Goal: Information Seeking & Learning: Learn about a topic

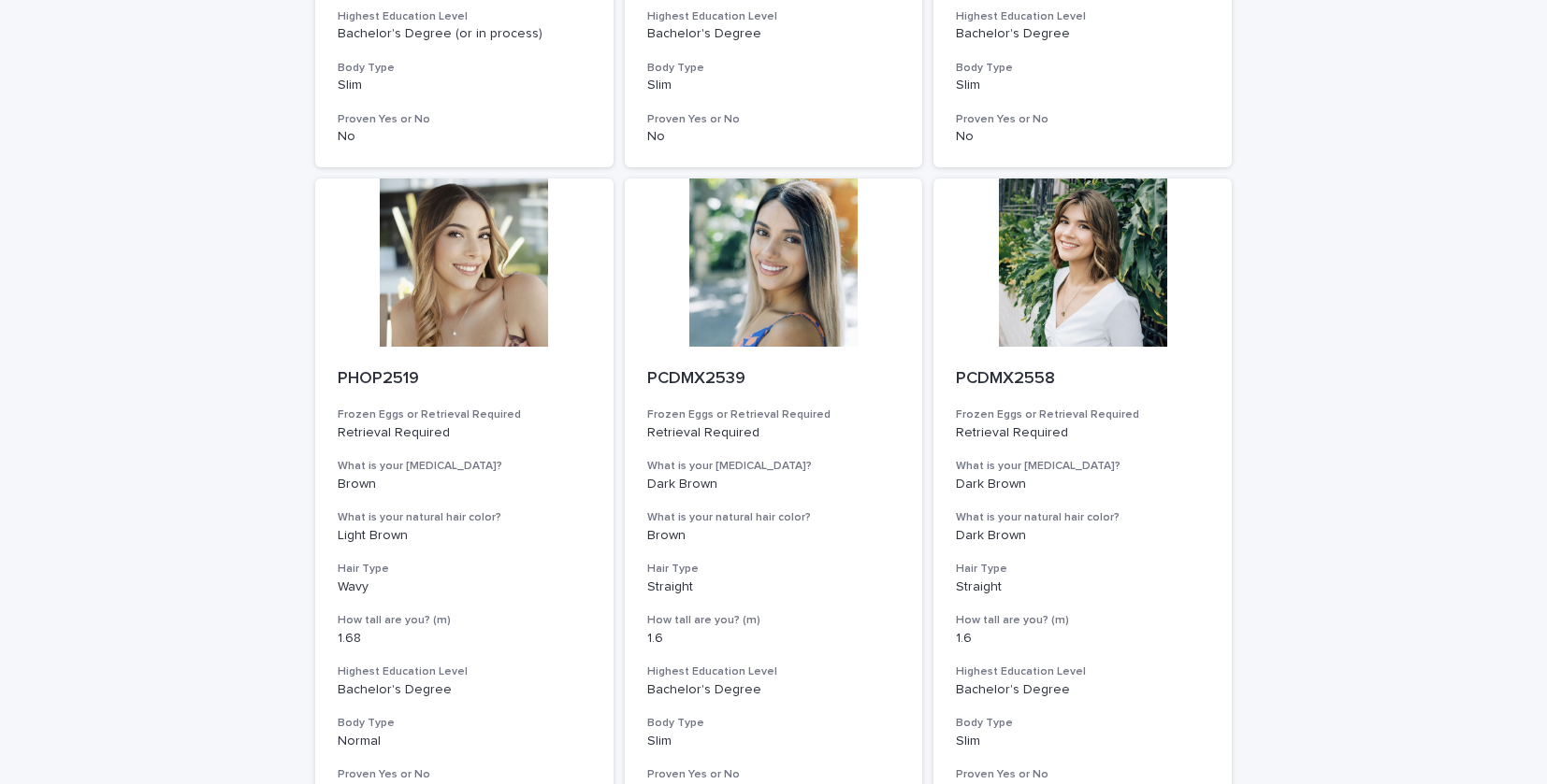
scroll to position [2216, 0]
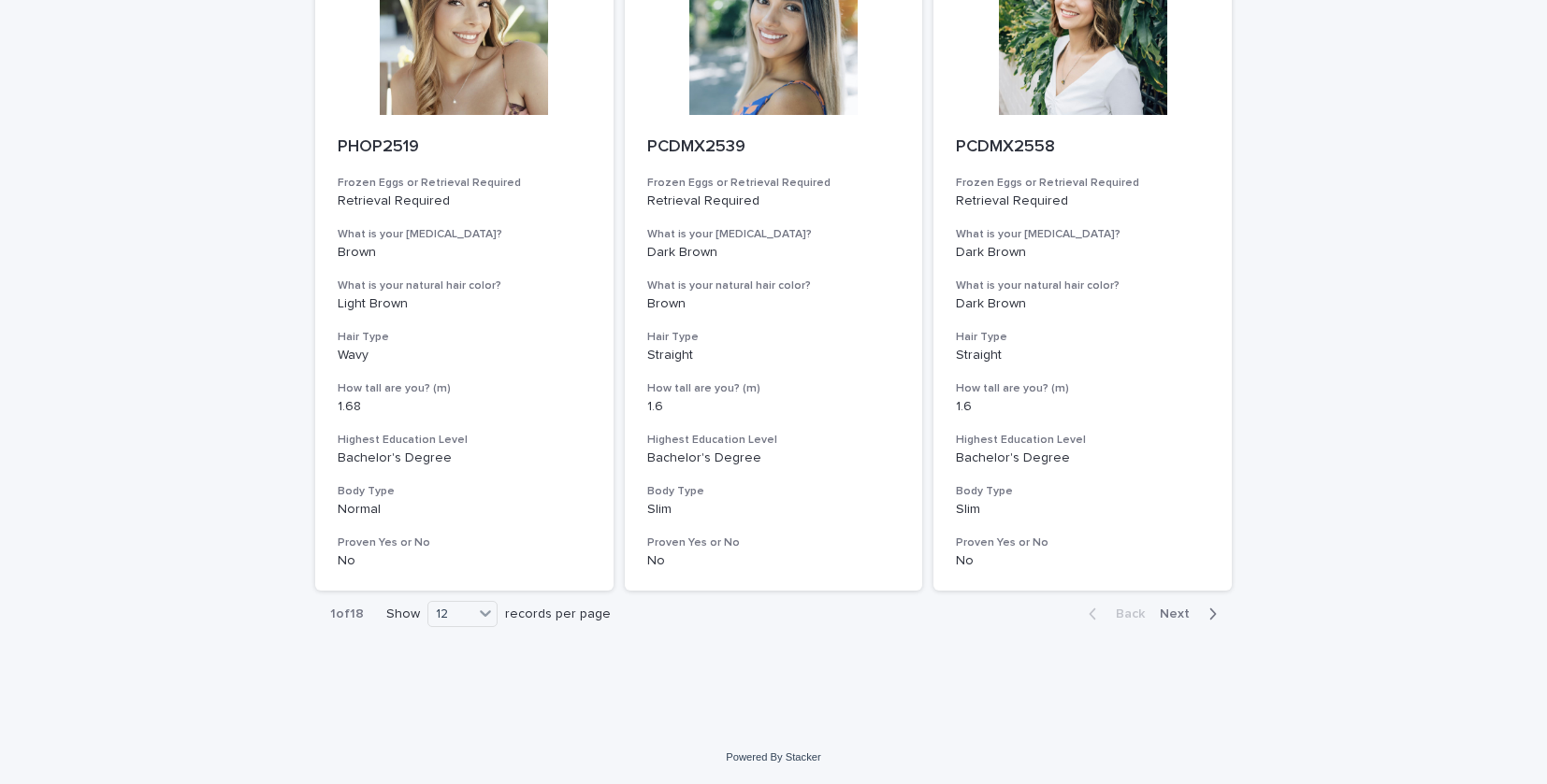
click at [502, 613] on div "Show 12 records per page" at bounding box center [501, 614] width 232 height 26
click at [475, 613] on div at bounding box center [485, 613] width 23 height 23
click at [454, 685] on div "36" at bounding box center [464, 684] width 68 height 23
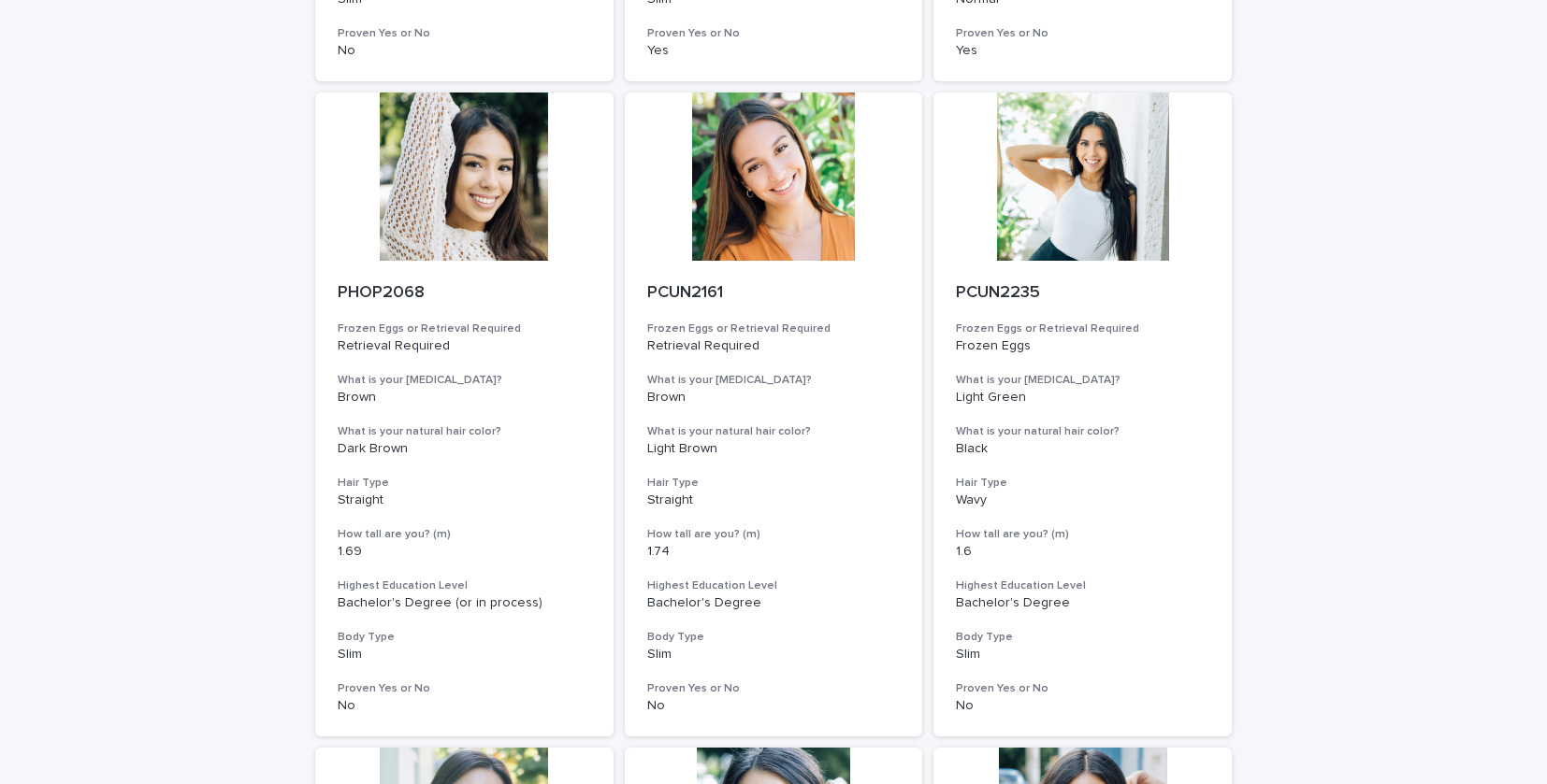
scroll to position [0, 0]
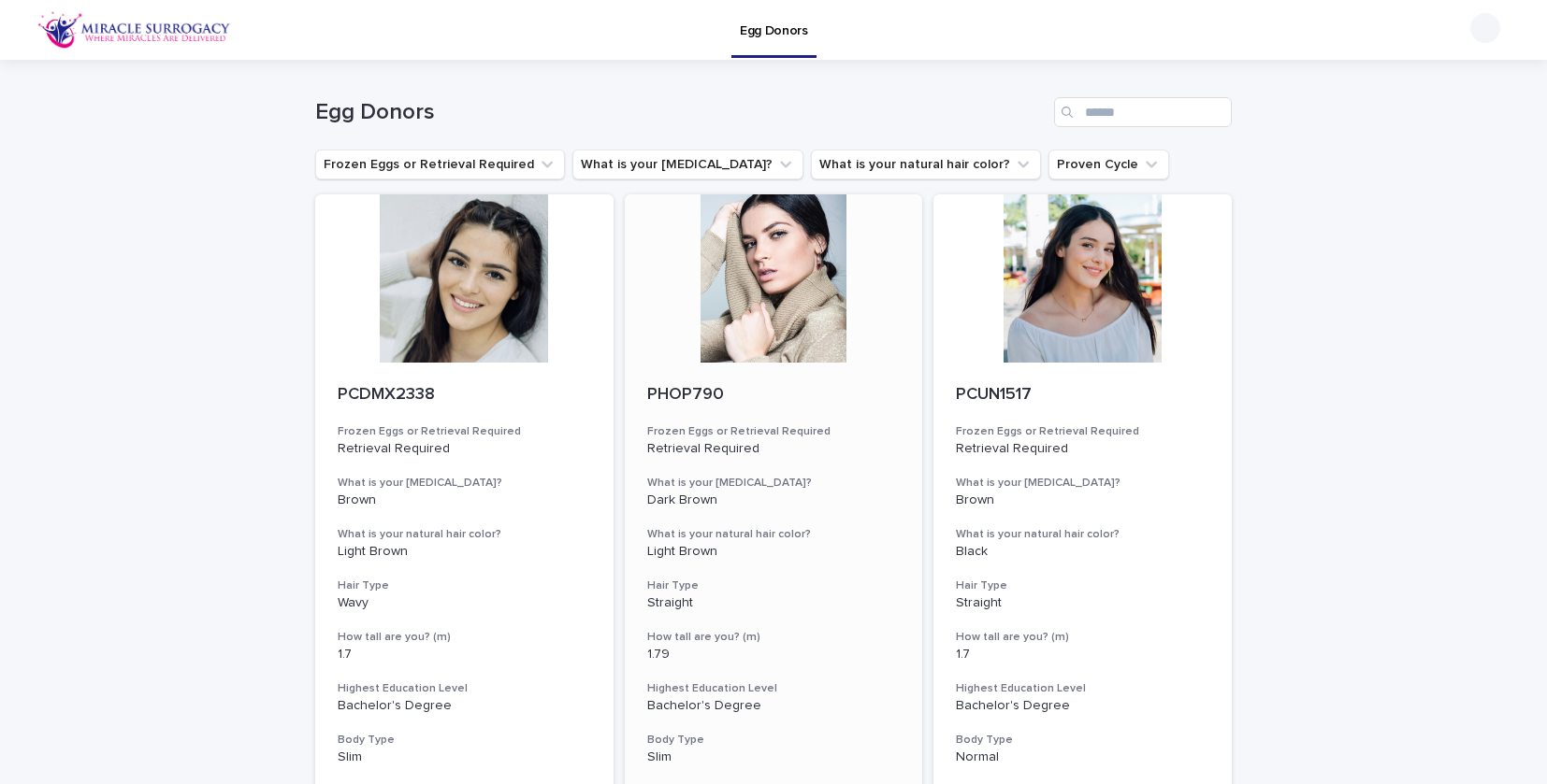
click at [774, 240] on div at bounding box center [774, 278] width 298 height 168
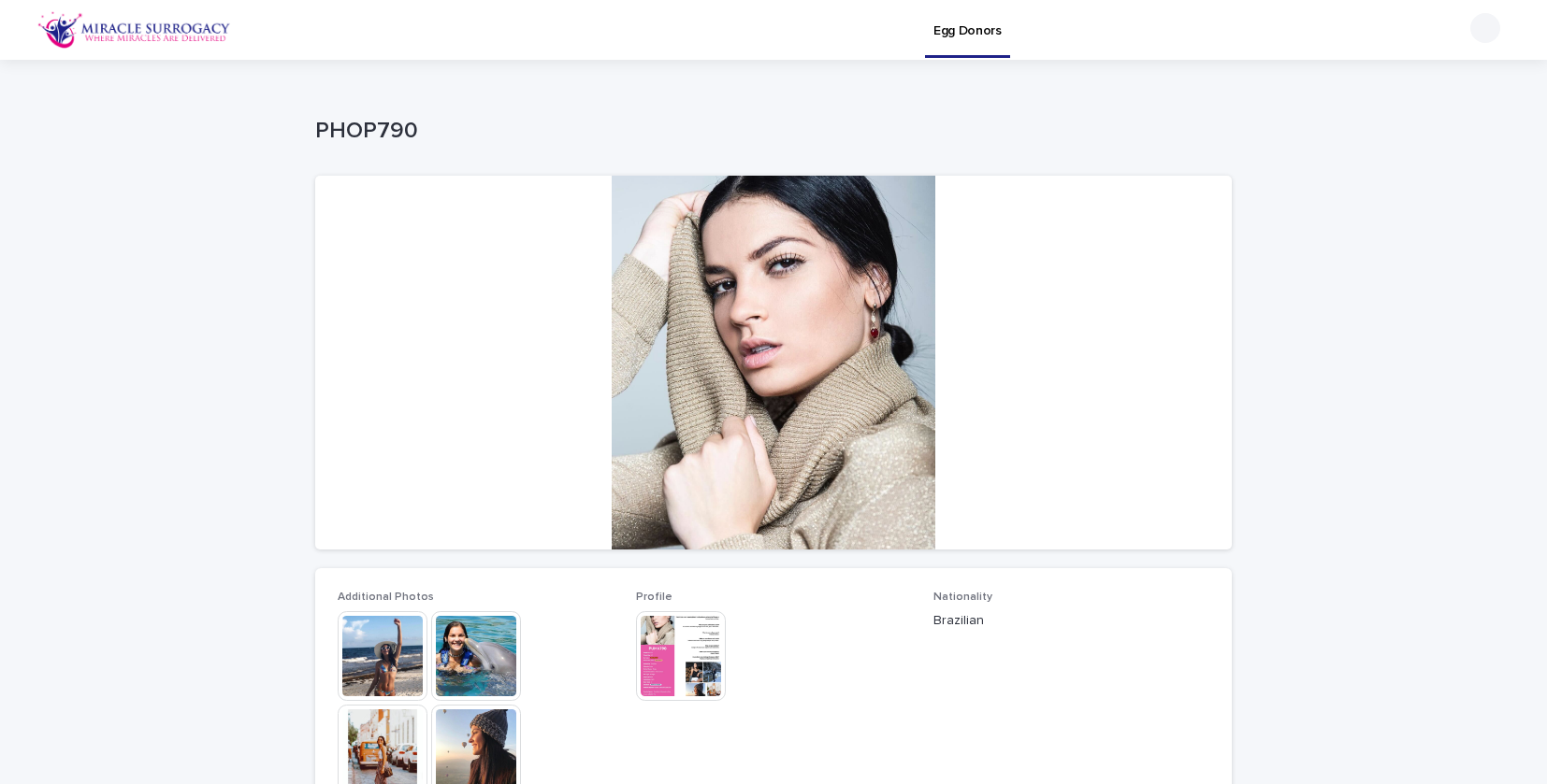
click at [385, 643] on img at bounding box center [383, 656] width 90 height 90
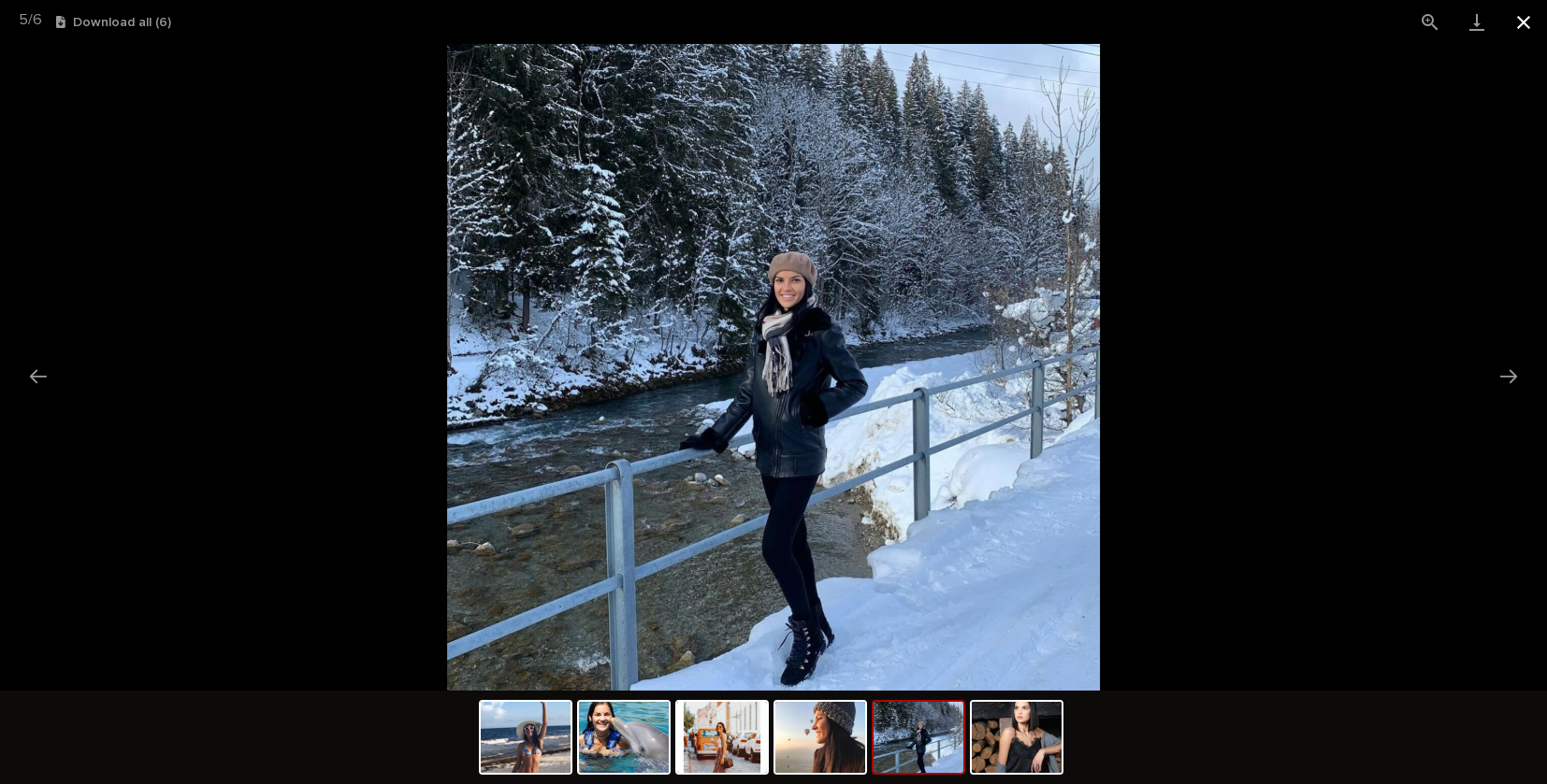
click at [1532, 28] on button "Close gallery" at bounding box center [1523, 22] width 47 height 44
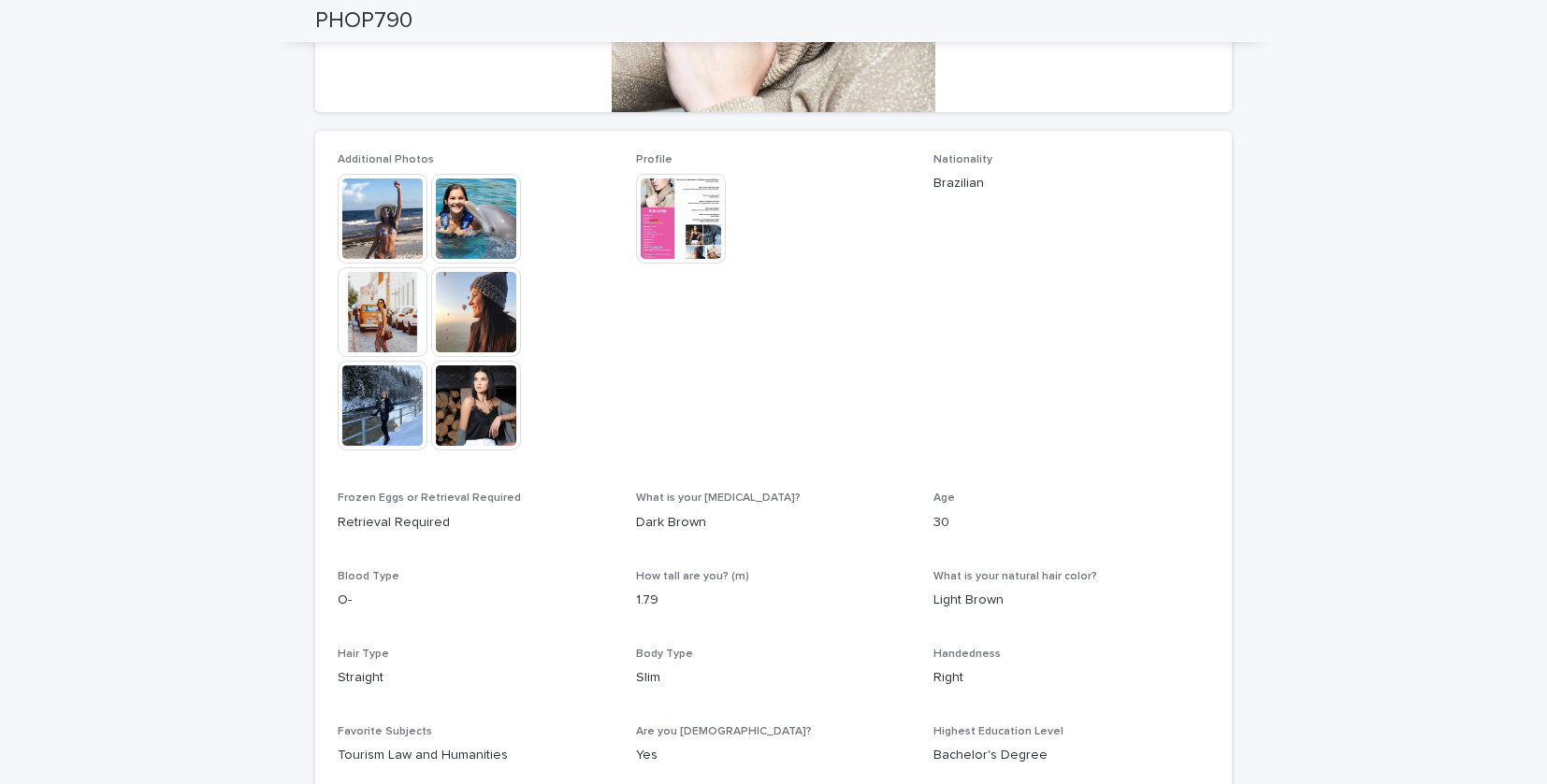
scroll to position [466, 0]
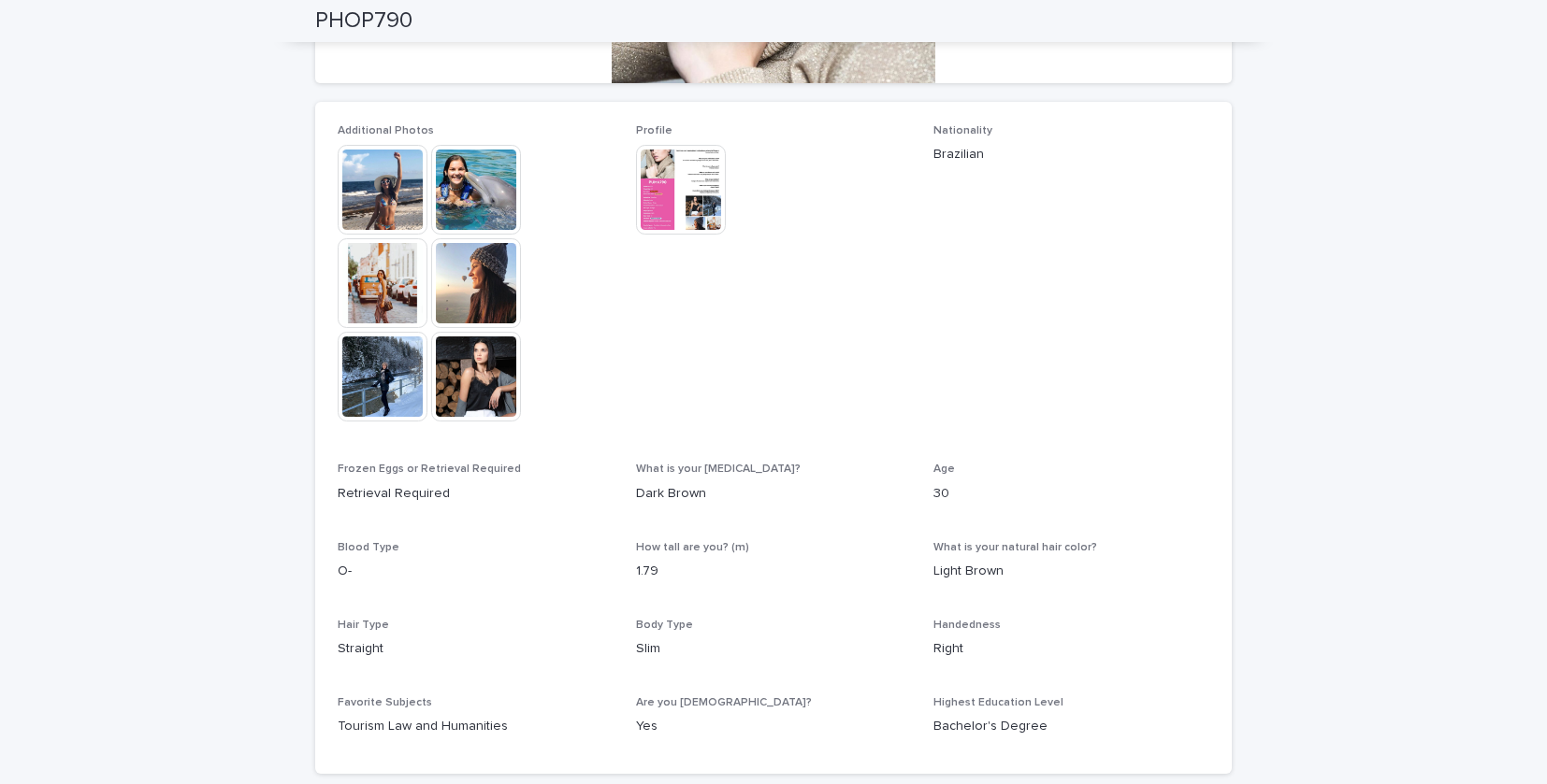
click at [485, 377] on img at bounding box center [476, 377] width 90 height 90
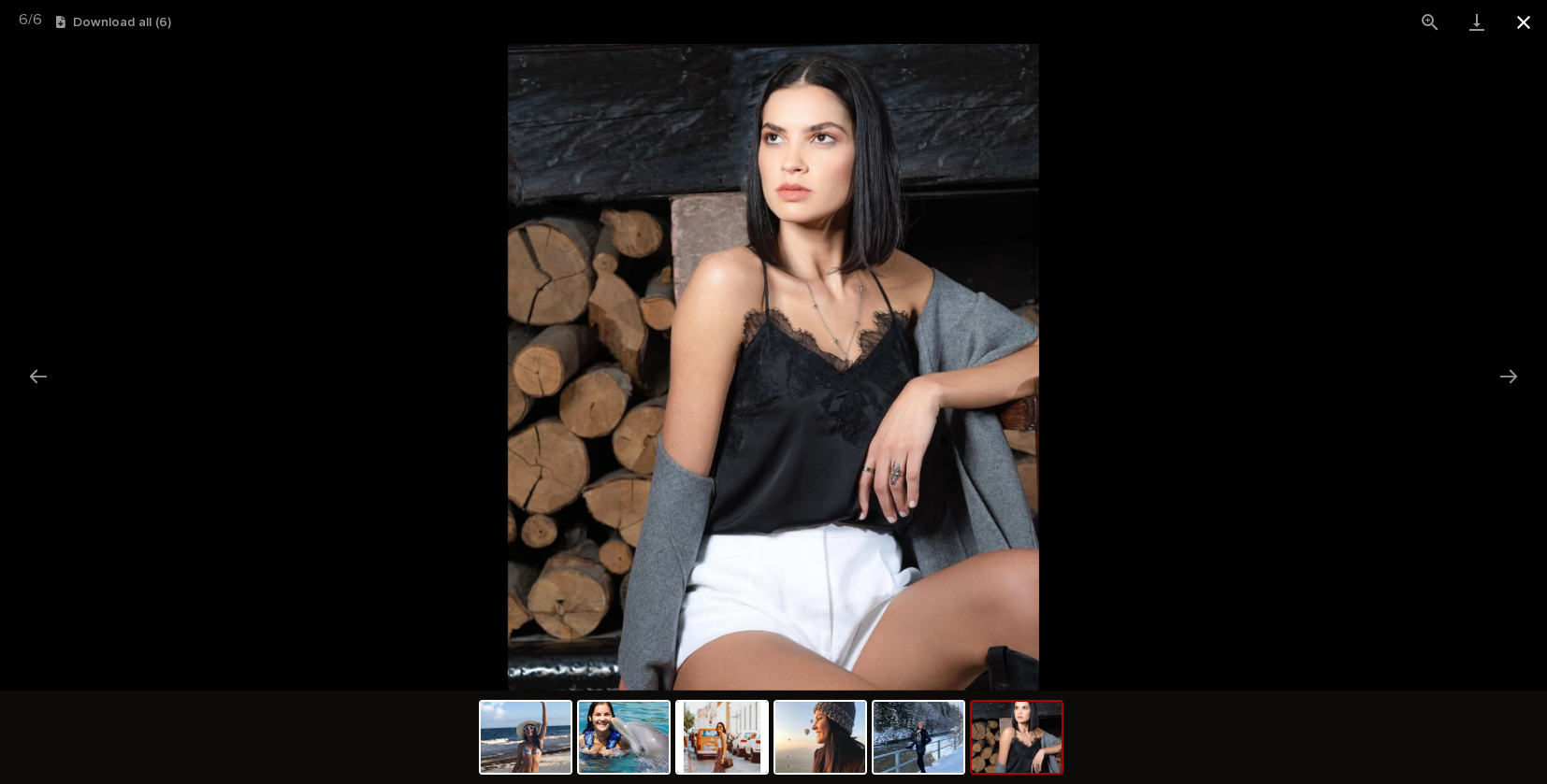
click at [1524, 16] on button "Close gallery" at bounding box center [1523, 22] width 47 height 44
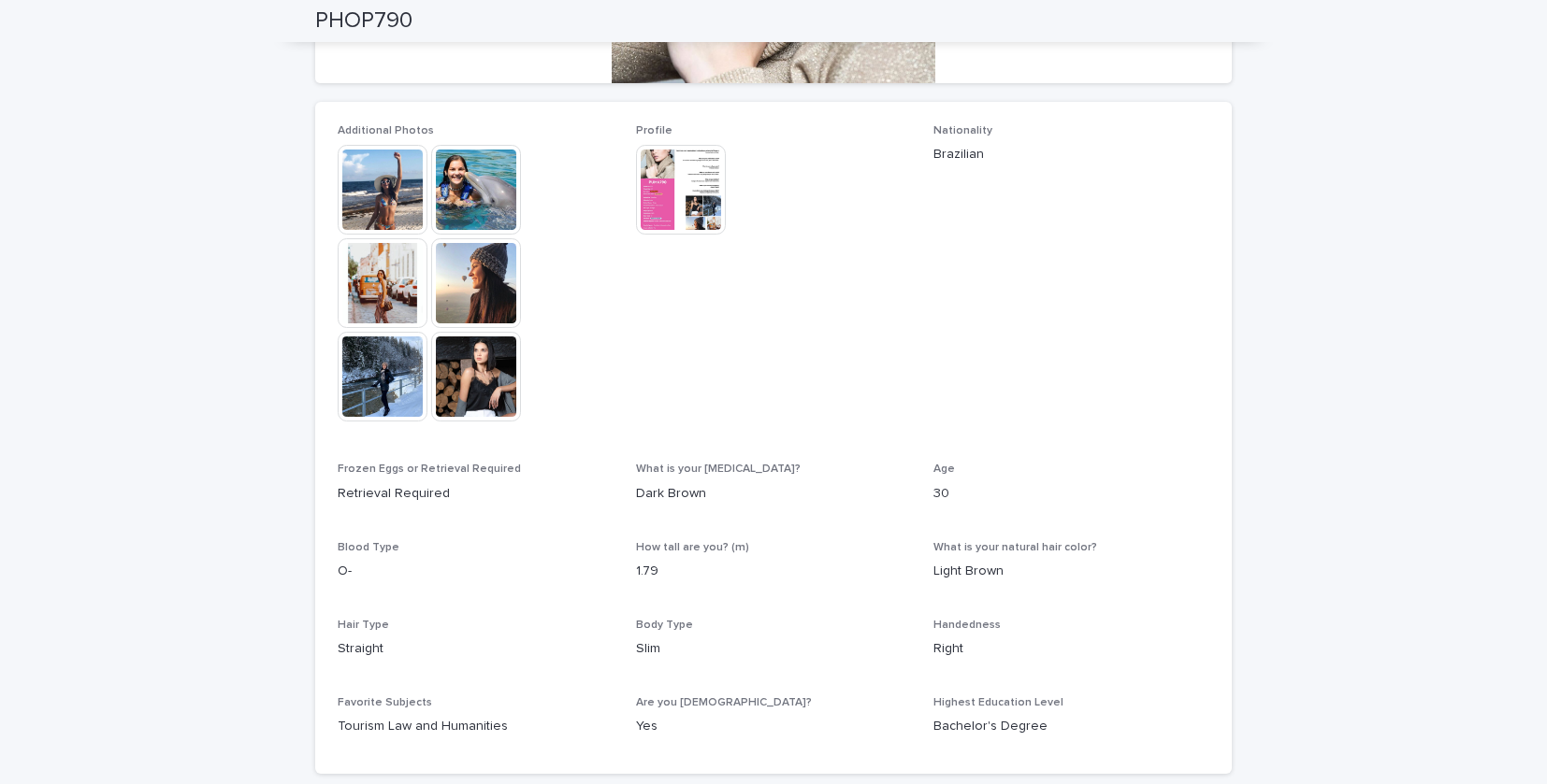
scroll to position [0, 0]
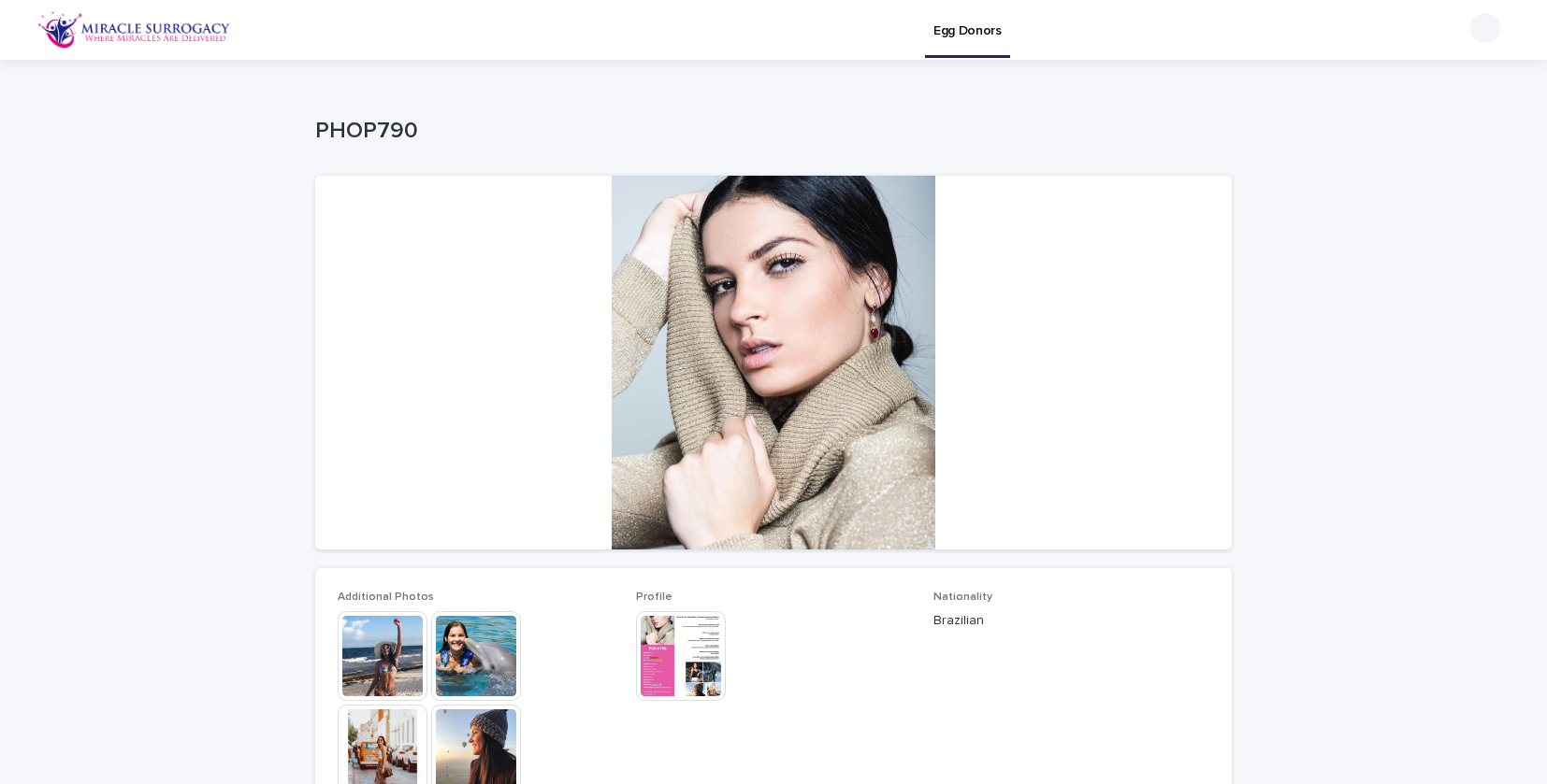
click at [140, 20] on img at bounding box center [135, 30] width 193 height 38
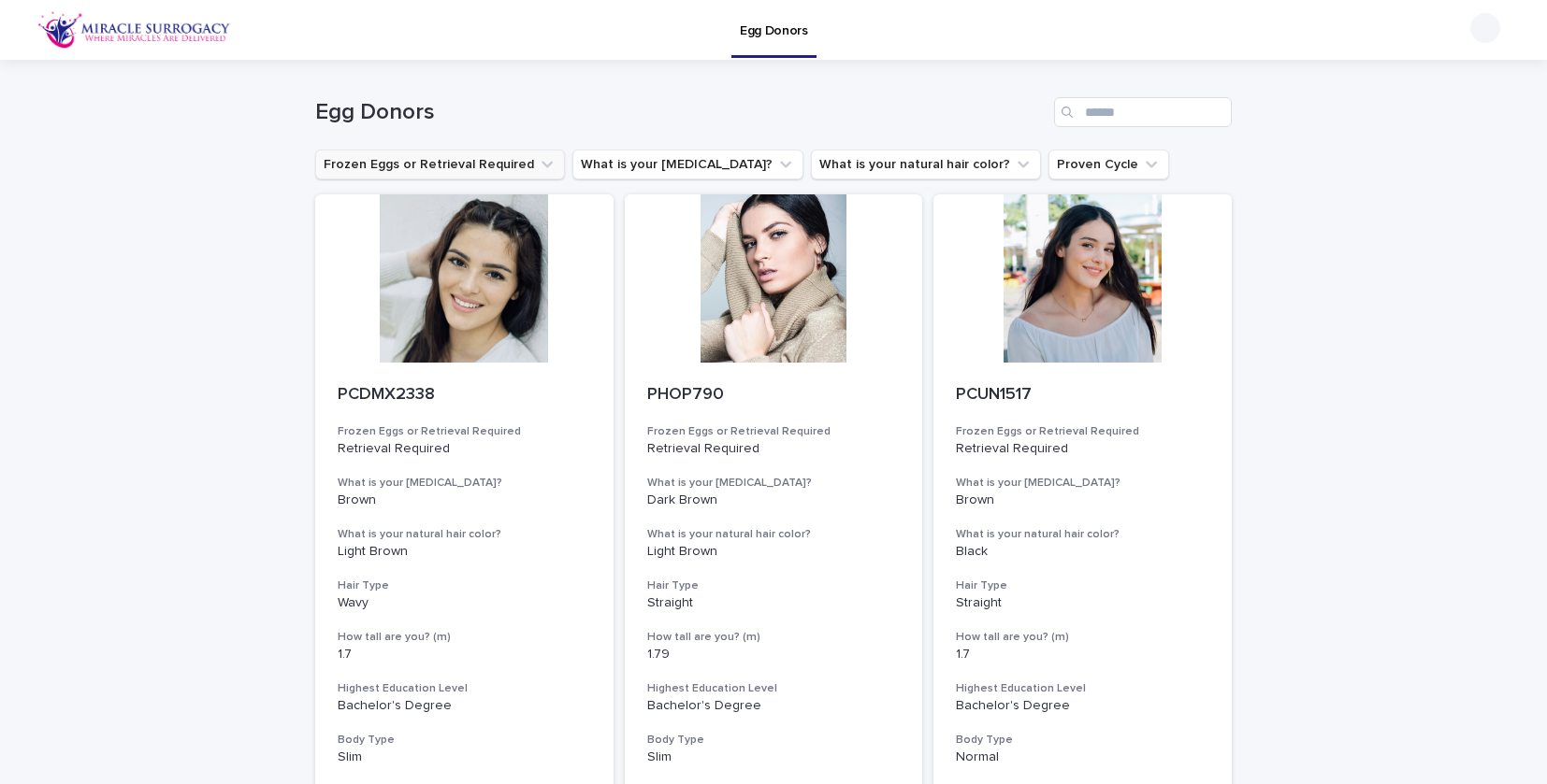
click at [510, 164] on button "Frozen Eggs or Retrieval Required" at bounding box center [440, 164] width 249 height 30
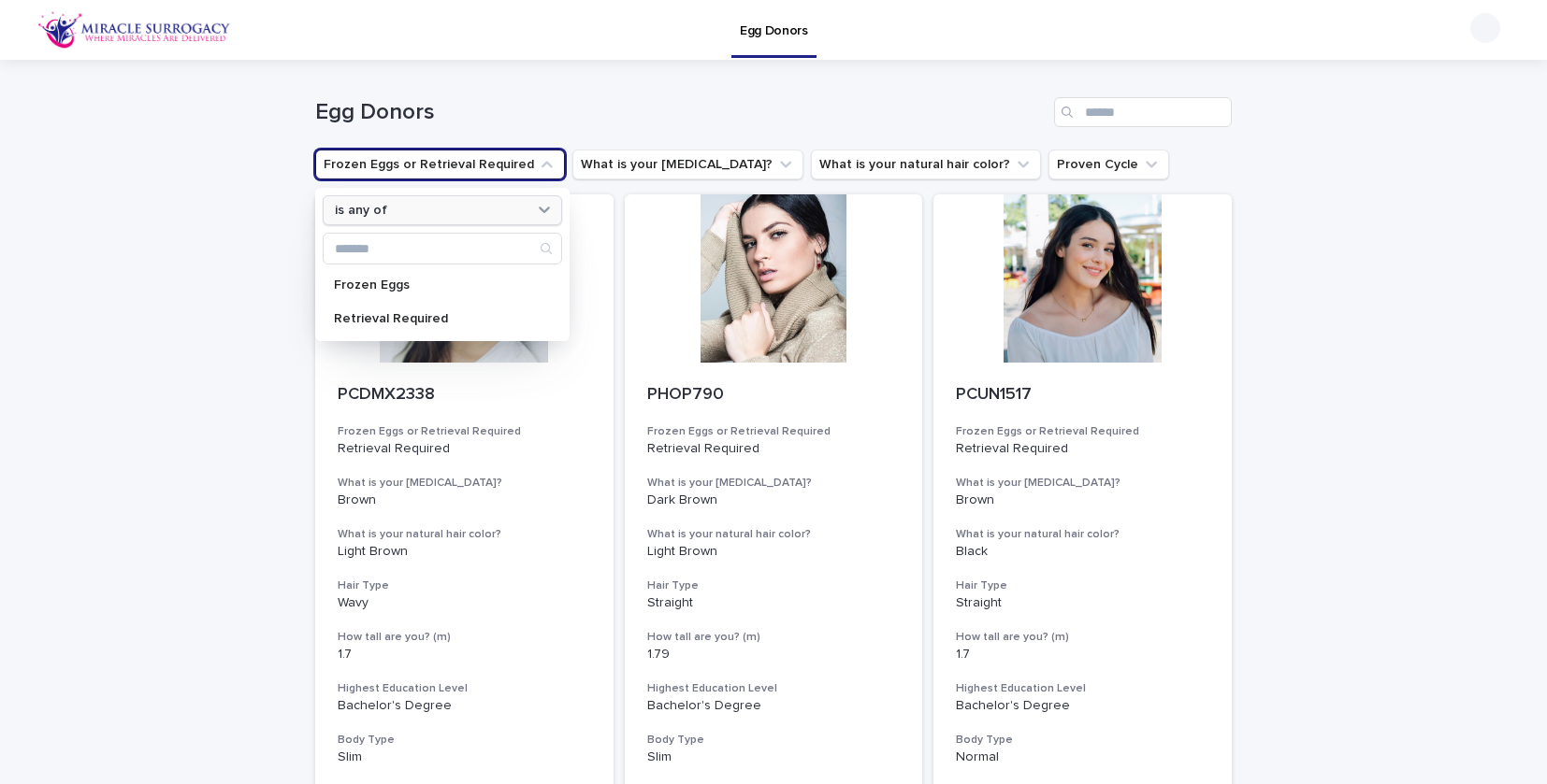
click at [491, 204] on div "is any of" at bounding box center [430, 211] width 206 height 20
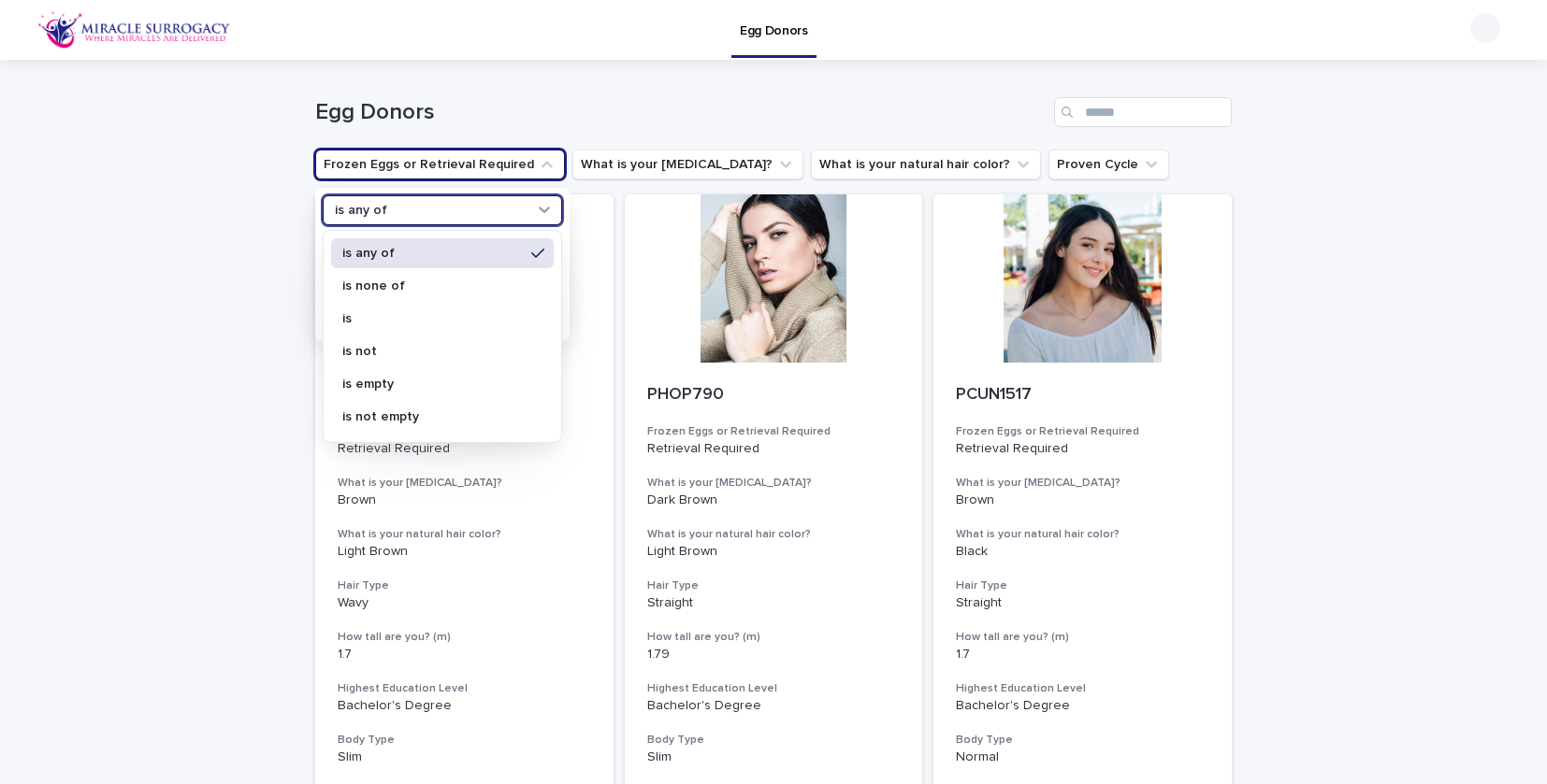
click at [491, 204] on div "is any of" at bounding box center [430, 211] width 206 height 20
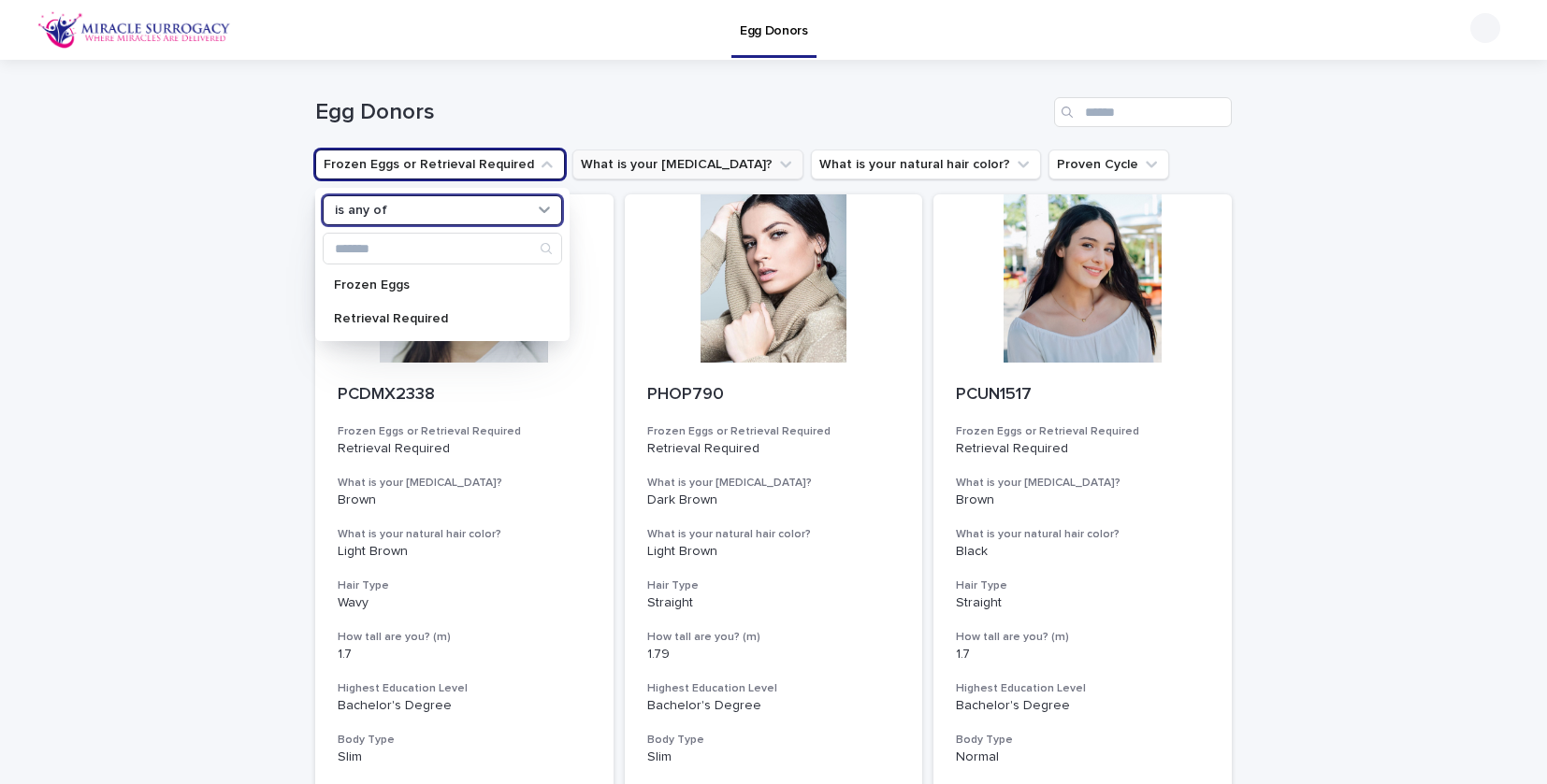
click at [719, 154] on button "What is your [MEDICAL_DATA]?" at bounding box center [688, 164] width 231 height 30
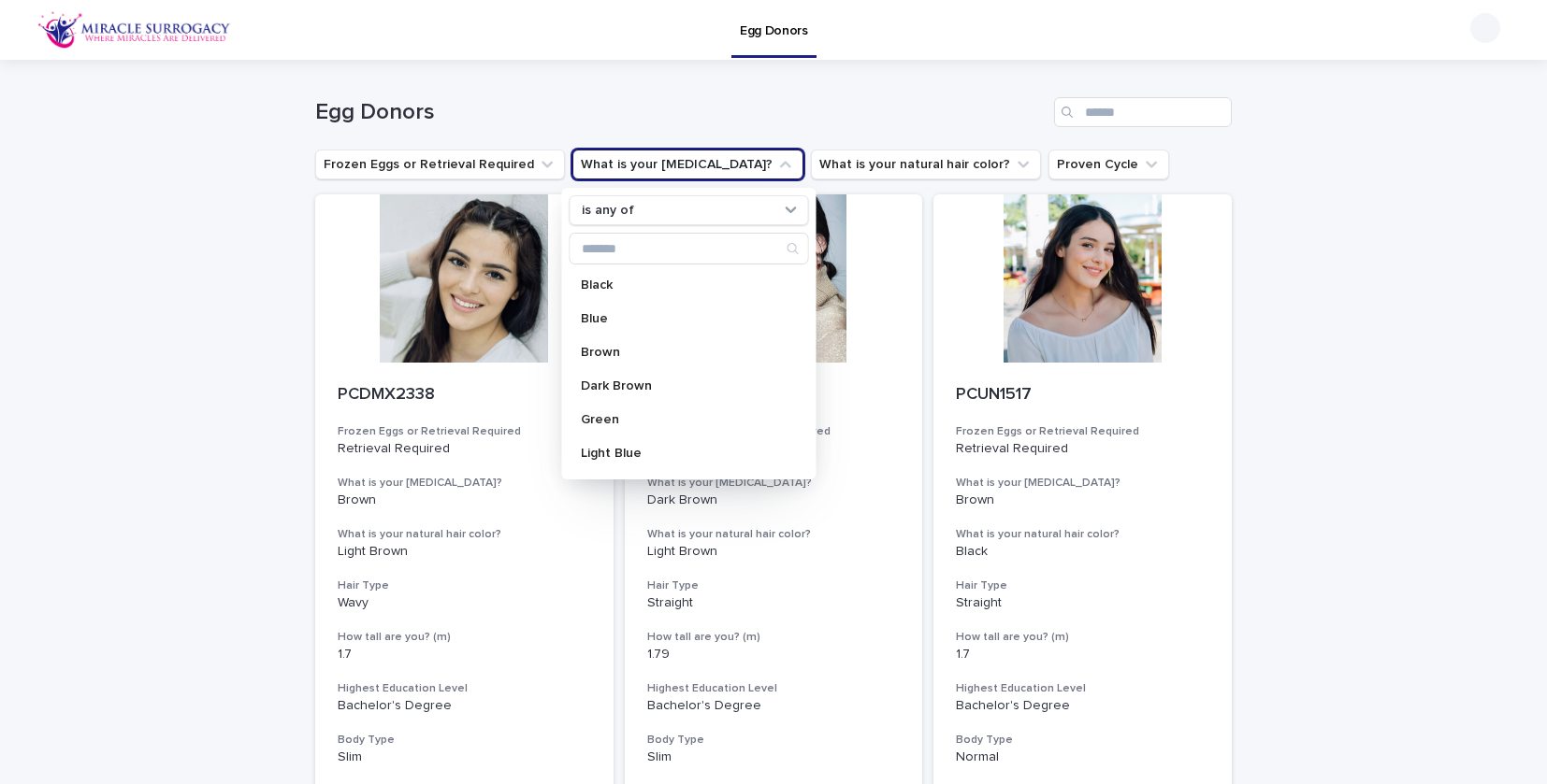
click at [852, 36] on div "Egg Donors" at bounding box center [839, 30] width 1199 height 60
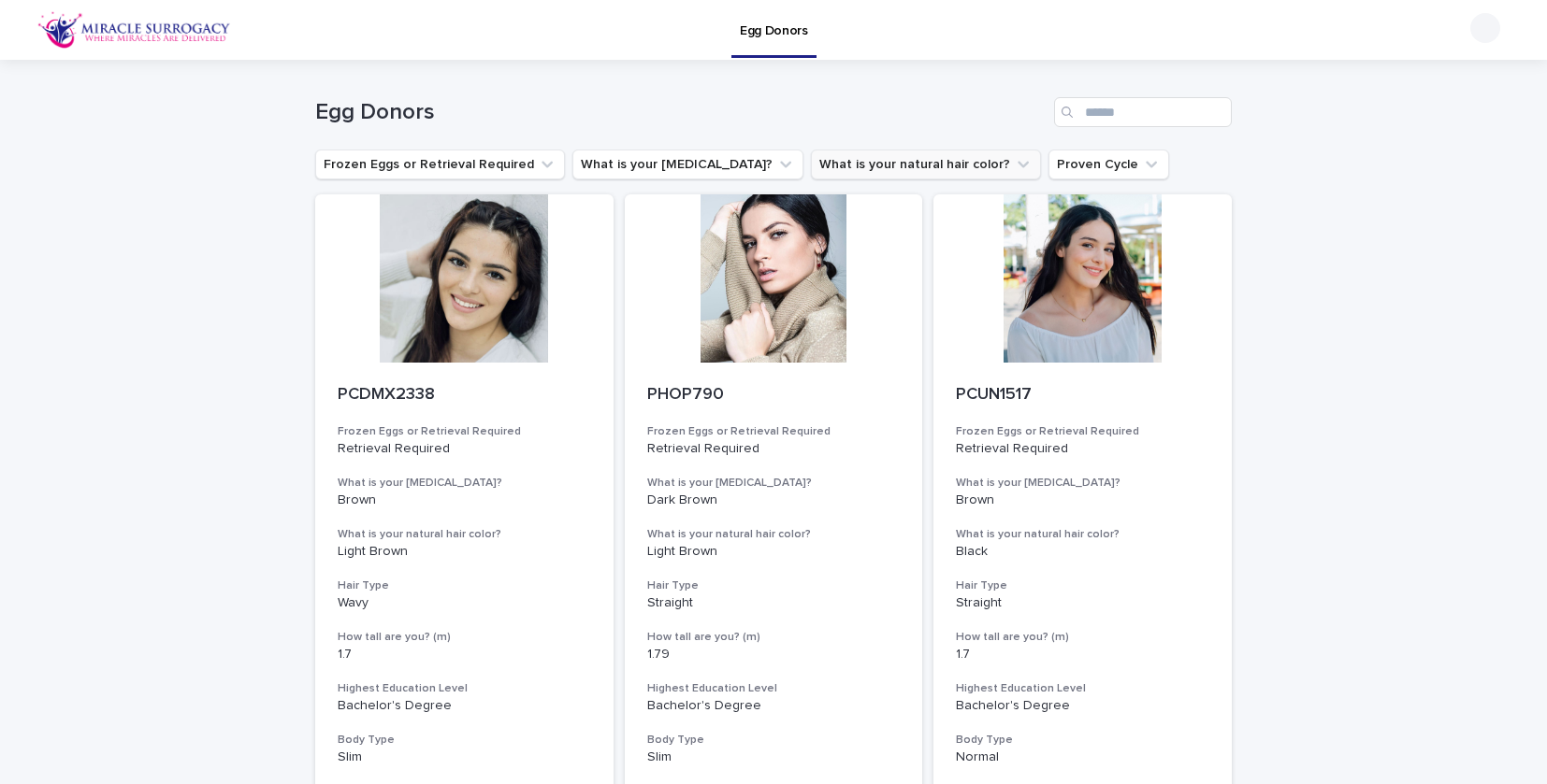
click at [865, 161] on button "What is your natural hair color?" at bounding box center [925, 164] width 230 height 30
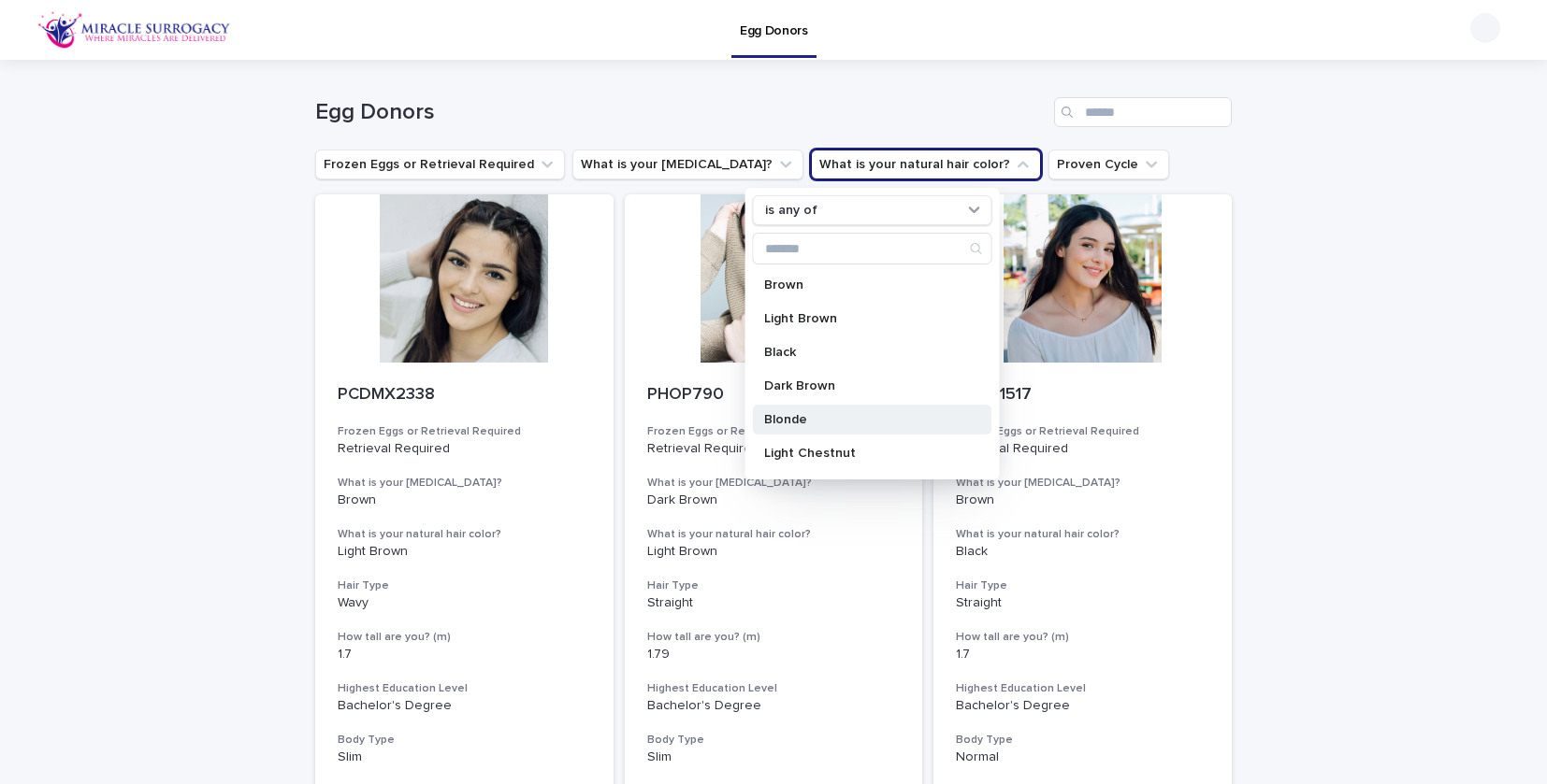
click at [834, 417] on p "Blonde" at bounding box center [863, 419] width 198 height 13
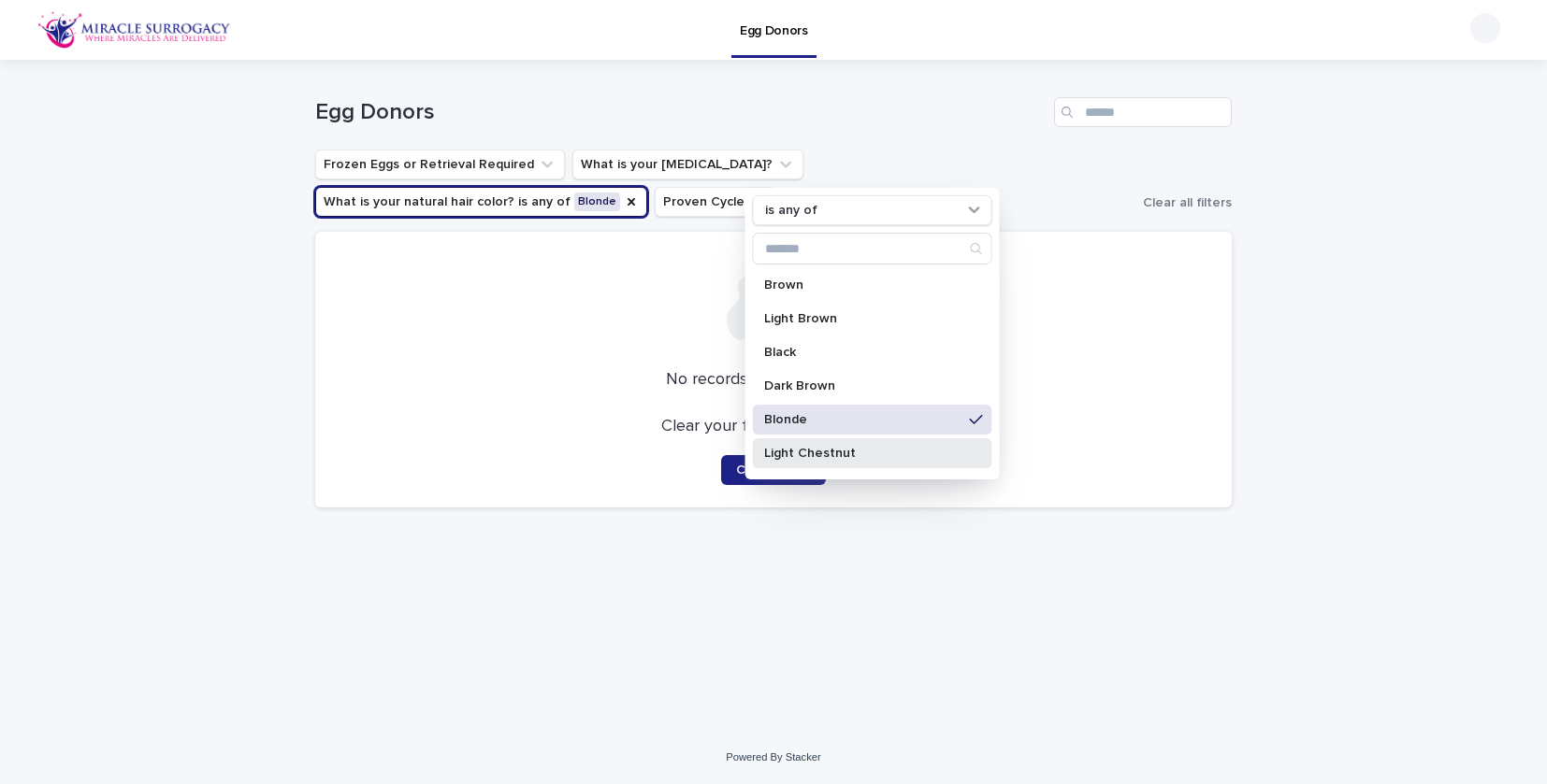
click at [883, 459] on p "Light Chestnut" at bounding box center [863, 452] width 198 height 13
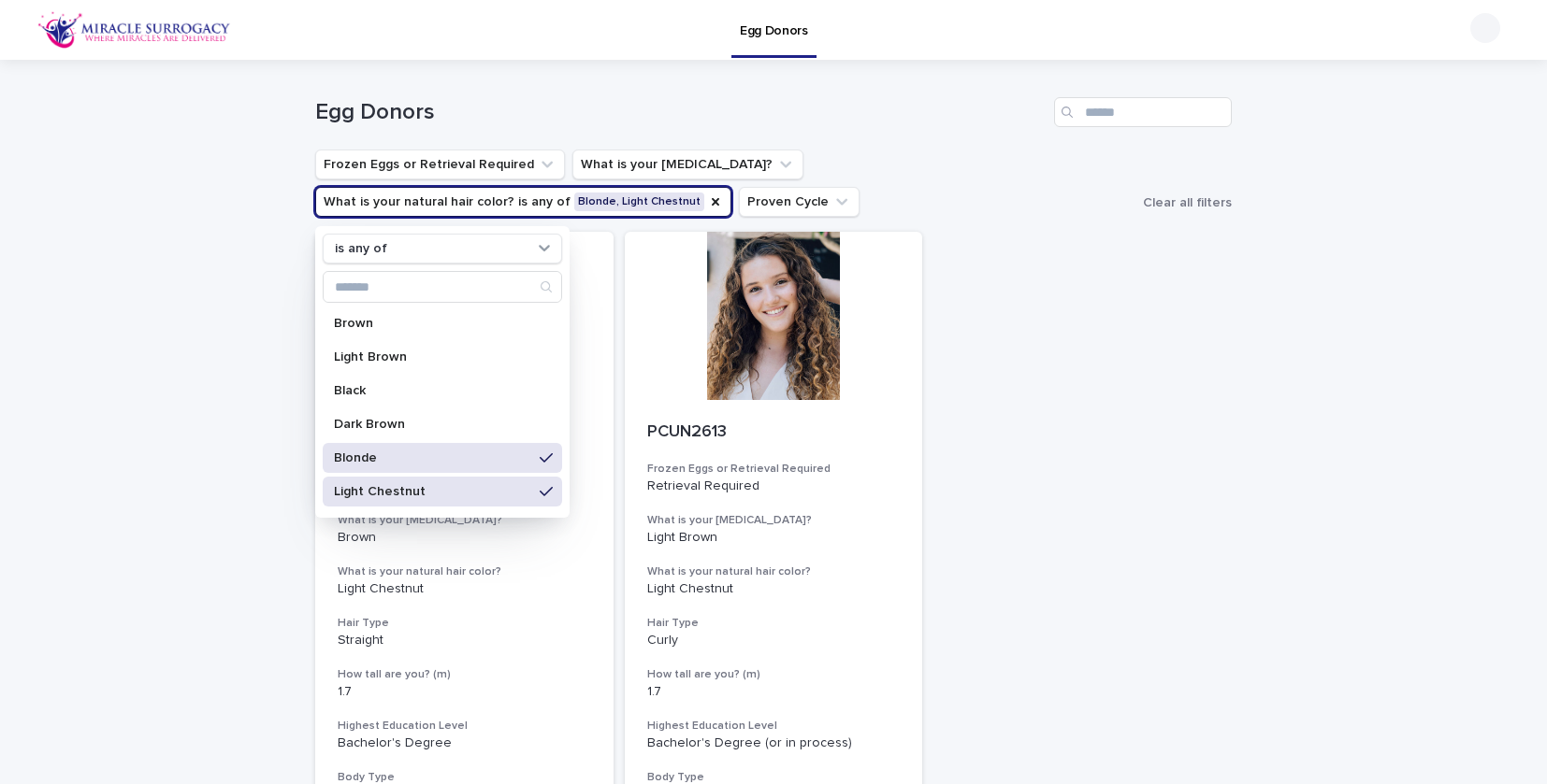
click at [1052, 364] on div "PCDMX2443 Frozen Eggs or Retrieval Required Retrieval Required What is your eye…" at bounding box center [773, 554] width 916 height 645
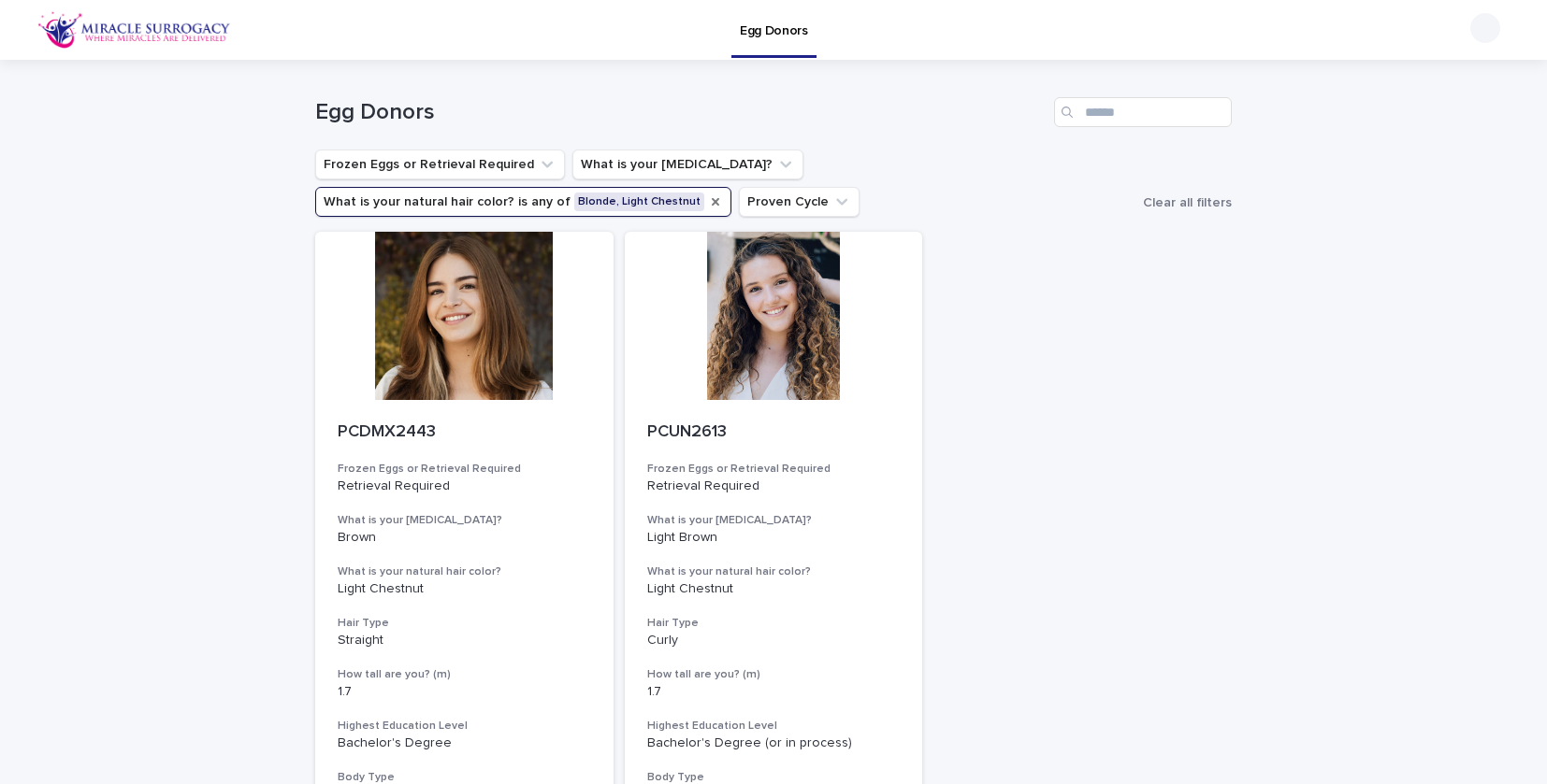
click at [708, 203] on icon "What is your natural hair color?" at bounding box center [715, 201] width 15 height 15
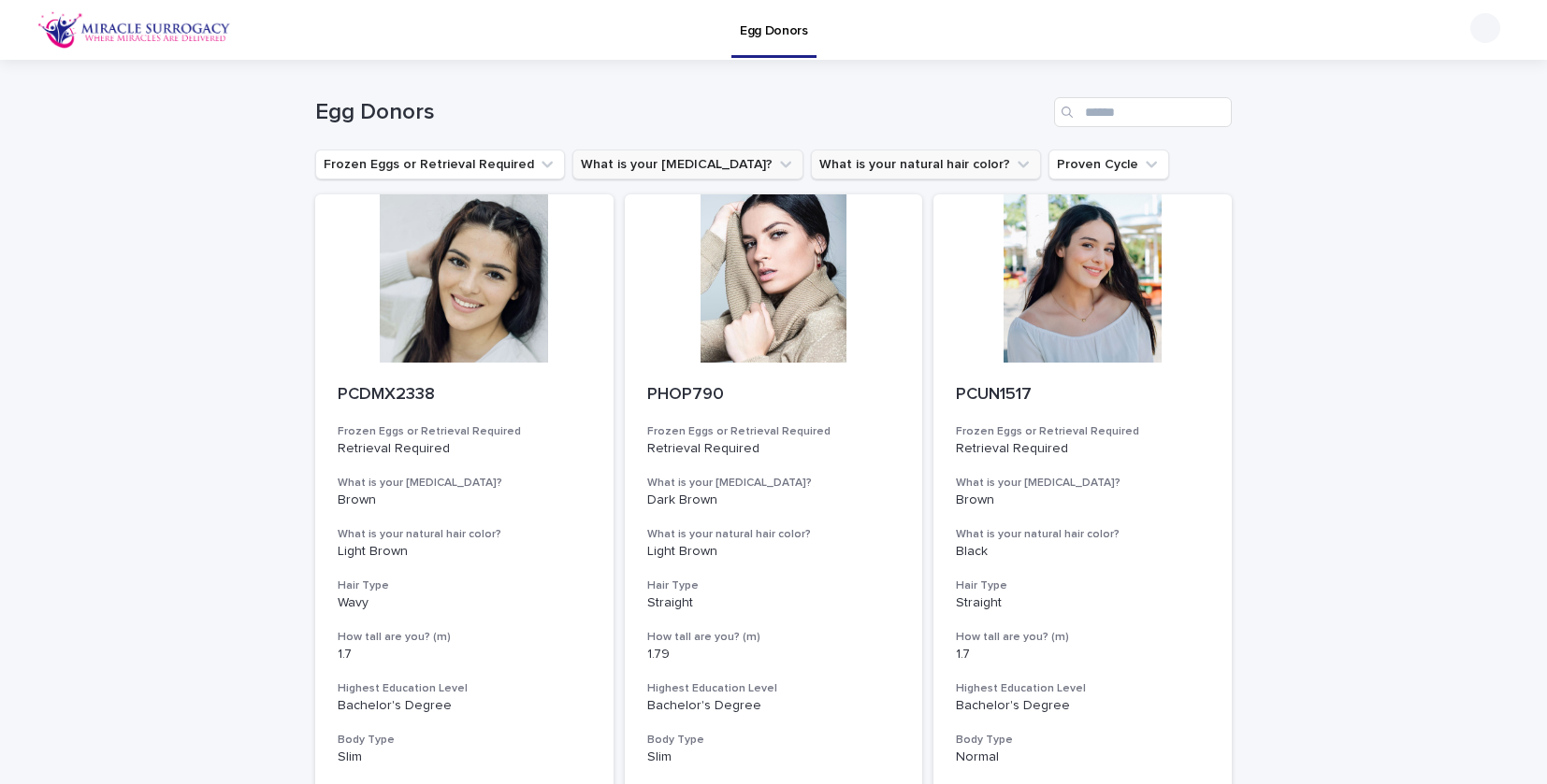
click at [702, 166] on button "What is your [MEDICAL_DATA]?" at bounding box center [688, 164] width 231 height 30
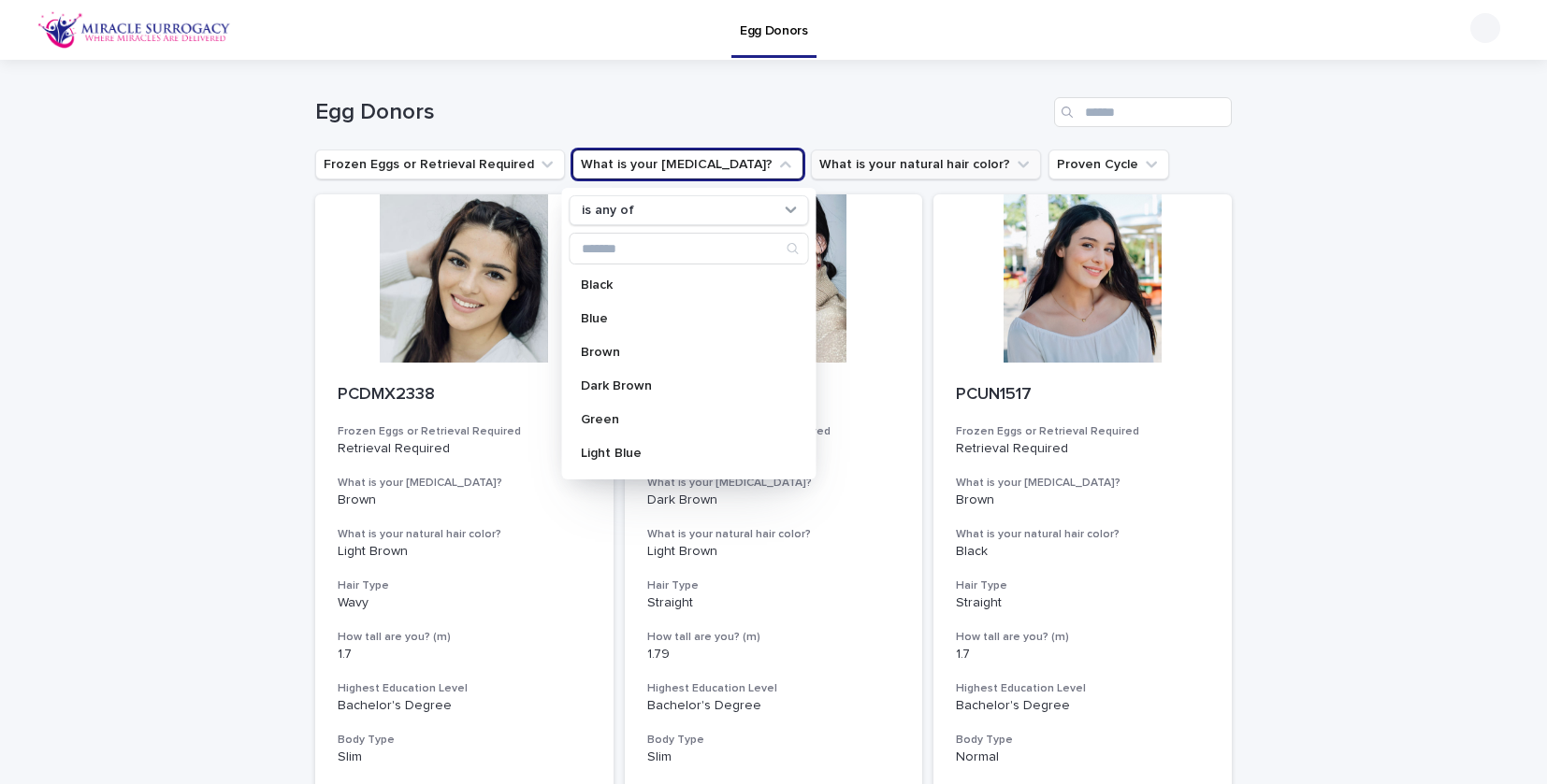
click at [810, 165] on button "What is your natural hair color?" at bounding box center [925, 164] width 230 height 30
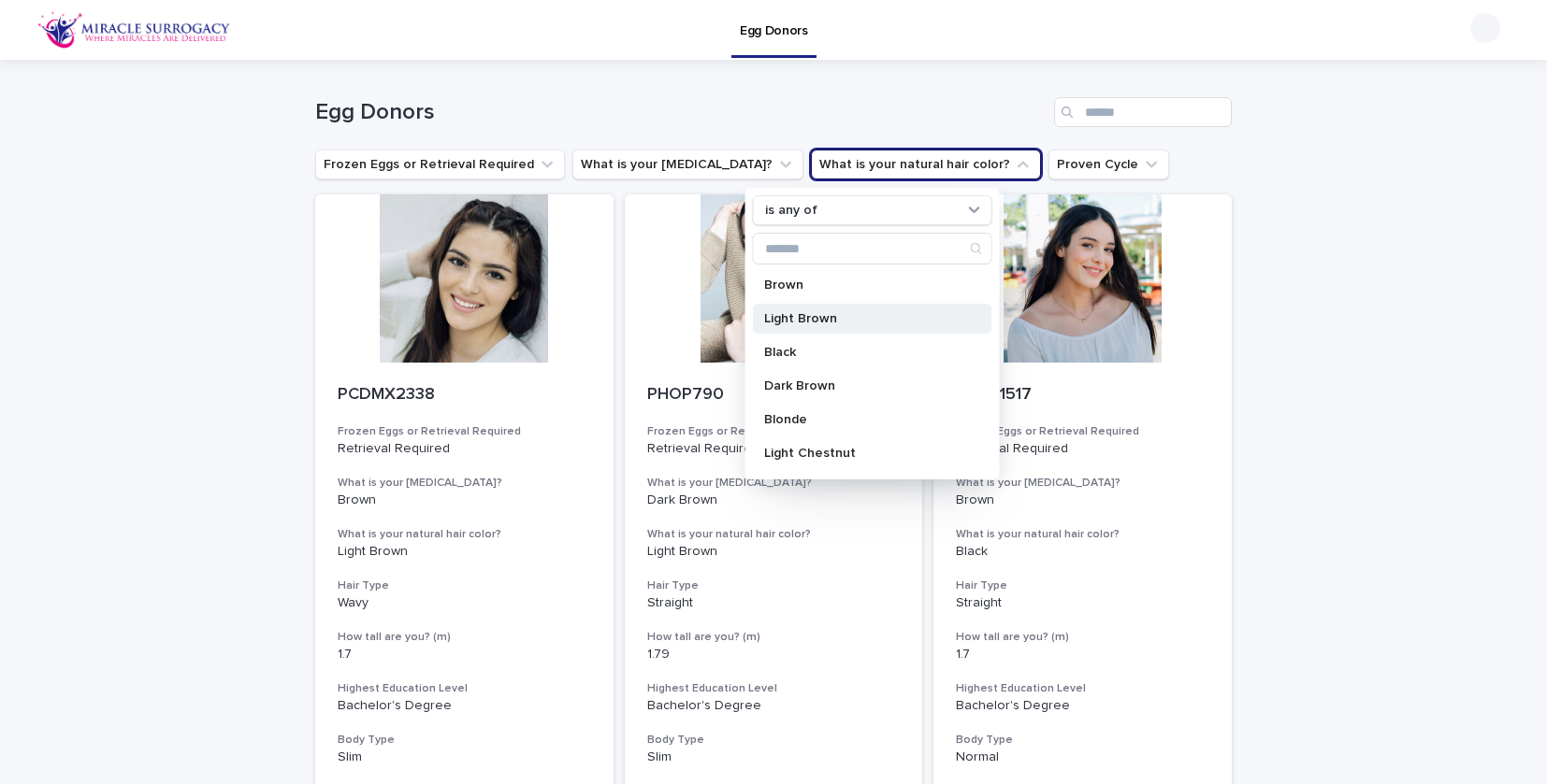
click at [823, 315] on p "Light Brown" at bounding box center [863, 318] width 198 height 13
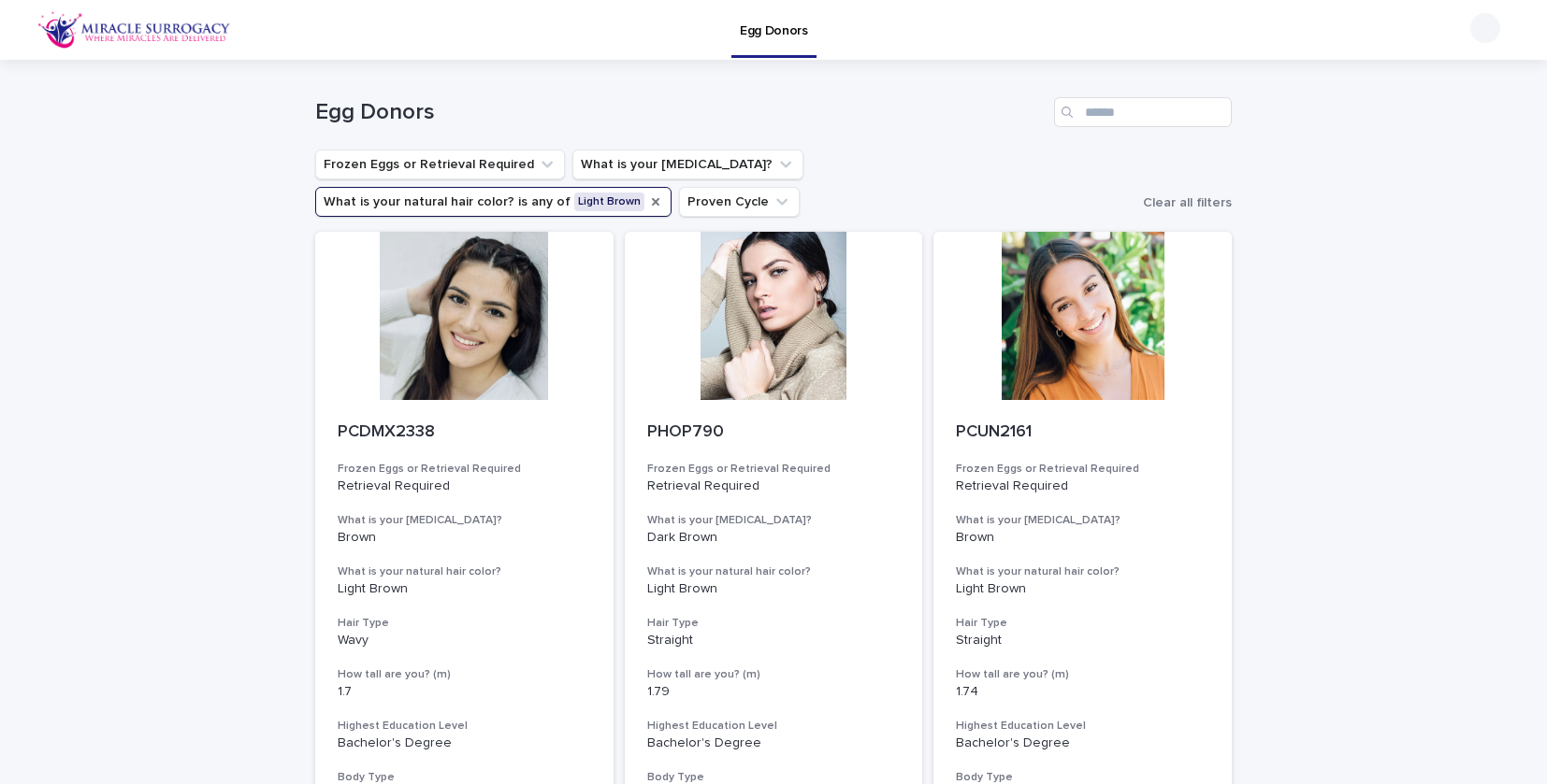
click at [659, 198] on icon "What is your natural hair color?" at bounding box center [656, 202] width 8 height 8
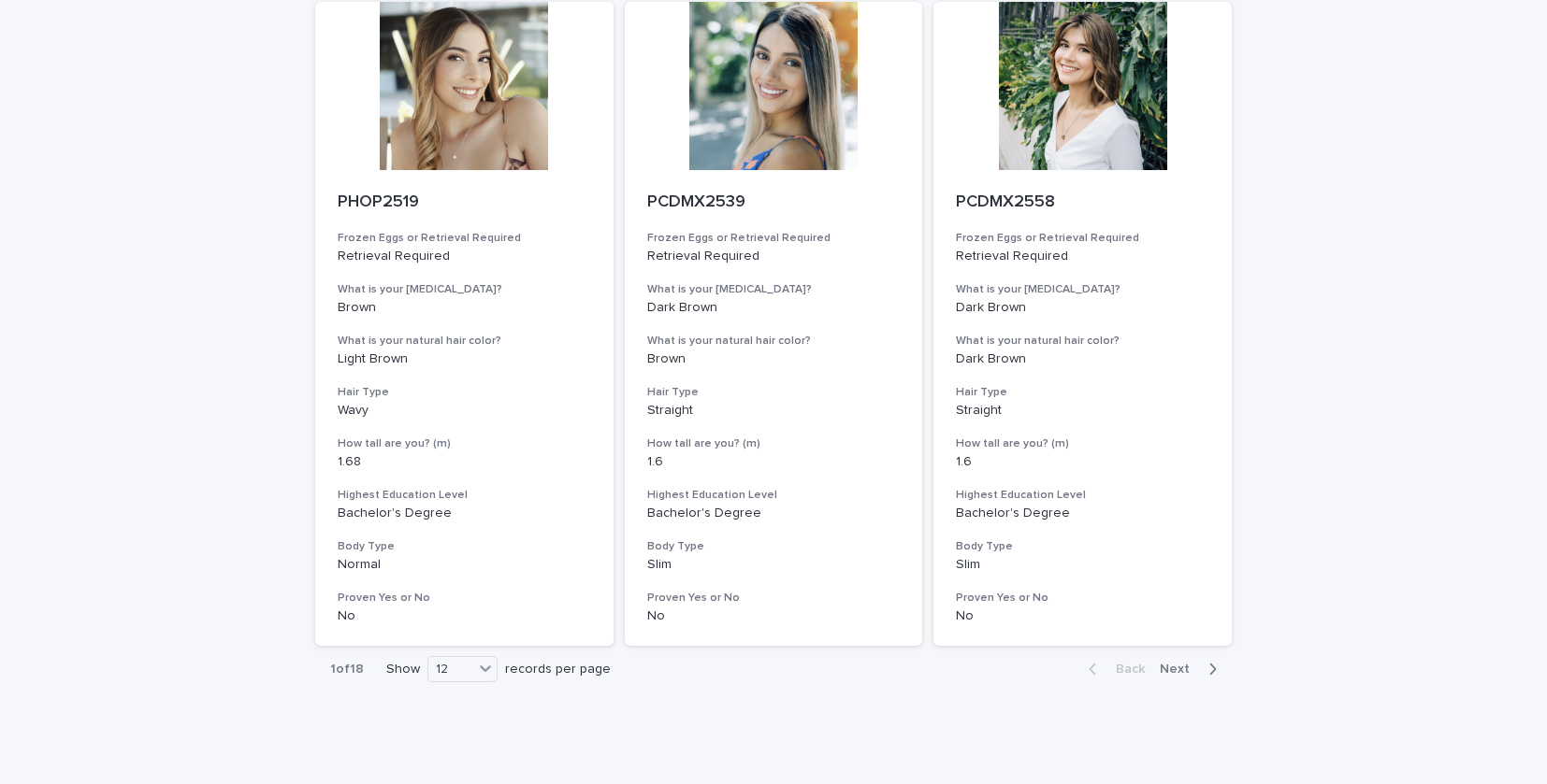
scroll to position [2216, 0]
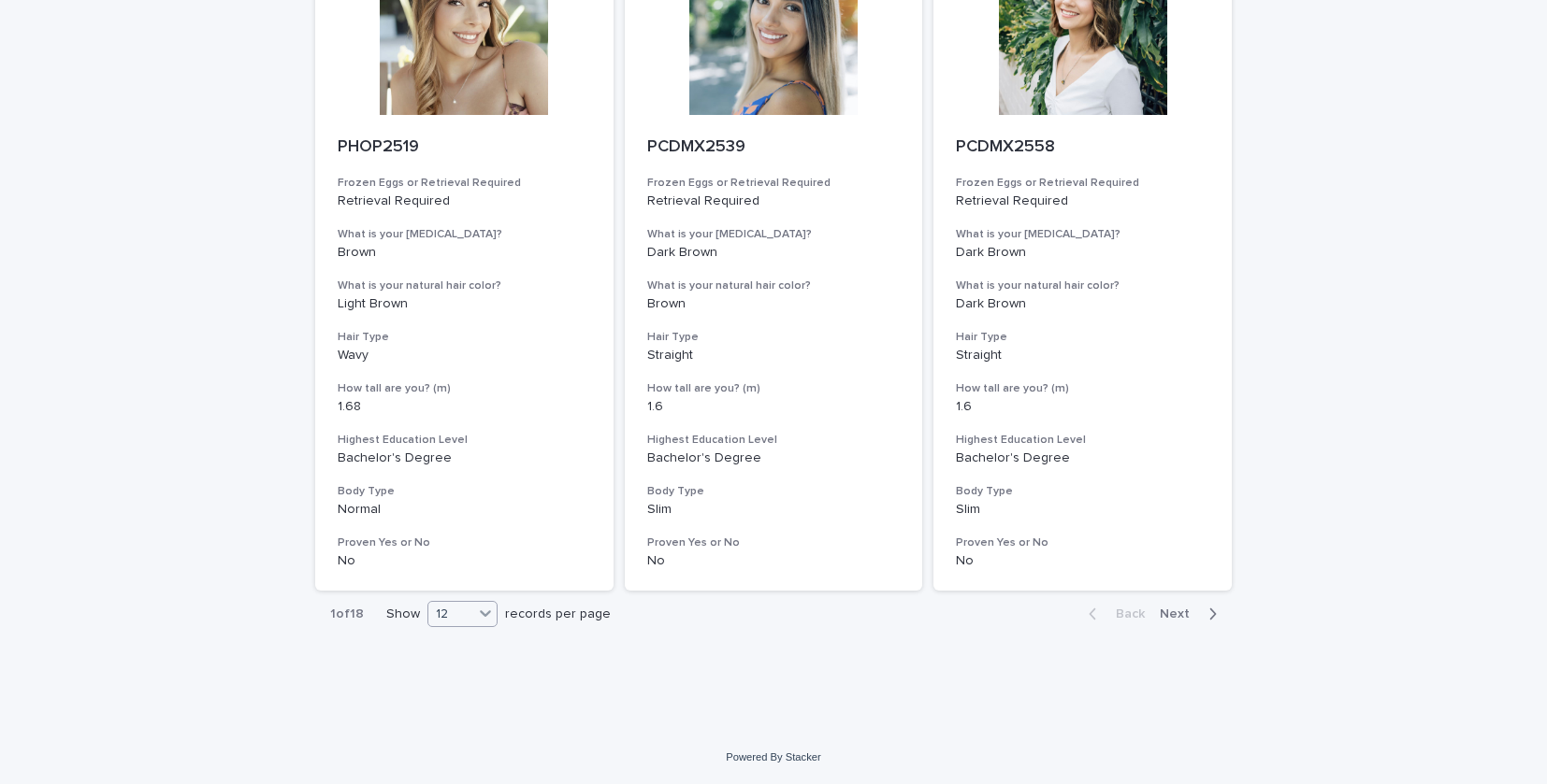
click at [475, 615] on div at bounding box center [485, 613] width 23 height 23
click at [454, 688] on div "36" at bounding box center [464, 684] width 68 height 23
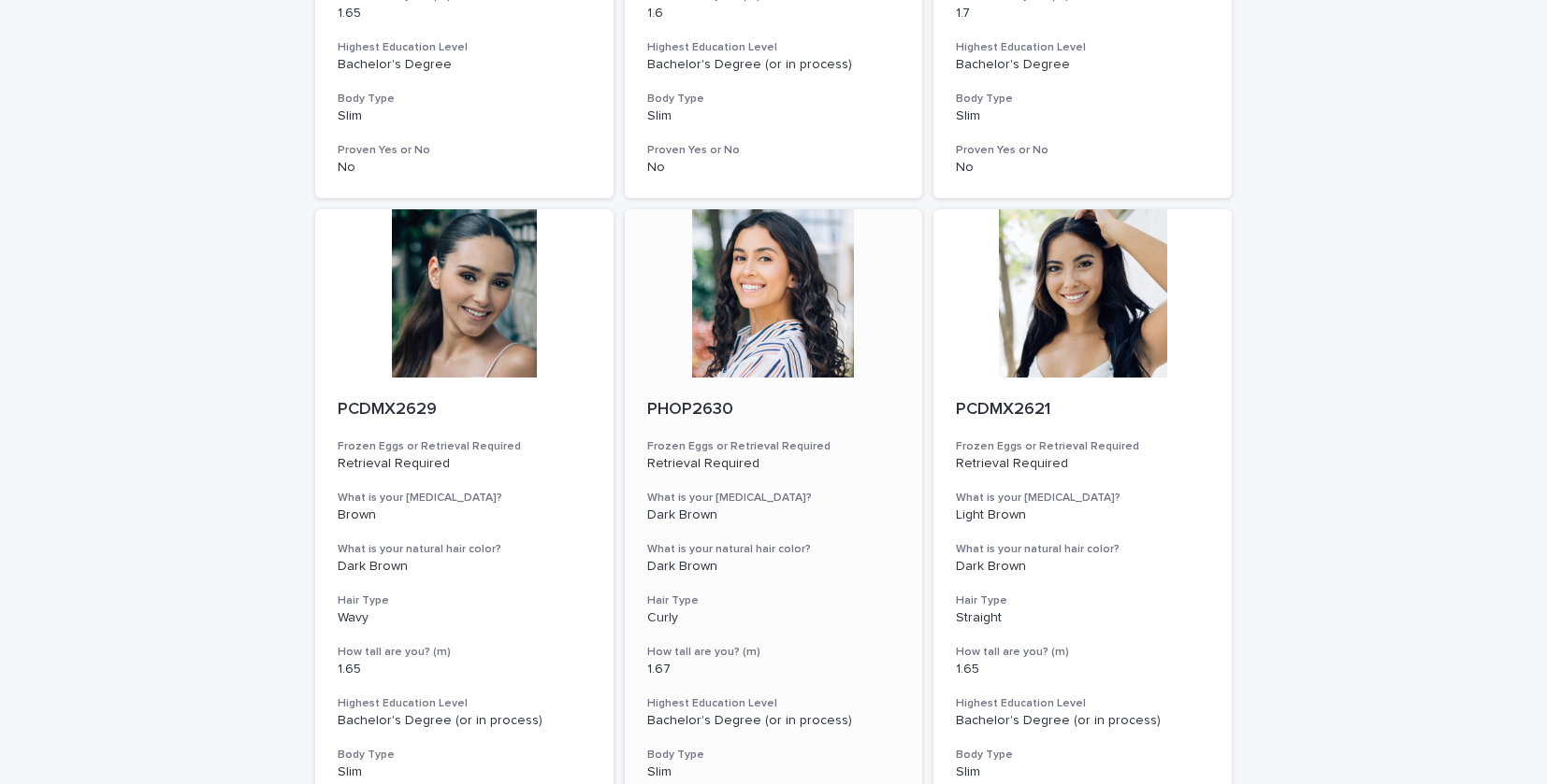
scroll to position [4577, 0]
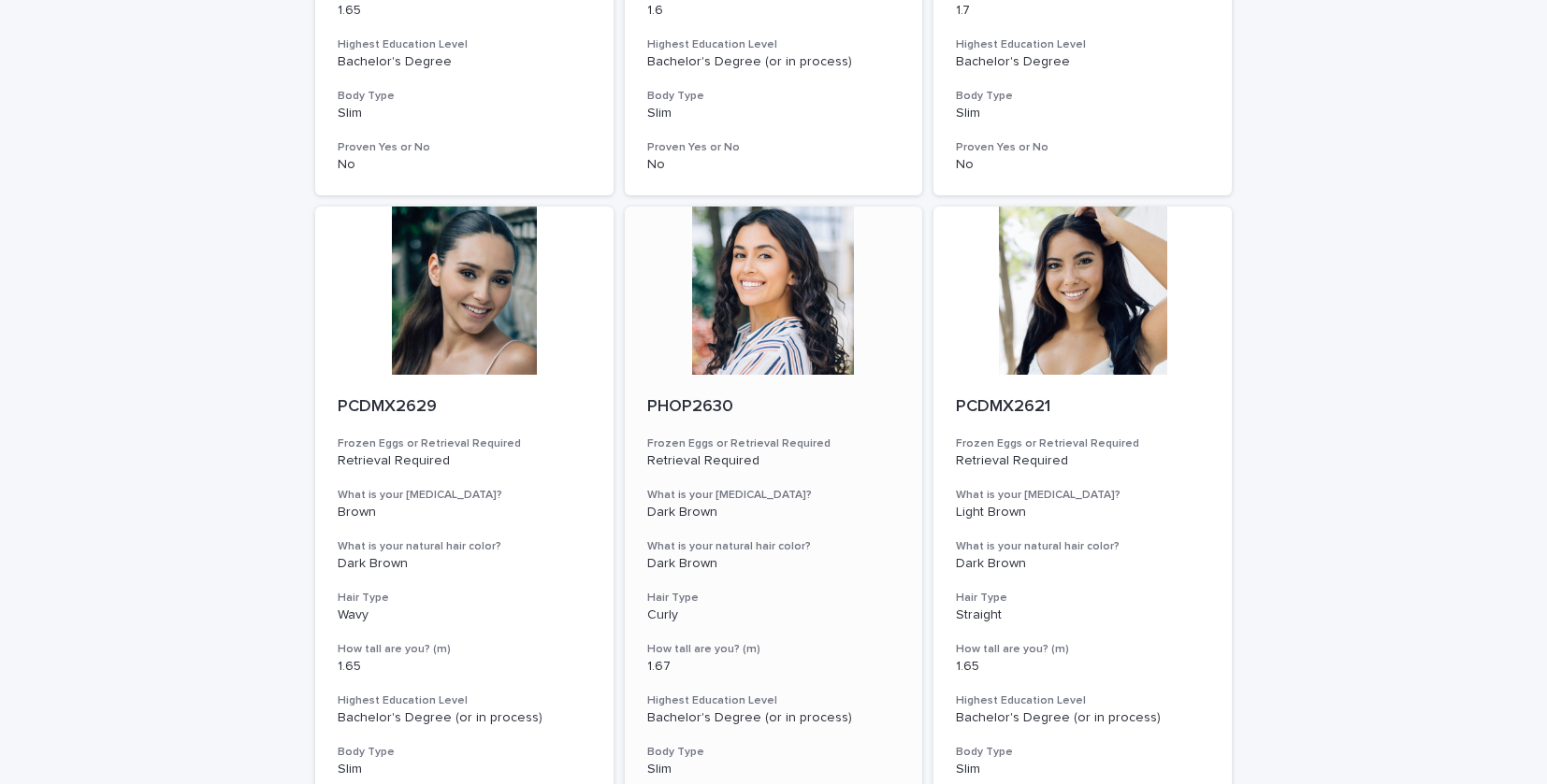
click at [795, 291] on div at bounding box center [774, 290] width 298 height 168
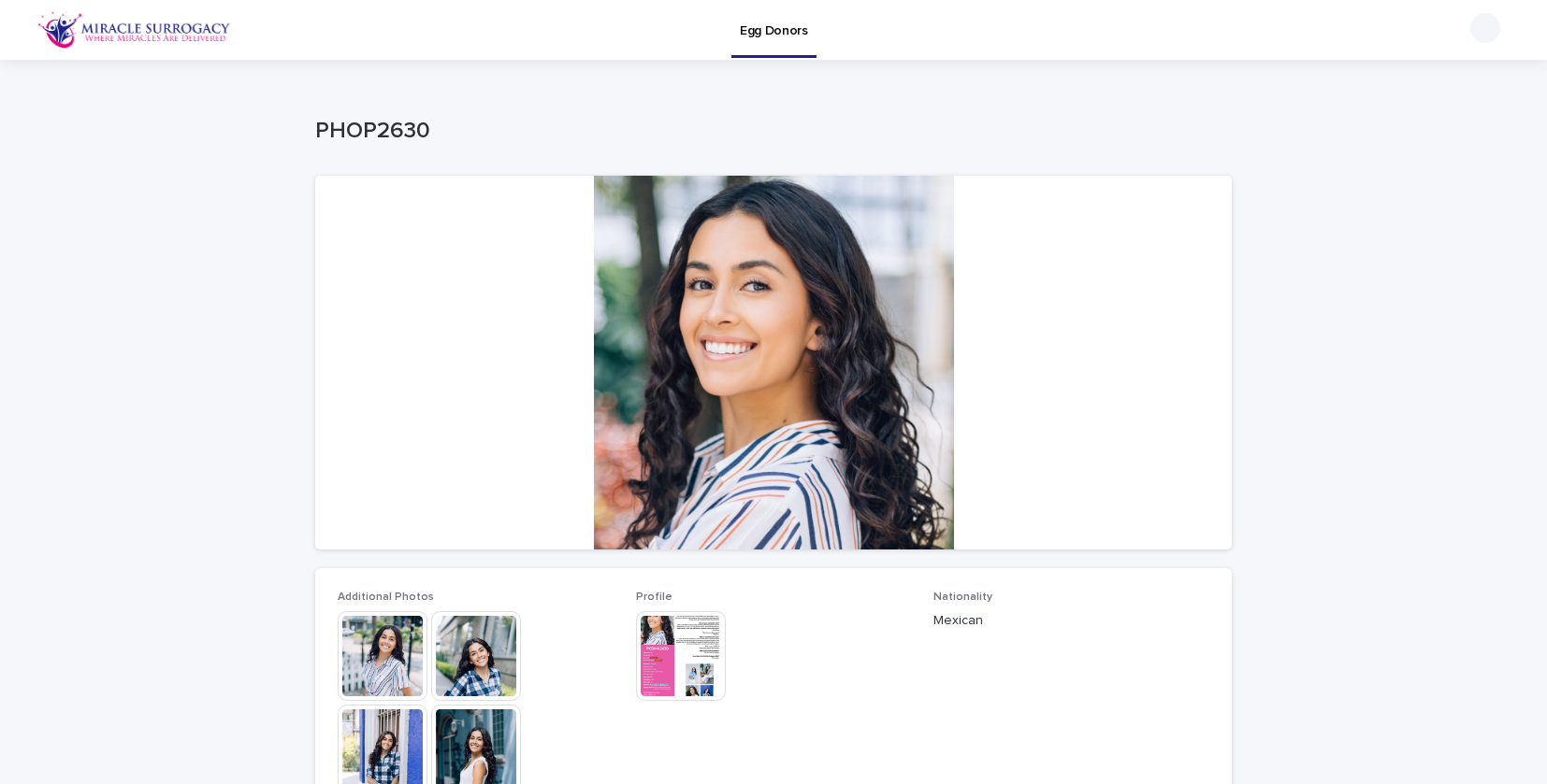
click at [468, 640] on img at bounding box center [476, 656] width 90 height 90
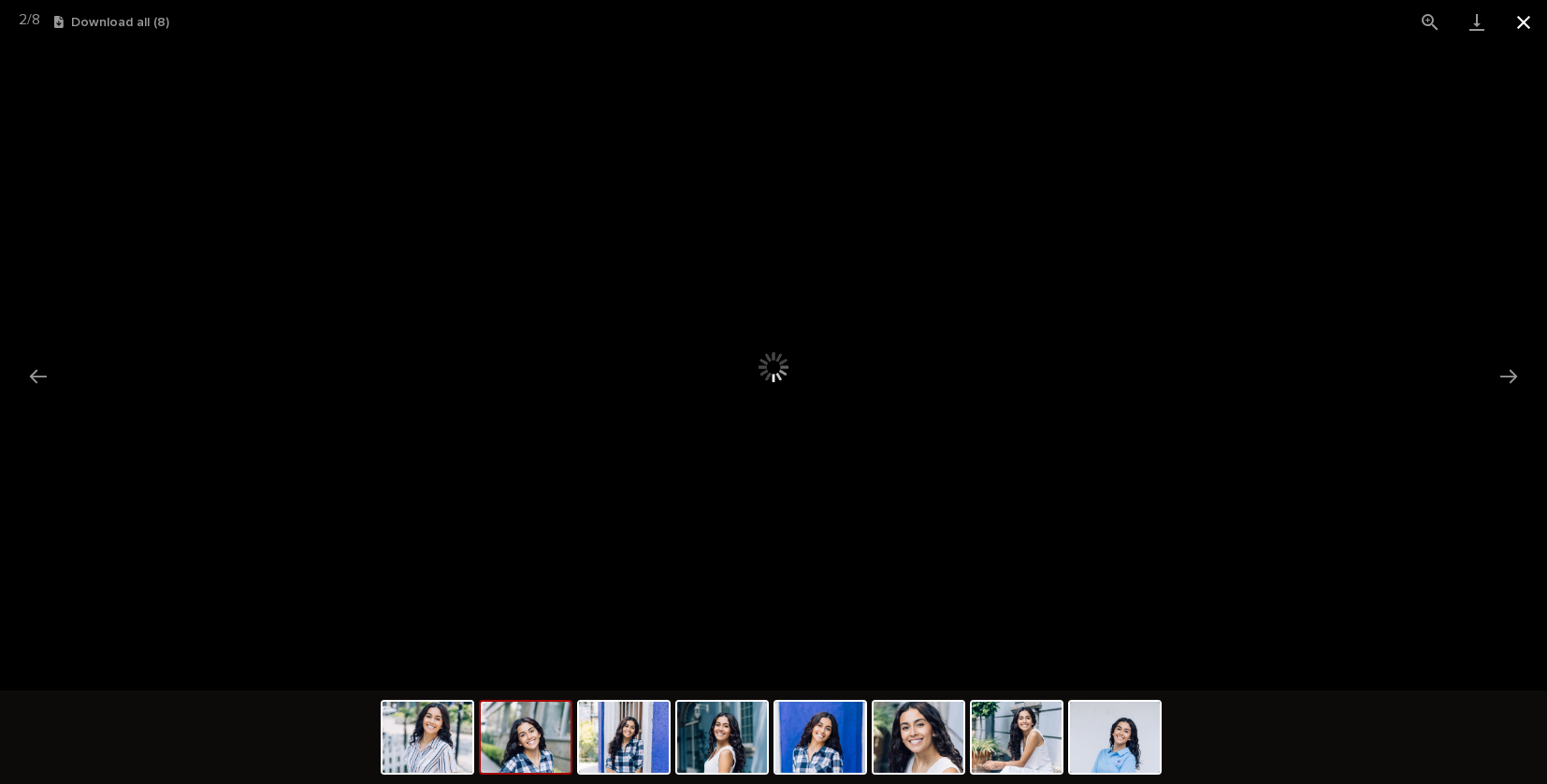
click at [1521, 21] on button "Close gallery" at bounding box center [1523, 22] width 47 height 44
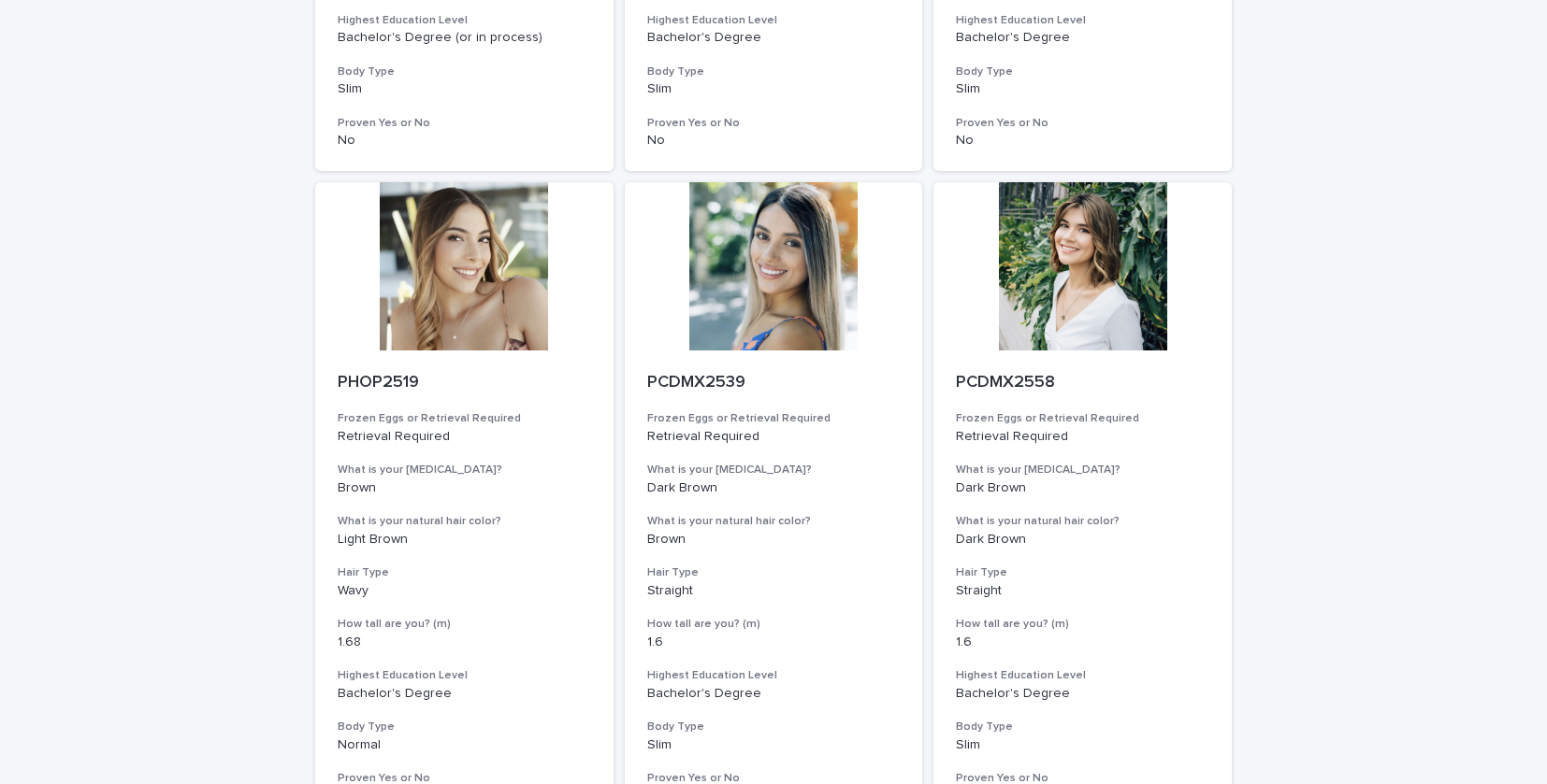
scroll to position [2216, 0]
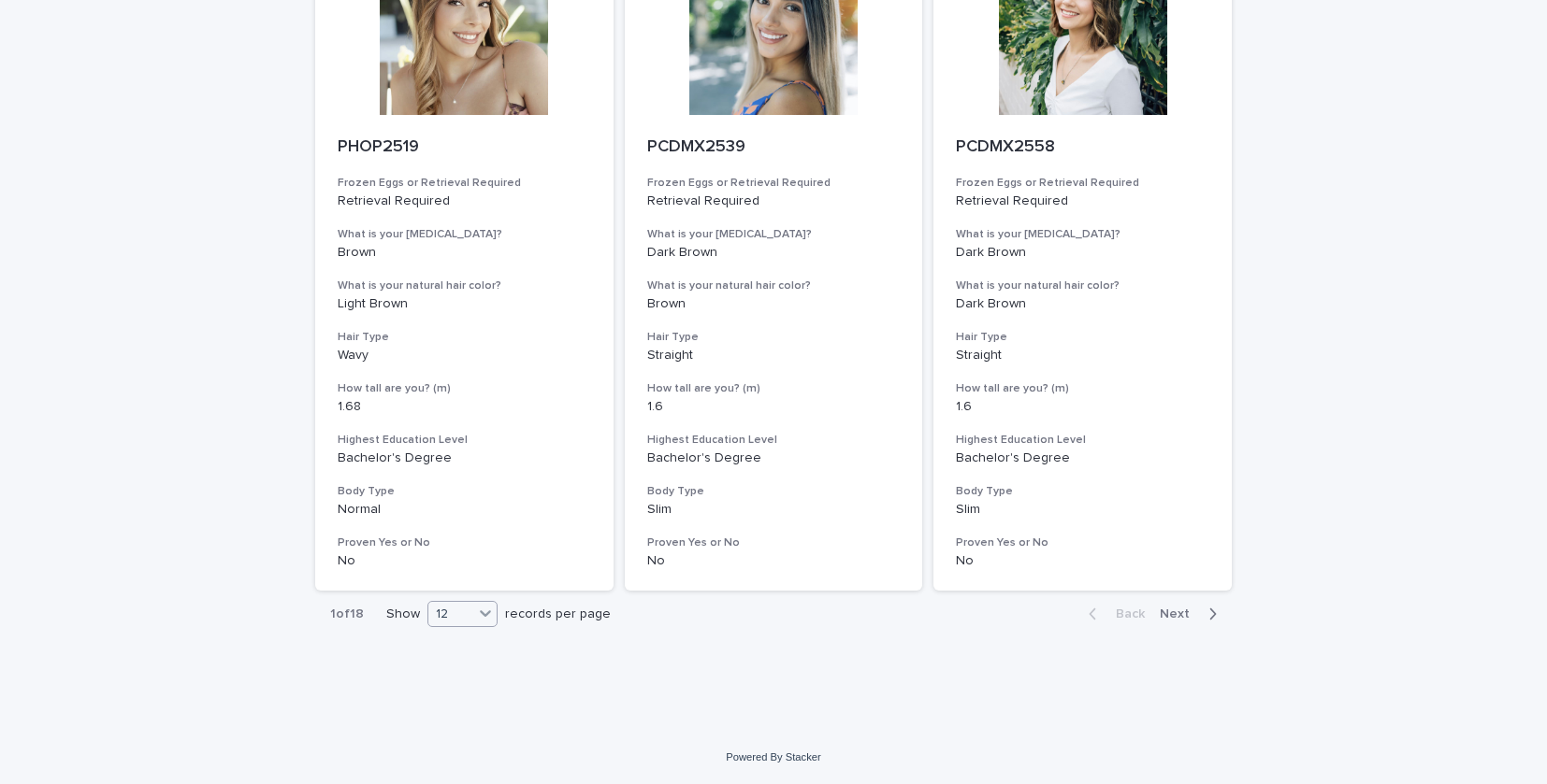
click at [482, 613] on icon at bounding box center [484, 615] width 11 height 7
click at [449, 682] on div "36" at bounding box center [464, 684] width 68 height 23
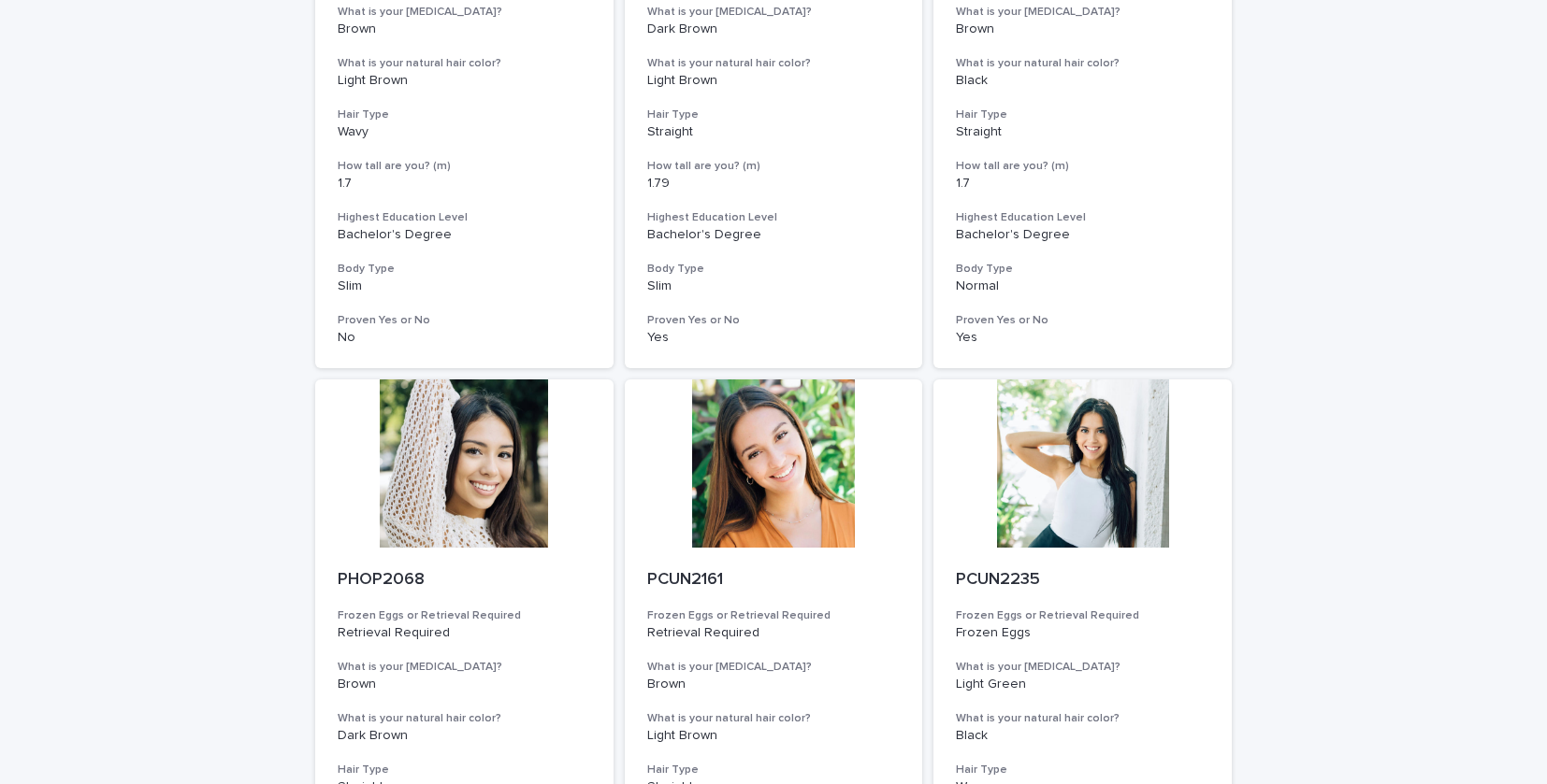
scroll to position [0, 0]
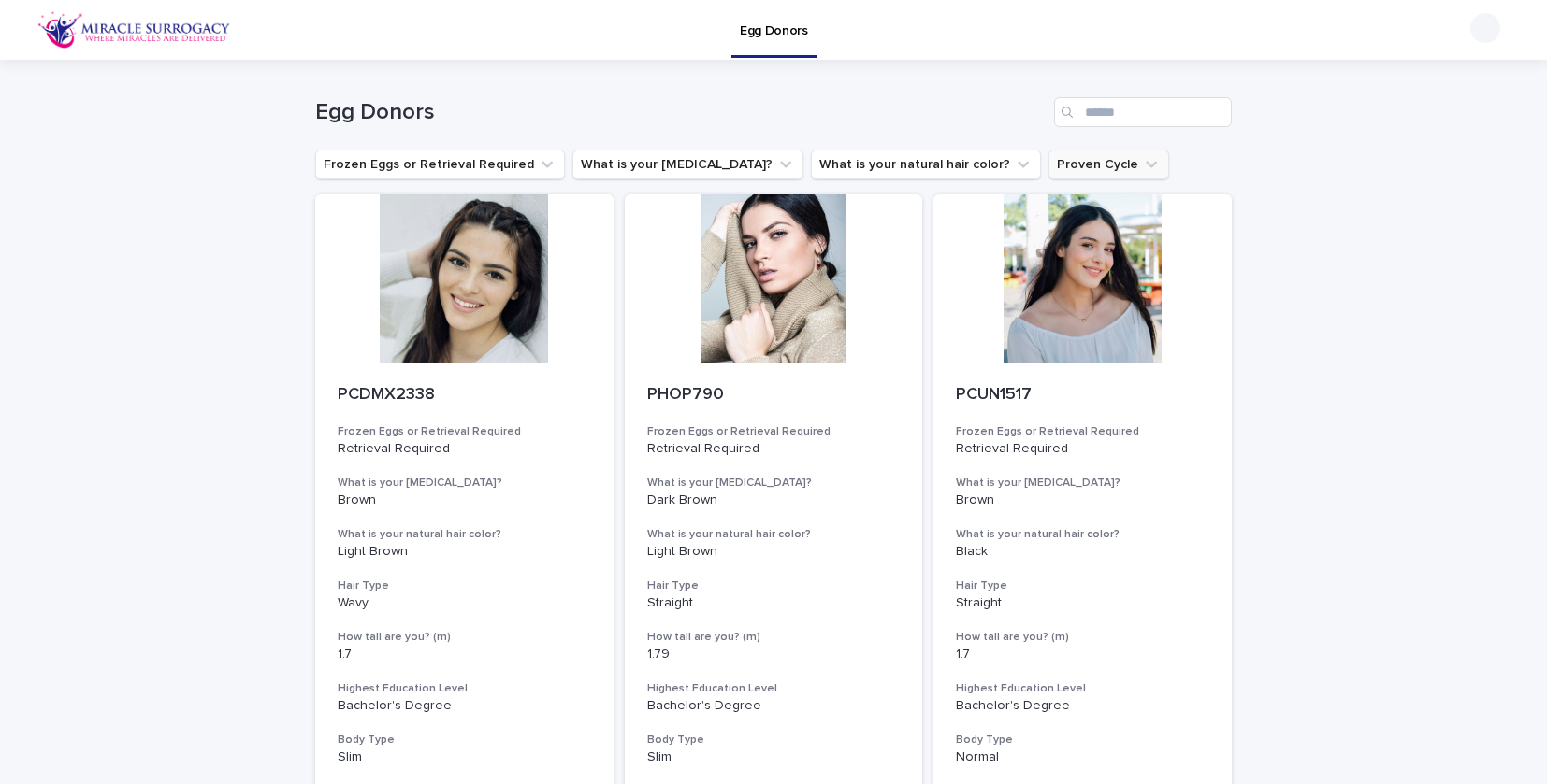
click at [1049, 166] on button "Proven Cycle" at bounding box center [1108, 164] width 121 height 30
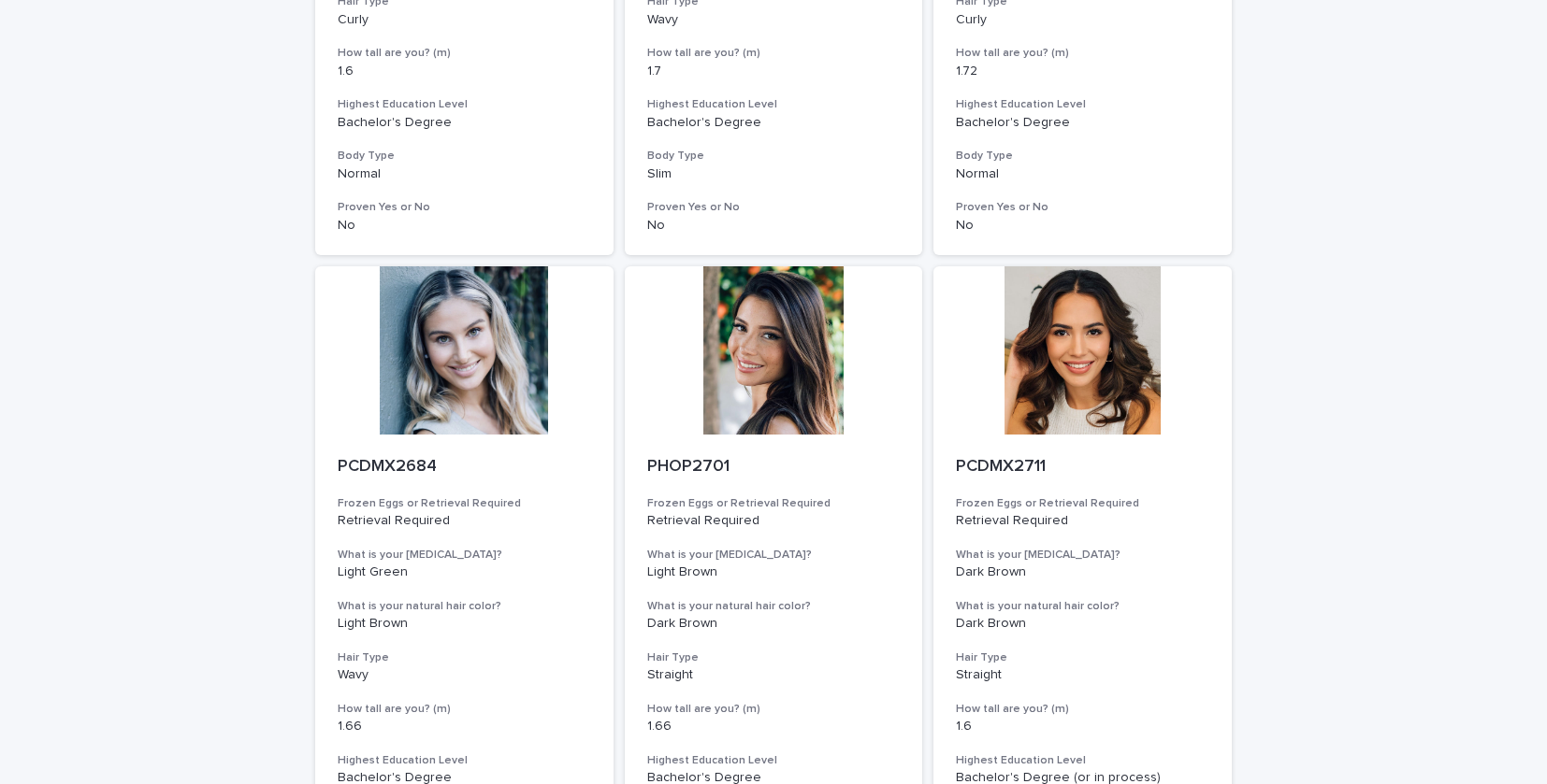
scroll to position [7462, 0]
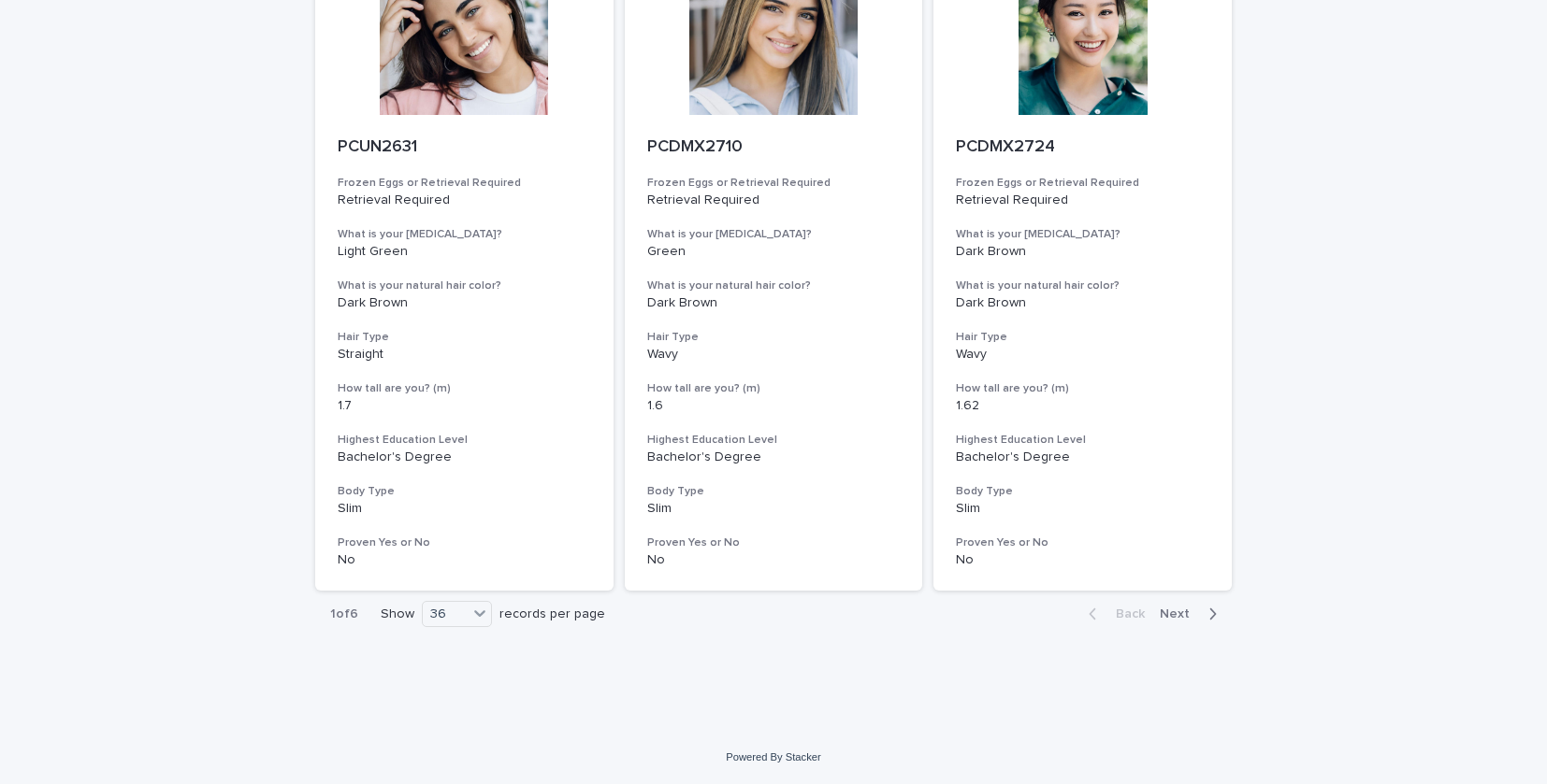
click at [1174, 617] on span "Next" at bounding box center [1179, 614] width 41 height 13
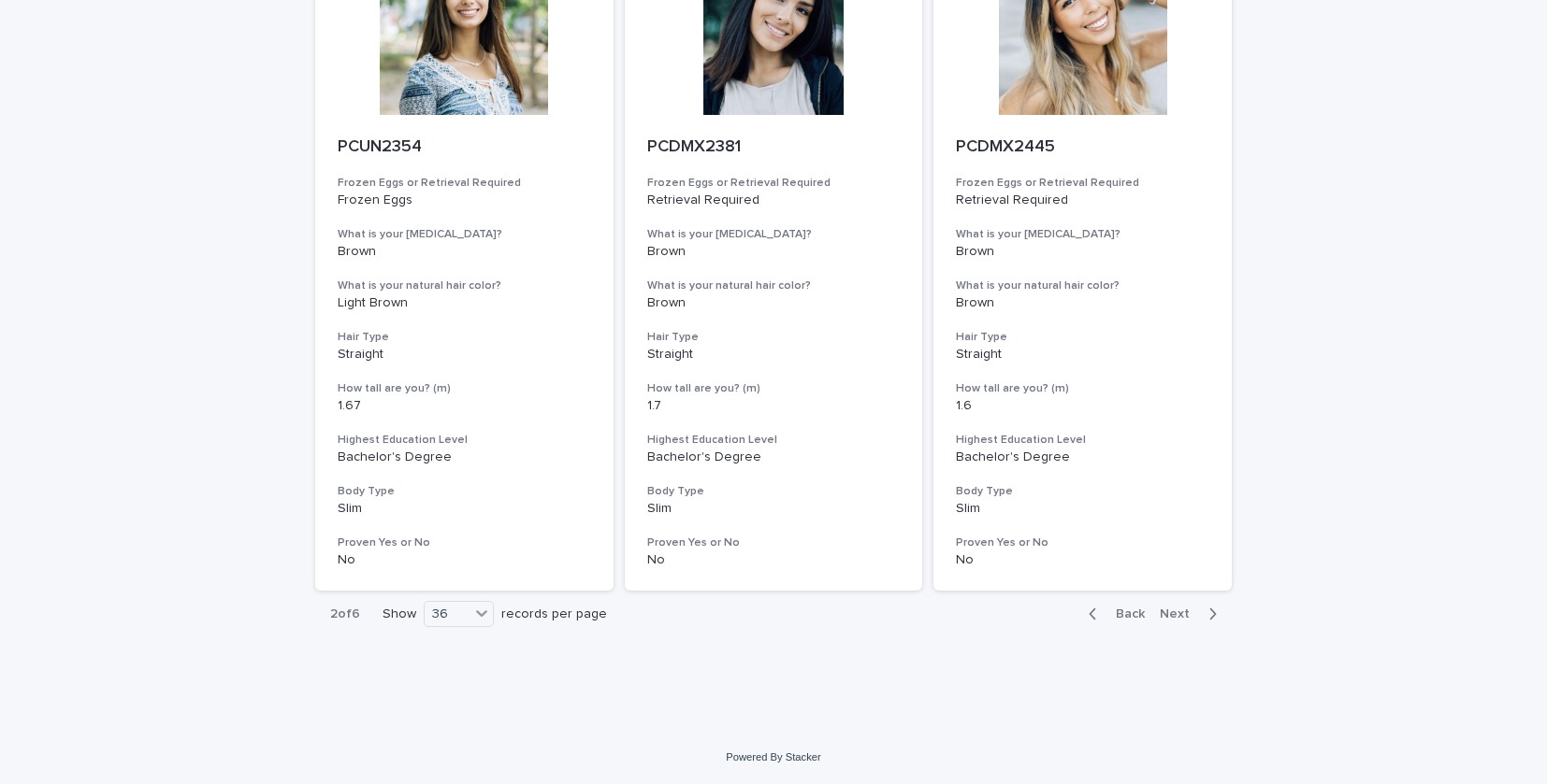
click at [1175, 605] on div "Back Next" at bounding box center [1152, 614] width 158 height 47
click at [1172, 616] on span "Next" at bounding box center [1179, 614] width 41 height 13
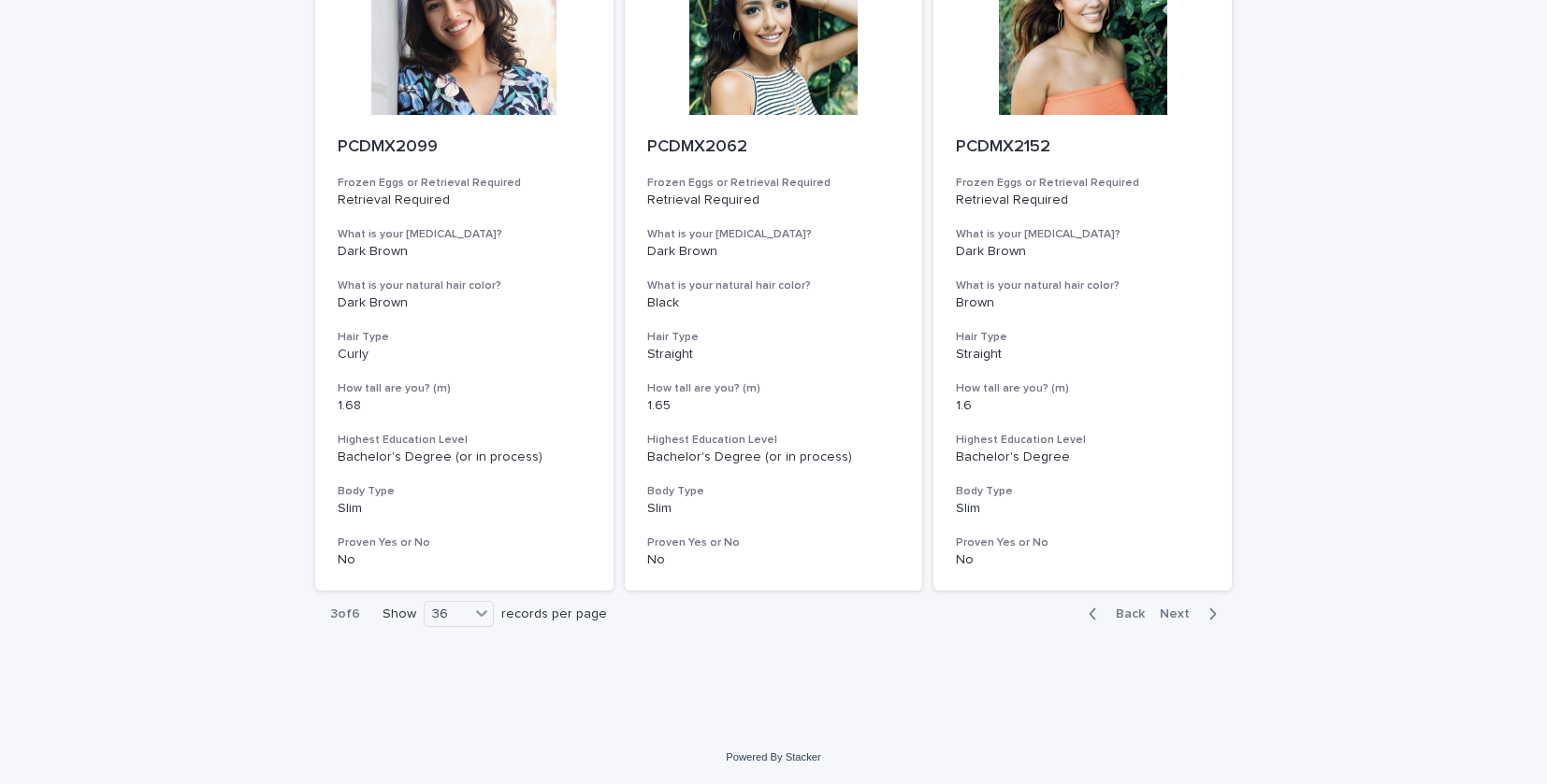
click at [1172, 616] on span "Next" at bounding box center [1179, 614] width 41 height 13
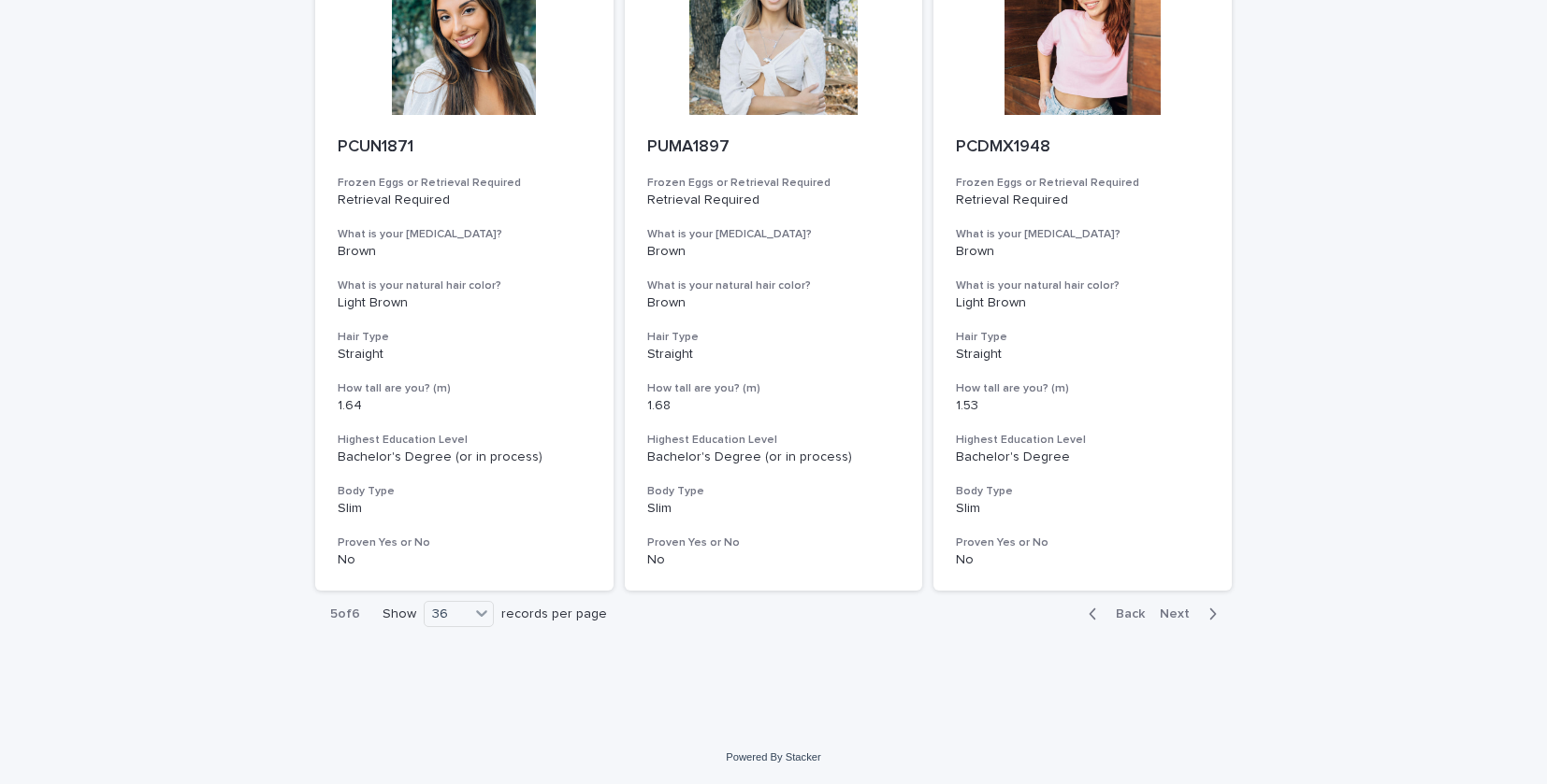
click at [1172, 616] on span "Next" at bounding box center [1179, 614] width 41 height 13
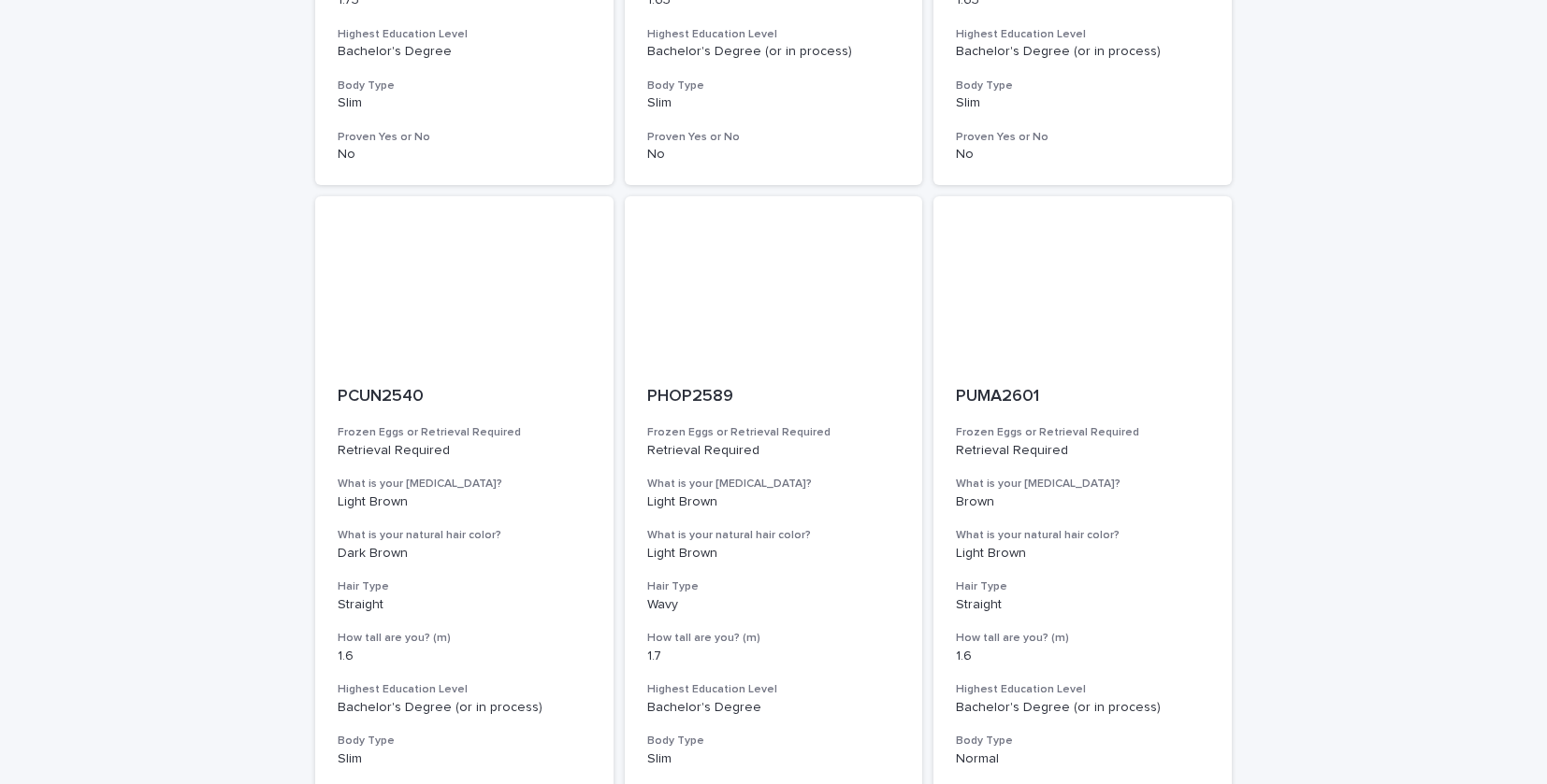
scroll to position [5240, 0]
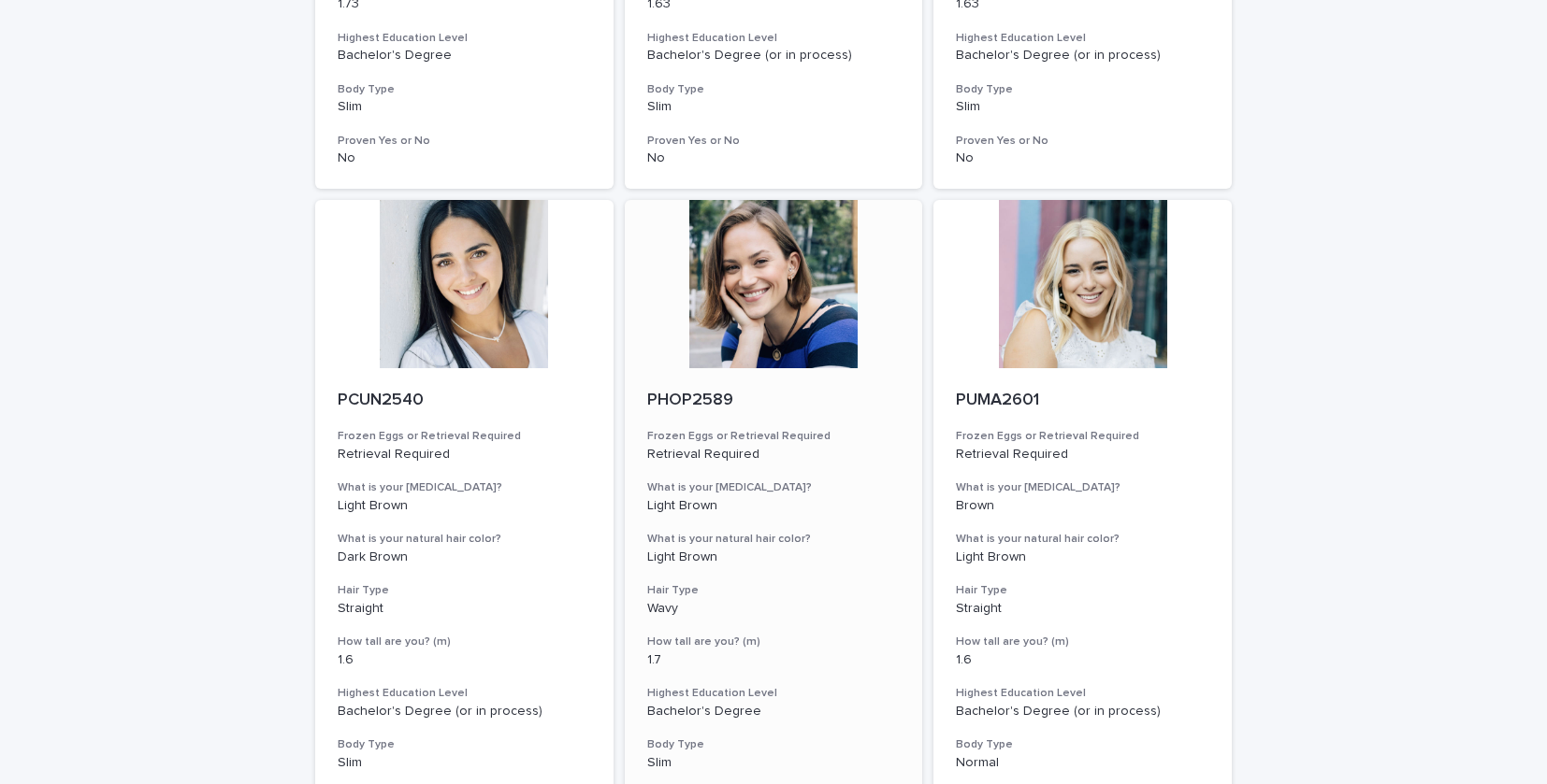
click at [775, 316] on div at bounding box center [774, 284] width 298 height 168
click at [1089, 290] on div at bounding box center [1082, 284] width 298 height 168
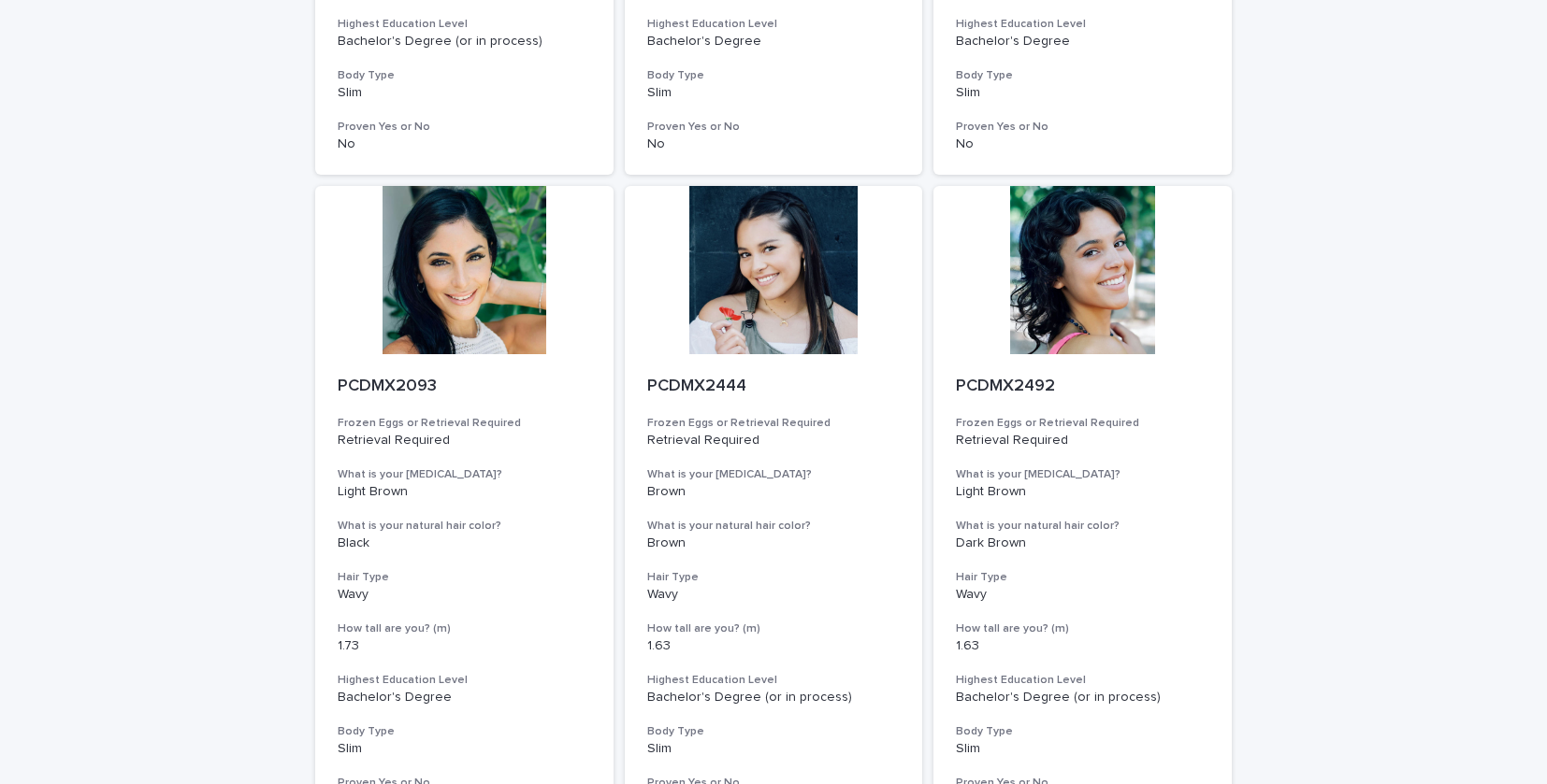
scroll to position [4596, 0]
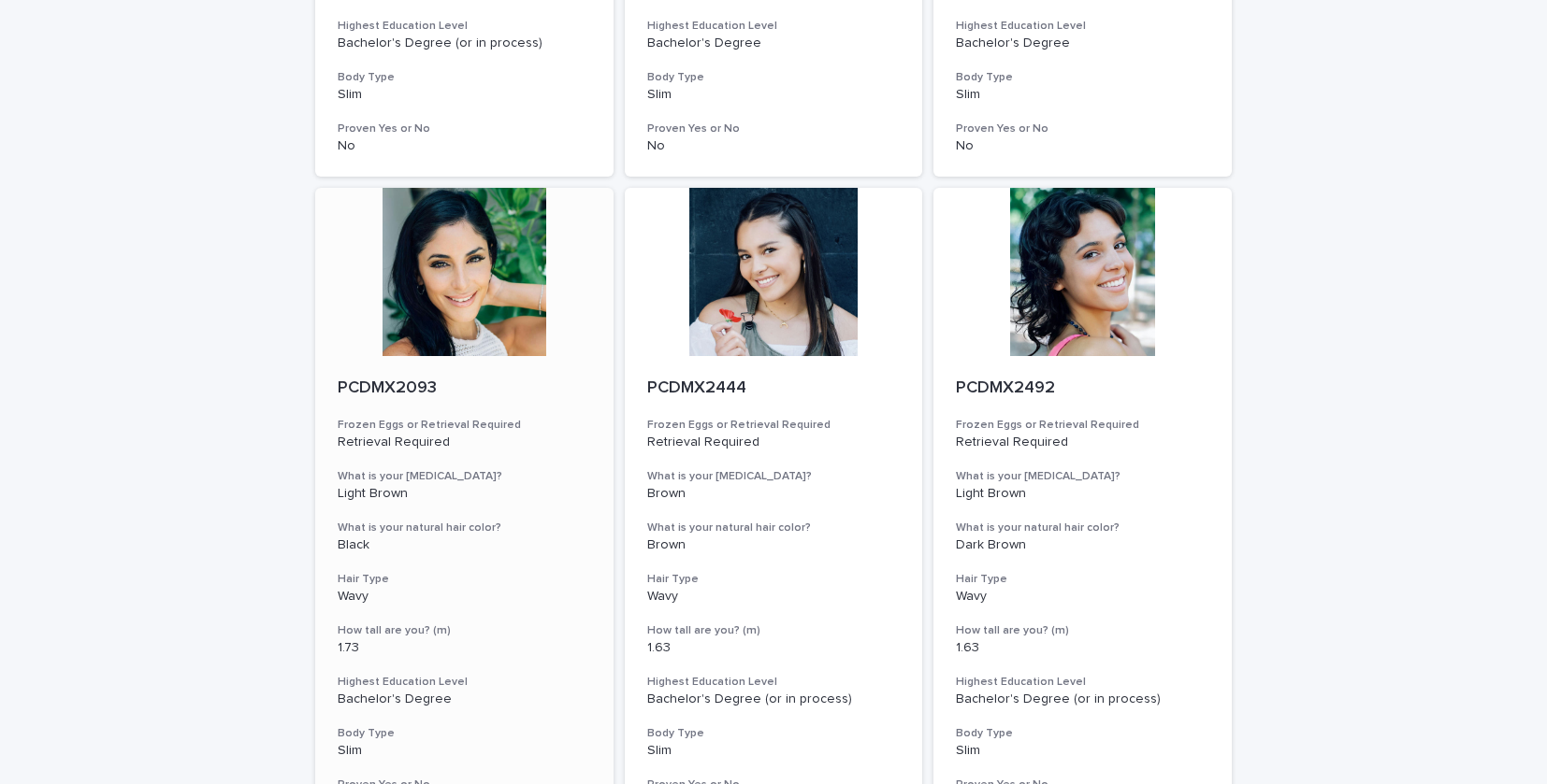
click at [467, 256] on div at bounding box center [464, 272] width 298 height 168
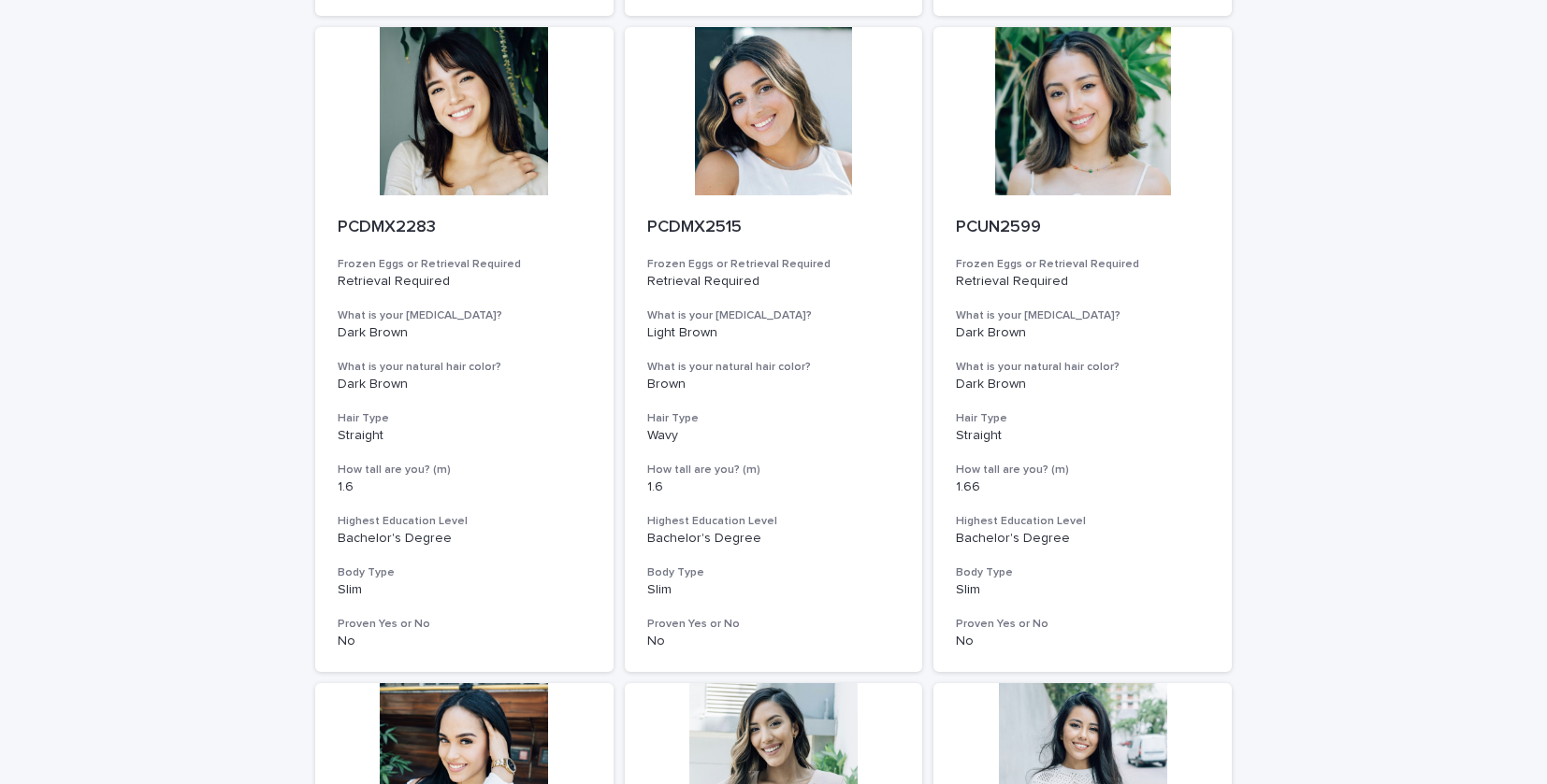
scroll to position [1471, 0]
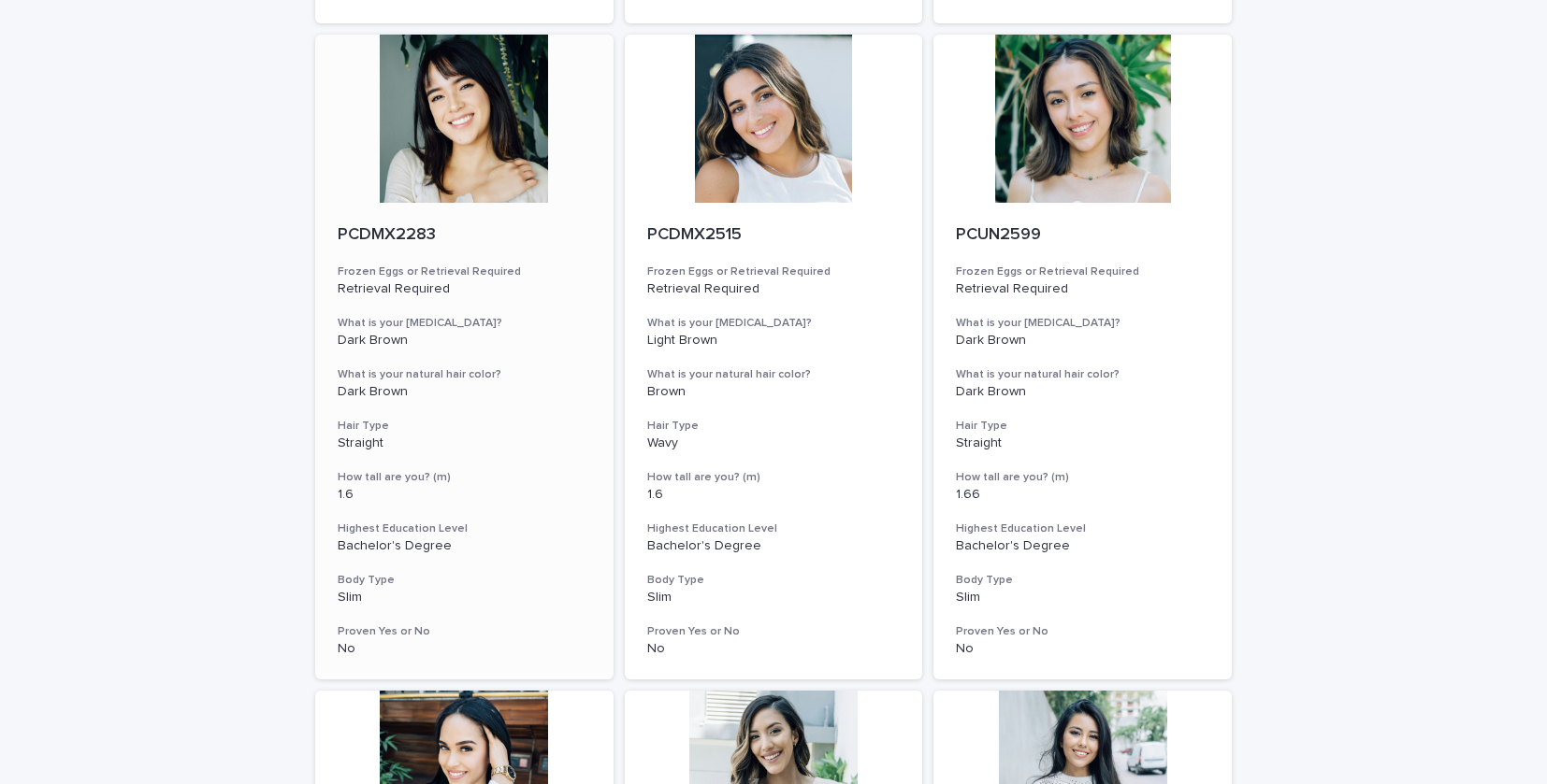
click at [415, 135] on div at bounding box center [464, 119] width 298 height 168
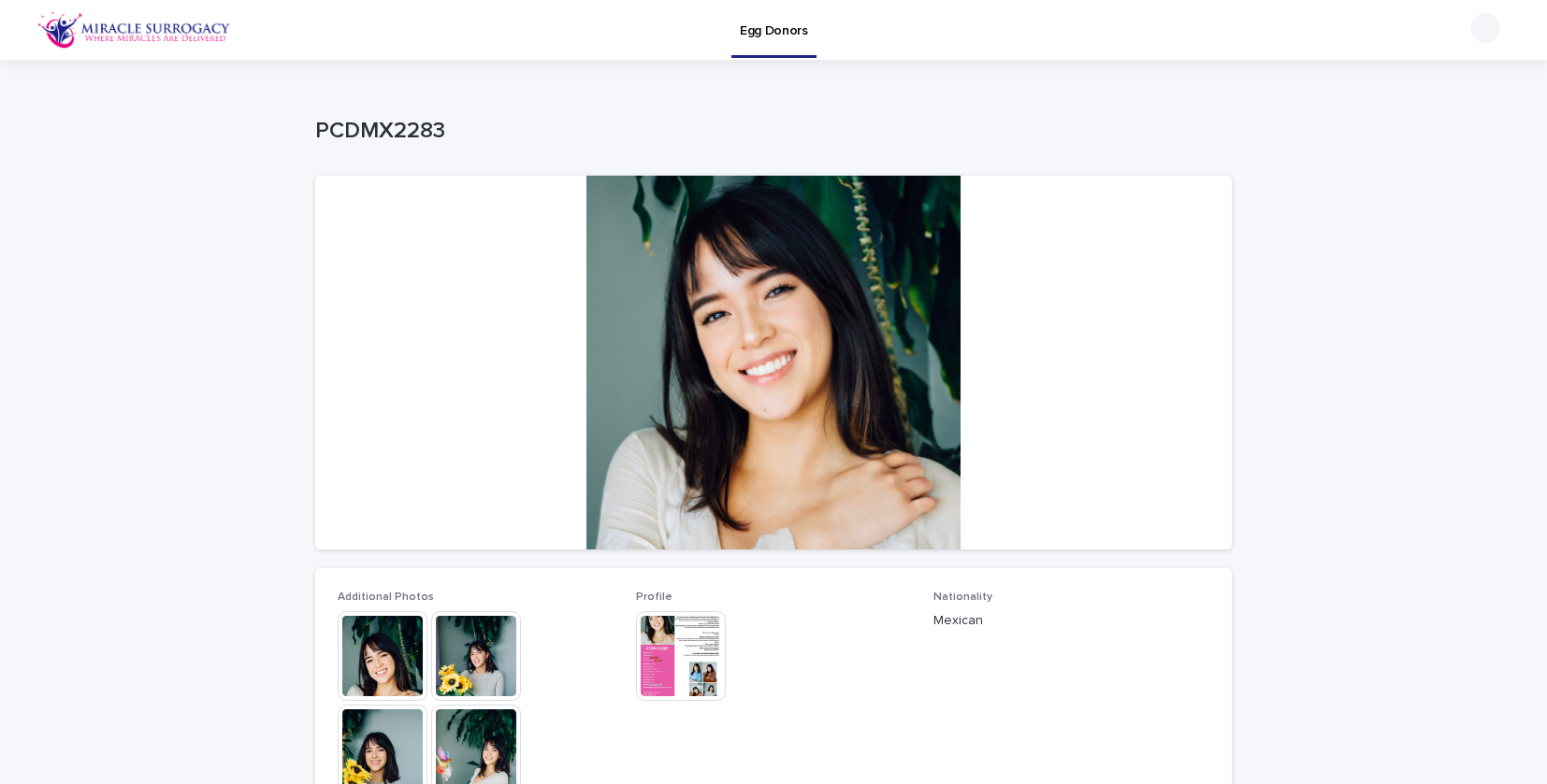
click at [376, 671] on img at bounding box center [383, 656] width 90 height 90
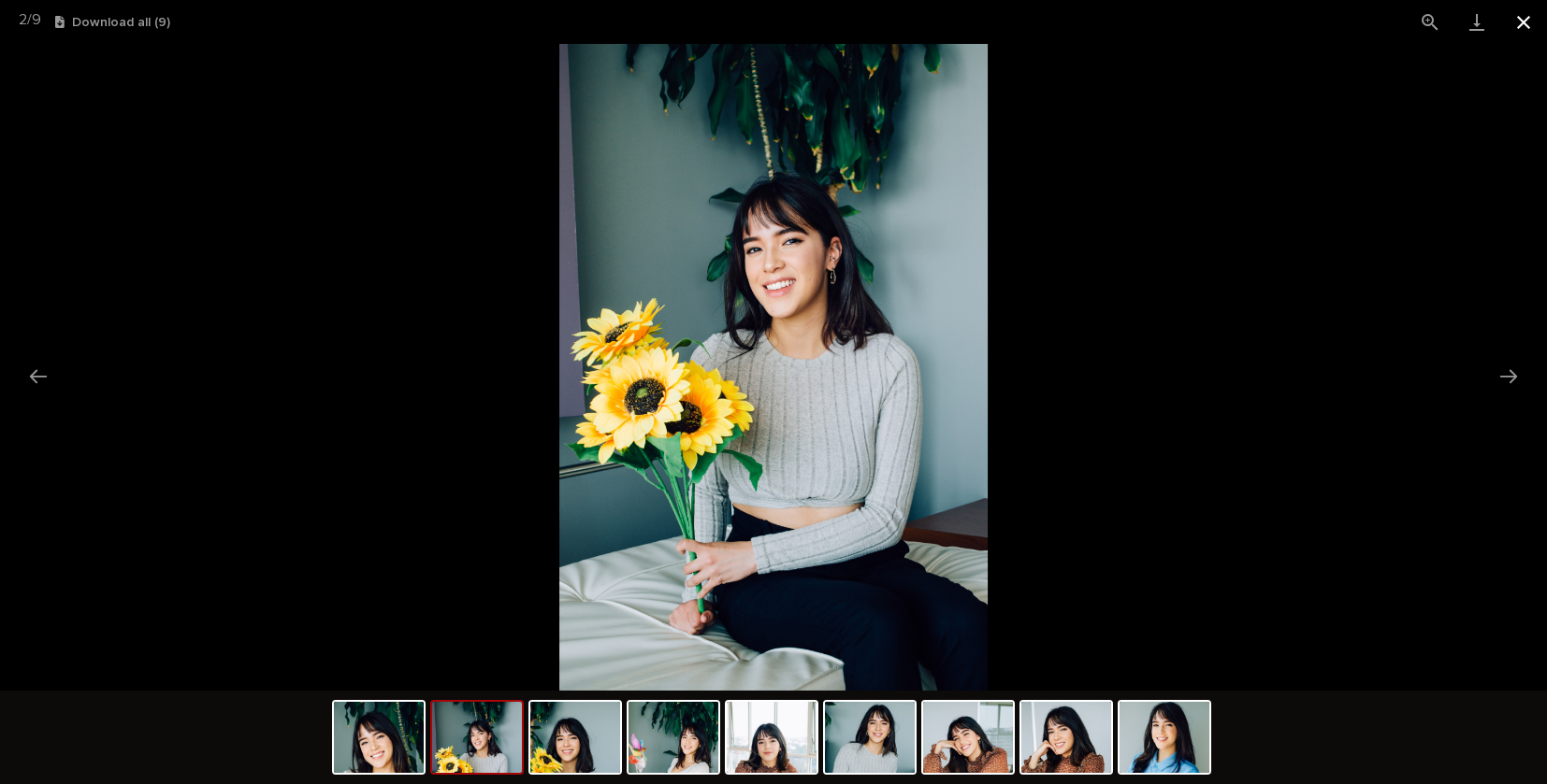
click at [1521, 28] on button "Close gallery" at bounding box center [1523, 22] width 47 height 44
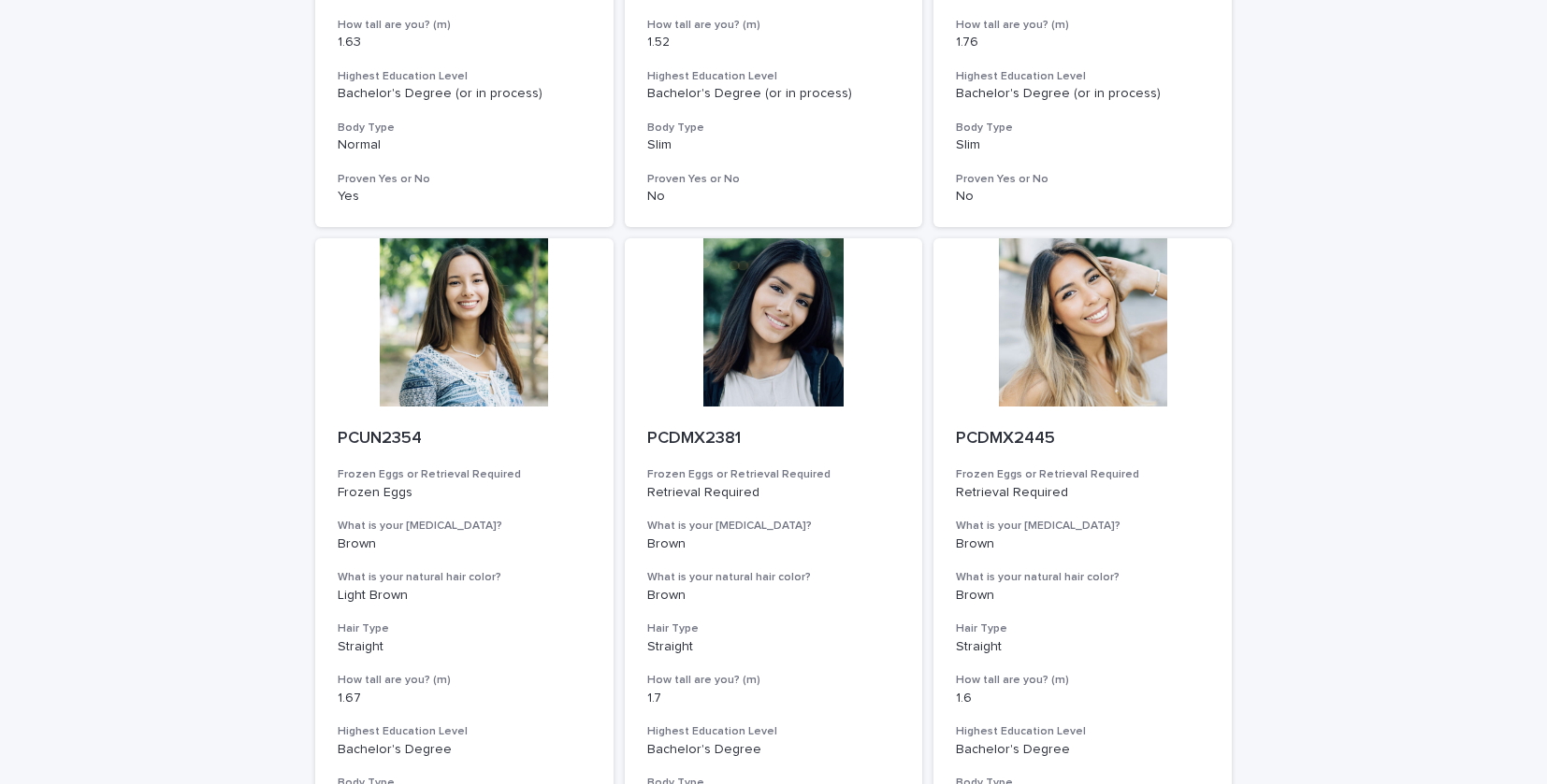
scroll to position [2216, 0]
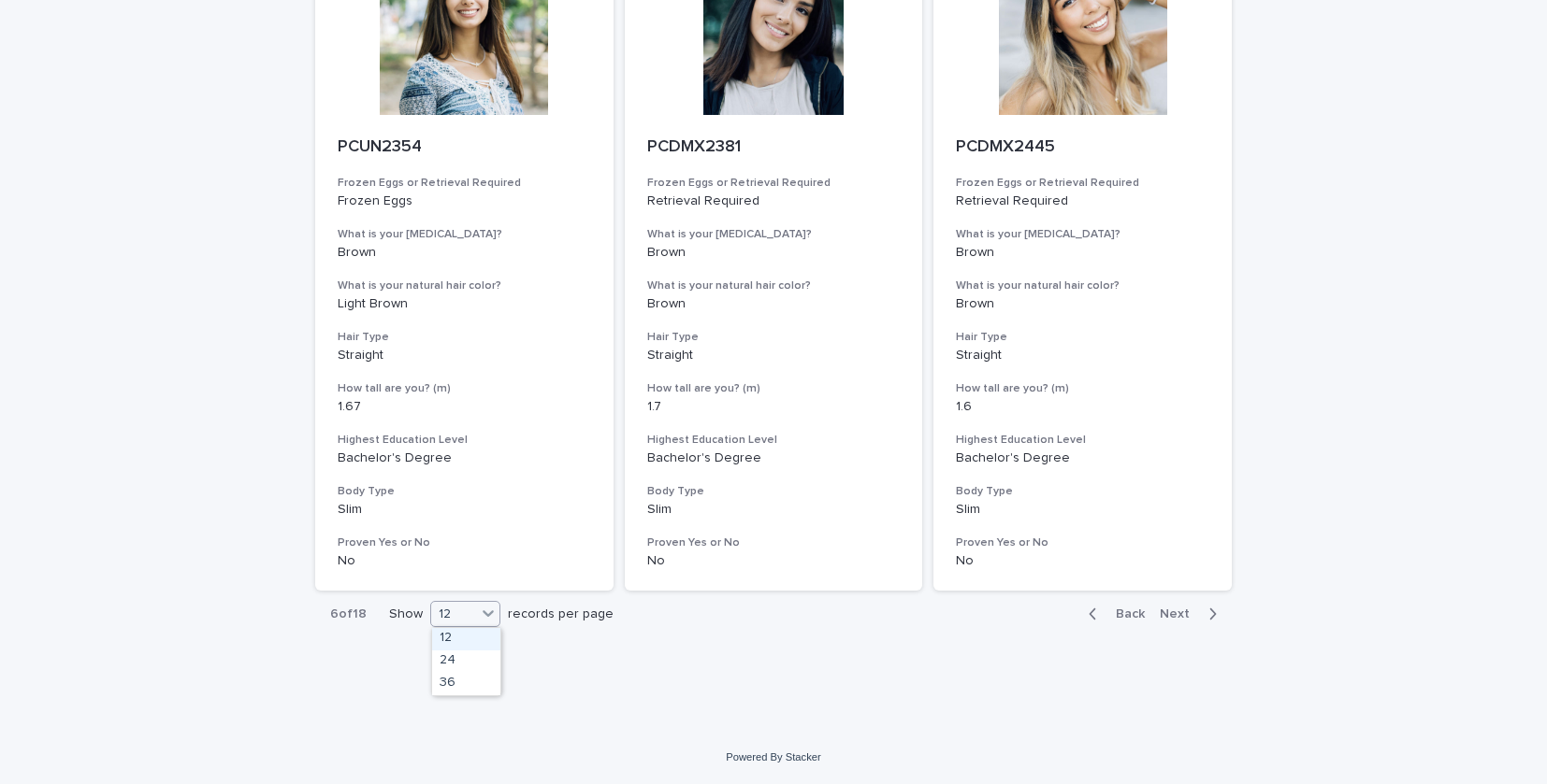
click at [466, 612] on div "12" at bounding box center [454, 615] width 45 height 20
click at [447, 685] on div "36" at bounding box center [465, 684] width 68 height 23
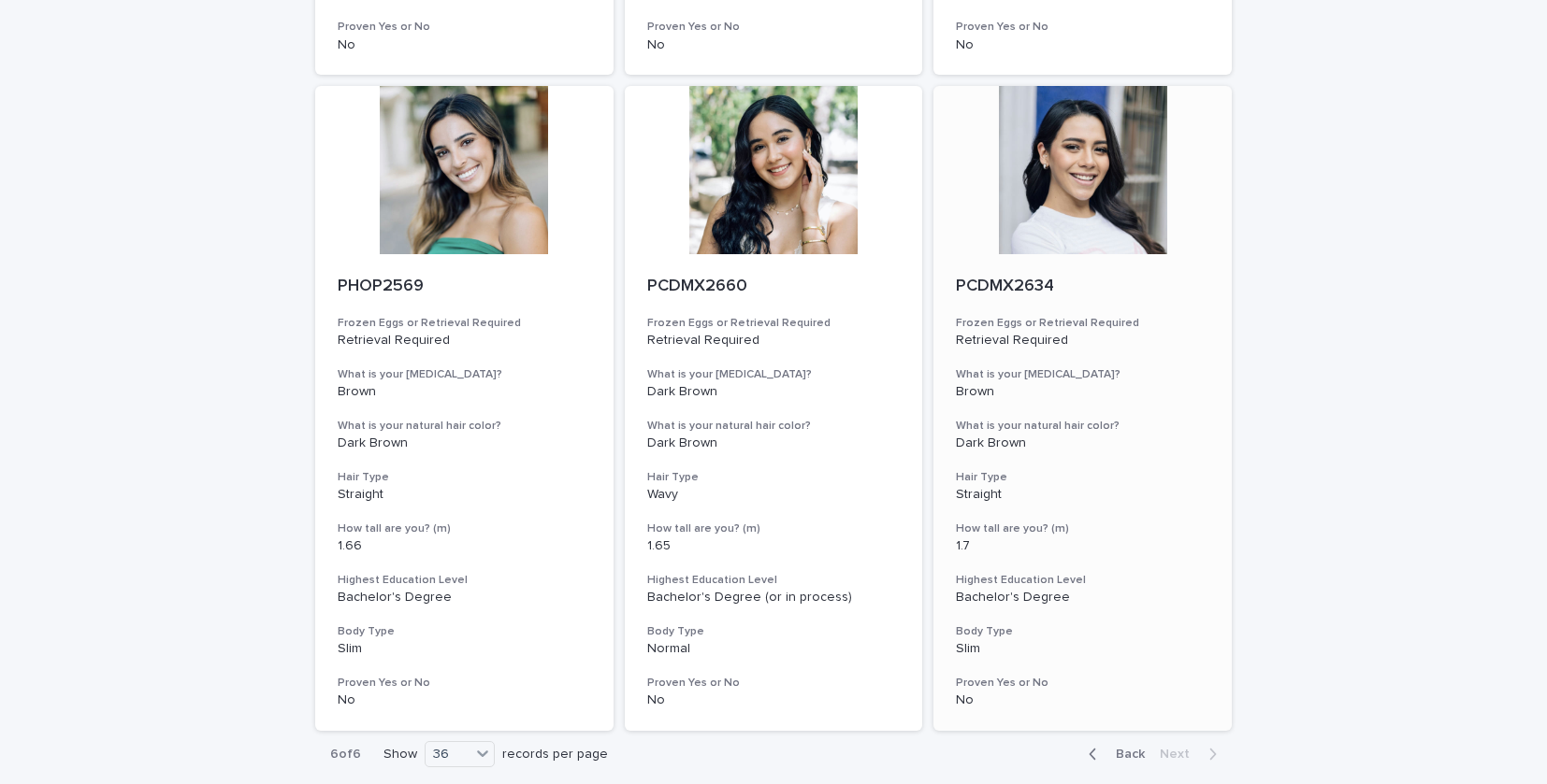
scroll to position [6011, 0]
click at [1070, 193] on div at bounding box center [1082, 168] width 298 height 168
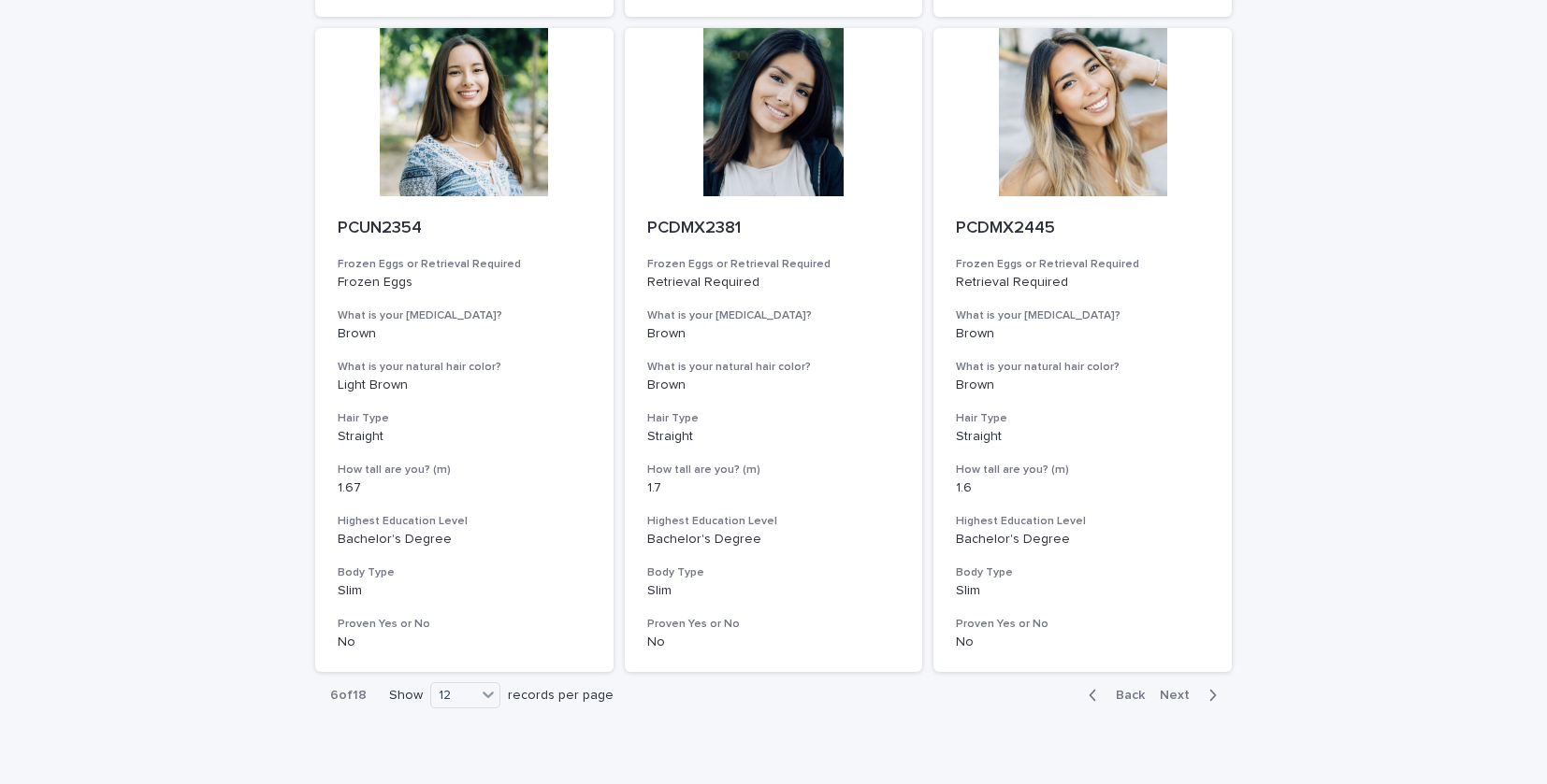
scroll to position [2216, 0]
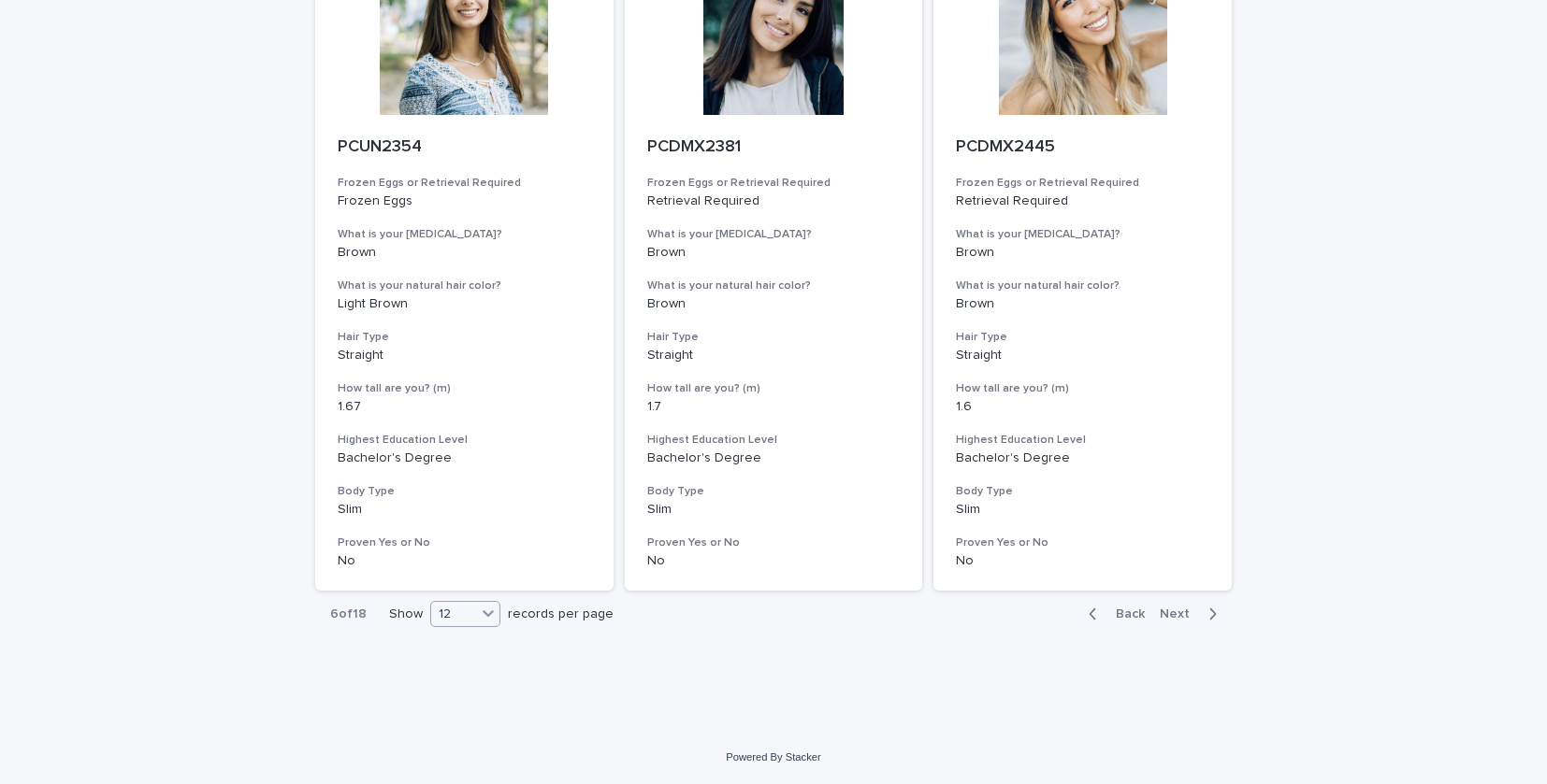
click at [476, 614] on div "12" at bounding box center [454, 615] width 45 height 20
click at [455, 683] on div "36" at bounding box center [465, 684] width 68 height 23
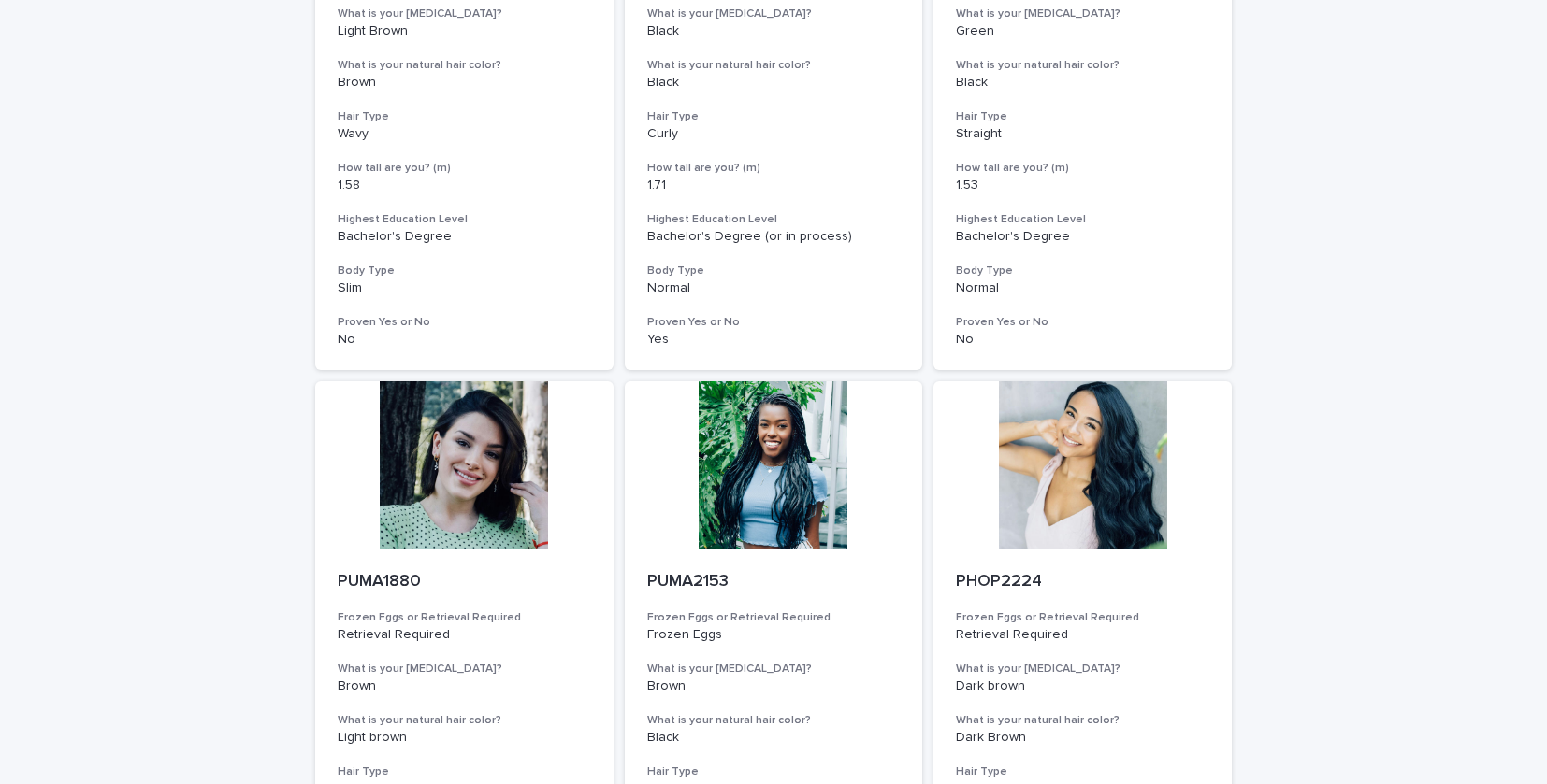
scroll to position [3776, 0]
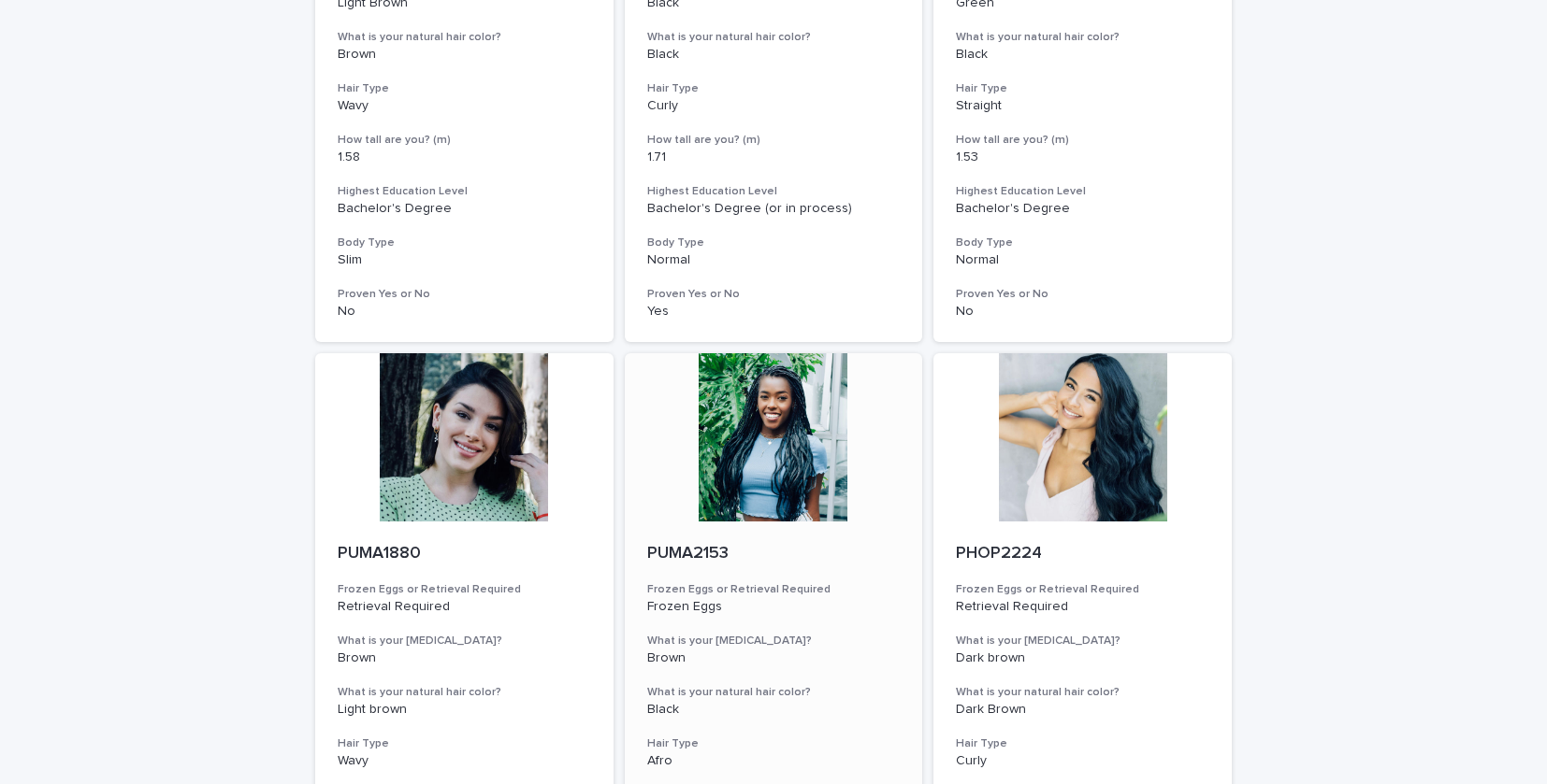
click at [784, 445] on div at bounding box center [774, 437] width 298 height 168
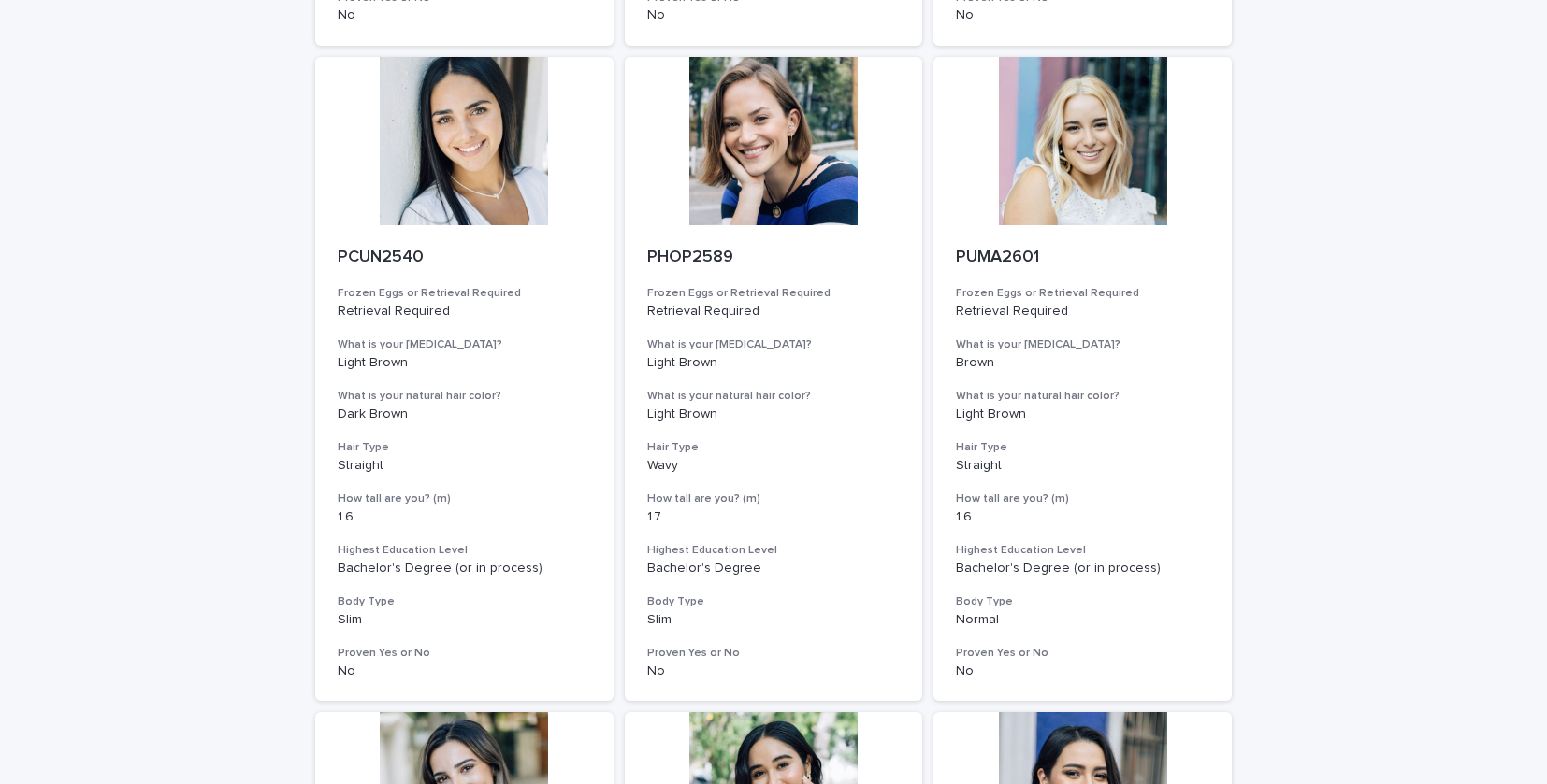
scroll to position [6149, 0]
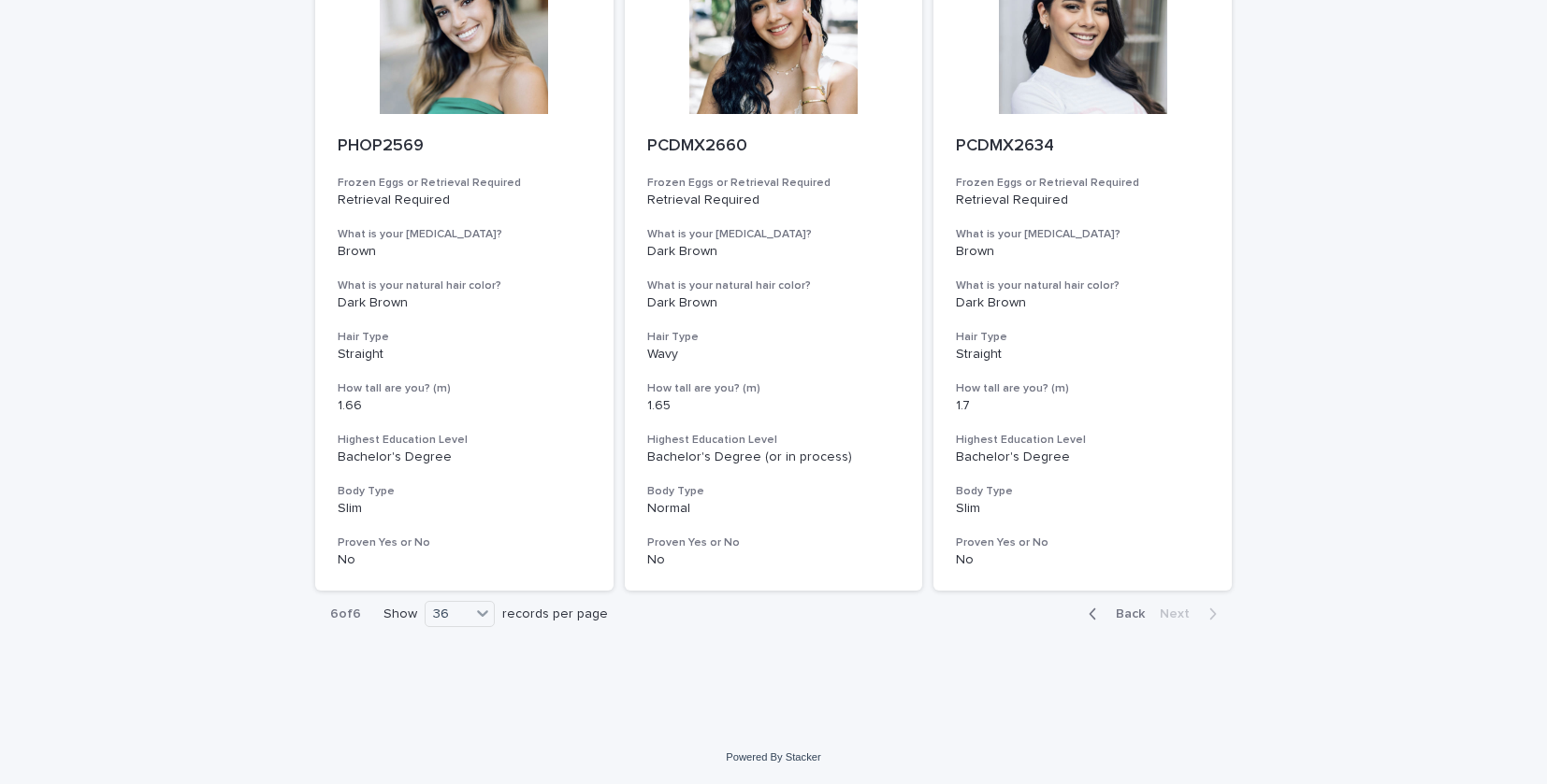
click at [1120, 618] on span "Back" at bounding box center [1124, 614] width 40 height 13
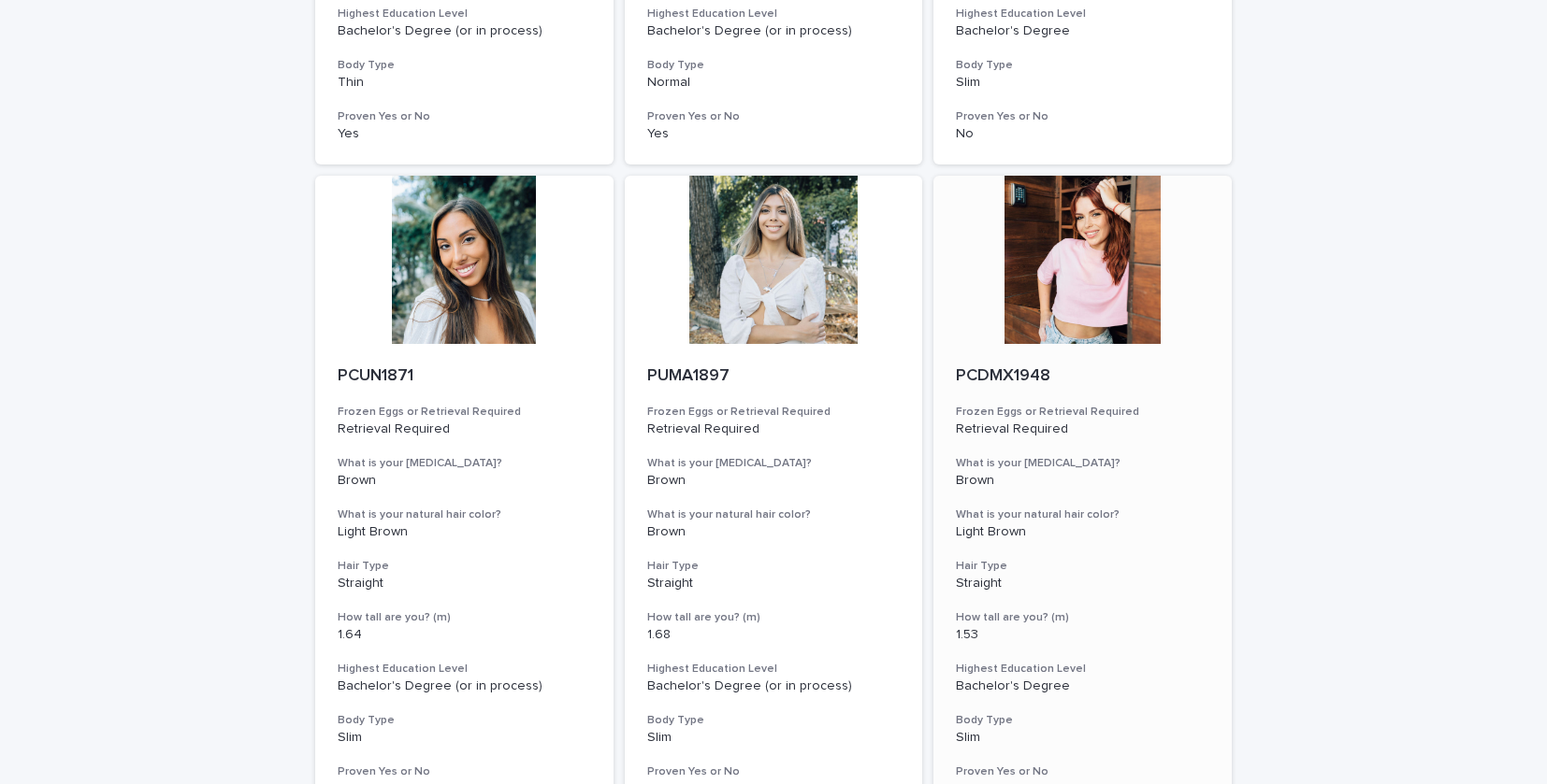
scroll to position [7230, 0]
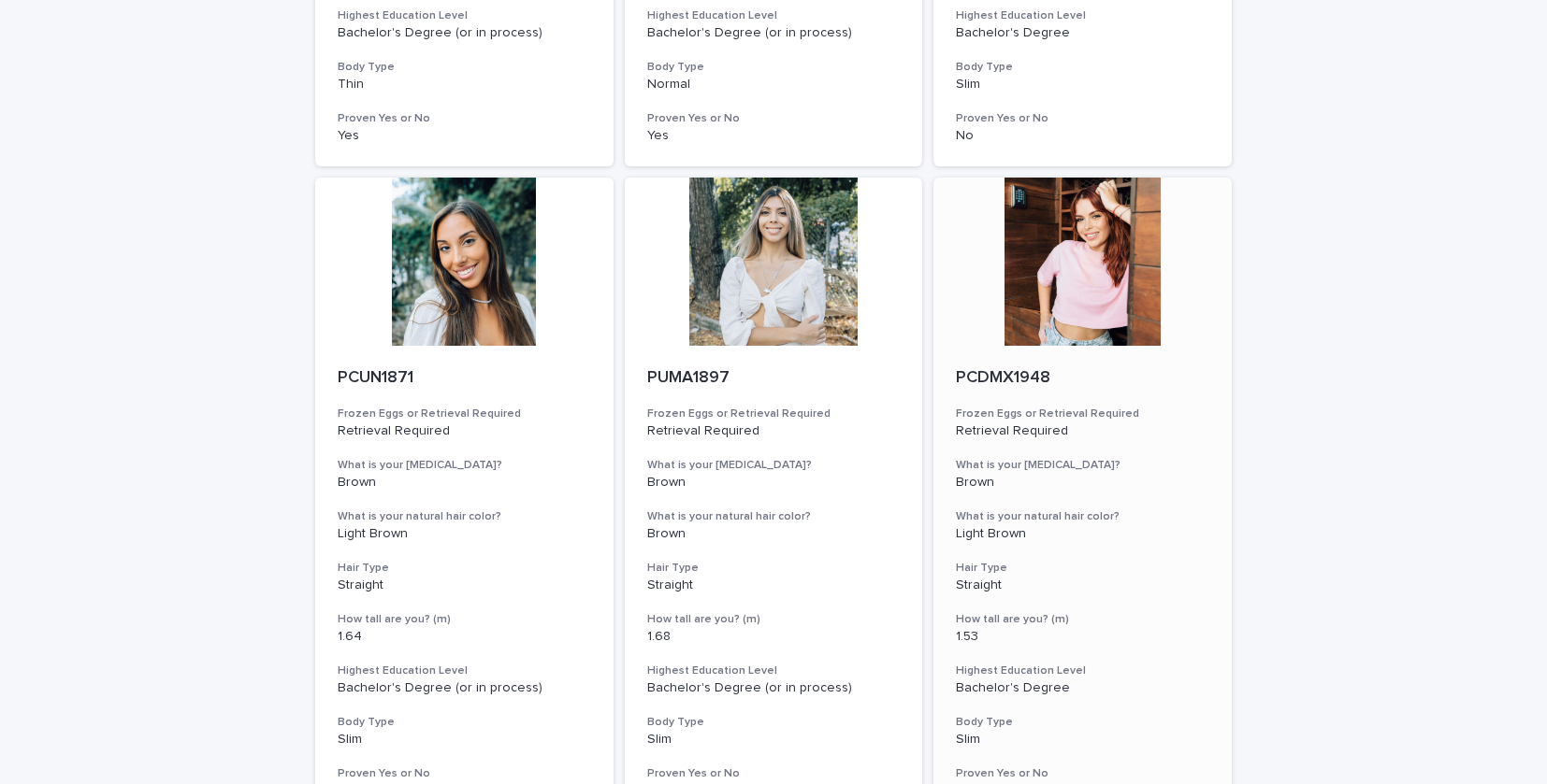
click at [1100, 285] on div at bounding box center [1082, 261] width 298 height 168
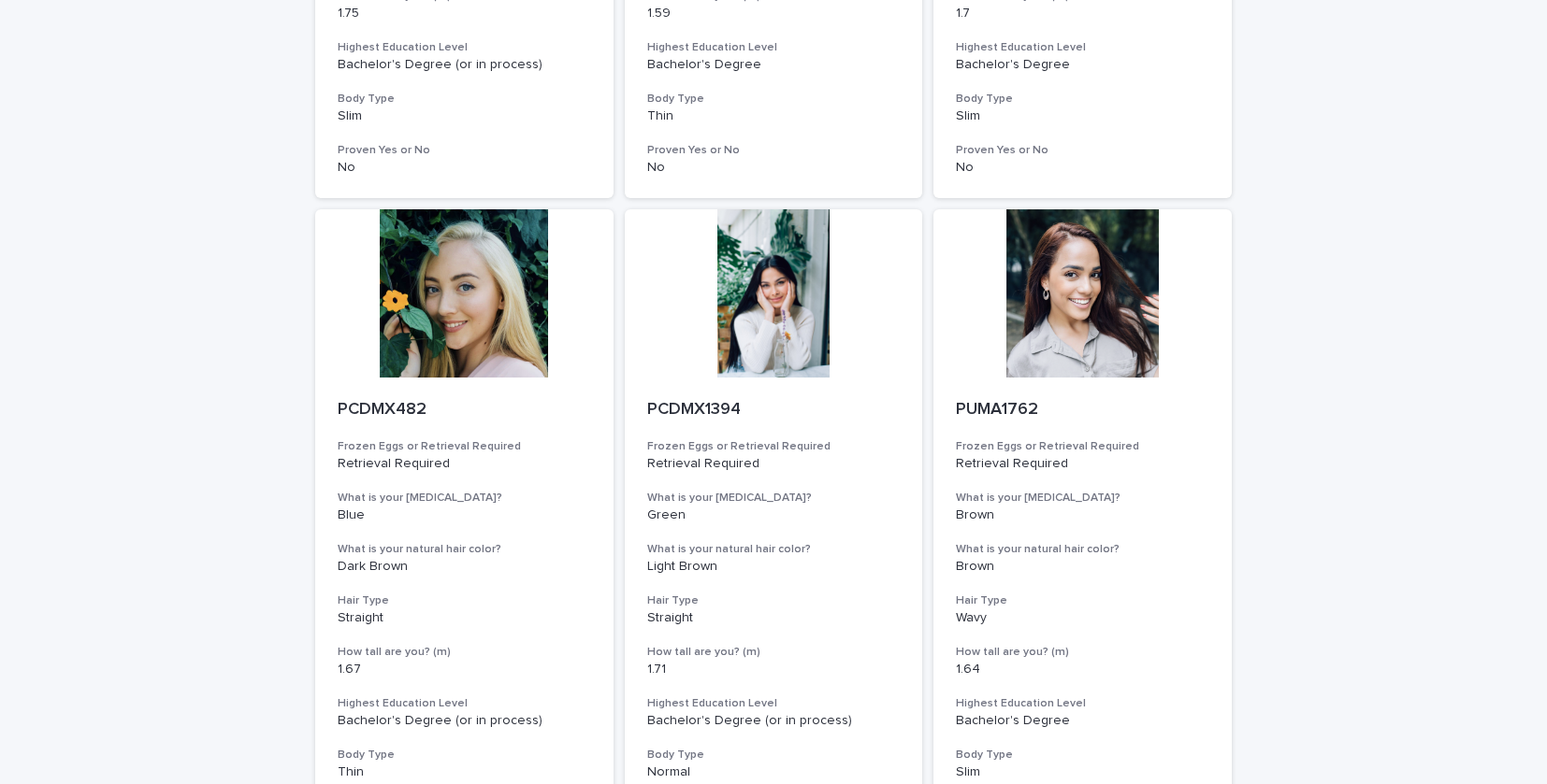
scroll to position [6538, 0]
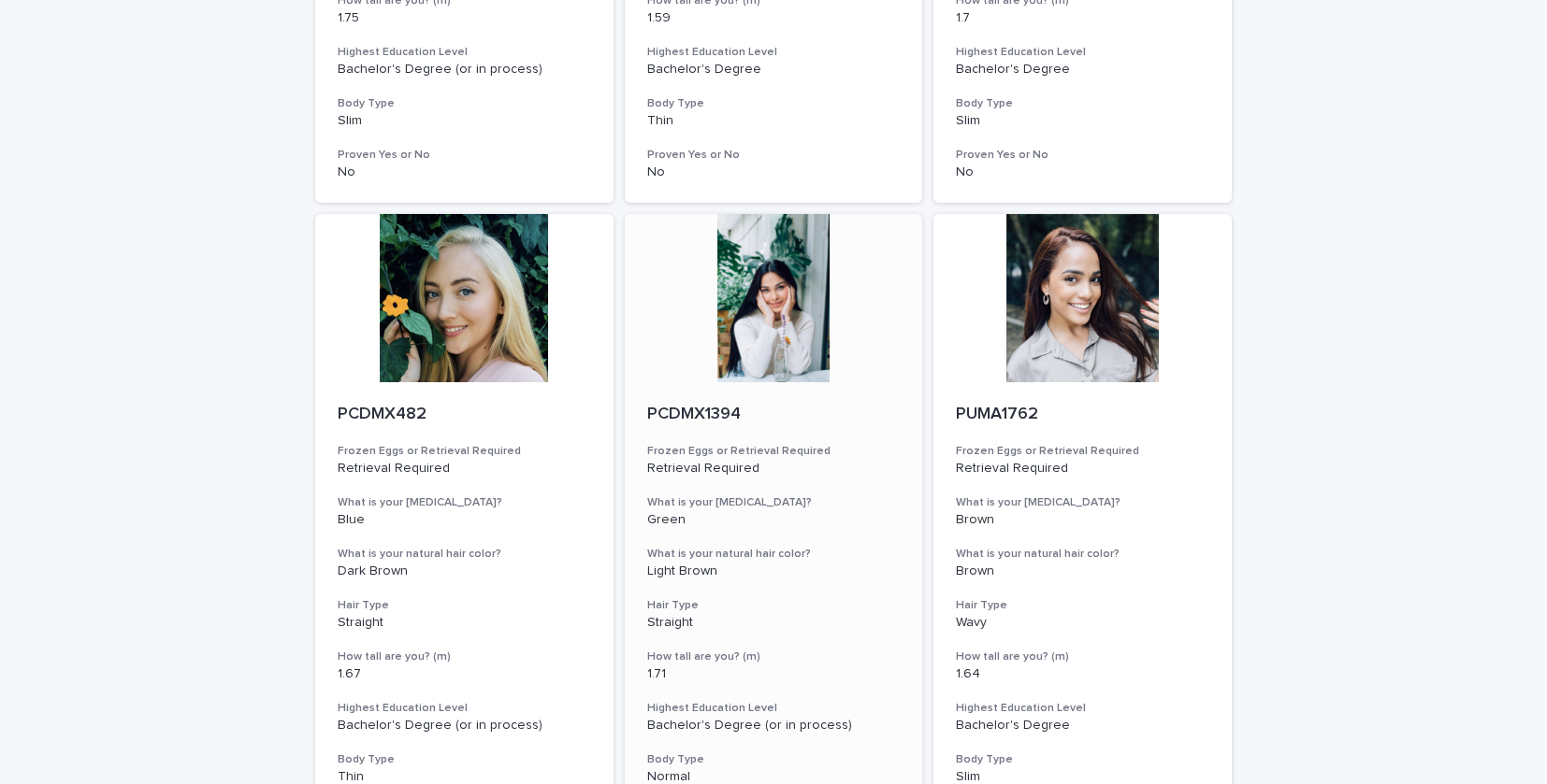
click at [765, 277] on div at bounding box center [774, 298] width 298 height 168
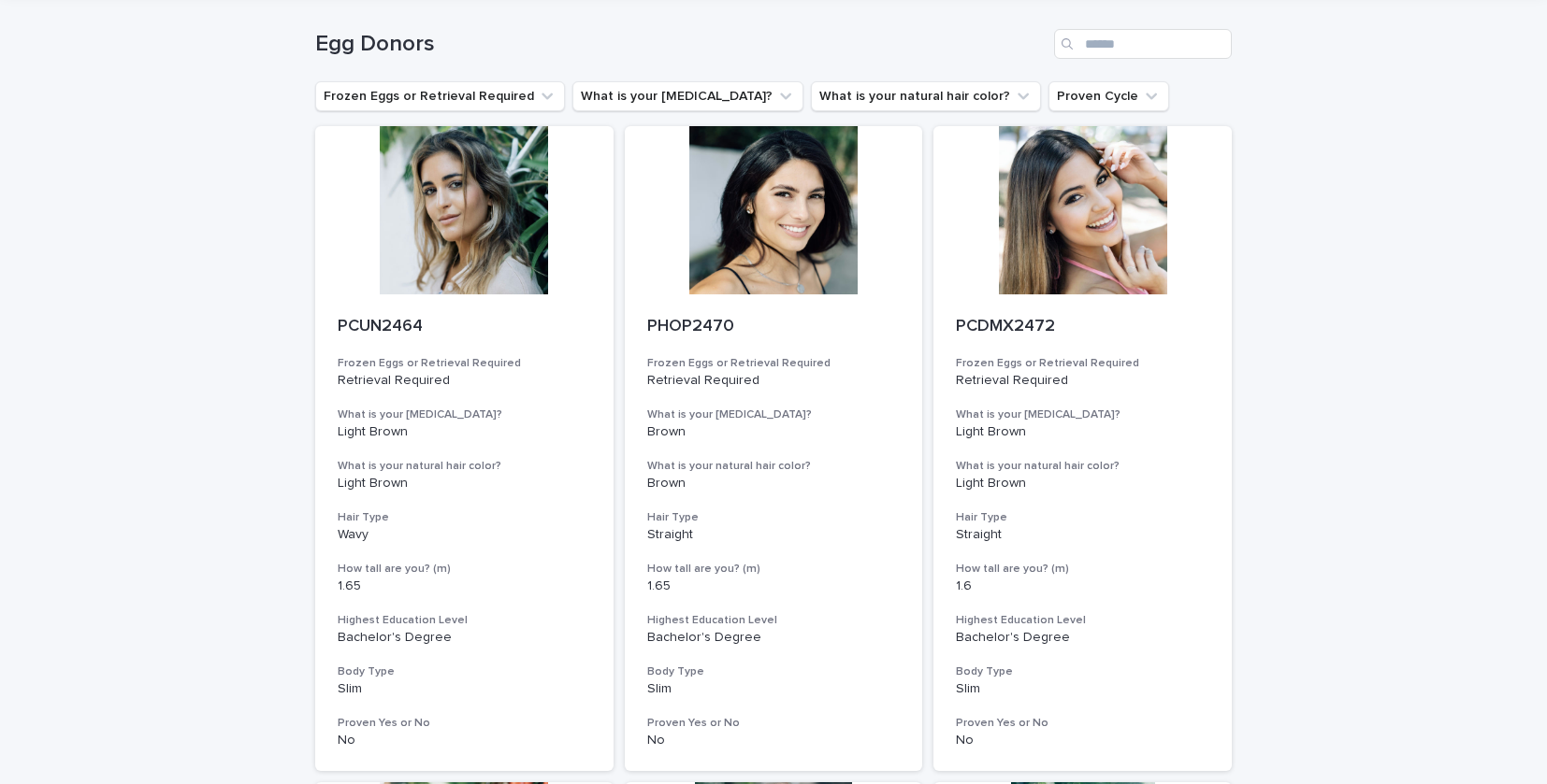
scroll to position [1, 0]
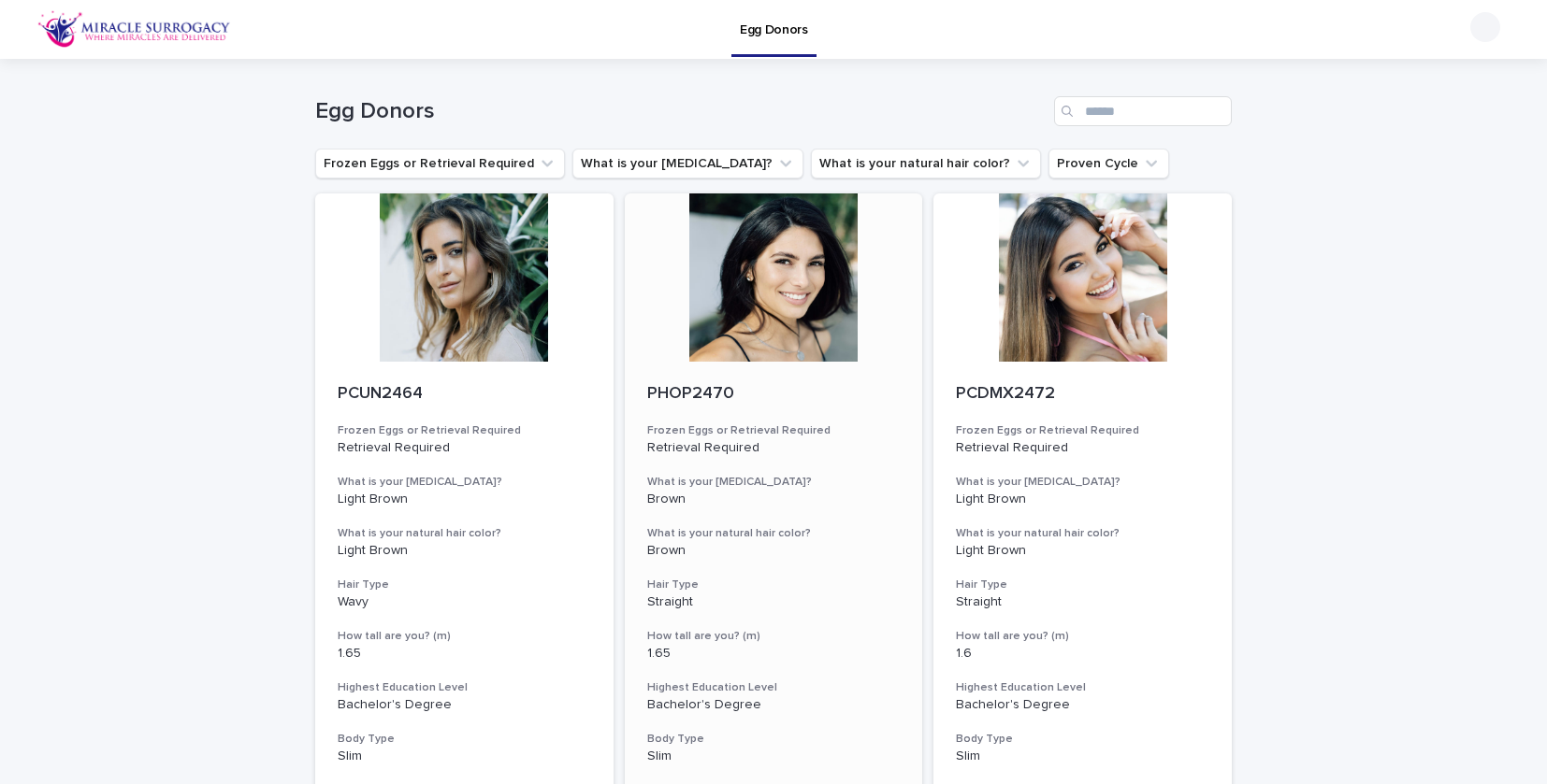
click at [787, 294] on div at bounding box center [774, 277] width 298 height 168
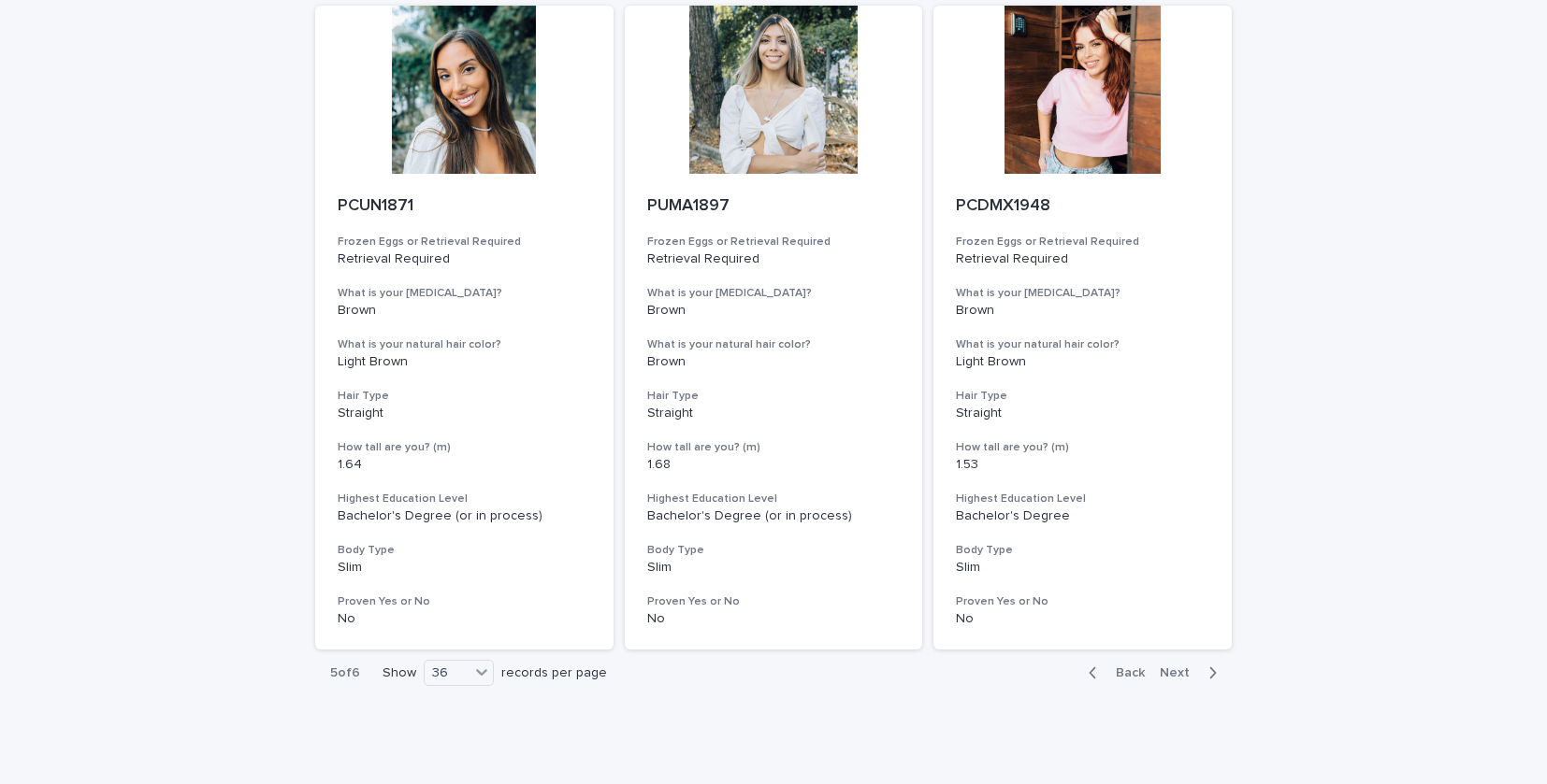
scroll to position [7462, 0]
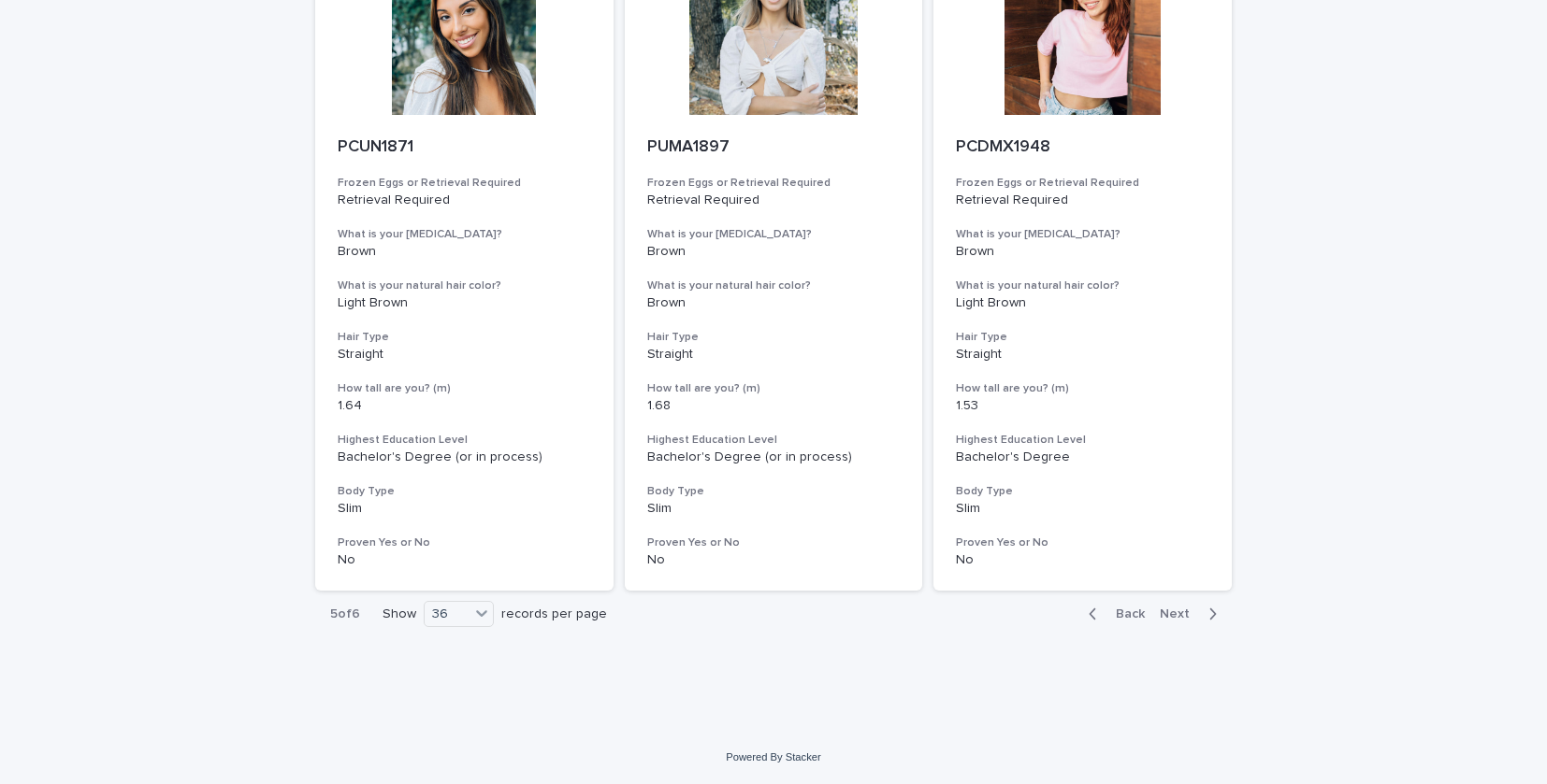
click at [1113, 612] on span "Back" at bounding box center [1124, 614] width 40 height 13
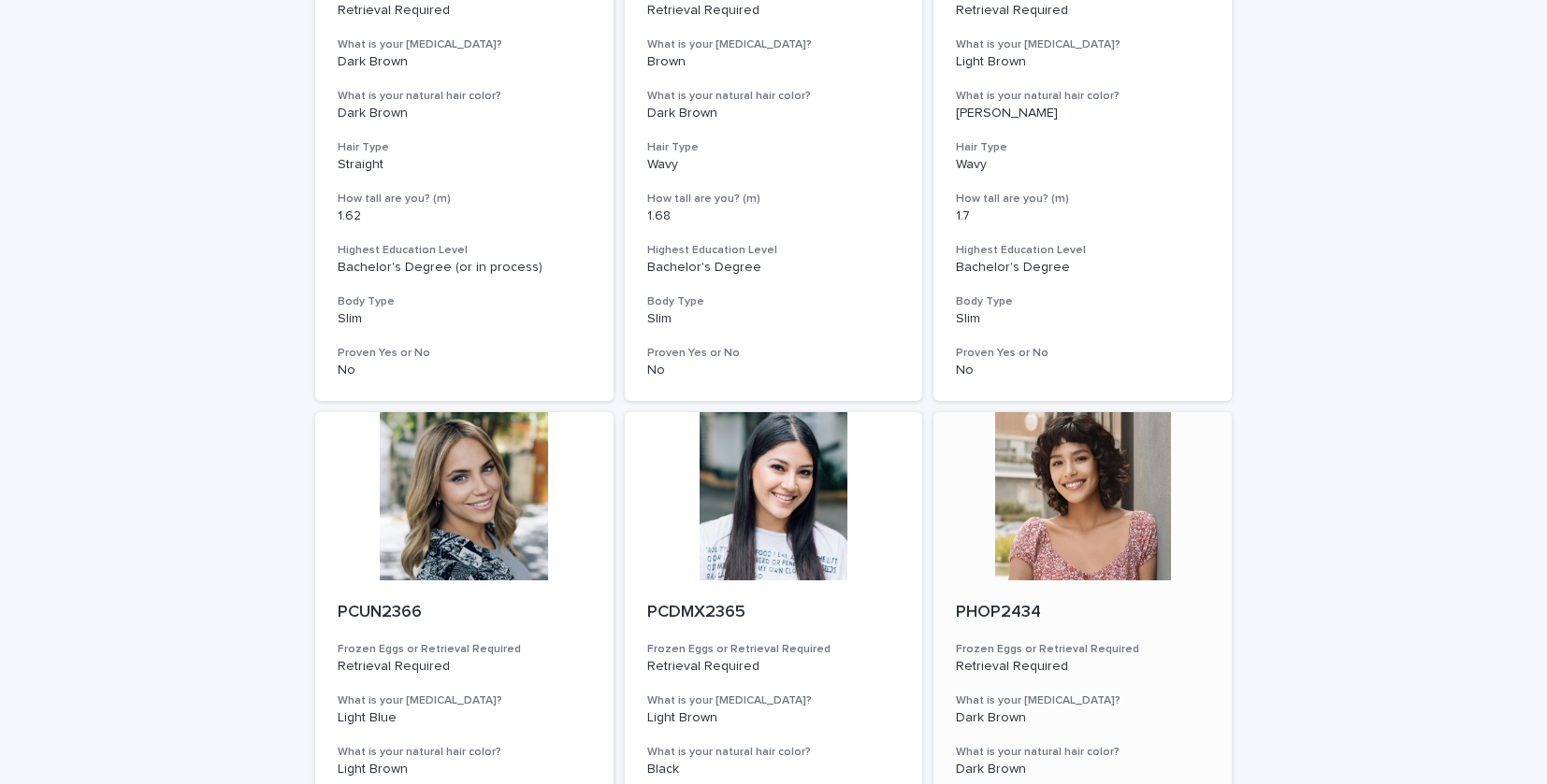
scroll to position [6278, 0]
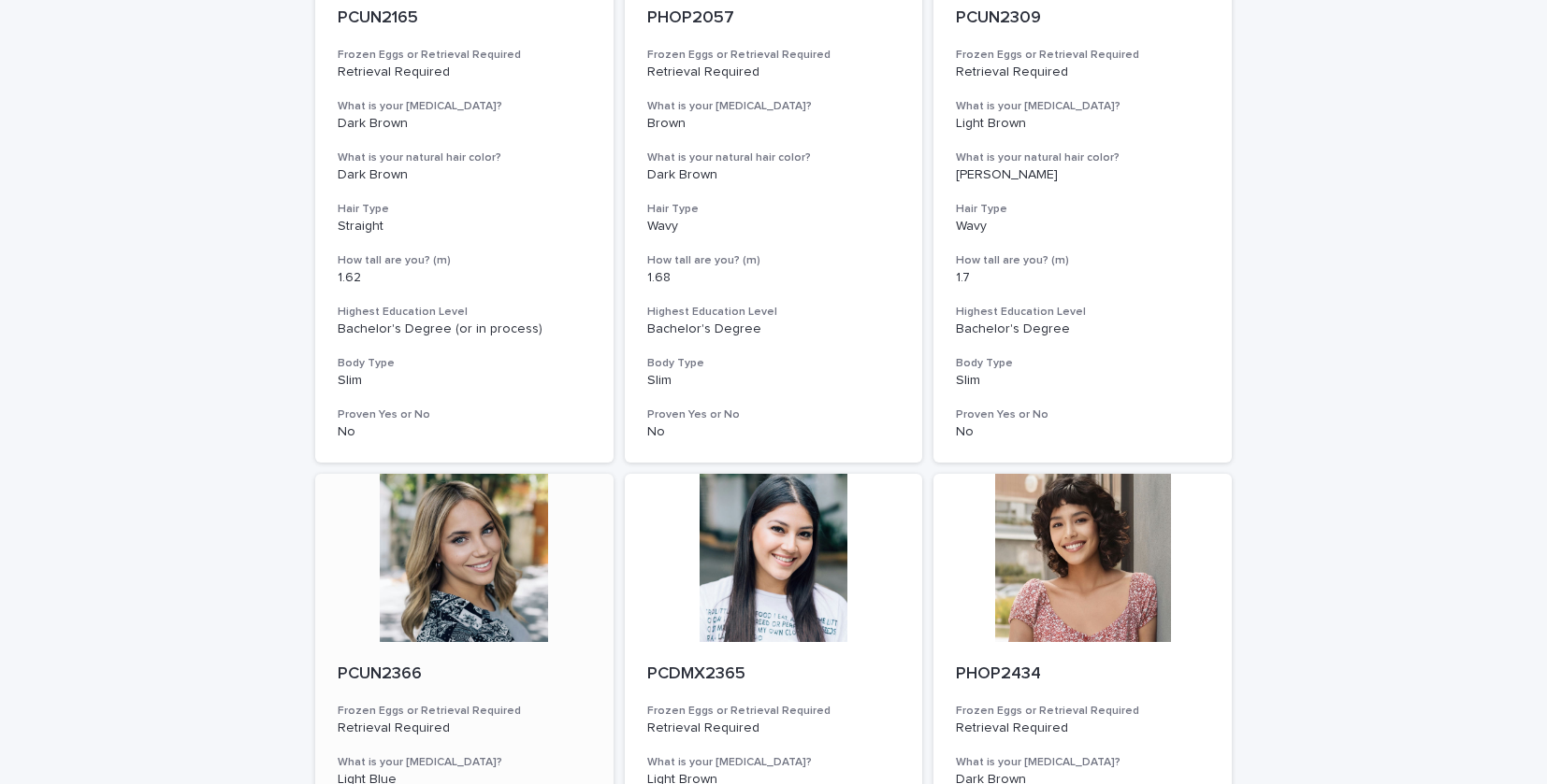
click at [502, 521] on div at bounding box center [464, 558] width 298 height 168
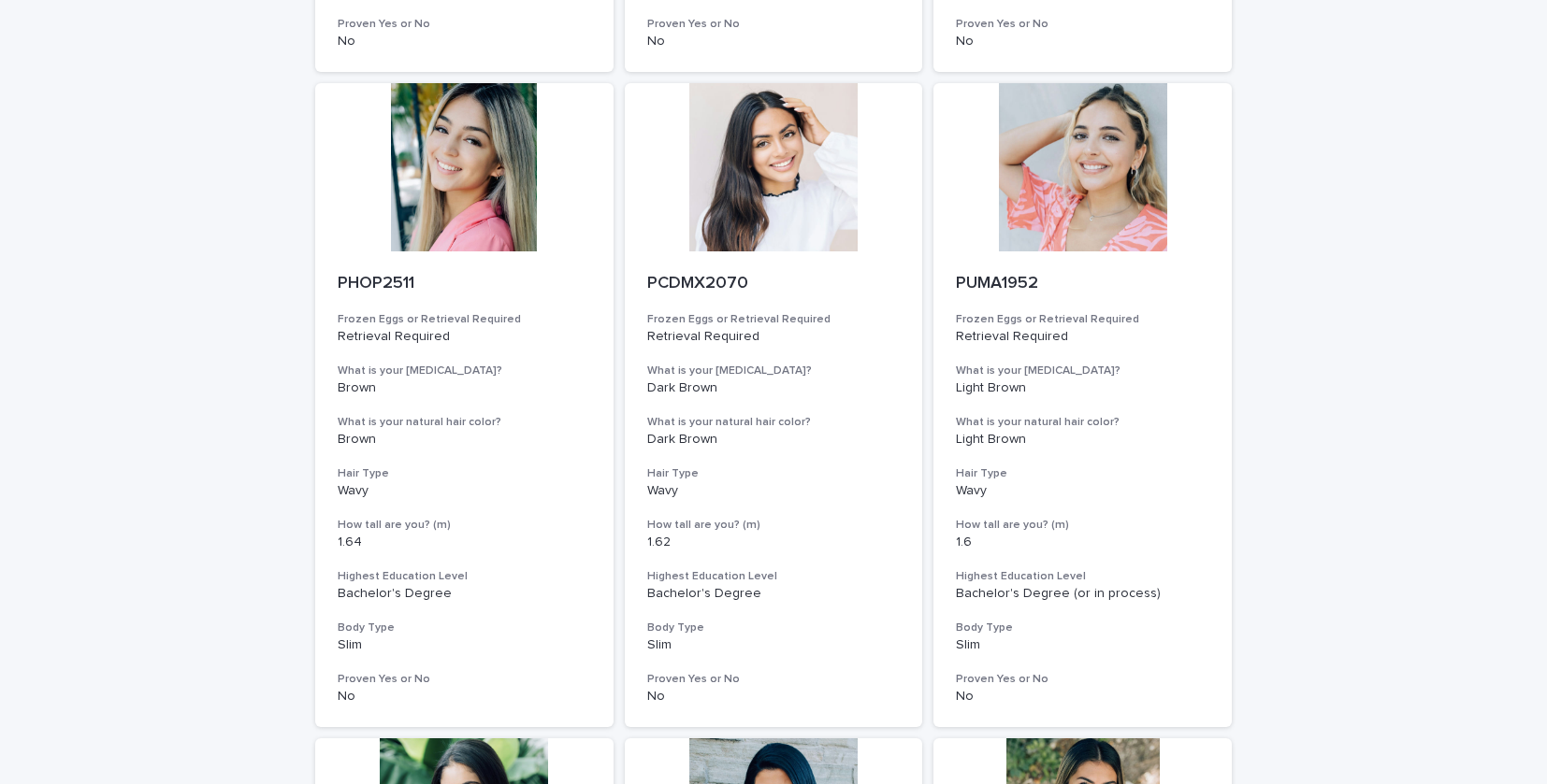
scroll to position [754, 0]
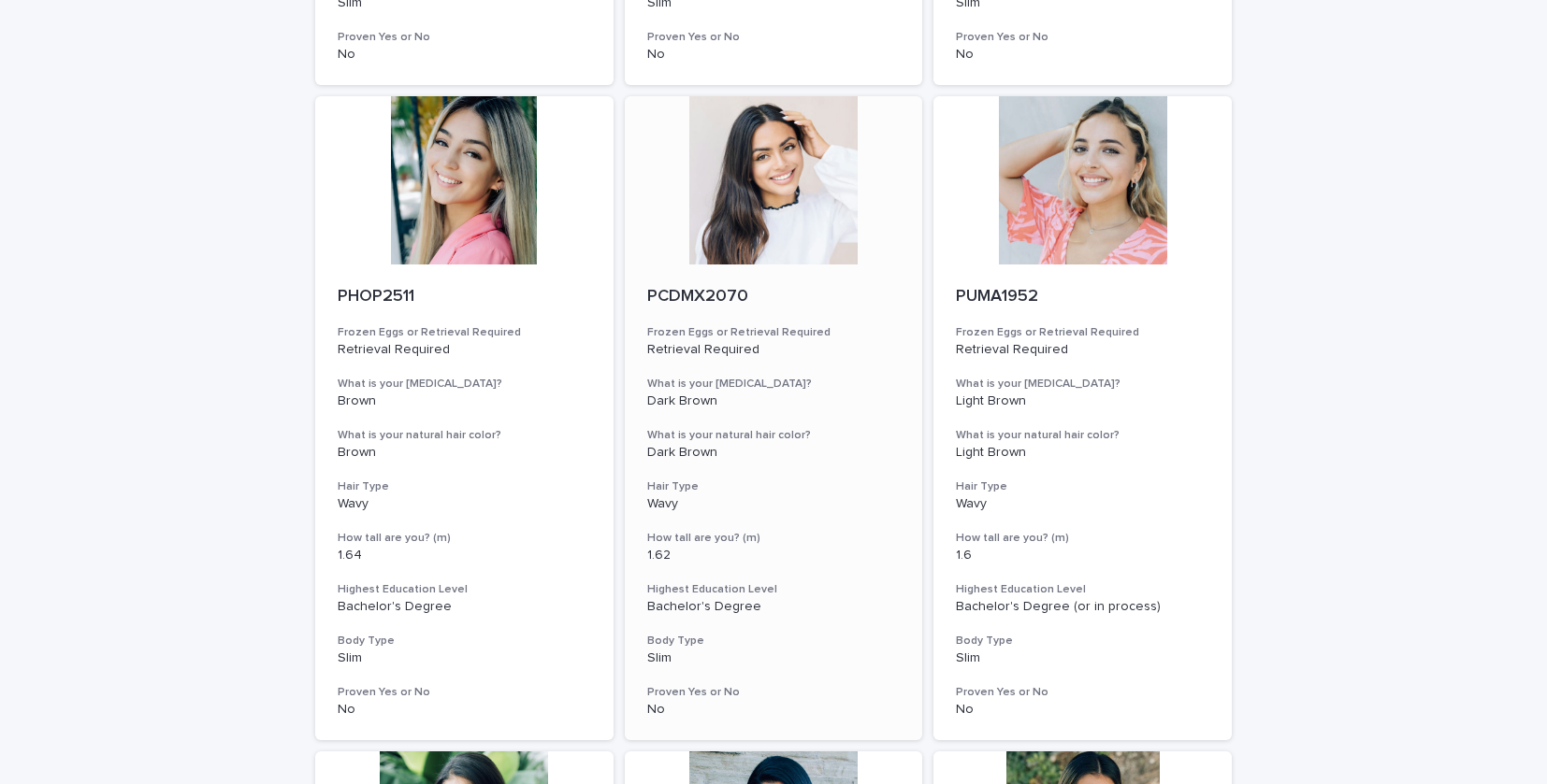
click at [780, 164] on div at bounding box center [774, 180] width 298 height 168
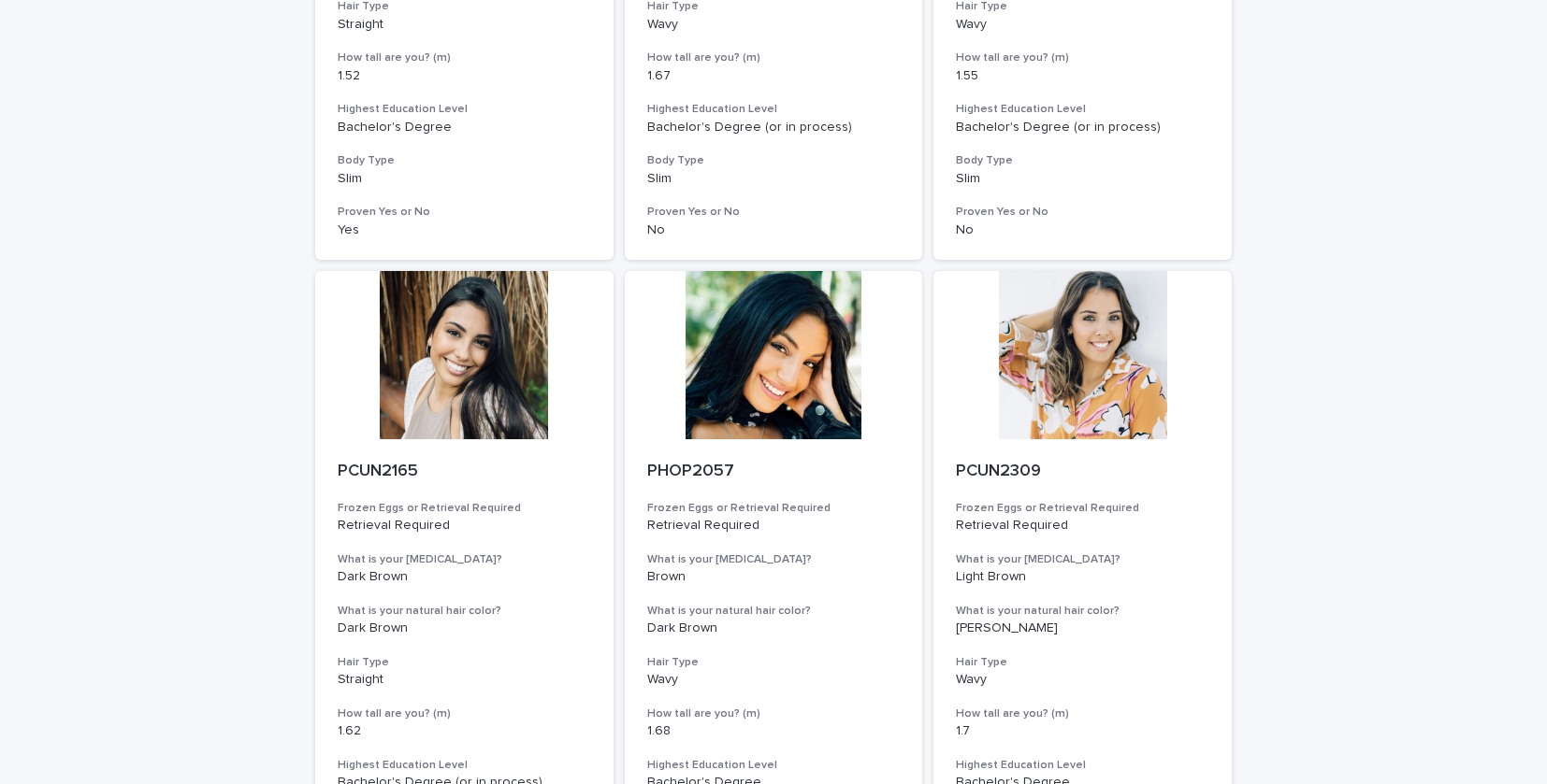
scroll to position [5729, 0]
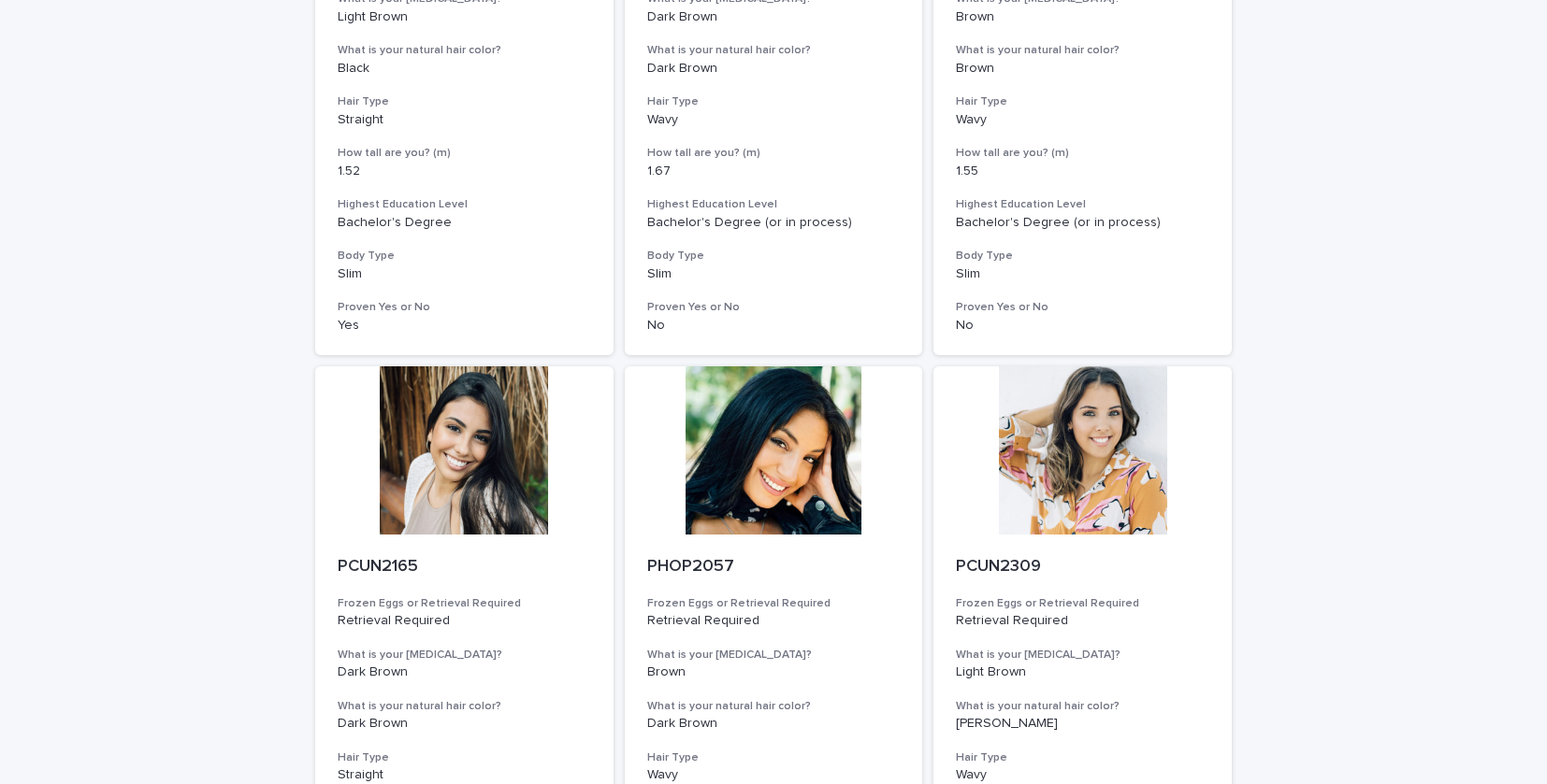
click at [520, 624] on p "Retrieval Required" at bounding box center [464, 621] width 253 height 16
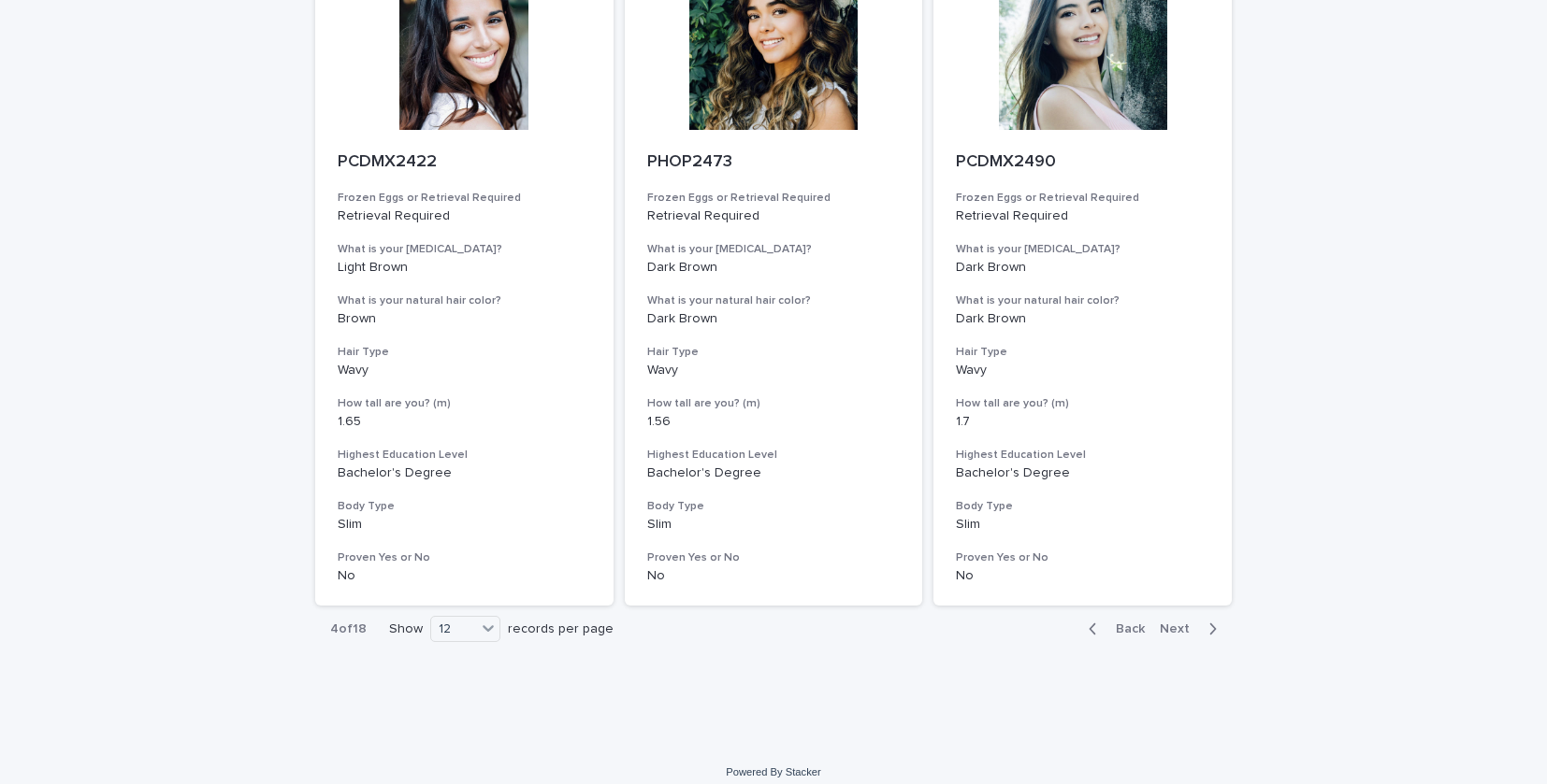
scroll to position [2216, 0]
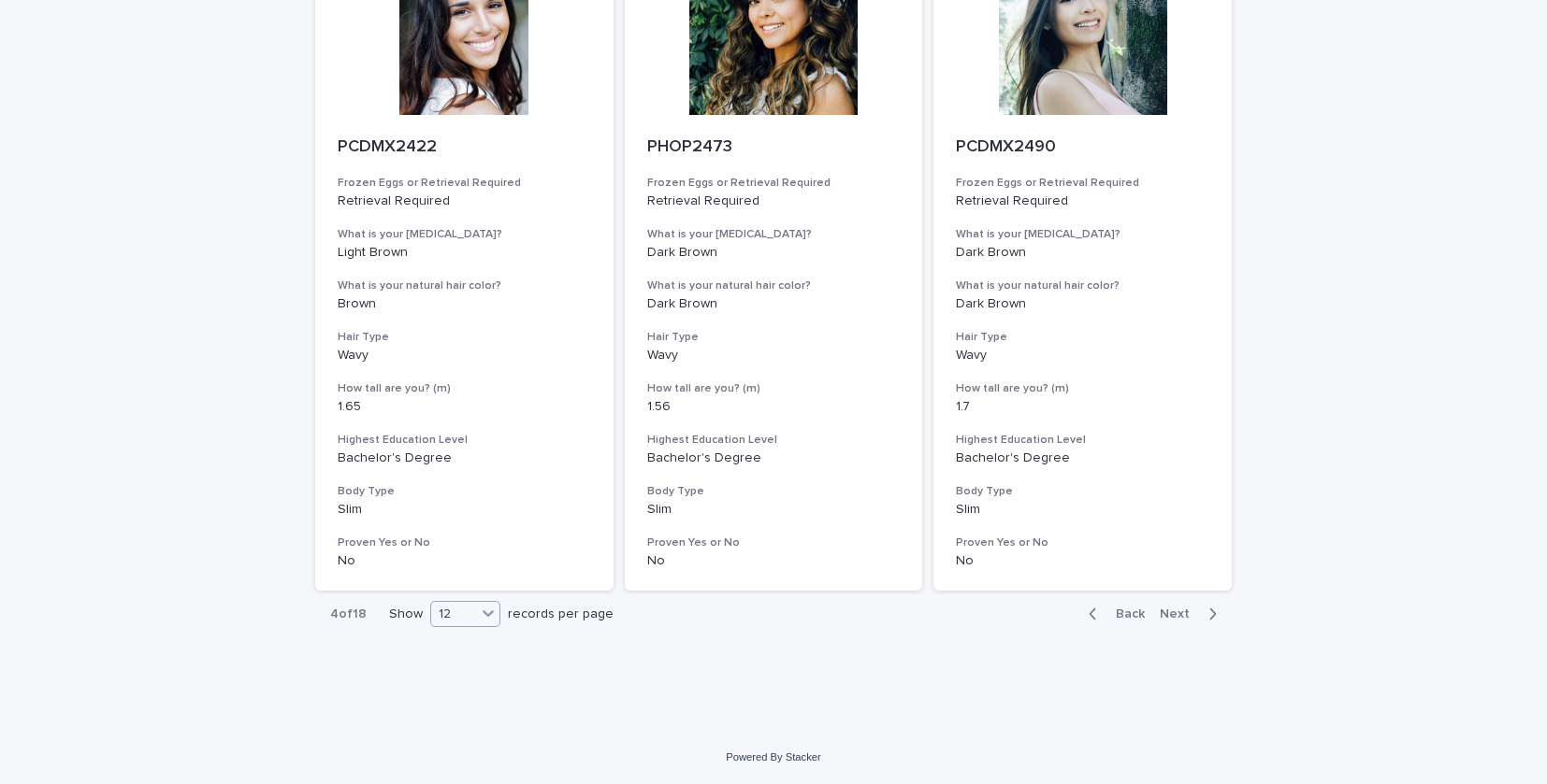
click at [488, 608] on icon at bounding box center [487, 613] width 19 height 19
drag, startPoint x: 466, startPoint y: 649, endPoint x: 455, endPoint y: 691, distance: 43.4
click at [455, 691] on div "36" at bounding box center [465, 684] width 68 height 23
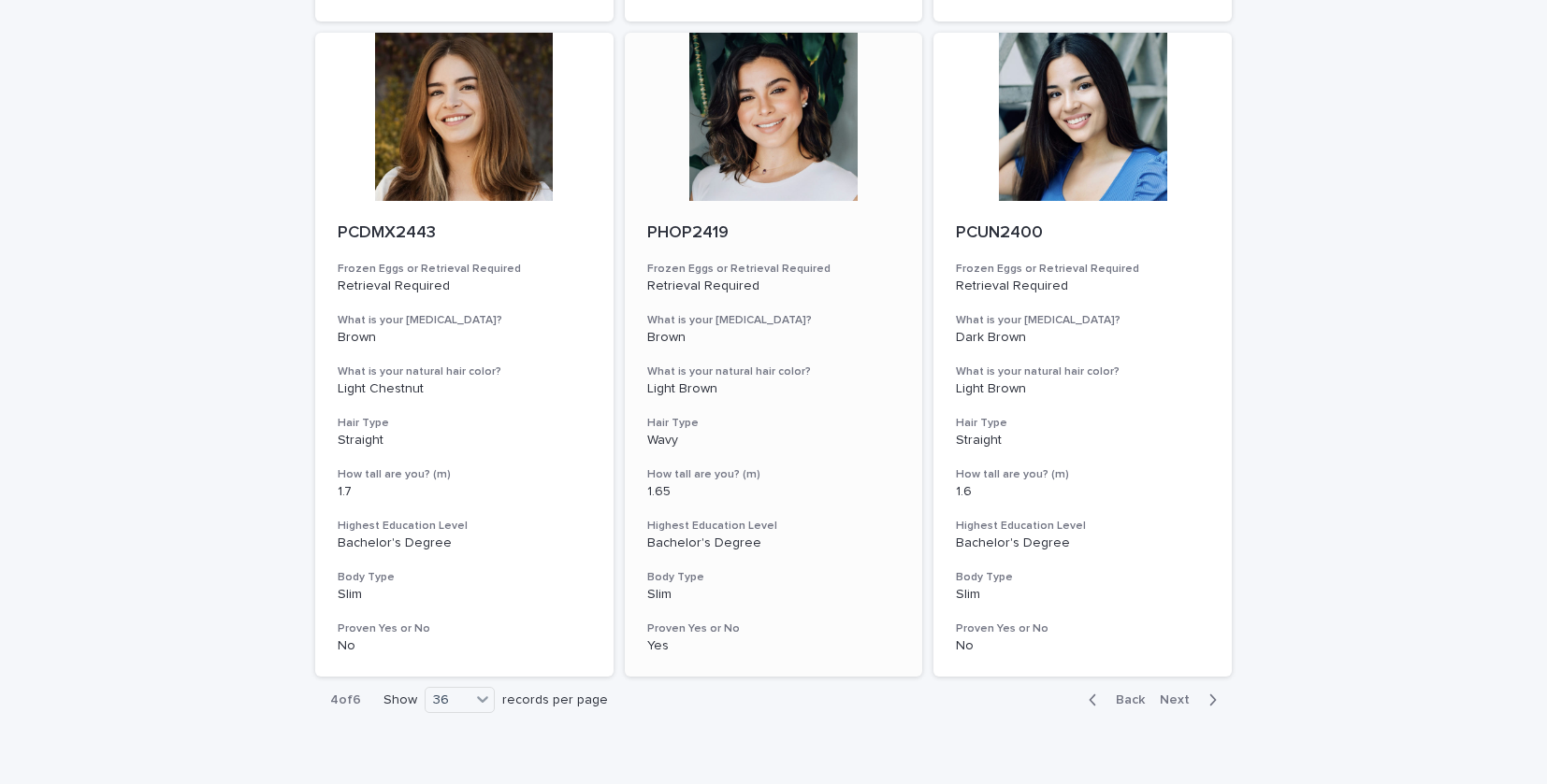
scroll to position [7462, 0]
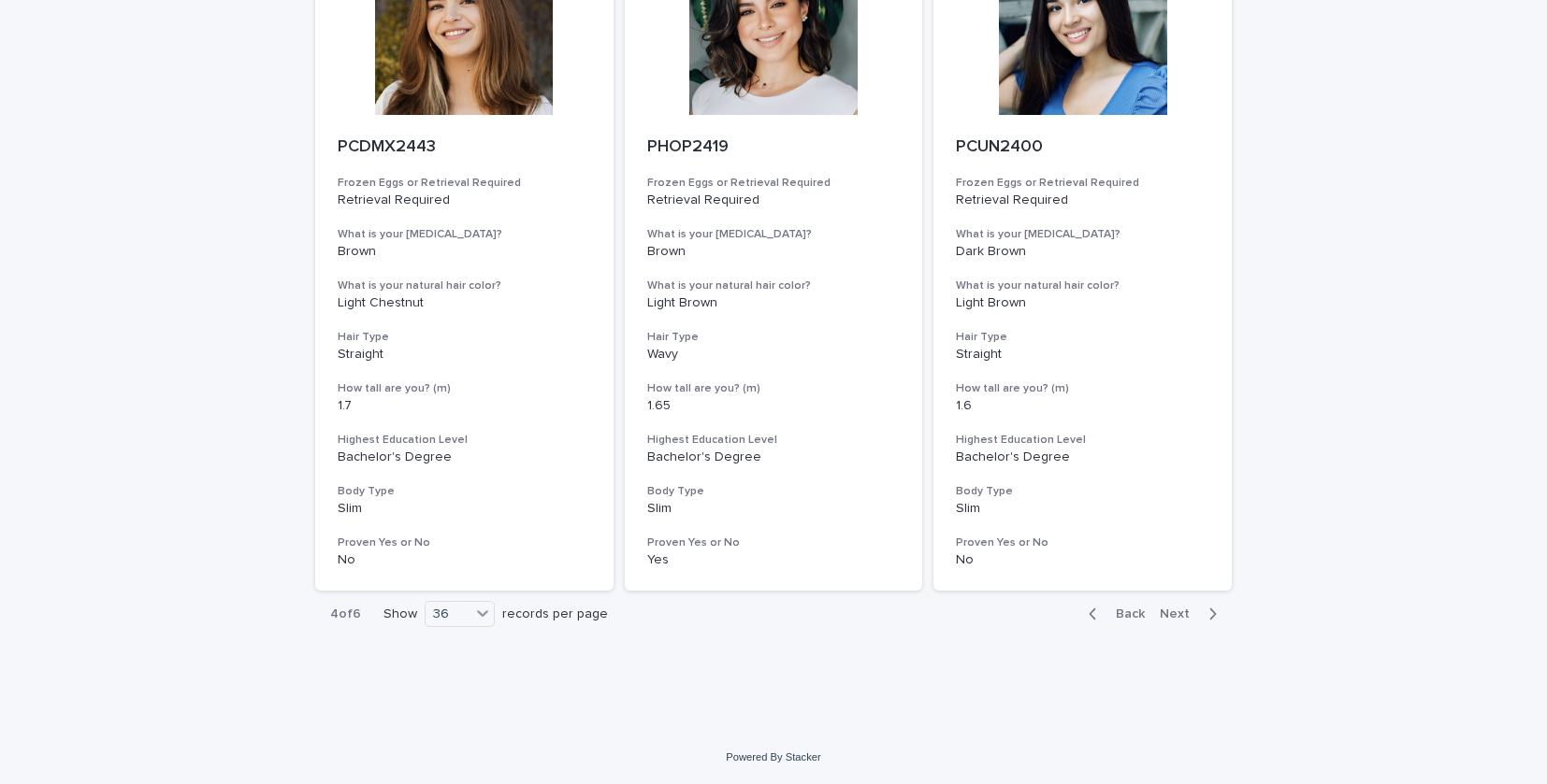
click at [1127, 613] on span "Back" at bounding box center [1124, 614] width 40 height 13
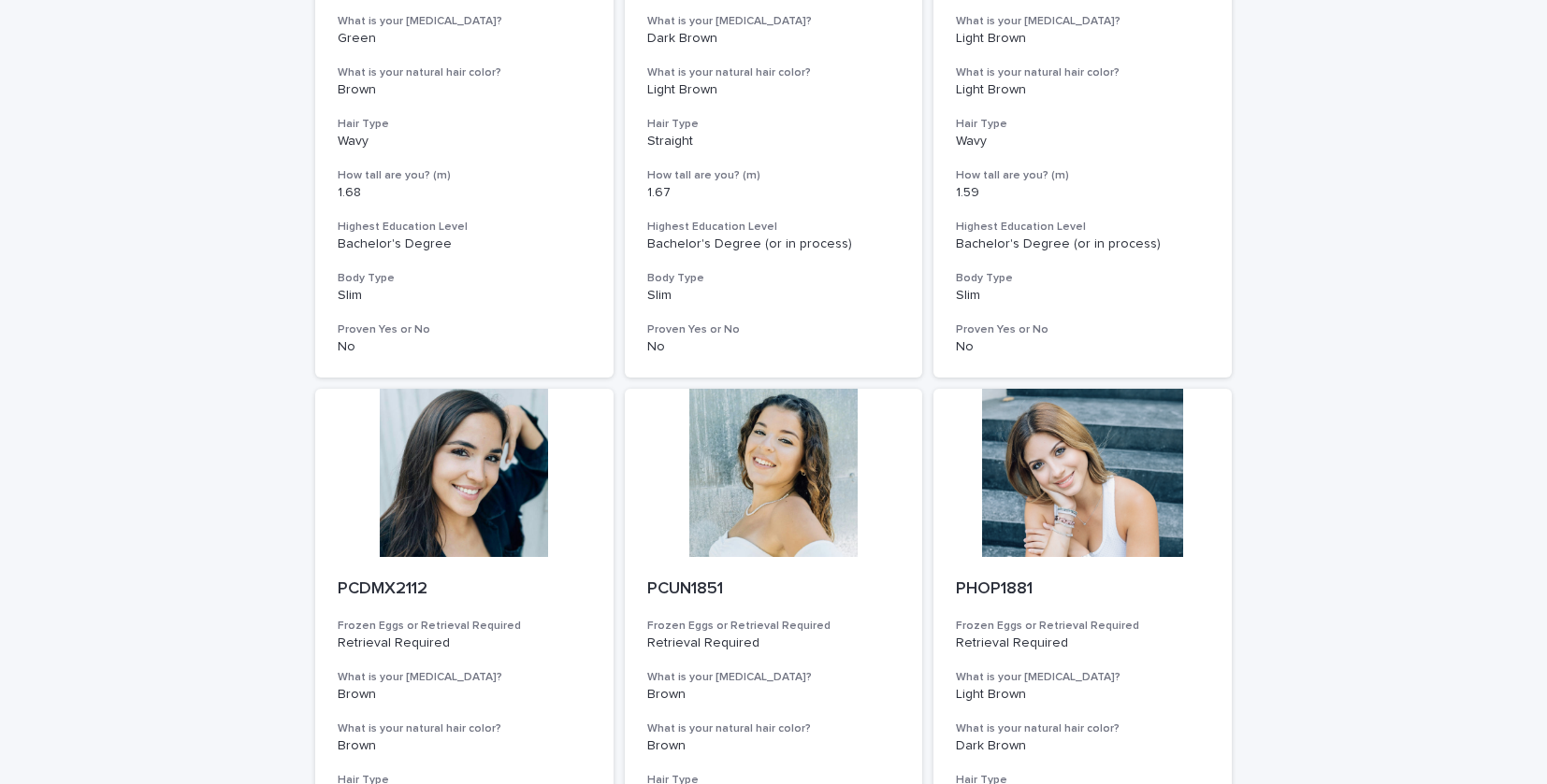
scroll to position [7462, 0]
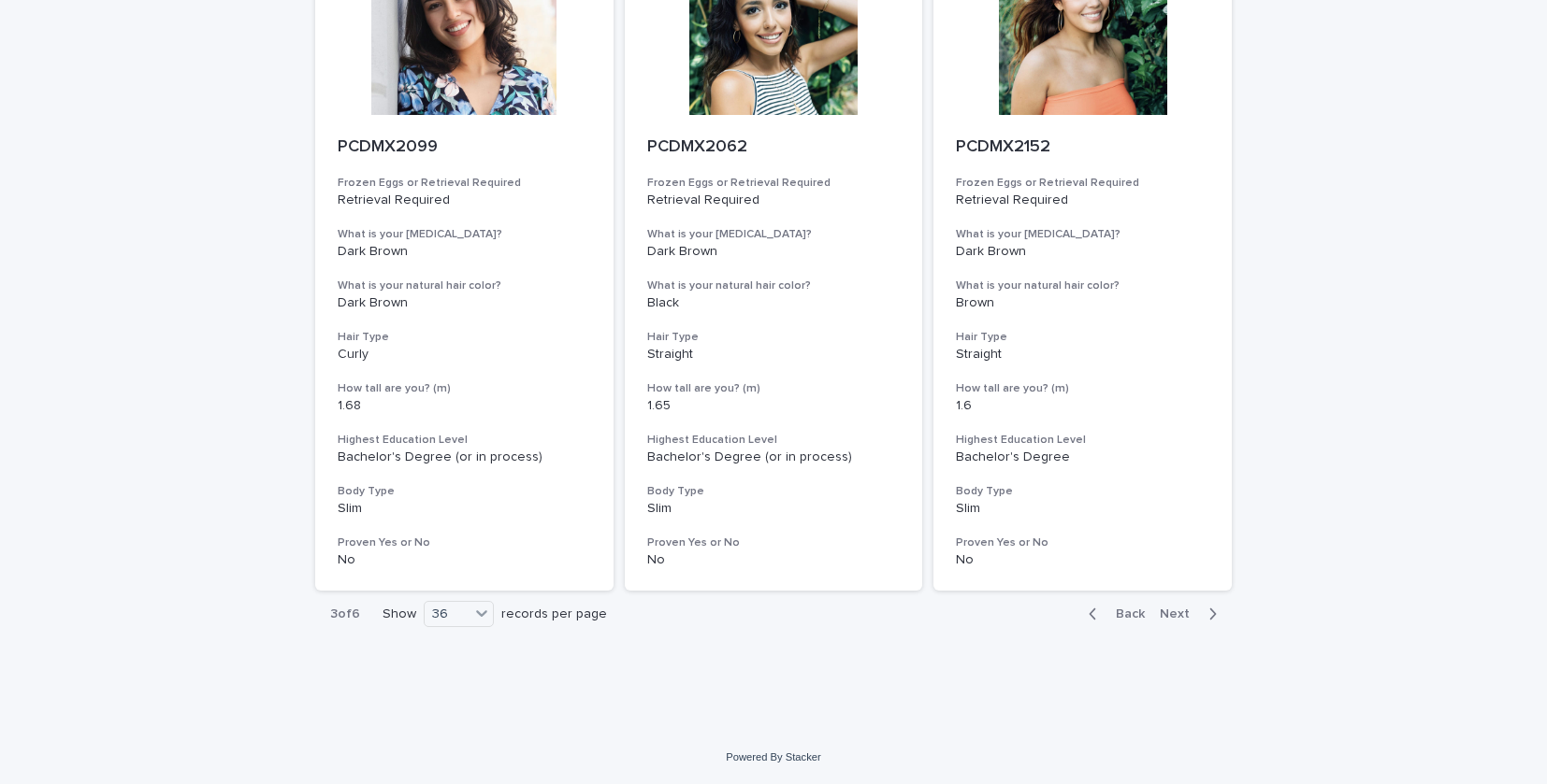
click at [1126, 610] on span "Back" at bounding box center [1124, 614] width 40 height 13
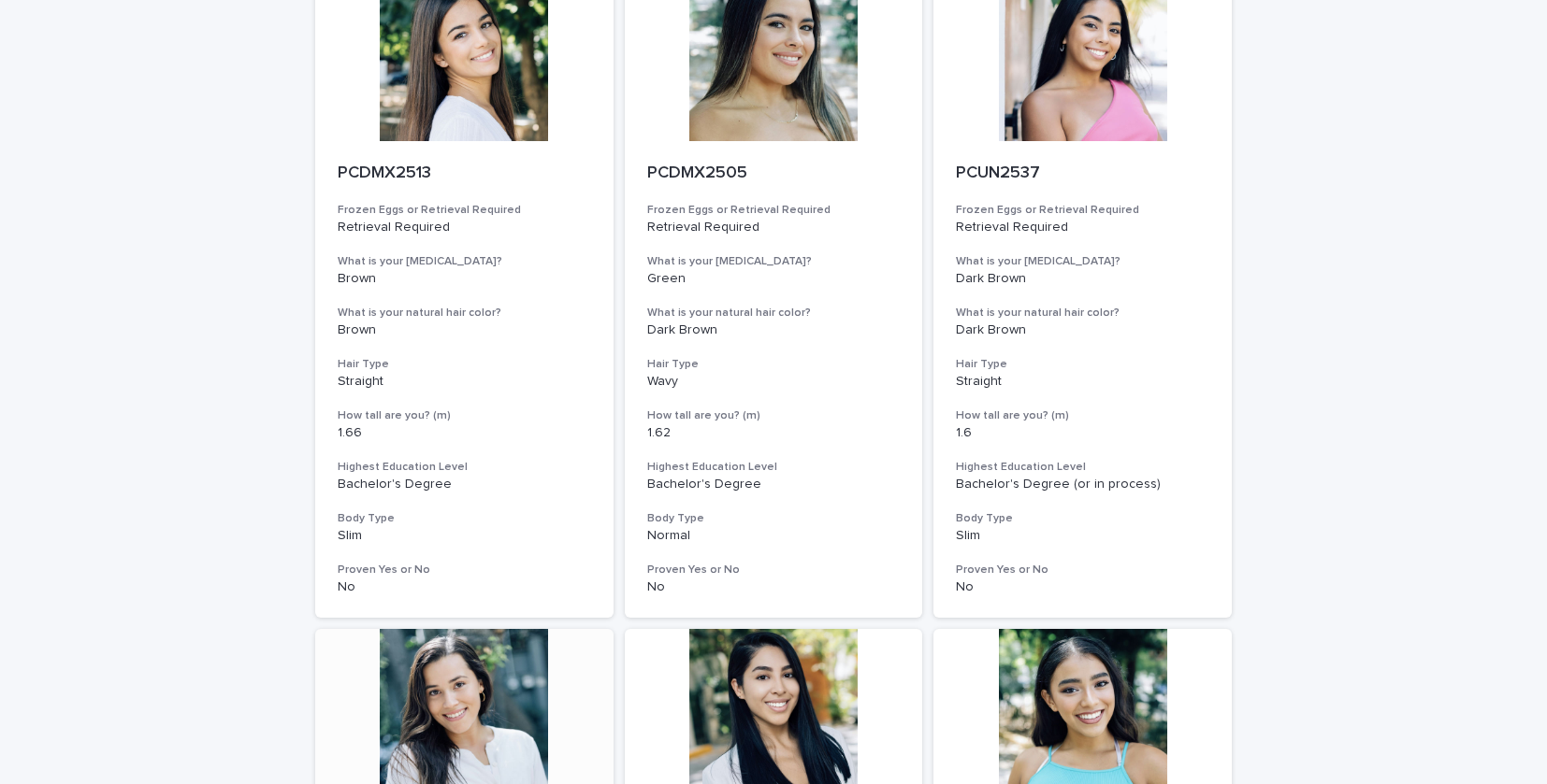
scroll to position [3156, 0]
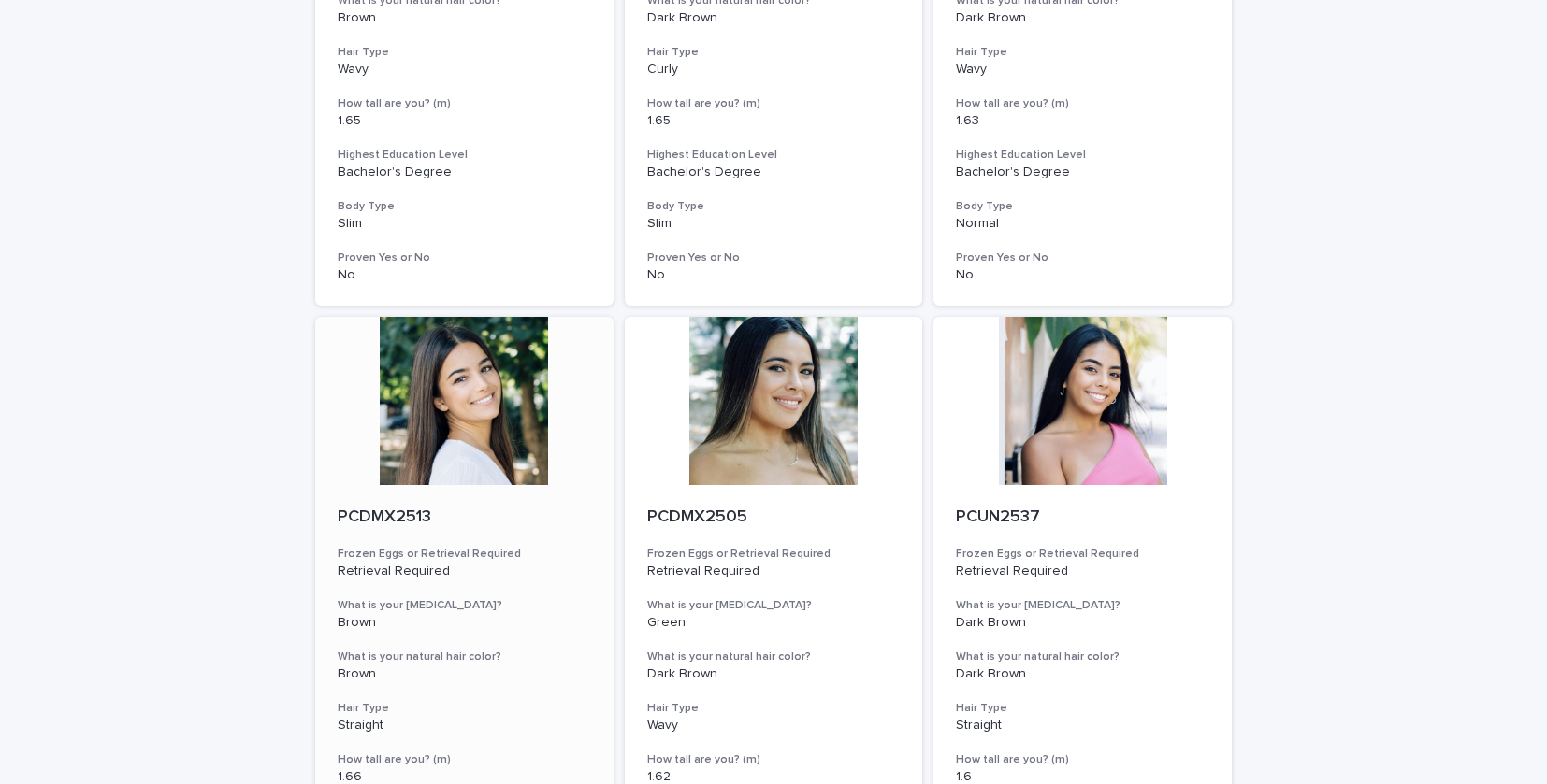
click at [496, 398] on div at bounding box center [464, 400] width 298 height 168
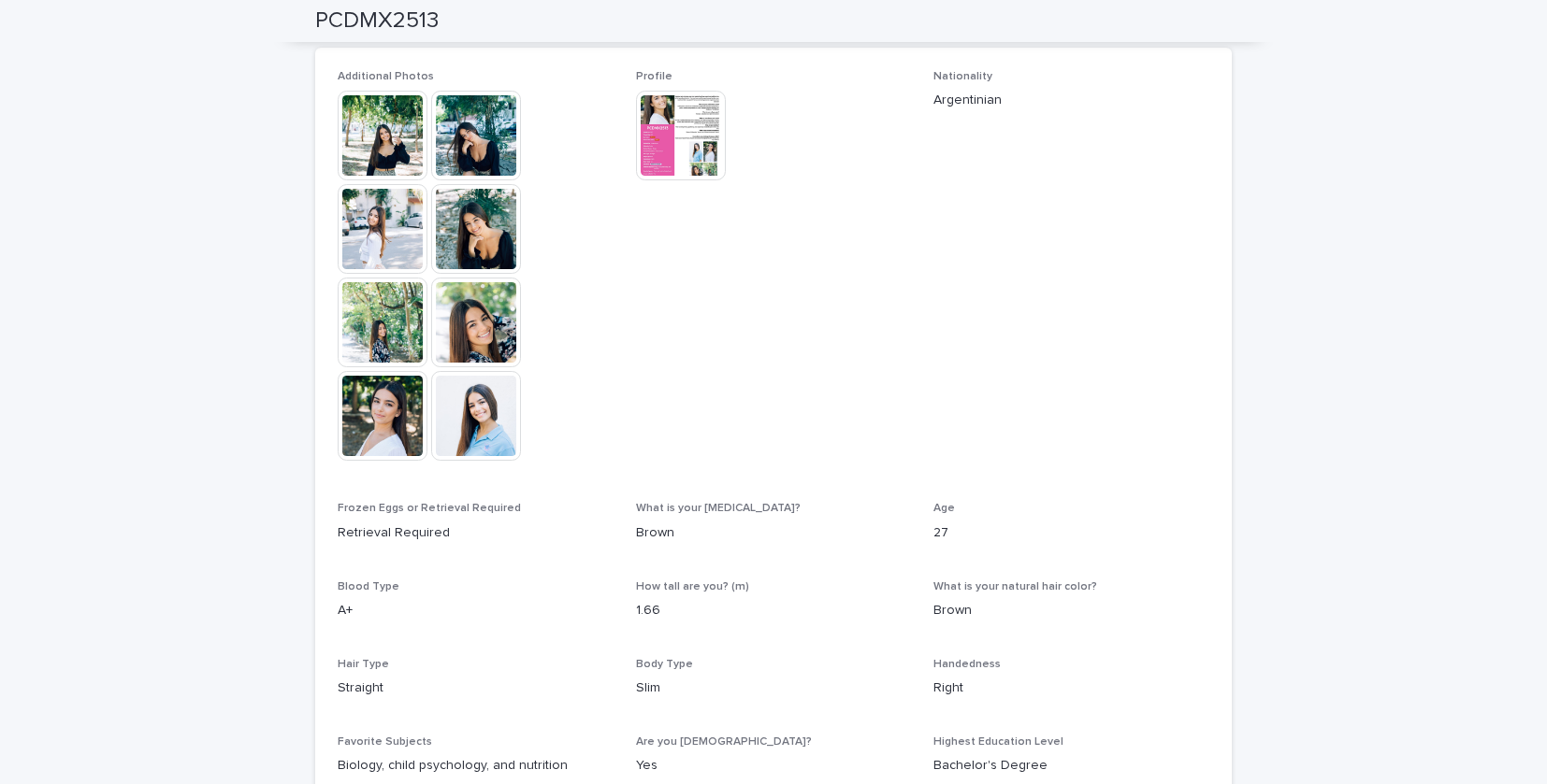
scroll to position [669, 0]
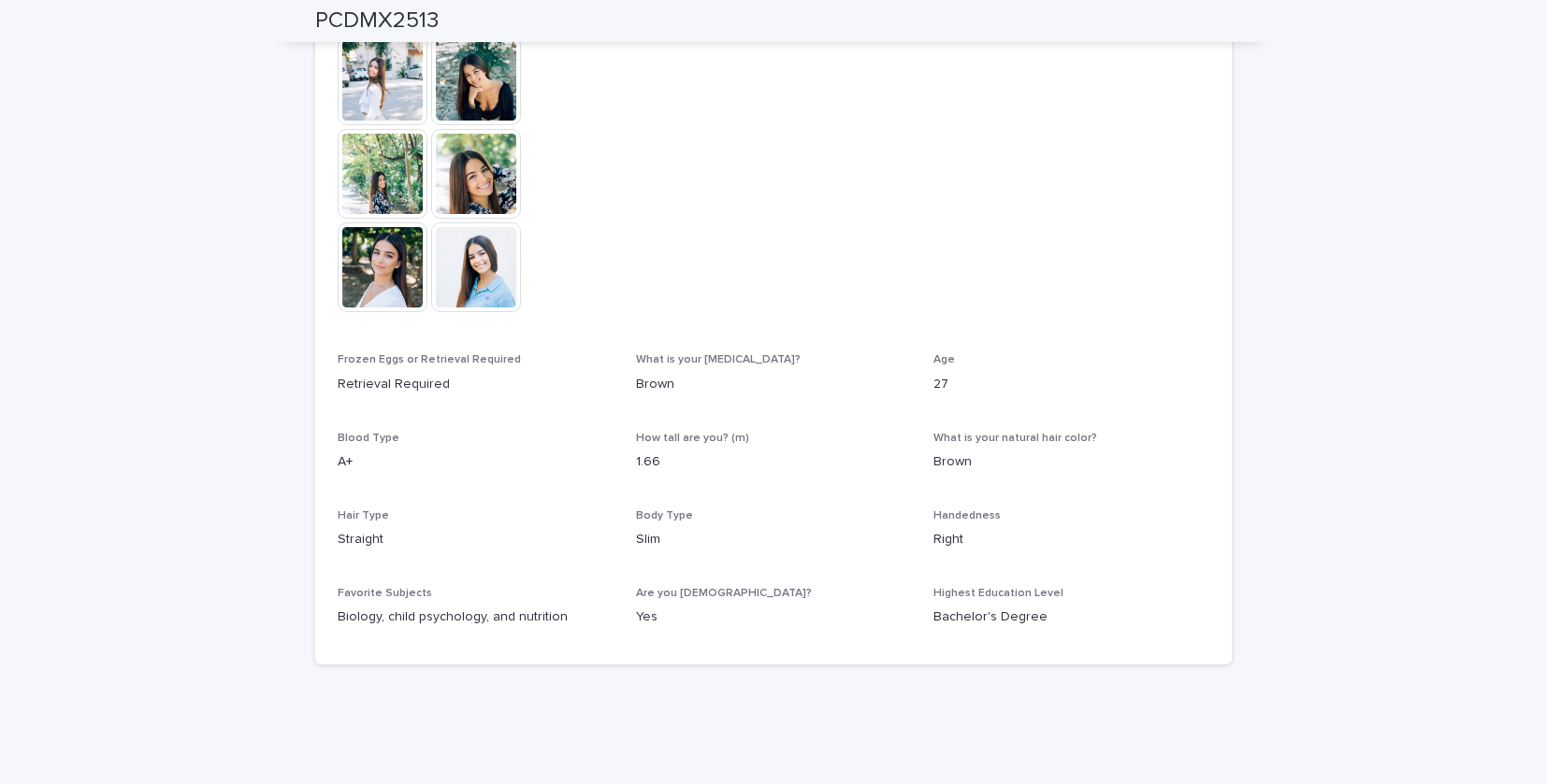
click at [386, 272] on img at bounding box center [383, 267] width 90 height 90
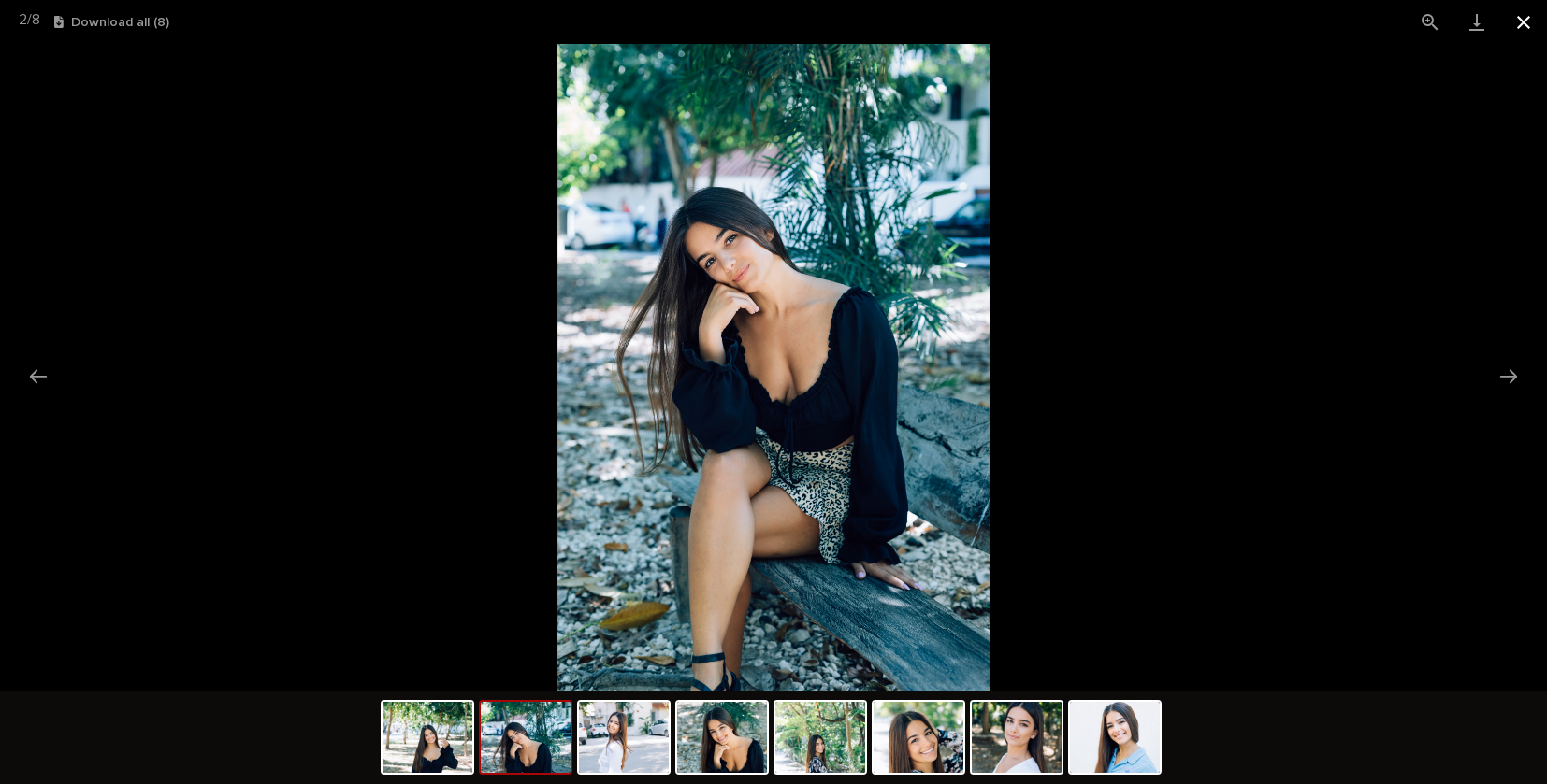
click at [1523, 23] on button "Close gallery" at bounding box center [1523, 22] width 47 height 44
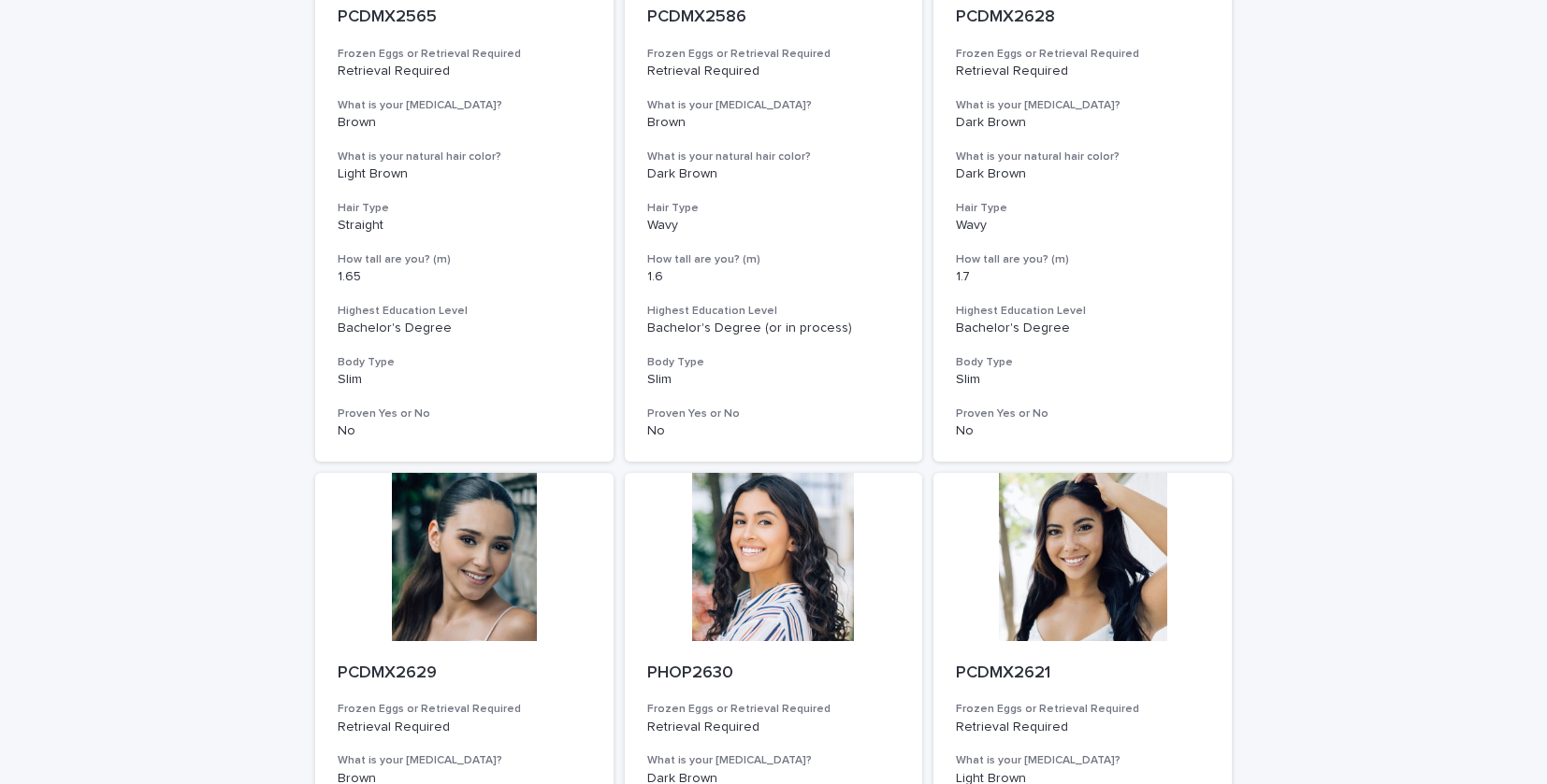
scroll to position [2216, 0]
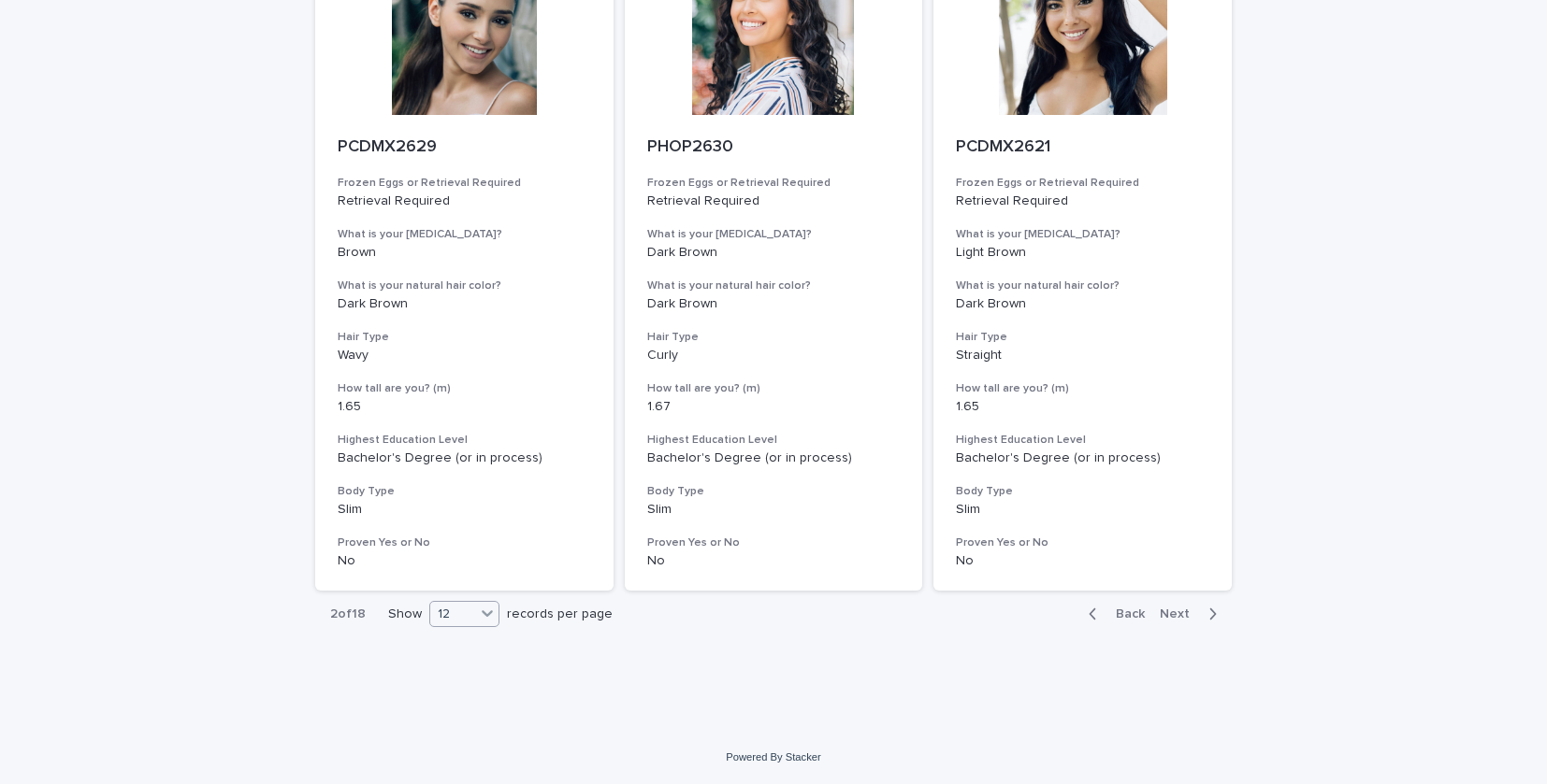
click at [467, 618] on div "12" at bounding box center [453, 615] width 45 height 20
click at [441, 684] on div "36" at bounding box center [465, 684] width 68 height 23
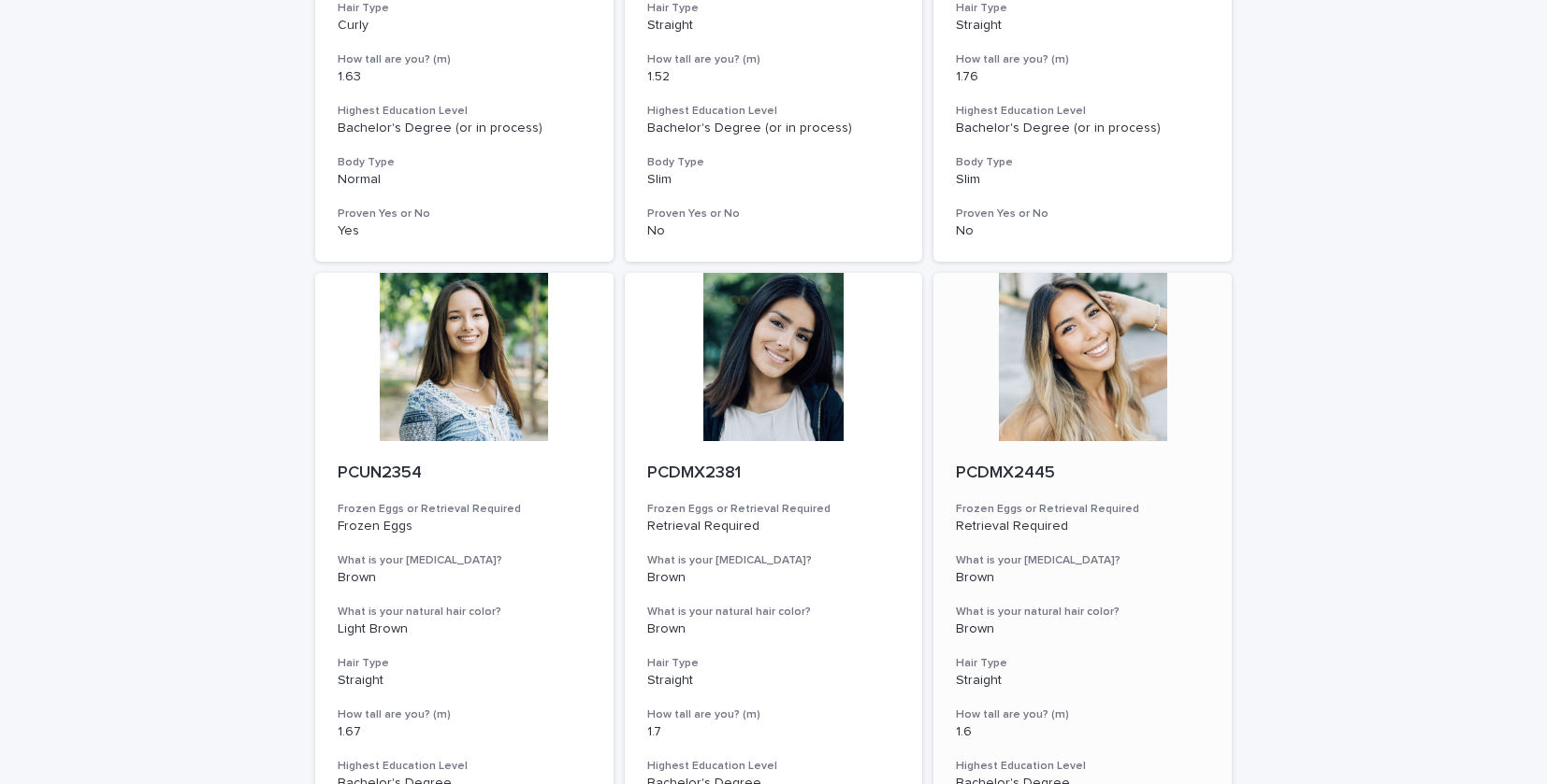
scroll to position [7462, 0]
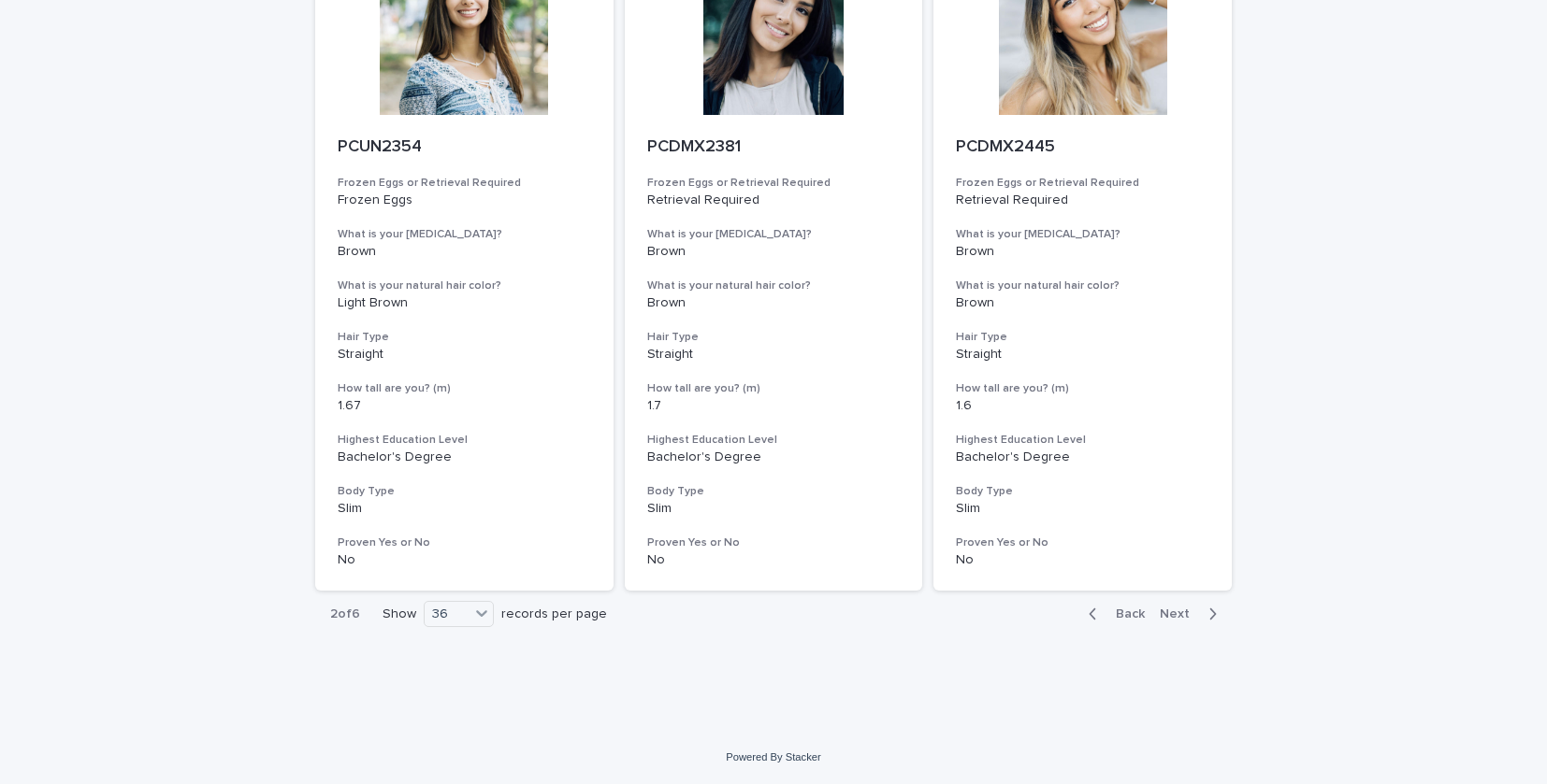
click at [1131, 619] on span "Back" at bounding box center [1124, 614] width 40 height 13
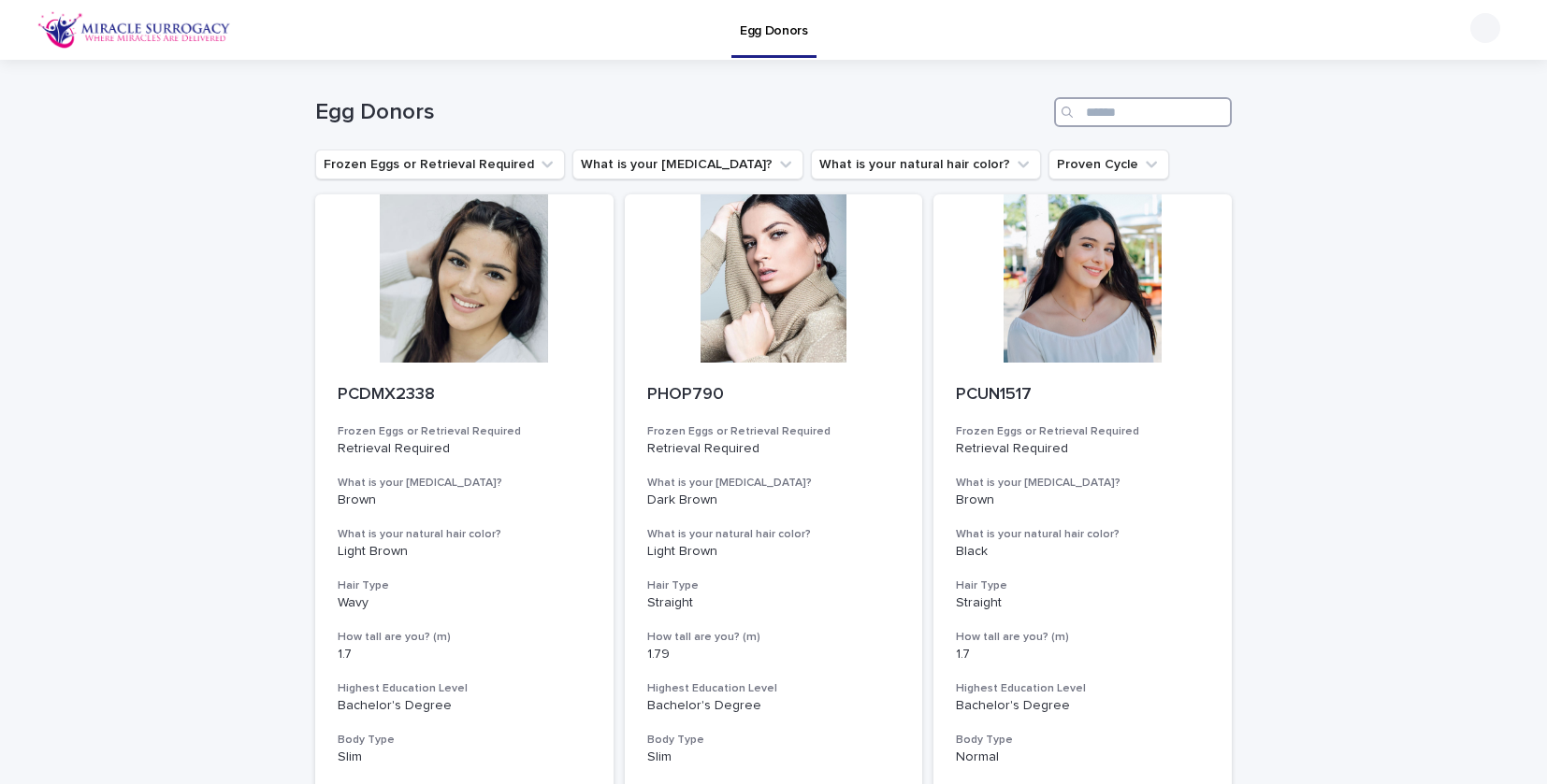
click at [1101, 105] on input "Search" at bounding box center [1142, 113] width 177 height 30
paste input "*********"
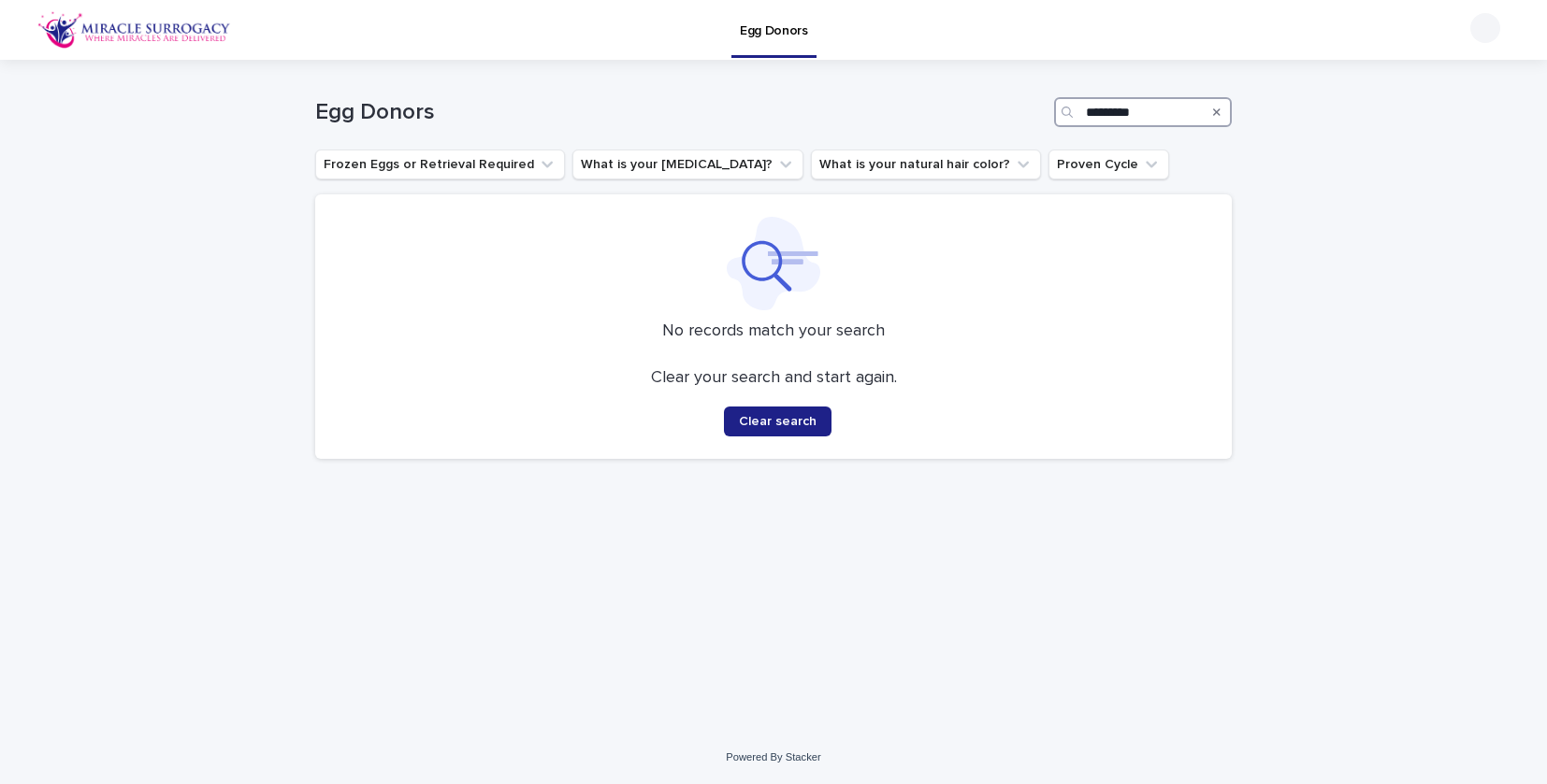
click at [1117, 105] on input "*********" at bounding box center [1142, 113] width 177 height 30
type input "*********"
click at [197, 33] on img at bounding box center [135, 30] width 193 height 38
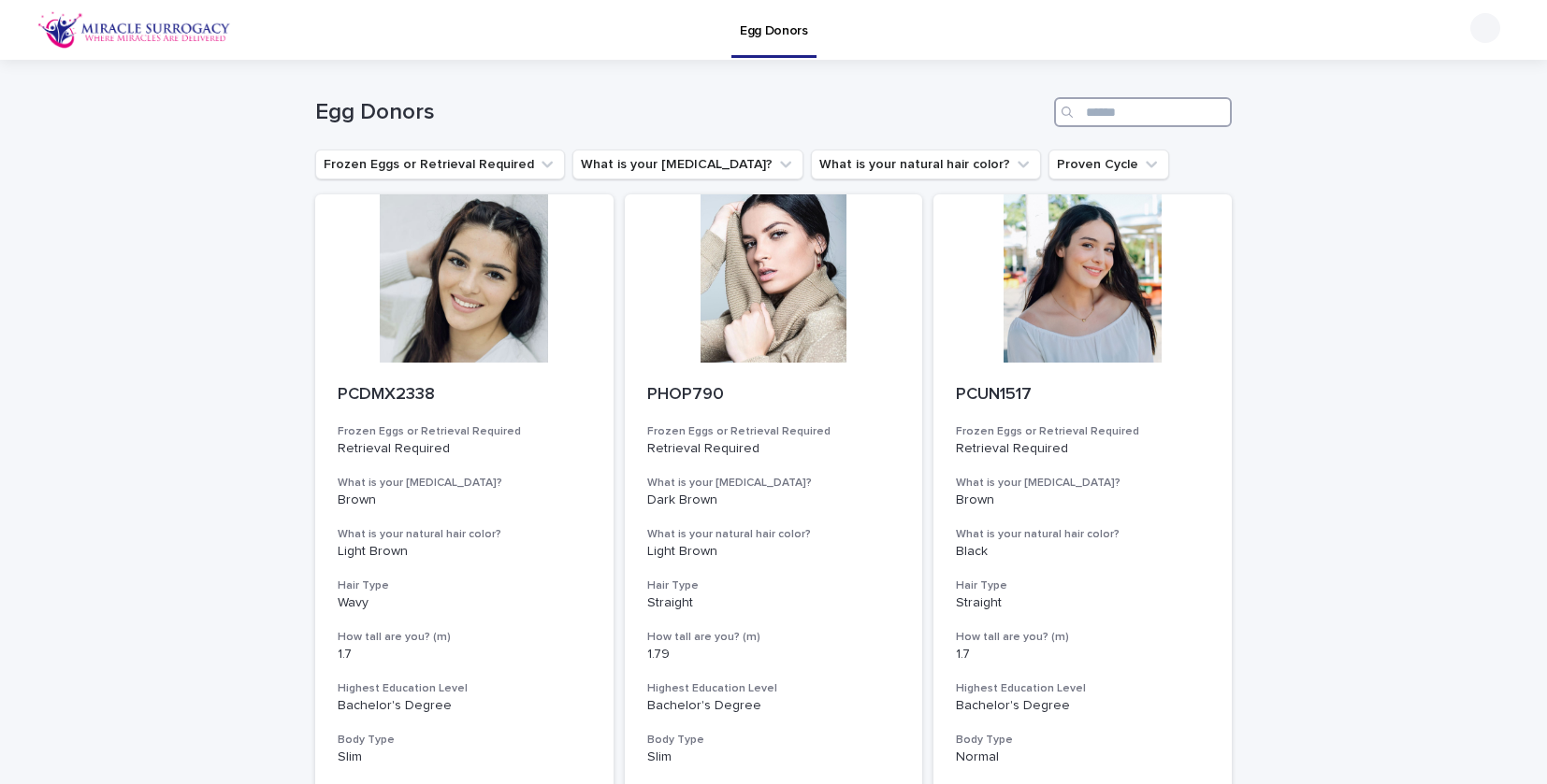
click at [1169, 111] on input "Search" at bounding box center [1142, 113] width 177 height 30
paste input "********"
type input "********"
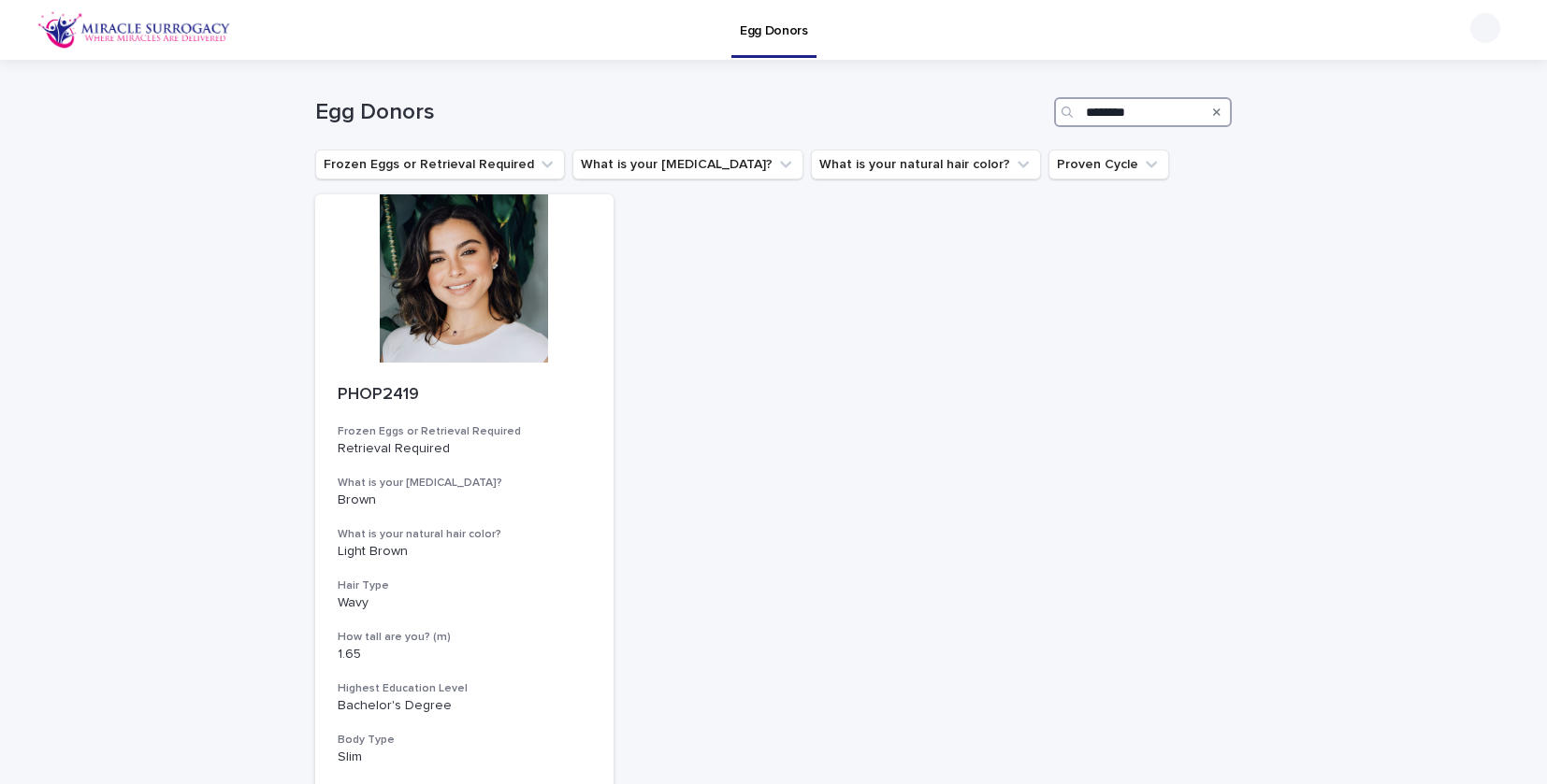
click at [1112, 118] on input "********" at bounding box center [1142, 113] width 177 height 30
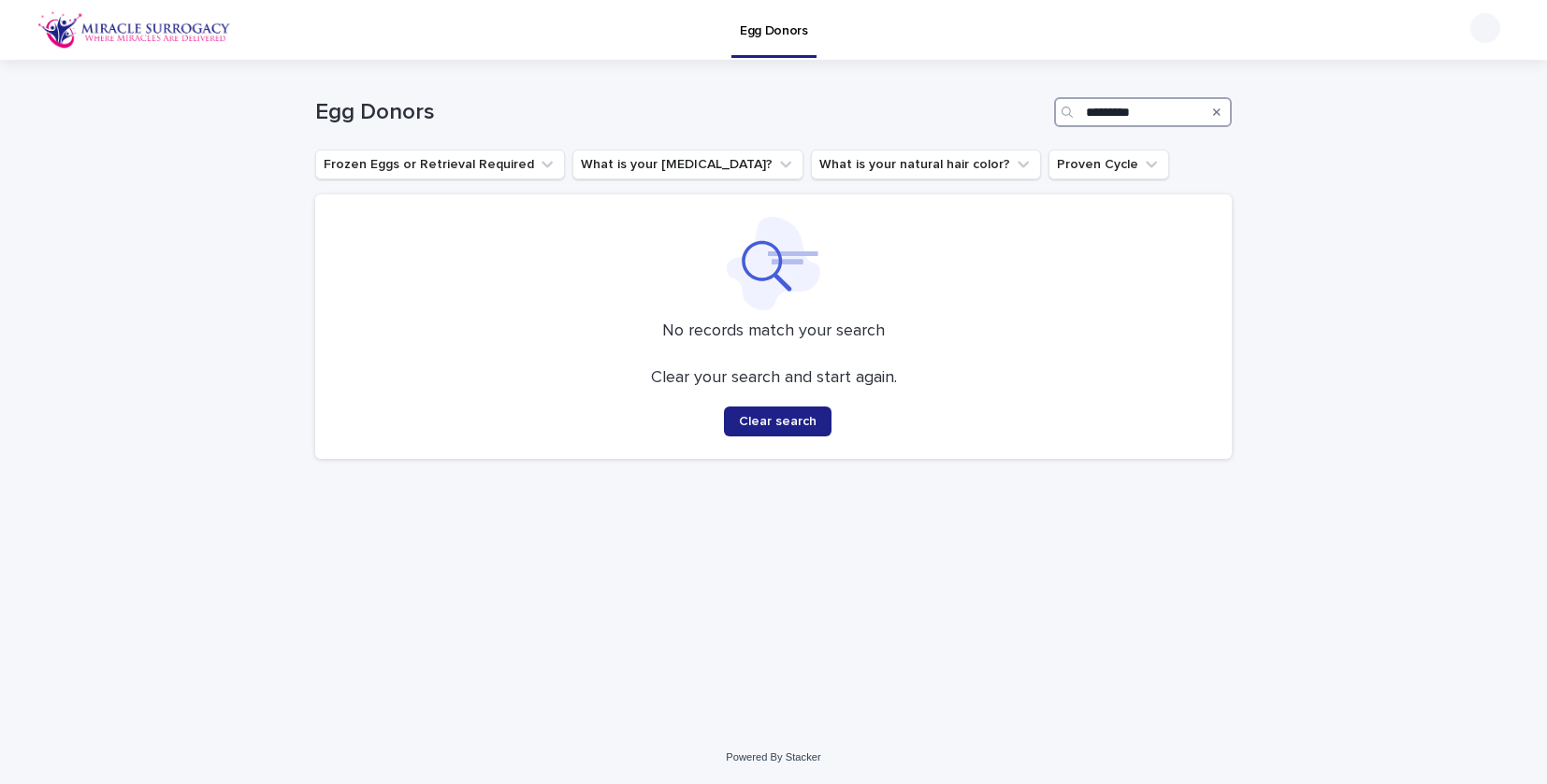
drag, startPoint x: 1137, startPoint y: 111, endPoint x: 1011, endPoint y: 107, distance: 126.1
click at [1011, 107] on div "Egg Donors *********" at bounding box center [773, 113] width 916 height 30
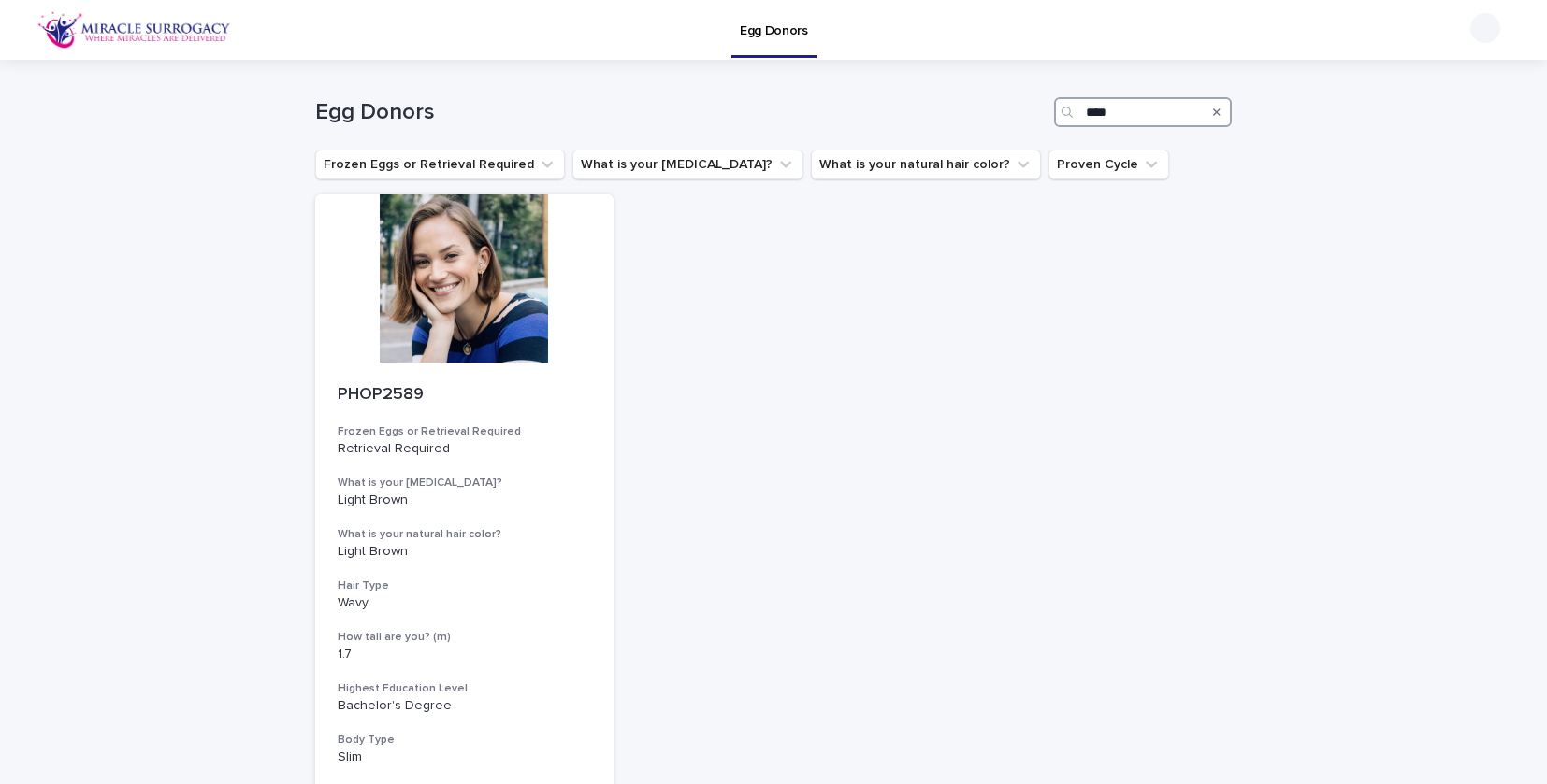
click at [1127, 106] on input "****" at bounding box center [1142, 113] width 177 height 30
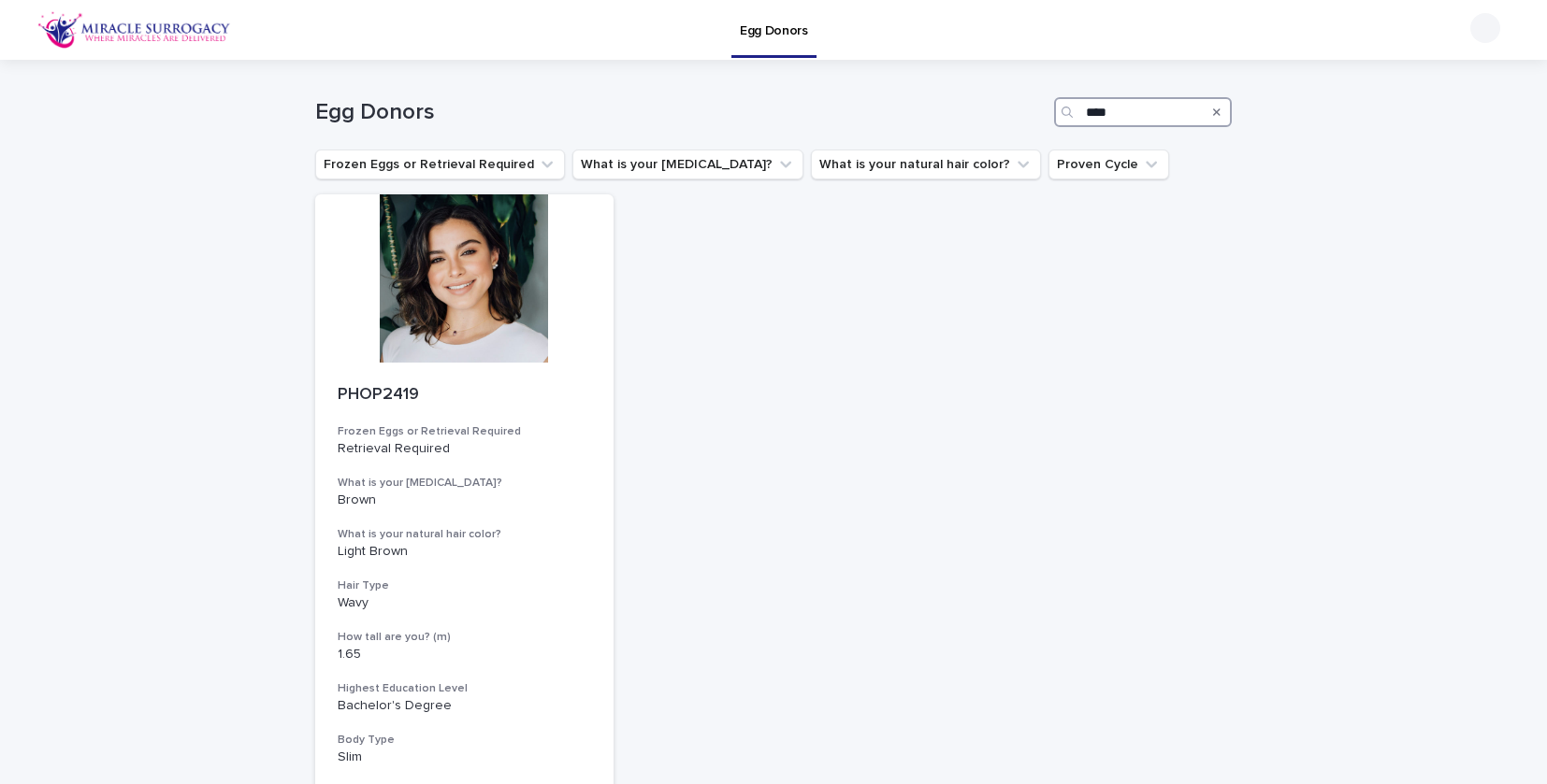
type input "****"
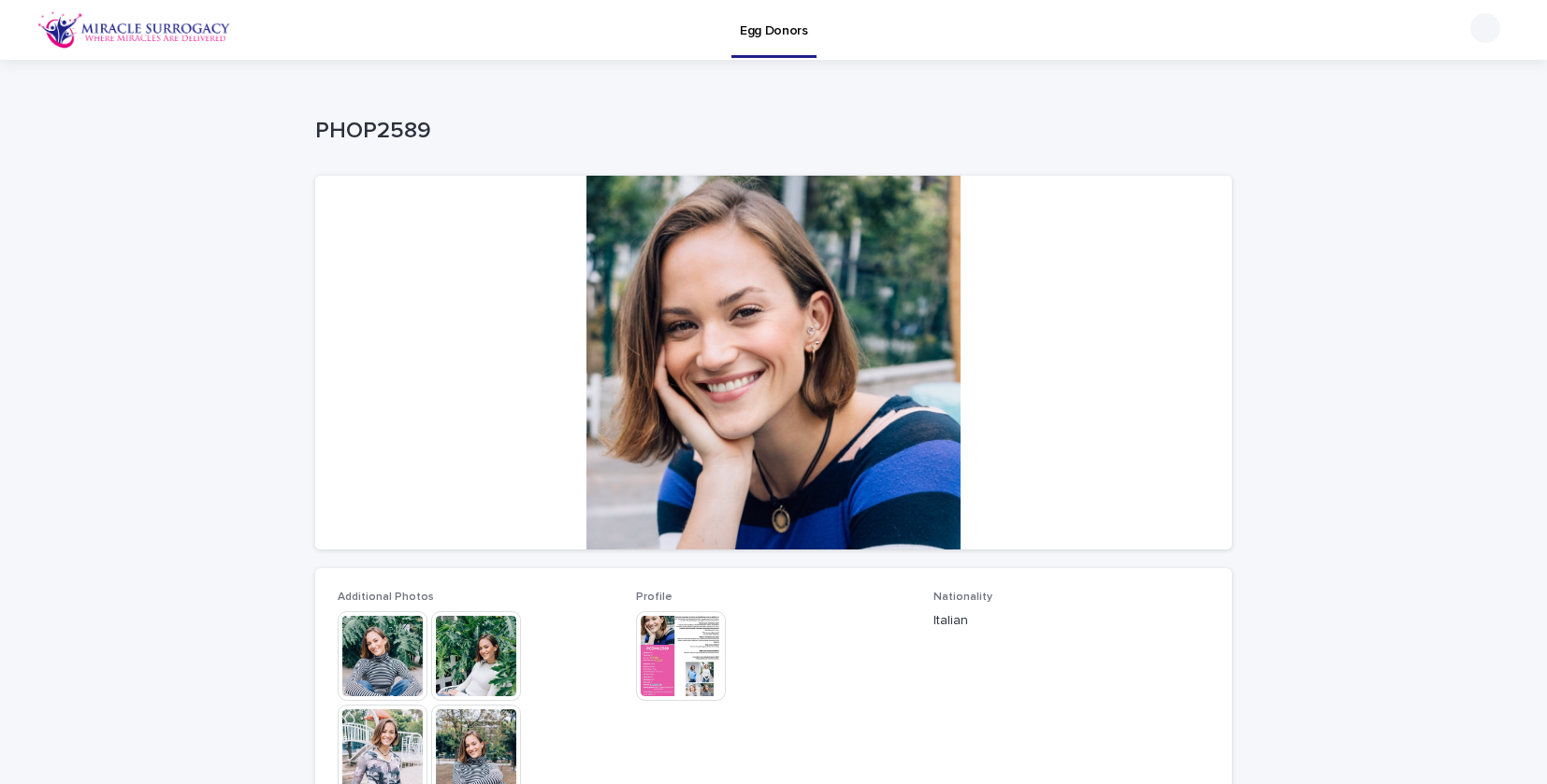
click at [392, 625] on img at bounding box center [383, 656] width 90 height 90
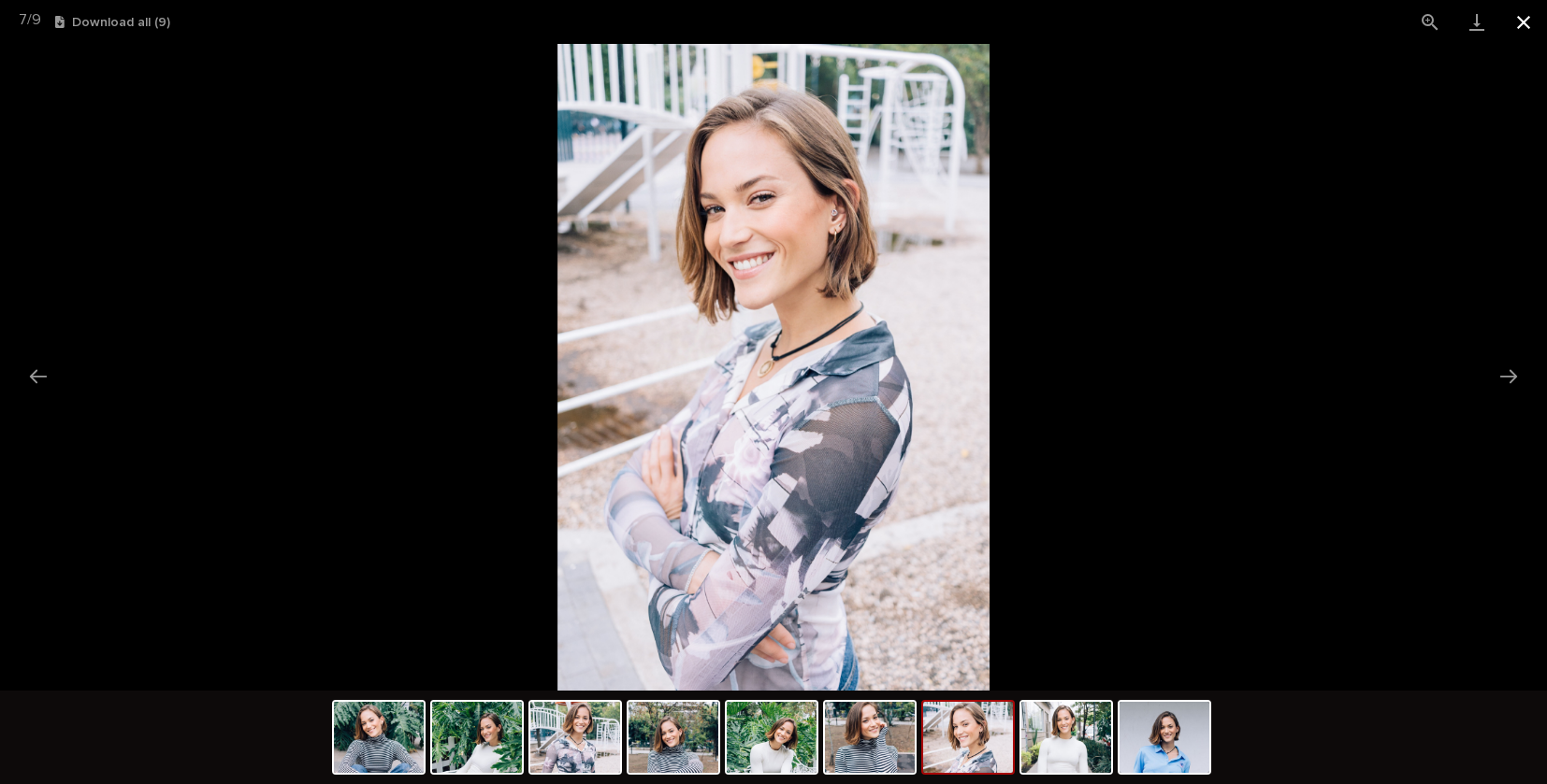
click at [1523, 17] on button "Close gallery" at bounding box center [1523, 22] width 47 height 44
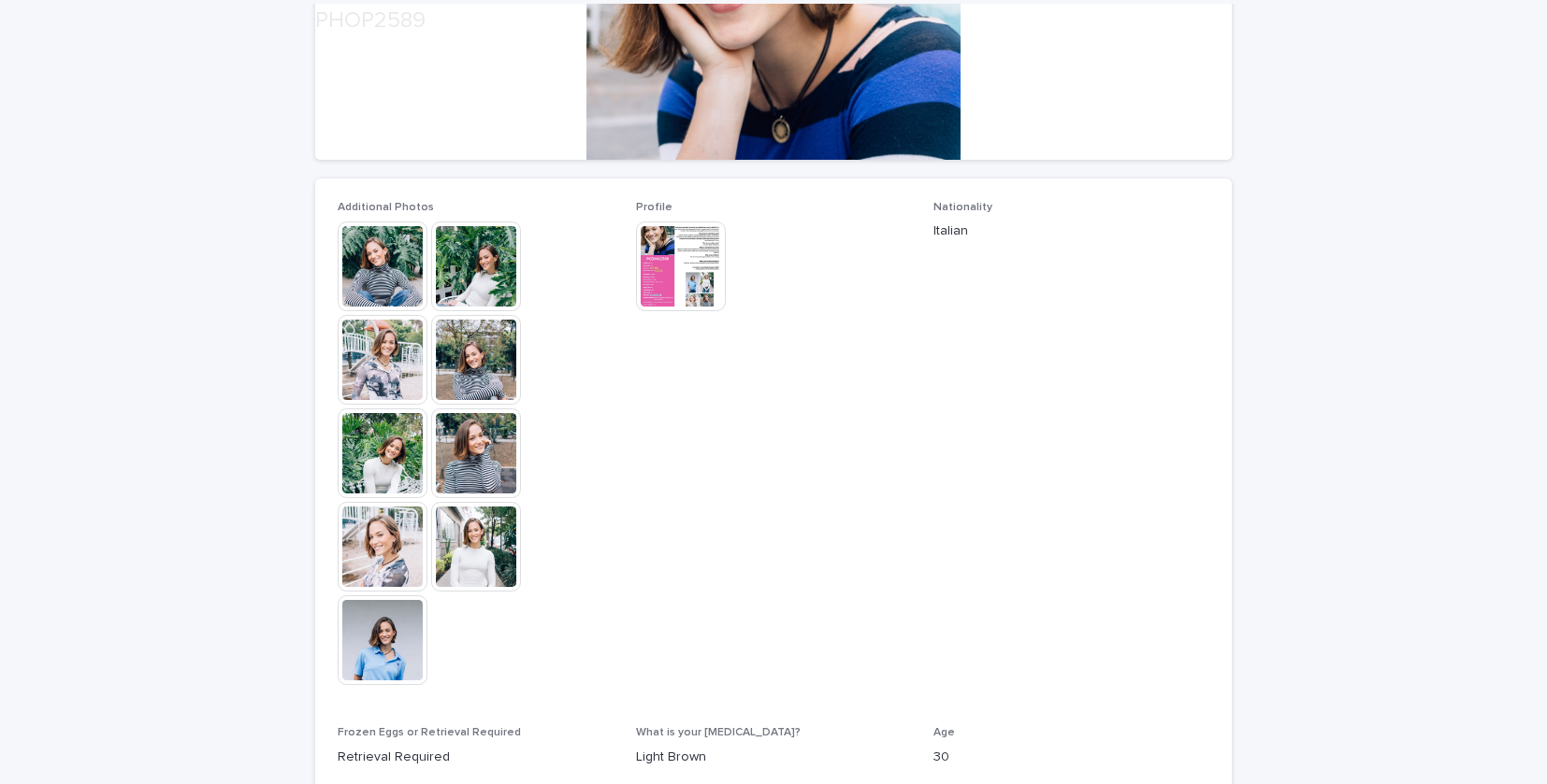
scroll to position [514, 0]
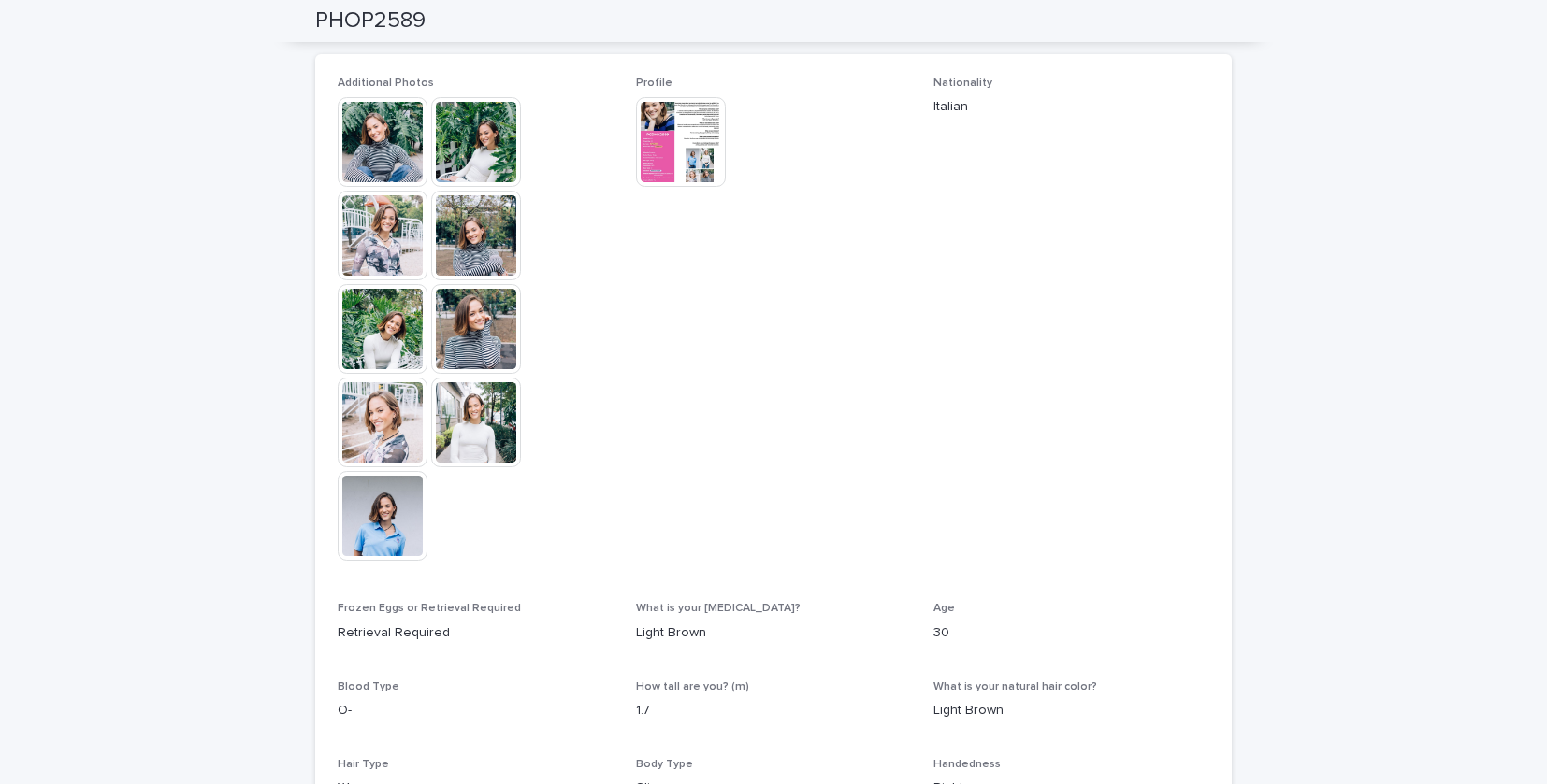
click at [386, 510] on img at bounding box center [383, 516] width 90 height 90
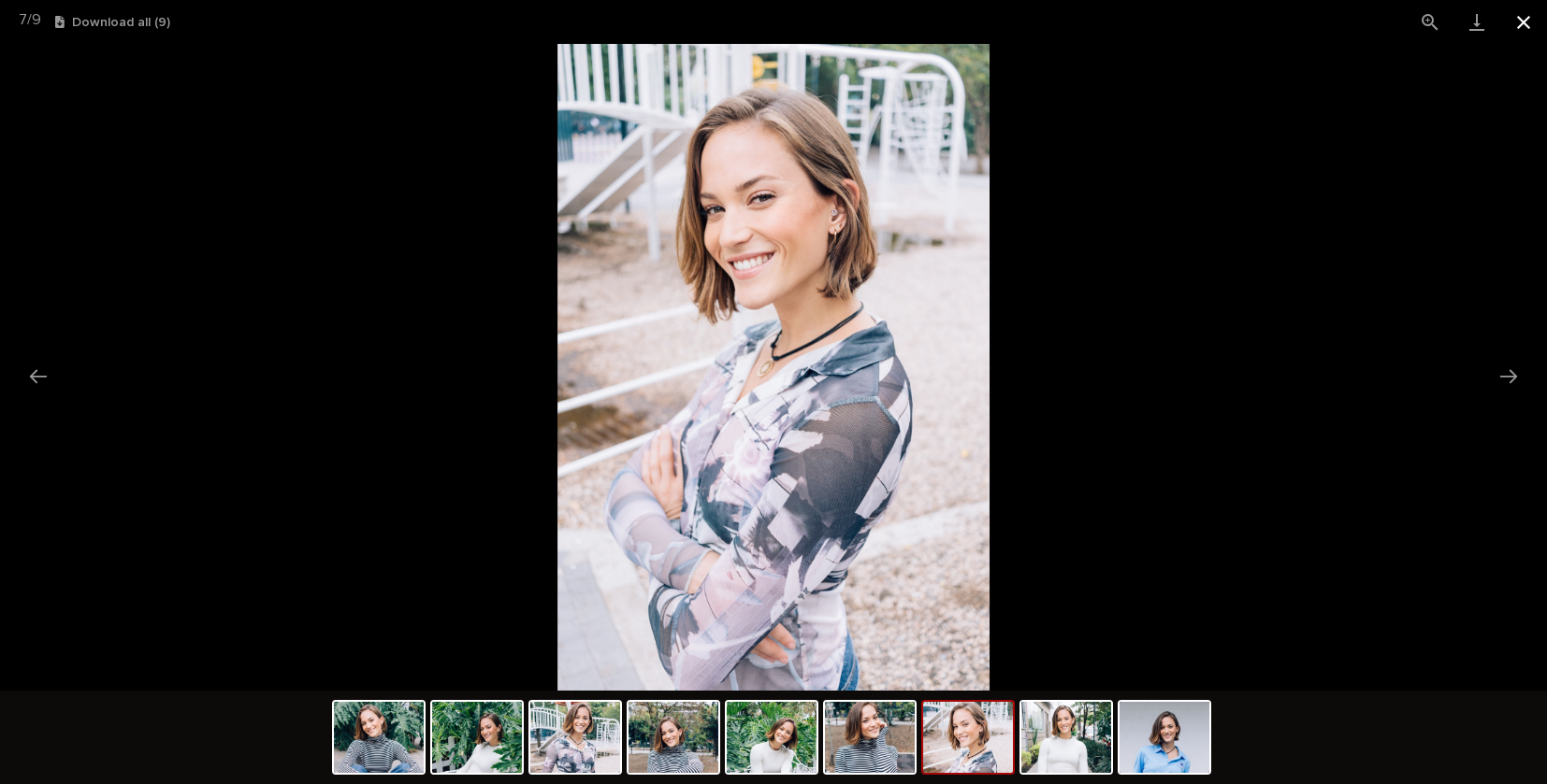
click at [1524, 23] on button "Close gallery" at bounding box center [1523, 22] width 47 height 44
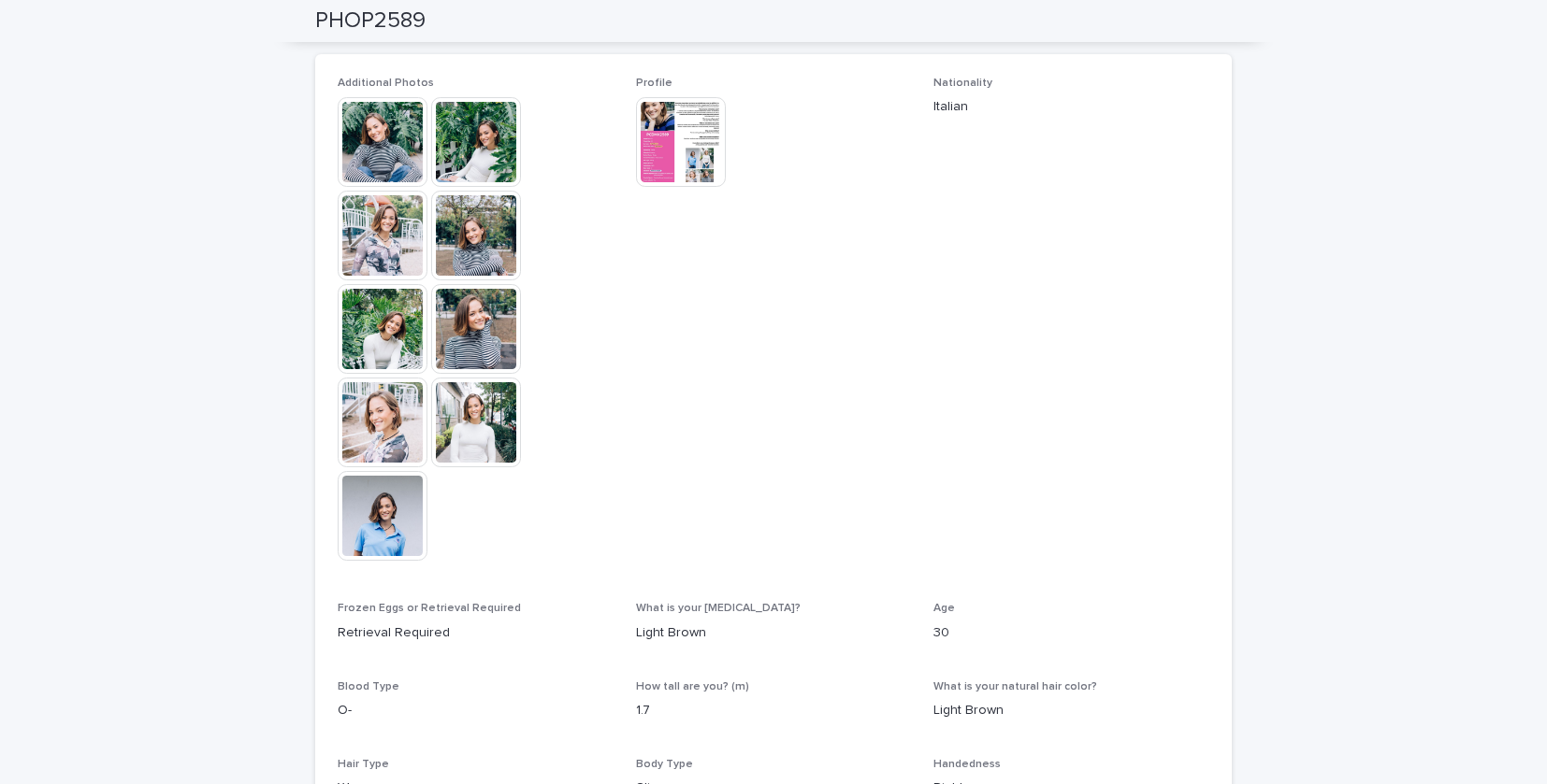
click at [388, 138] on img at bounding box center [383, 142] width 90 height 90
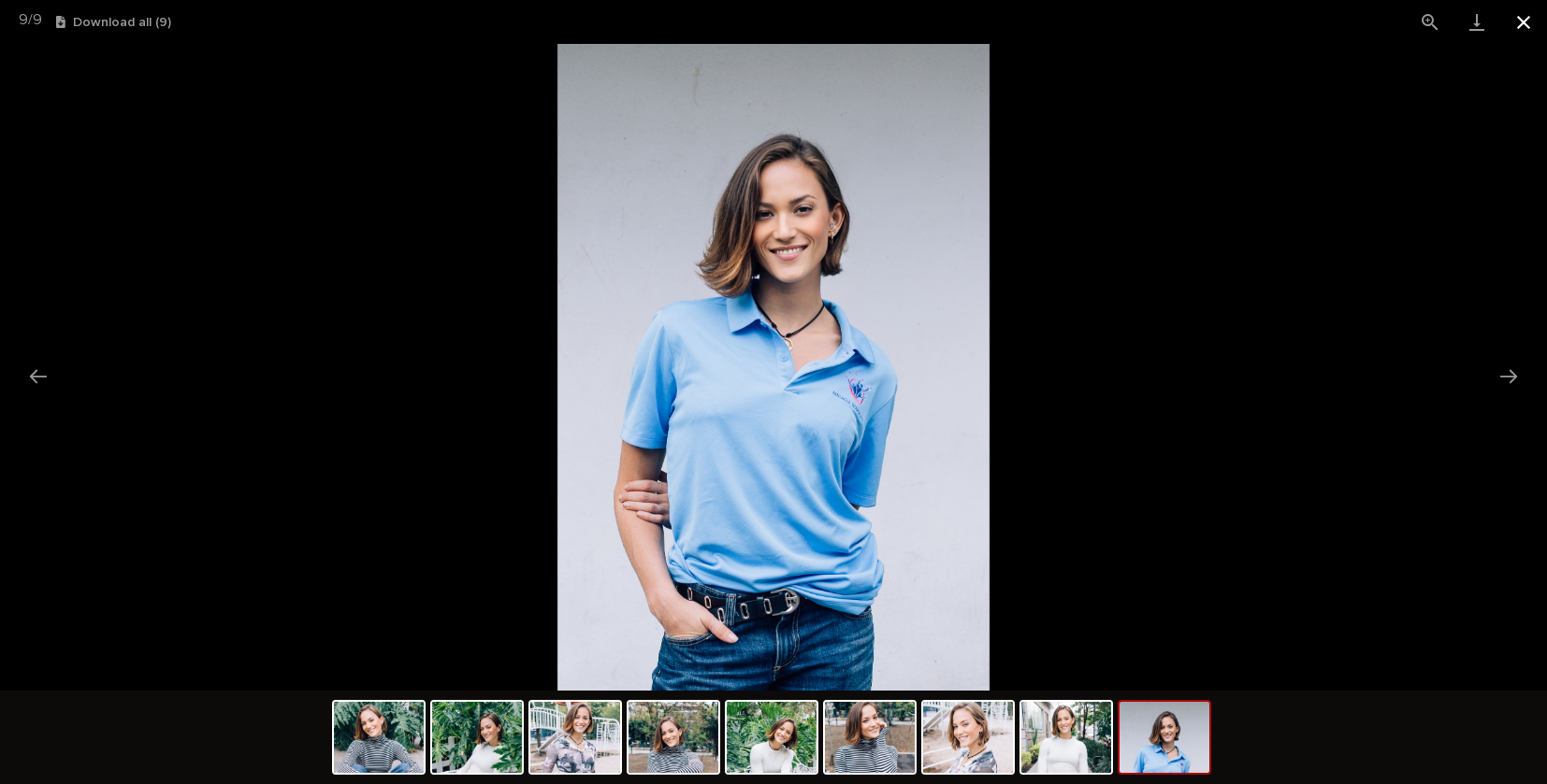
click at [1524, 14] on button "Close gallery" at bounding box center [1523, 22] width 47 height 44
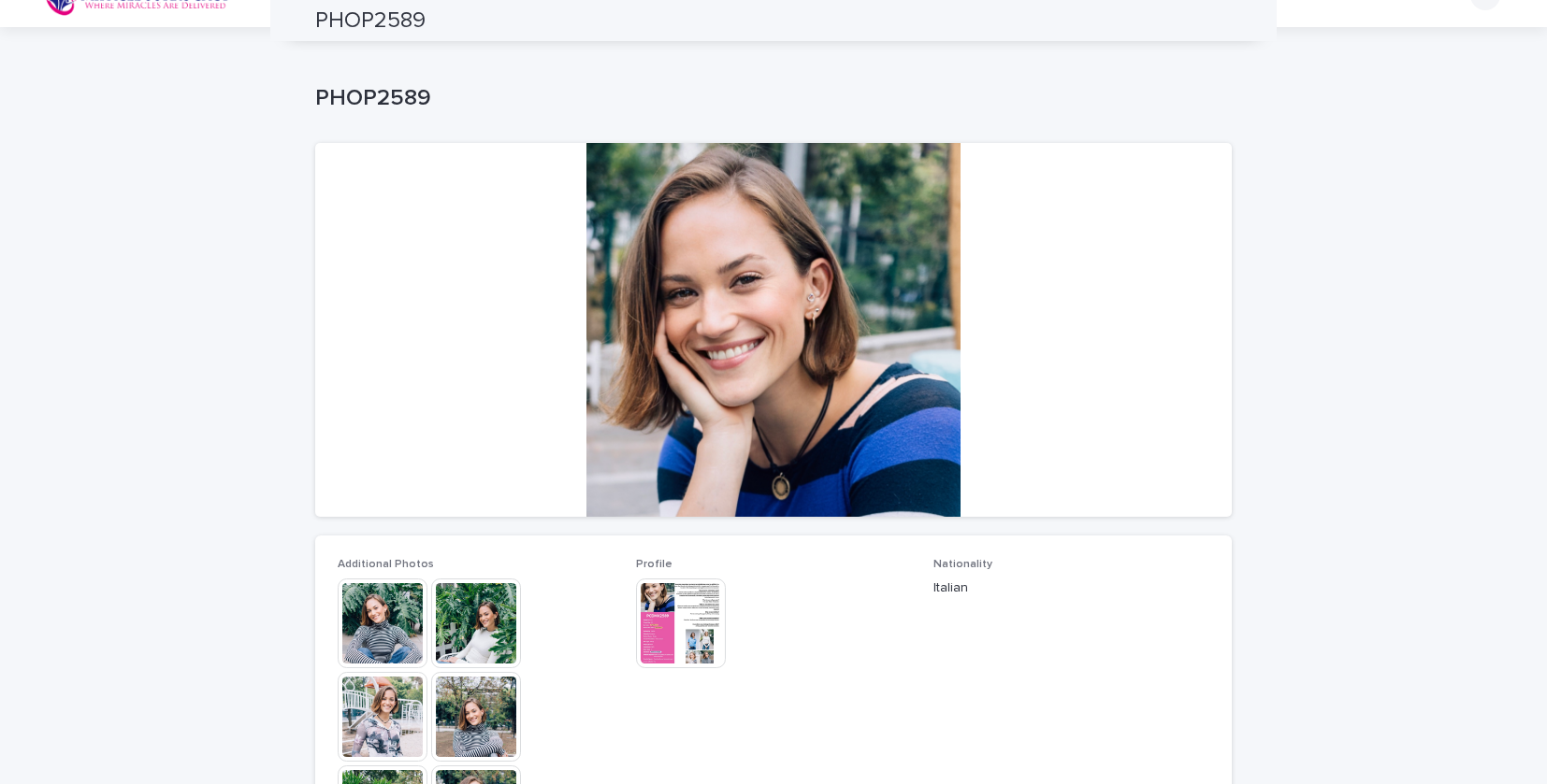
scroll to position [0, 0]
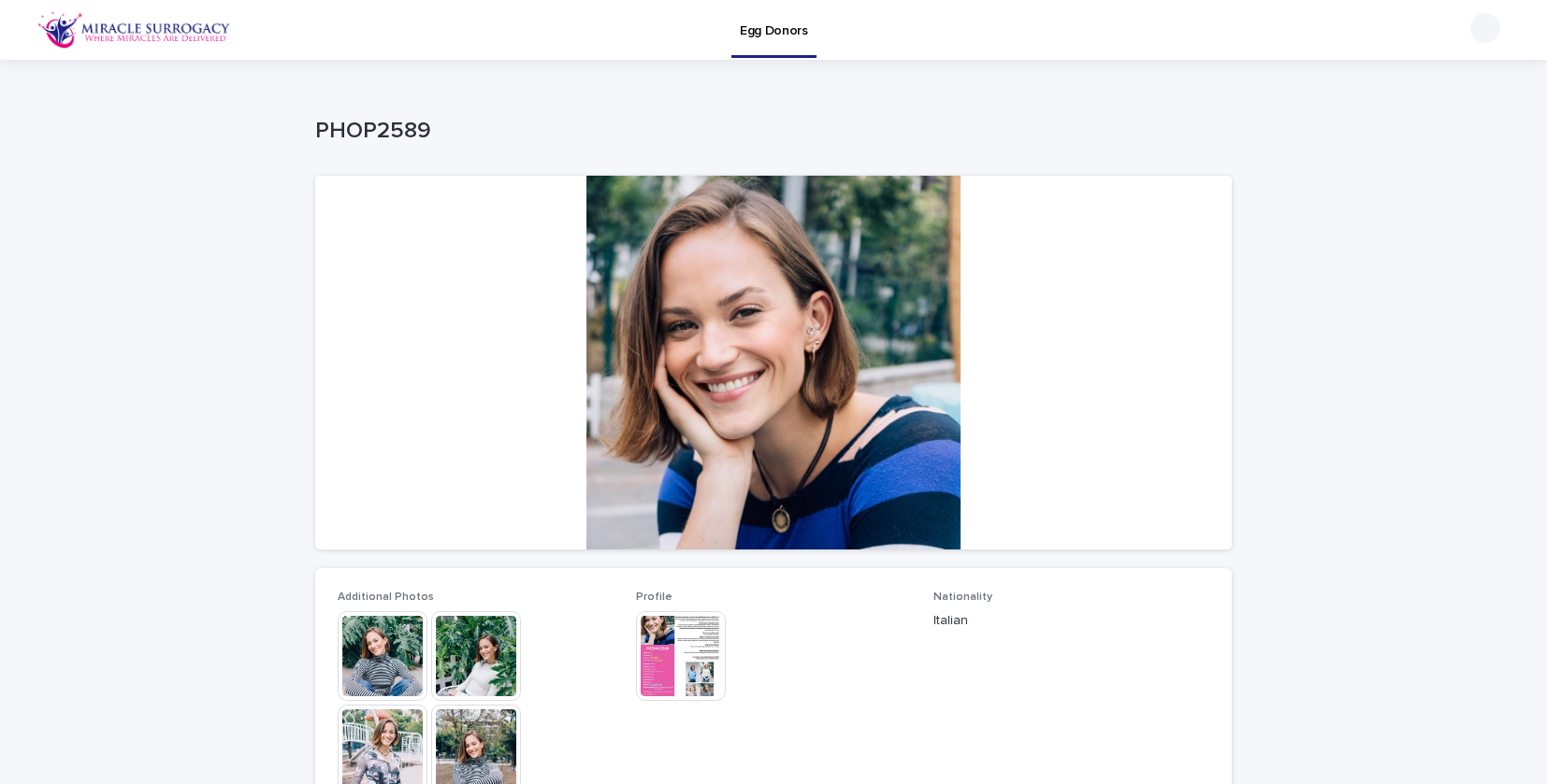
click at [679, 676] on img at bounding box center [681, 656] width 90 height 90
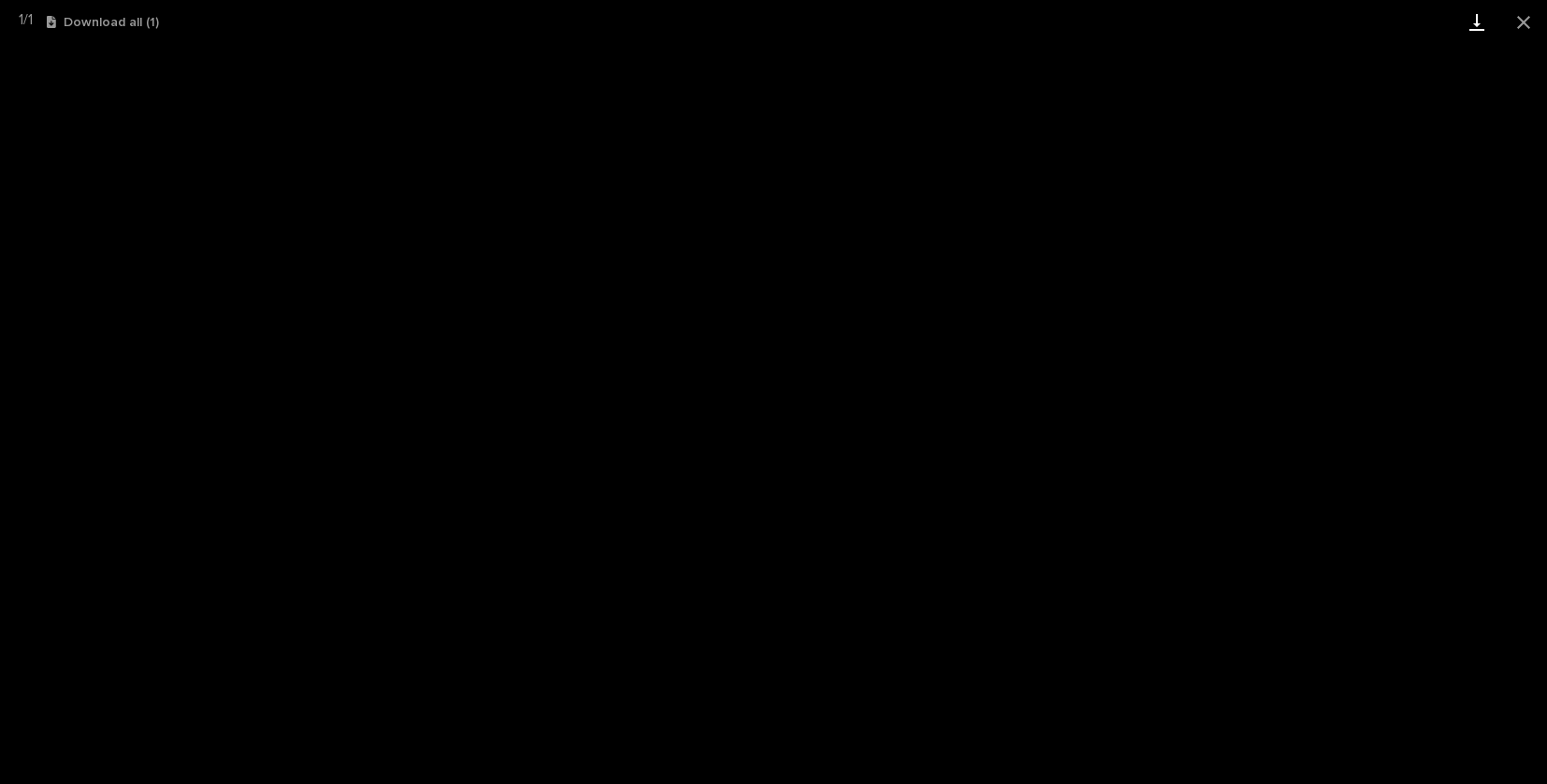
click at [1481, 23] on link "Download" at bounding box center [1476, 22] width 47 height 44
click at [1531, 28] on button "Close gallery" at bounding box center [1523, 22] width 47 height 44
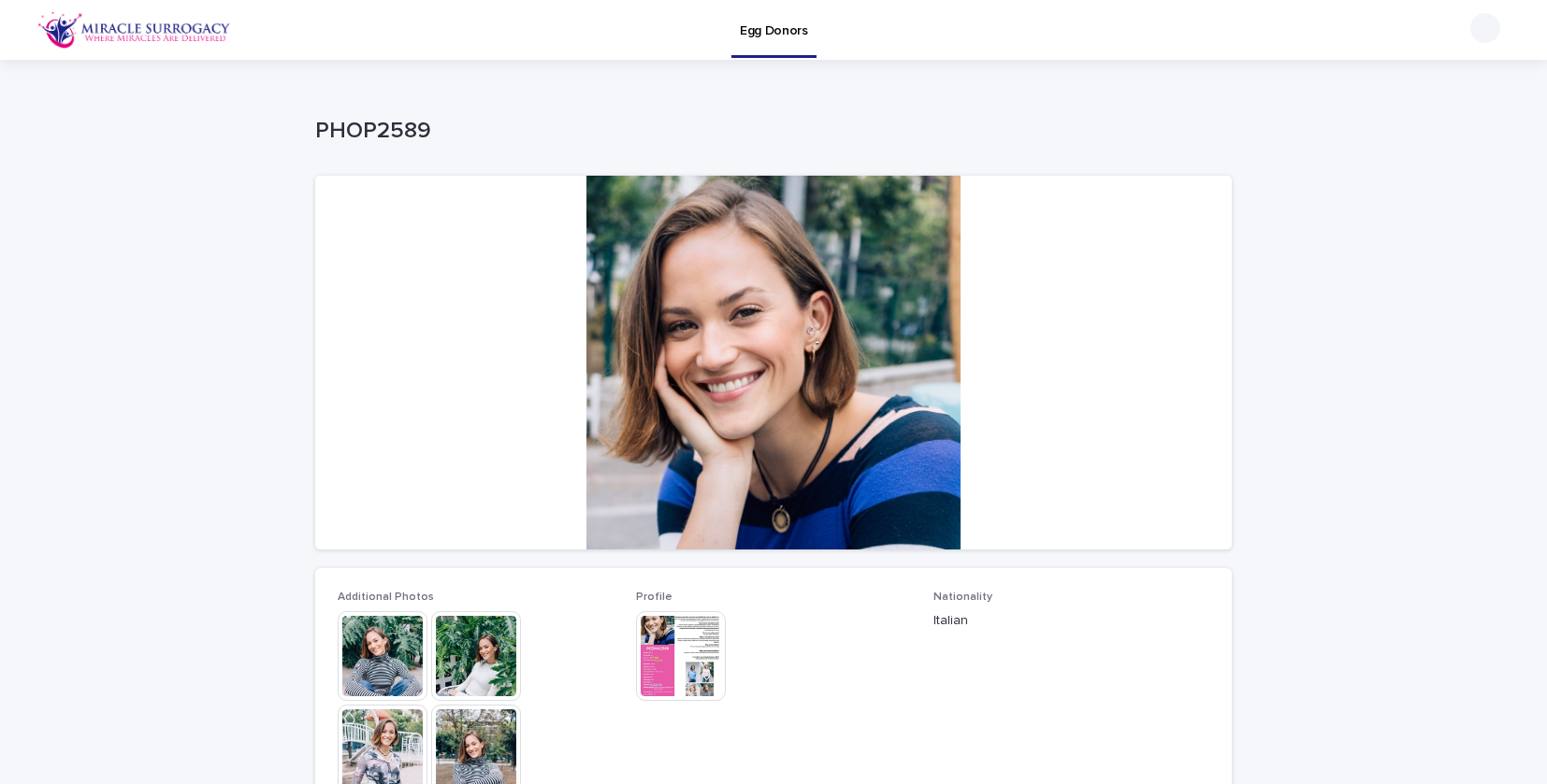
click at [368, 654] on img at bounding box center [383, 656] width 90 height 90
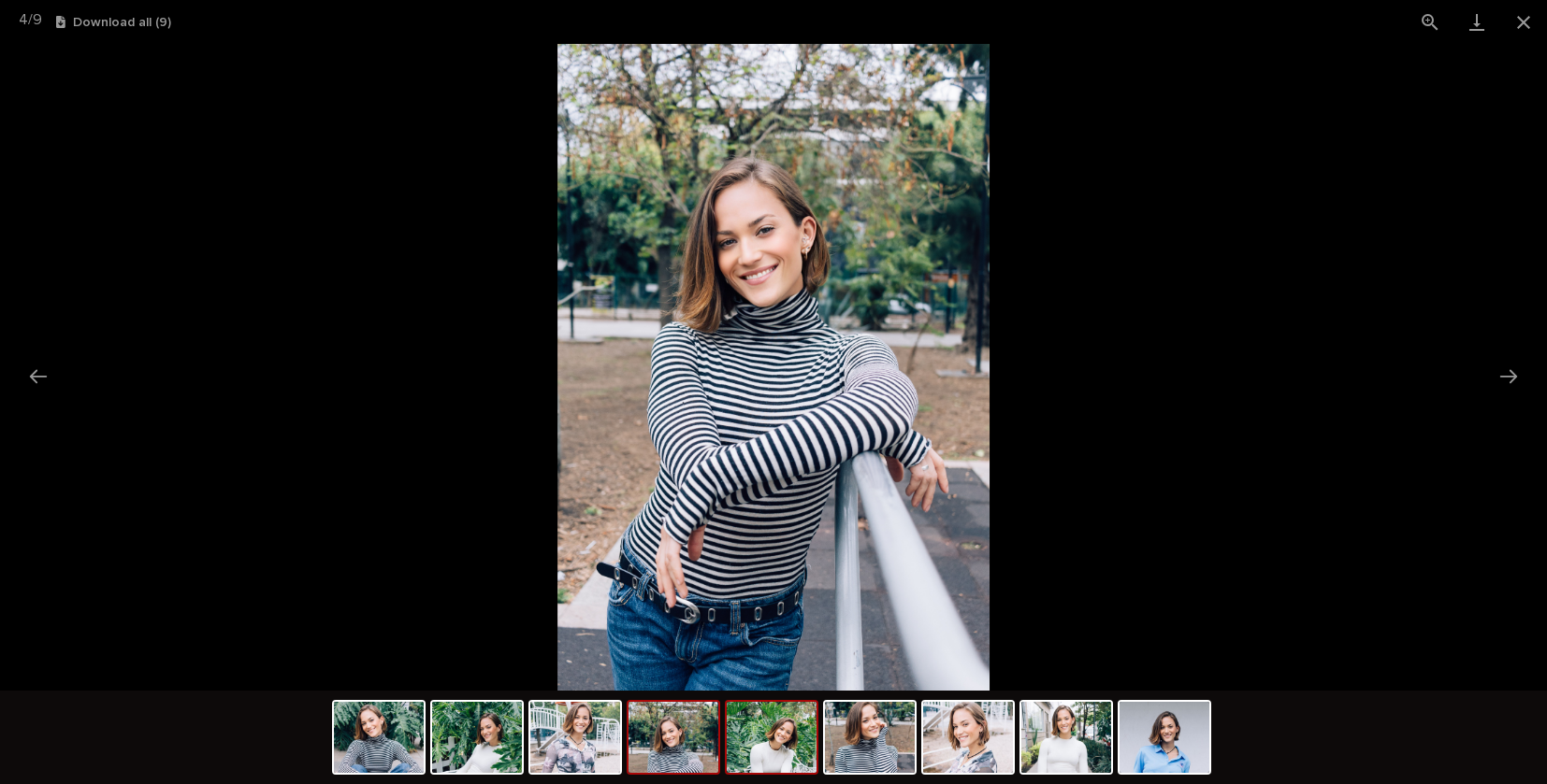
click at [771, 728] on img at bounding box center [772, 737] width 90 height 71
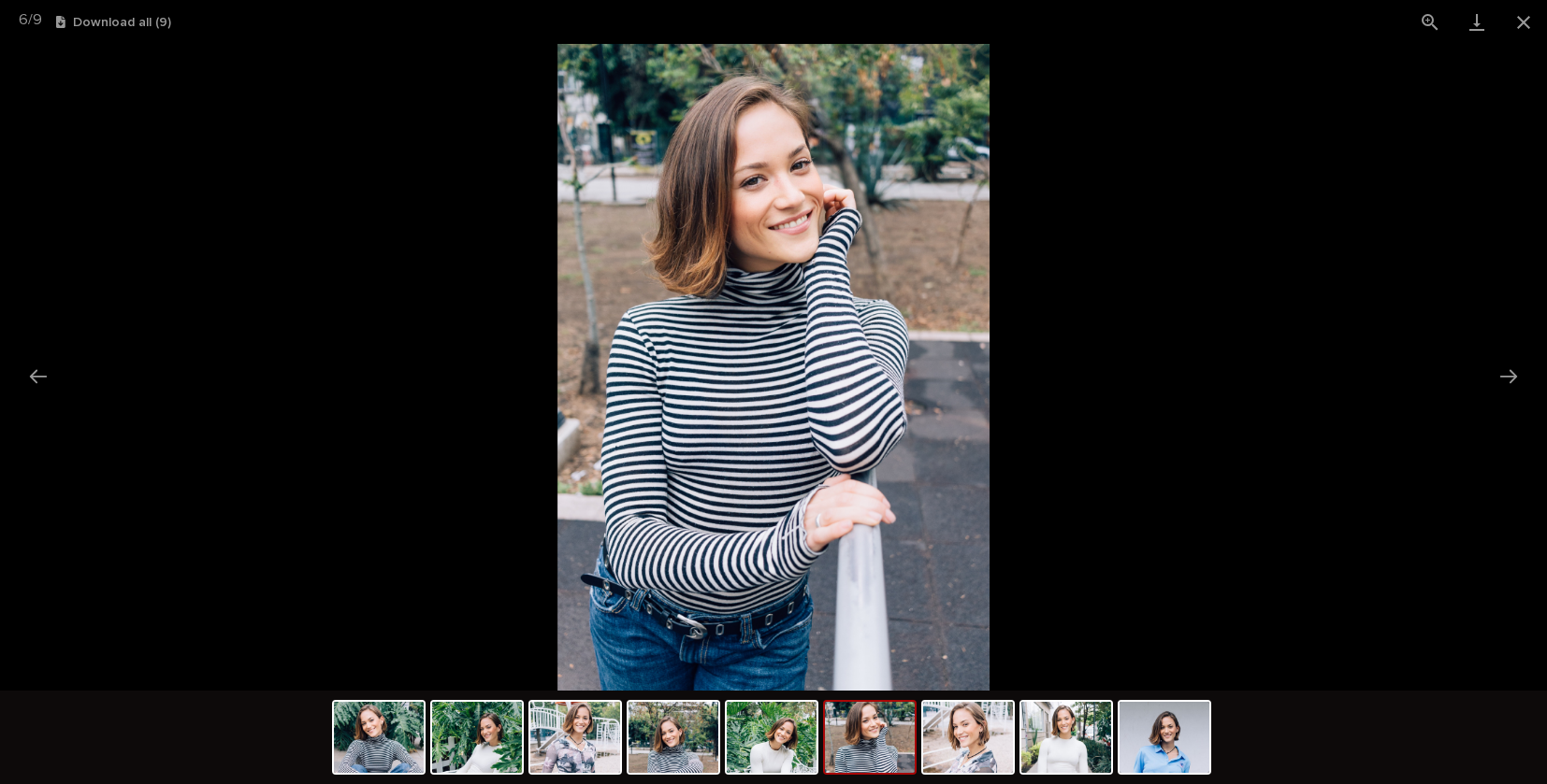
click at [856, 227] on img at bounding box center [773, 367] width 432 height 647
click at [776, 201] on img at bounding box center [773, 367] width 432 height 647
click at [972, 742] on img at bounding box center [968, 737] width 90 height 71
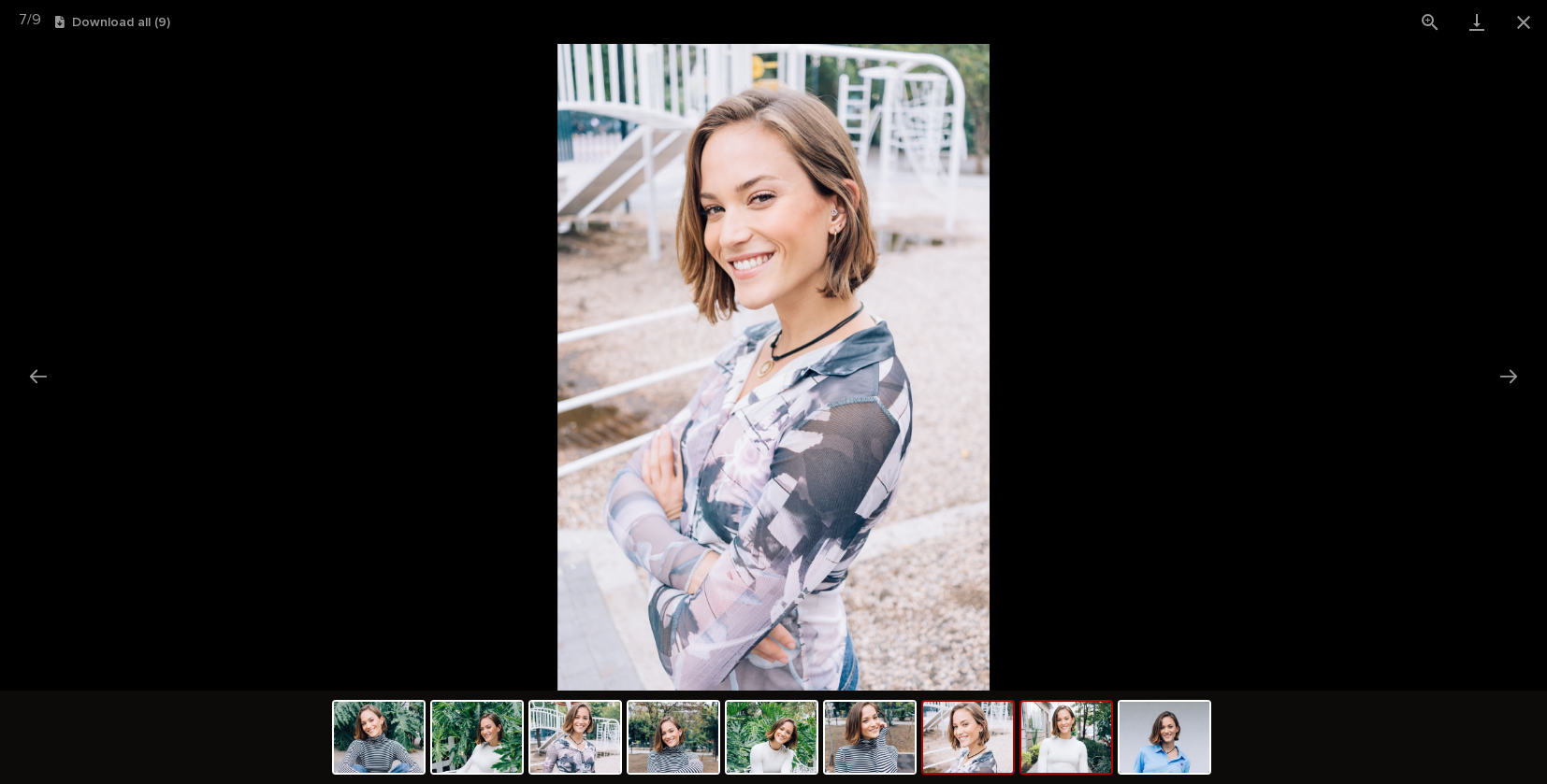
click at [1073, 746] on img at bounding box center [1067, 737] width 90 height 71
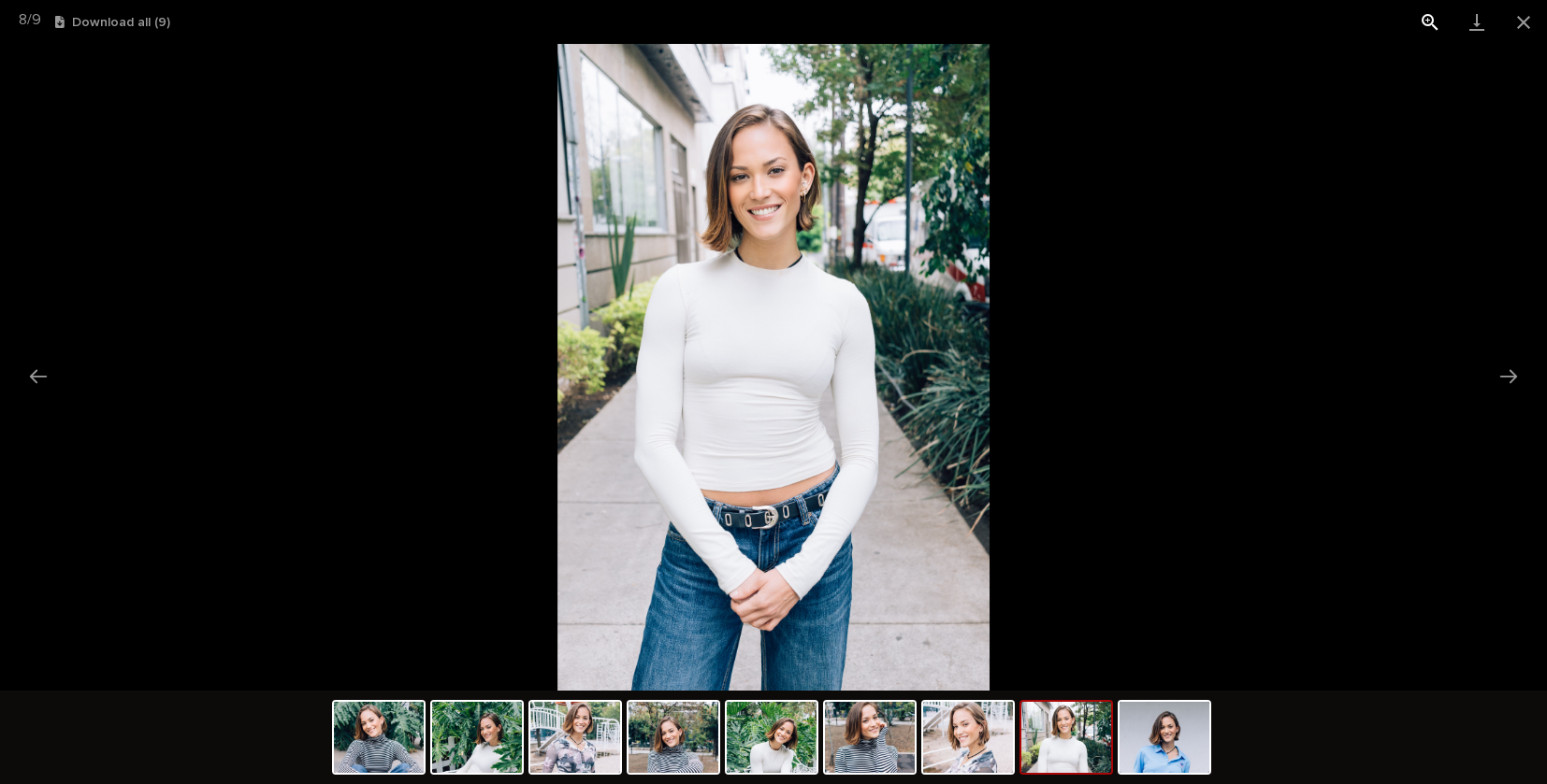
click at [1423, 20] on button "View actual size" at bounding box center [1429, 22] width 47 height 44
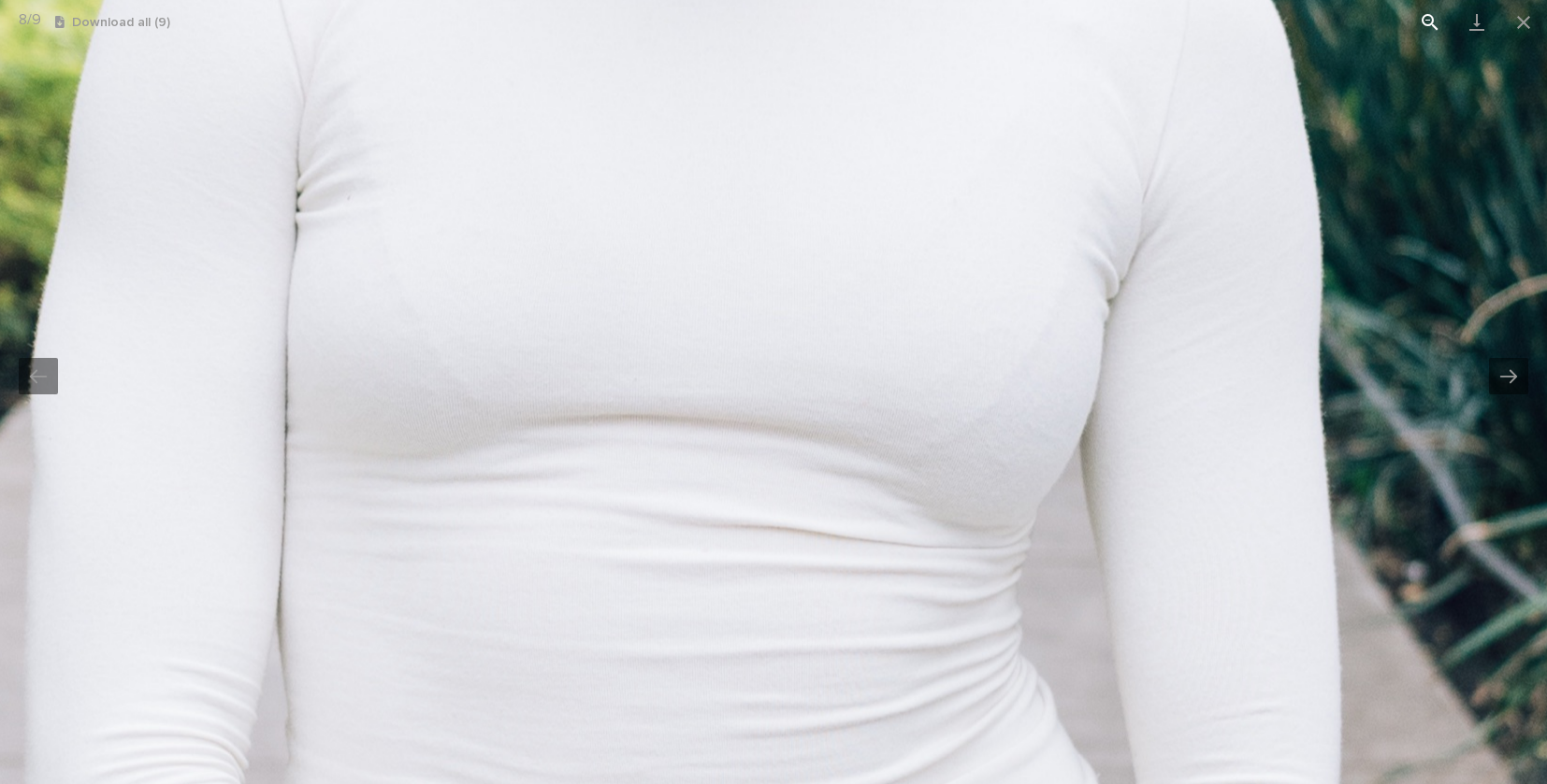
click at [1423, 20] on button "View actual size" at bounding box center [1429, 22] width 47 height 44
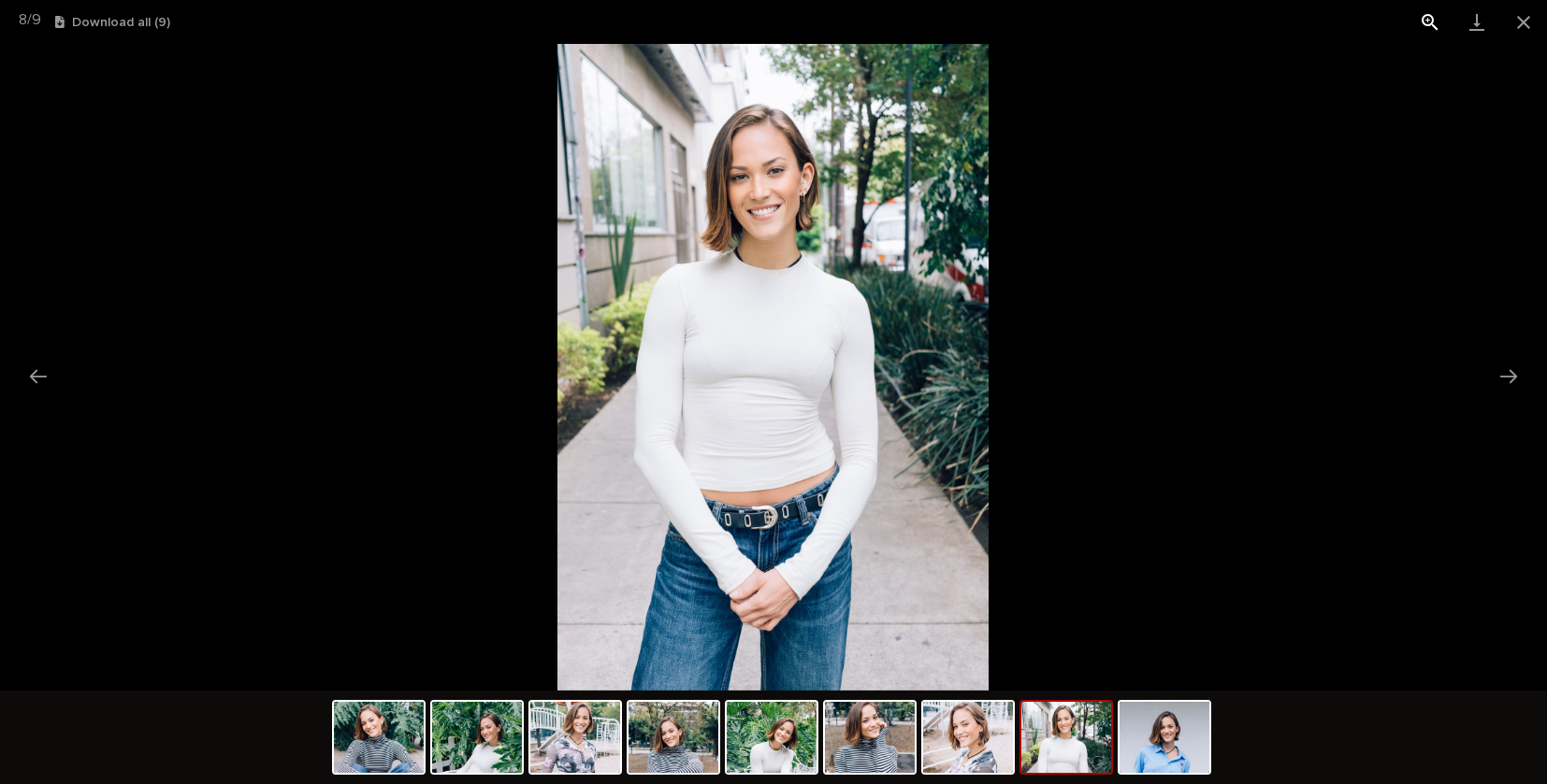
click at [1426, 20] on button "View actual size" at bounding box center [1429, 22] width 47 height 44
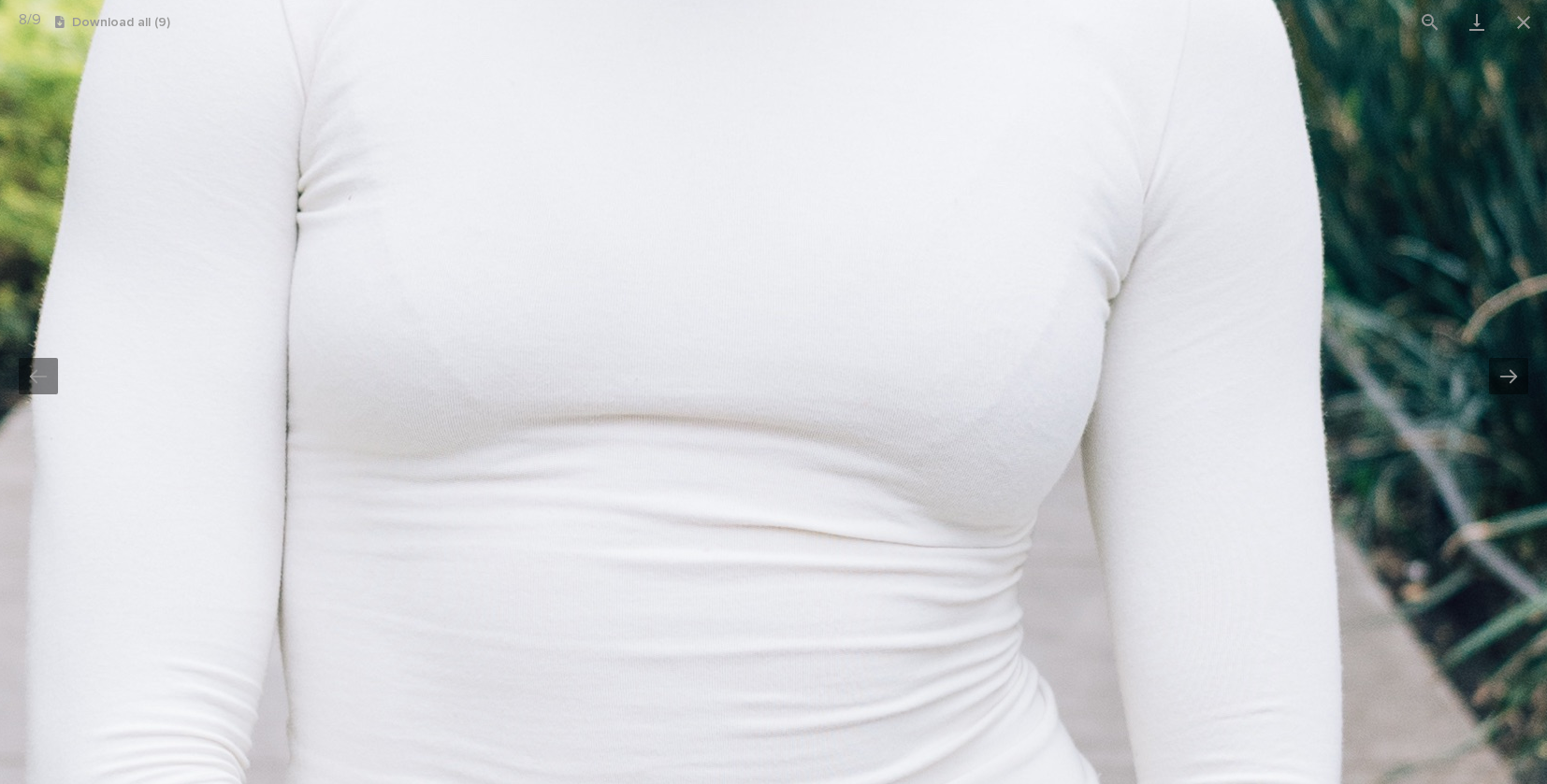
click at [720, 187] on img at bounding box center [774, 367] width 2334 height 3500
click at [1431, 24] on button "View actual size" at bounding box center [1429, 22] width 47 height 44
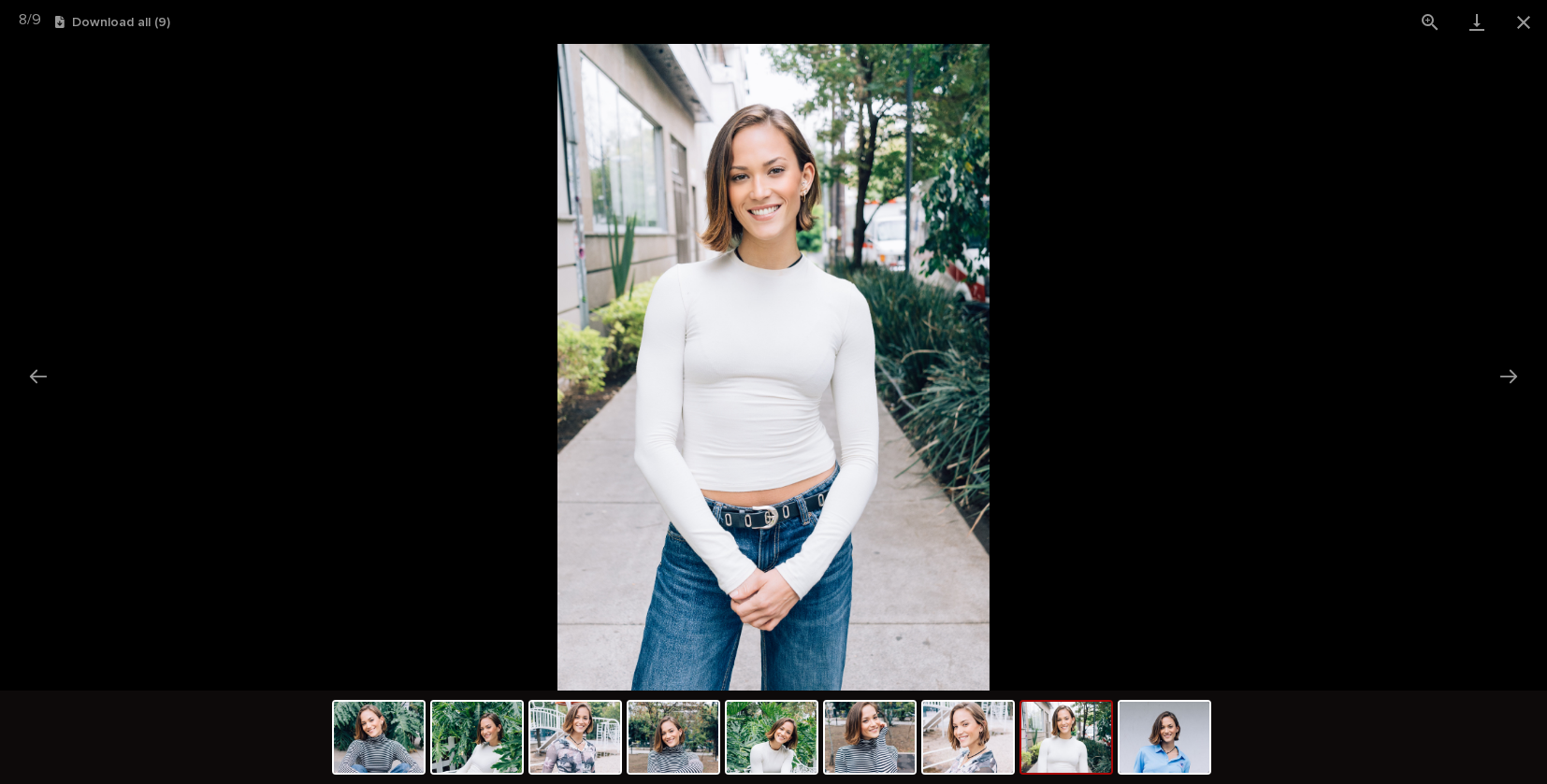
click at [749, 184] on img at bounding box center [773, 367] width 432 height 647
click at [1510, 379] on button "Next slide" at bounding box center [1508, 376] width 39 height 37
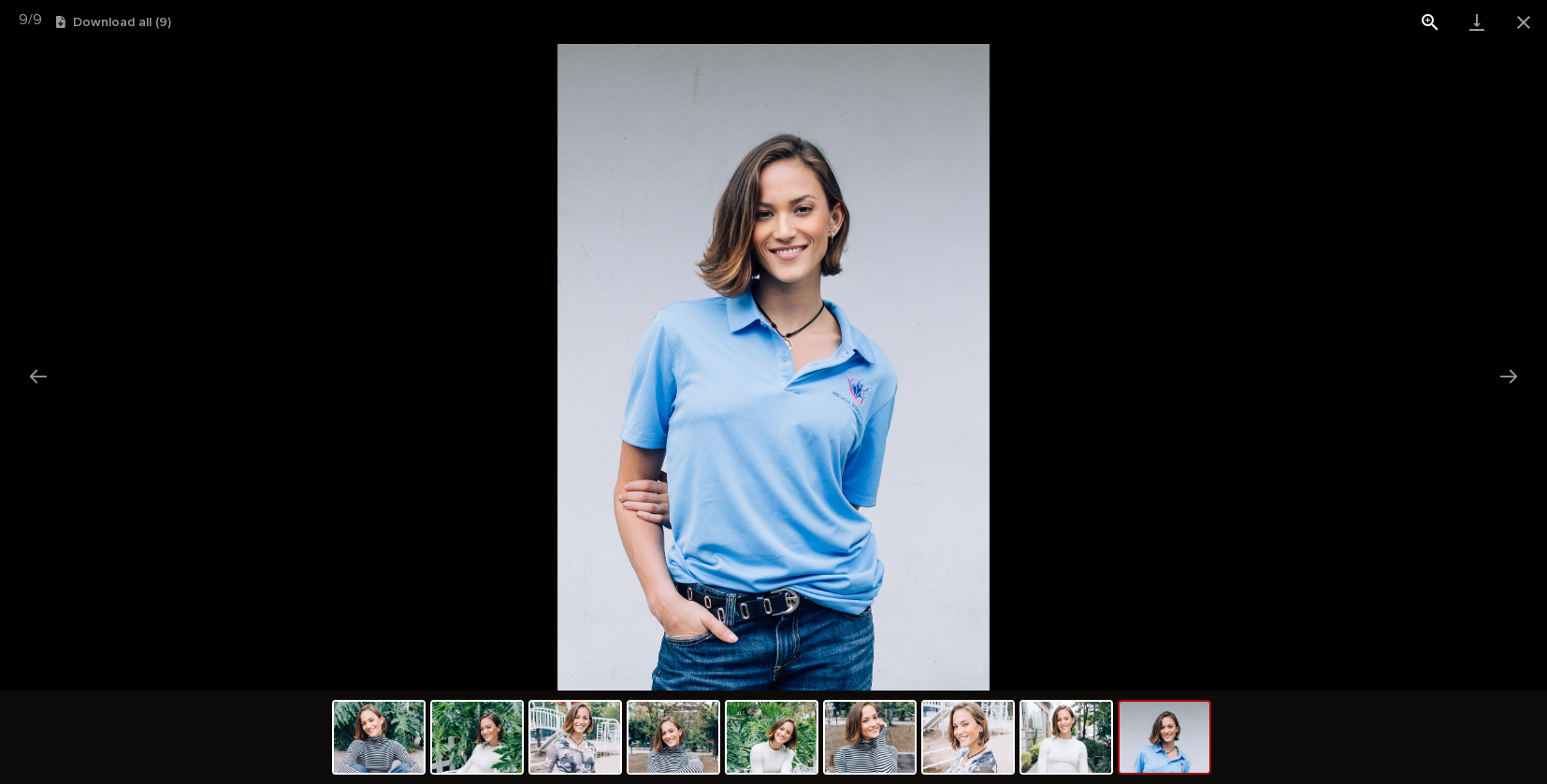
click at [1423, 15] on button "View actual size" at bounding box center [1429, 22] width 47 height 44
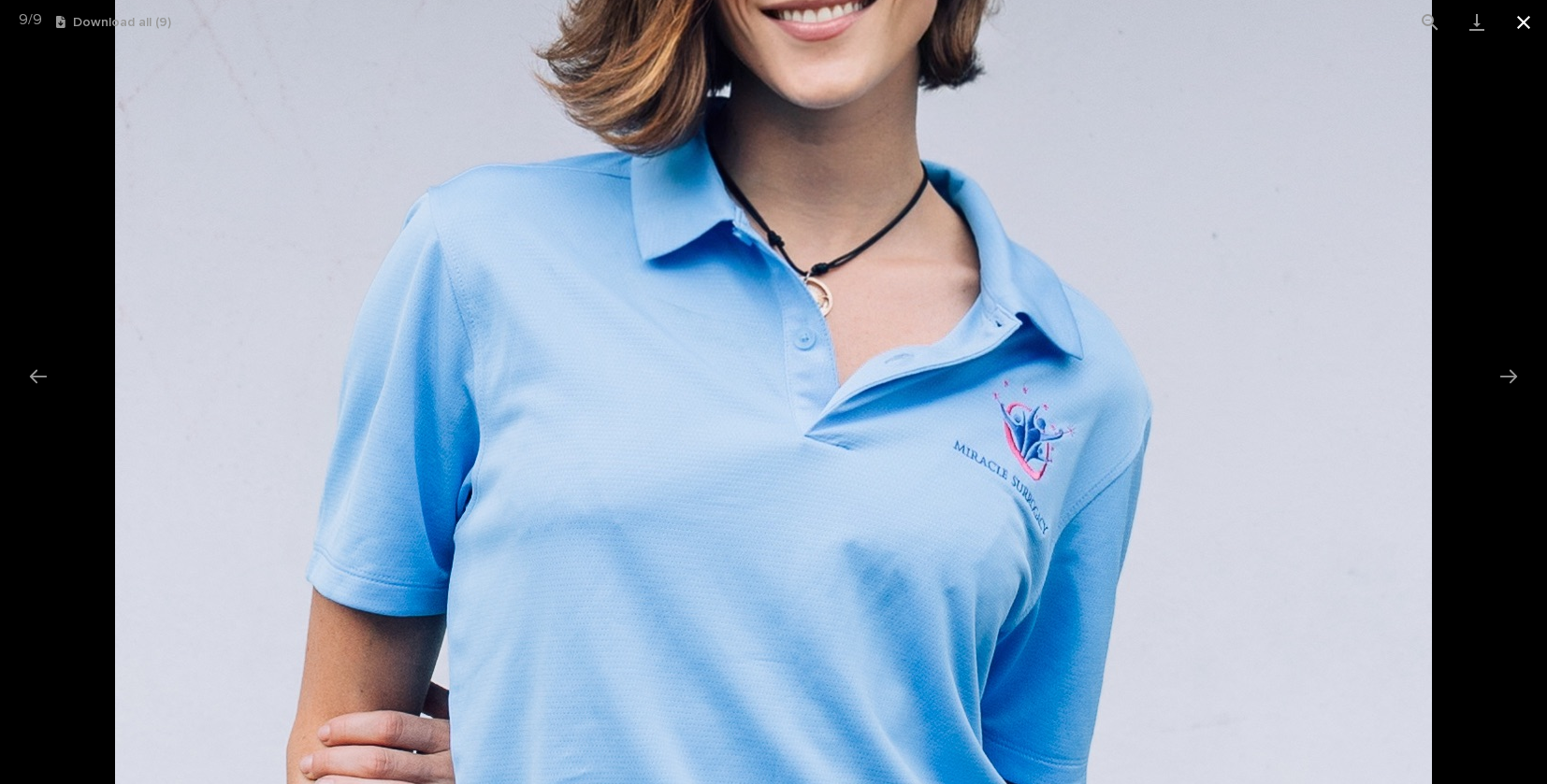
click at [1526, 23] on button "Close gallery" at bounding box center [1523, 22] width 47 height 44
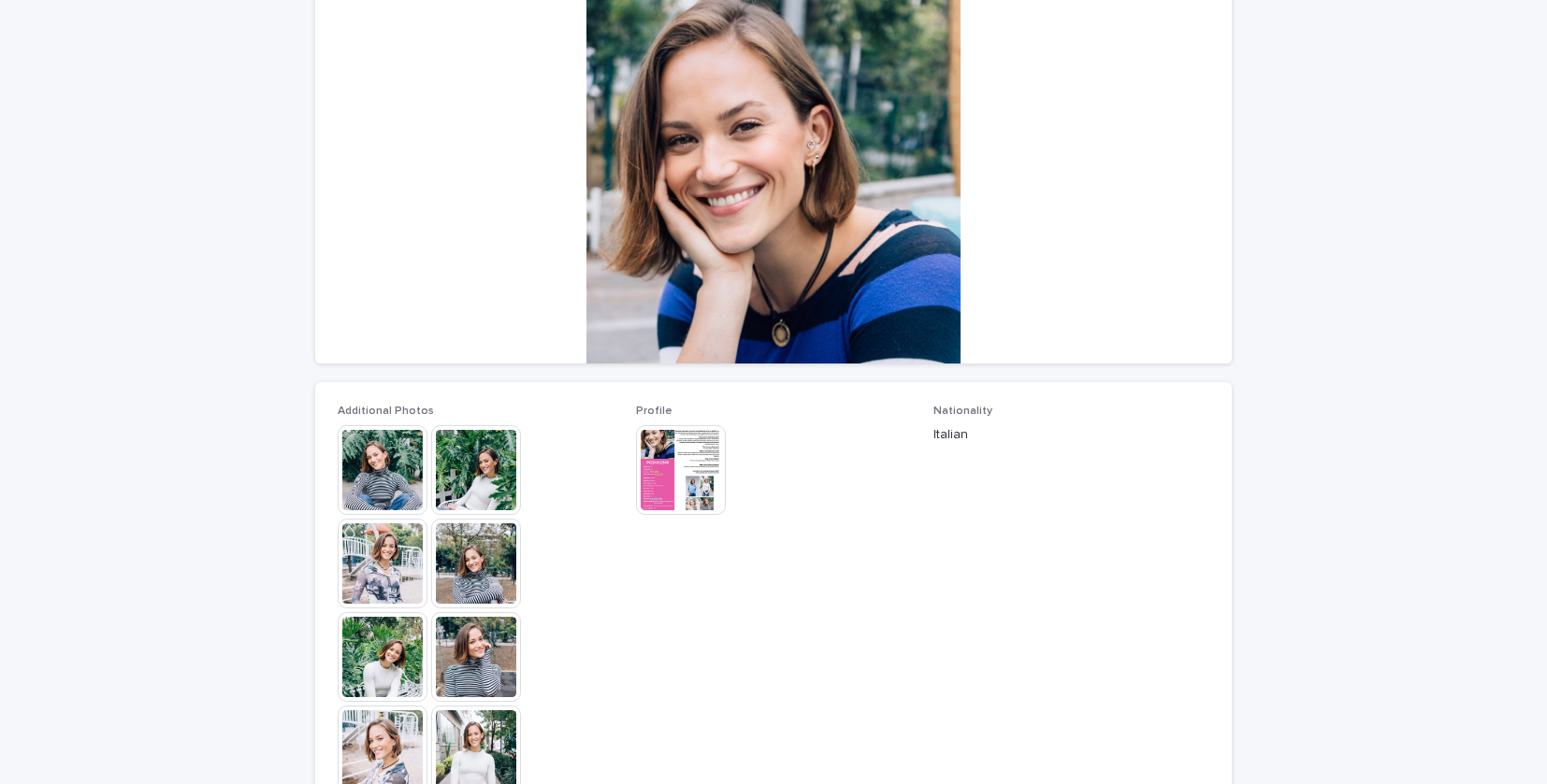
scroll to position [269, 0]
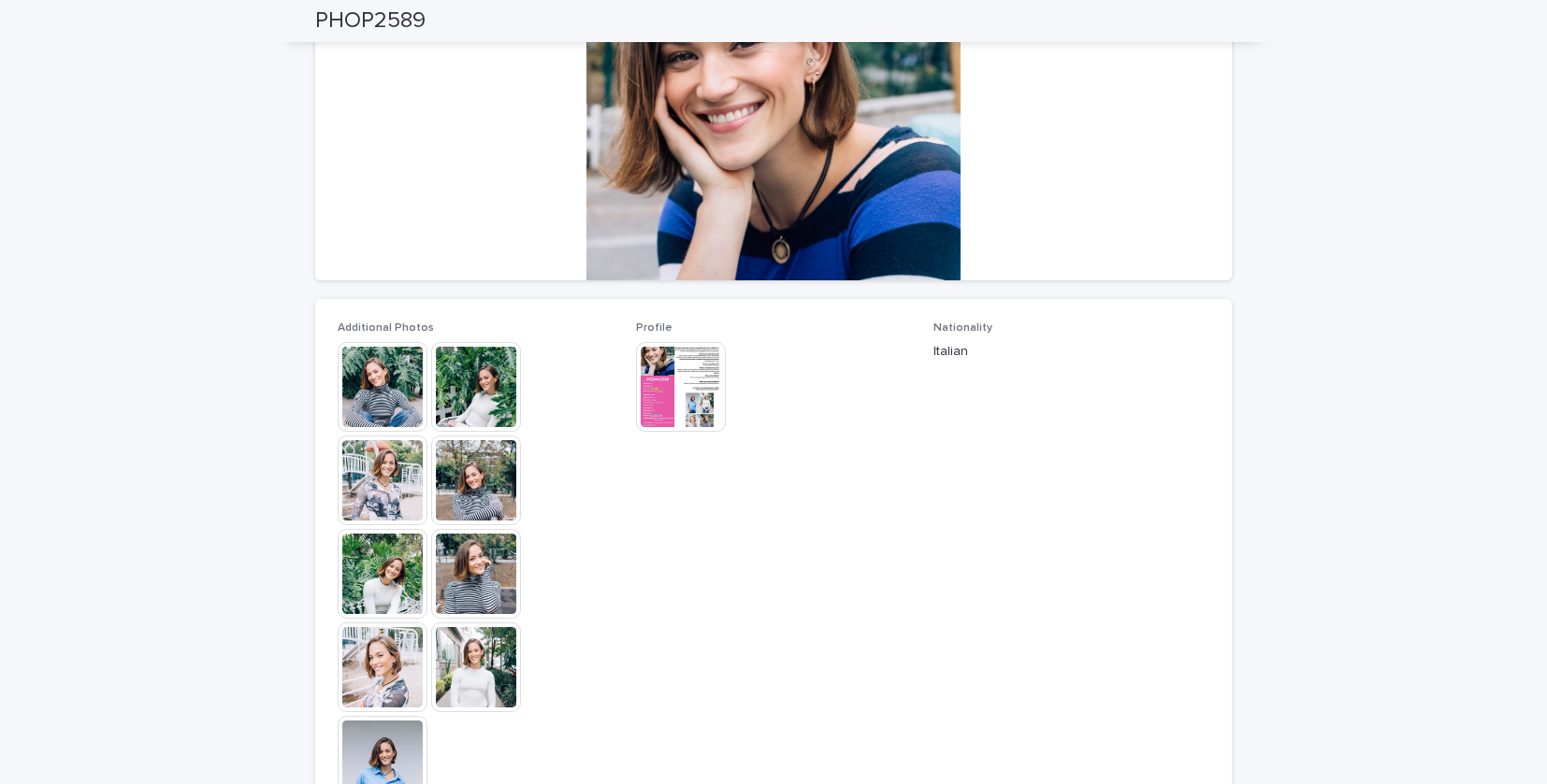
click at [701, 397] on img at bounding box center [681, 387] width 90 height 90
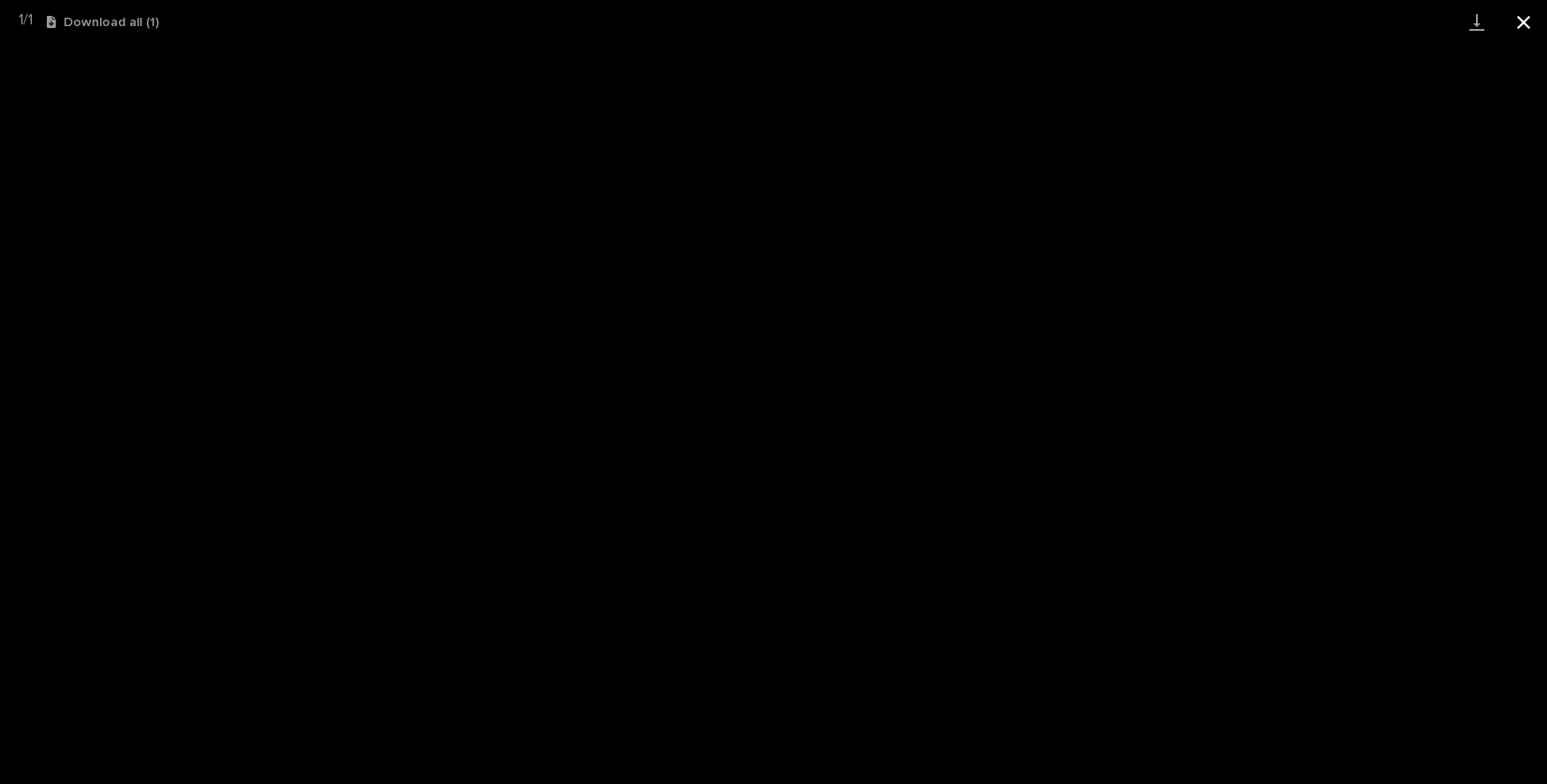
click at [1523, 19] on button "Close gallery" at bounding box center [1523, 22] width 47 height 44
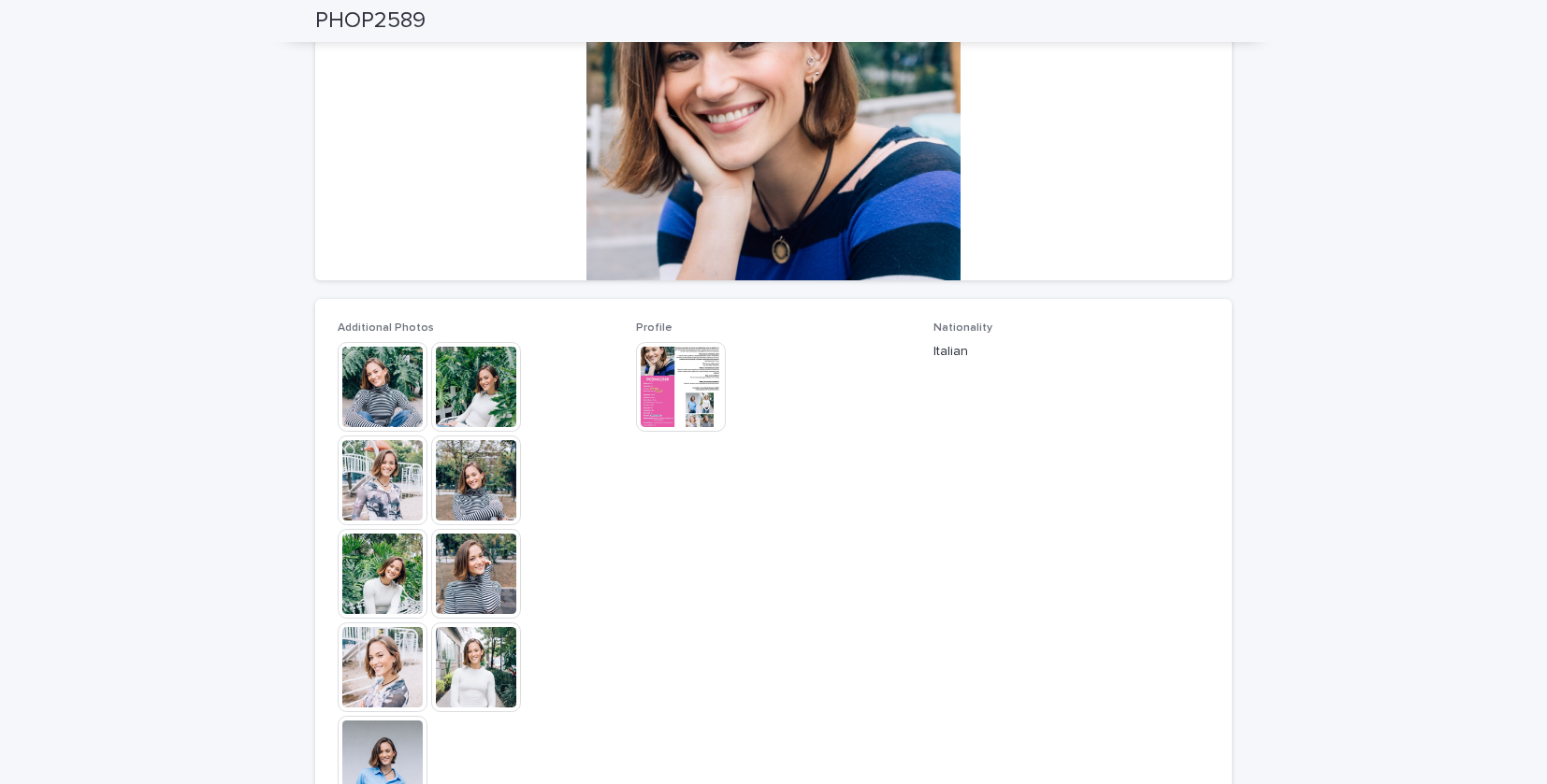
click at [472, 662] on img at bounding box center [476, 667] width 90 height 90
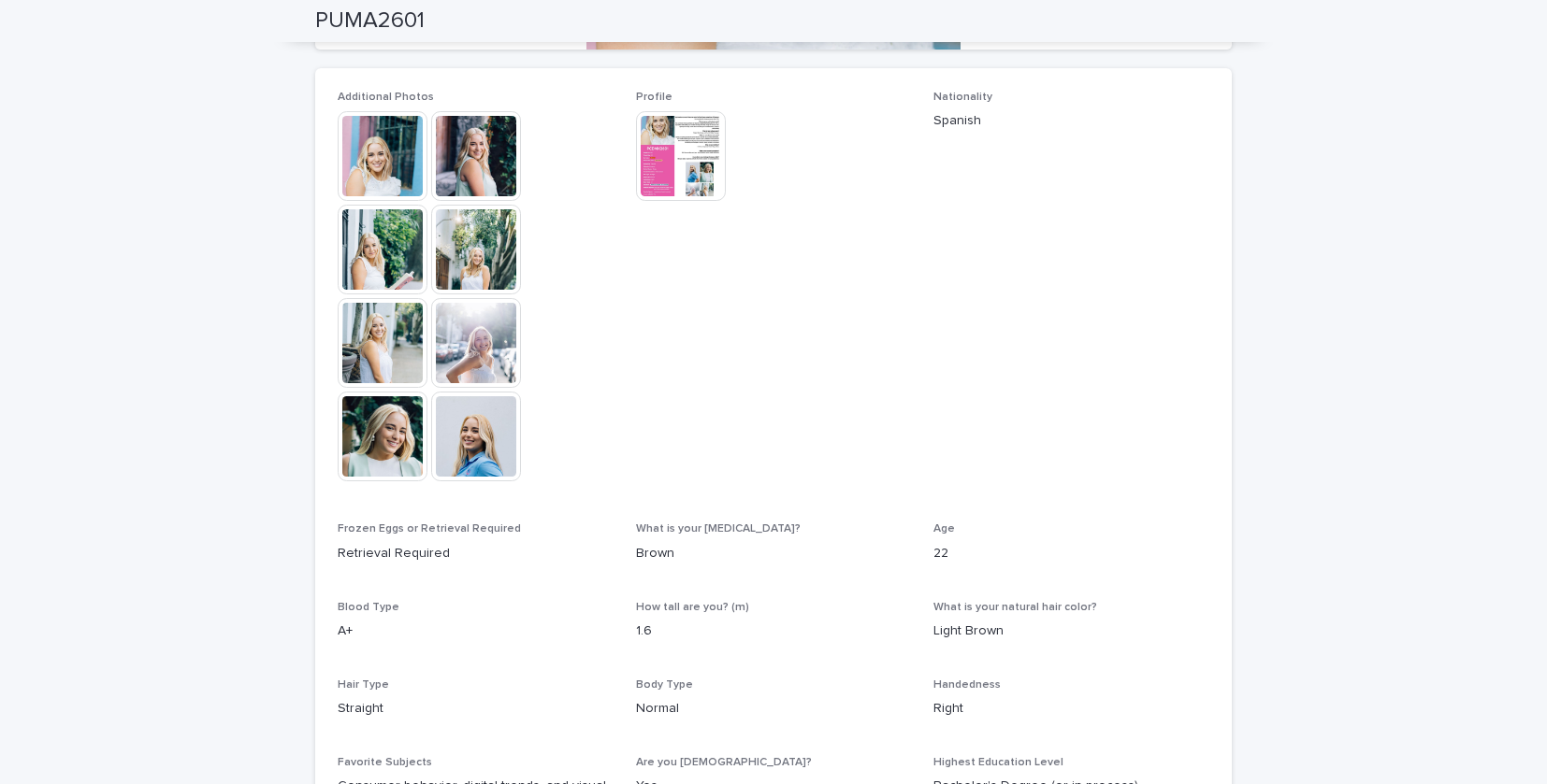
scroll to position [493, 0]
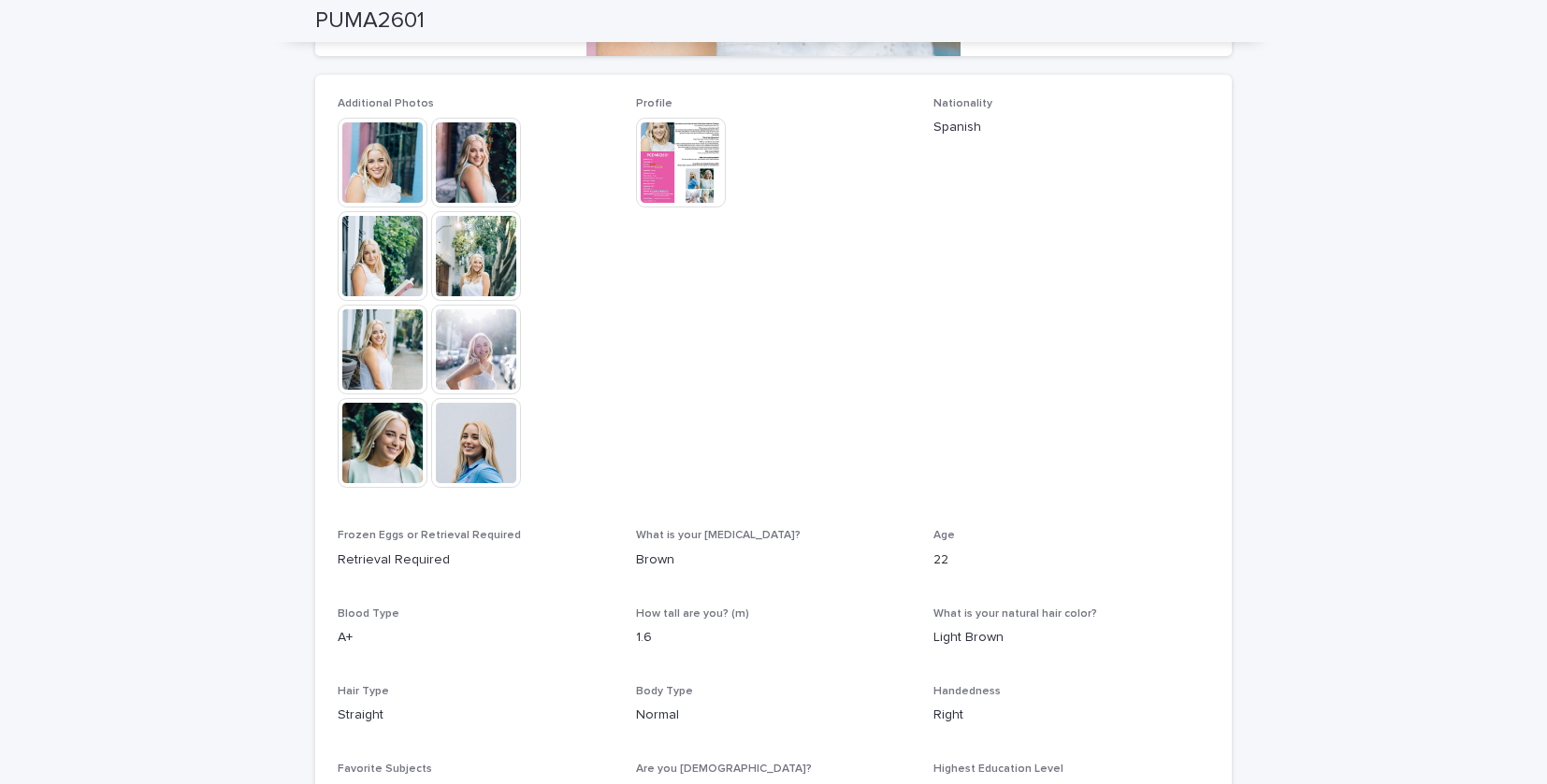
click at [387, 172] on img at bounding box center [383, 162] width 90 height 90
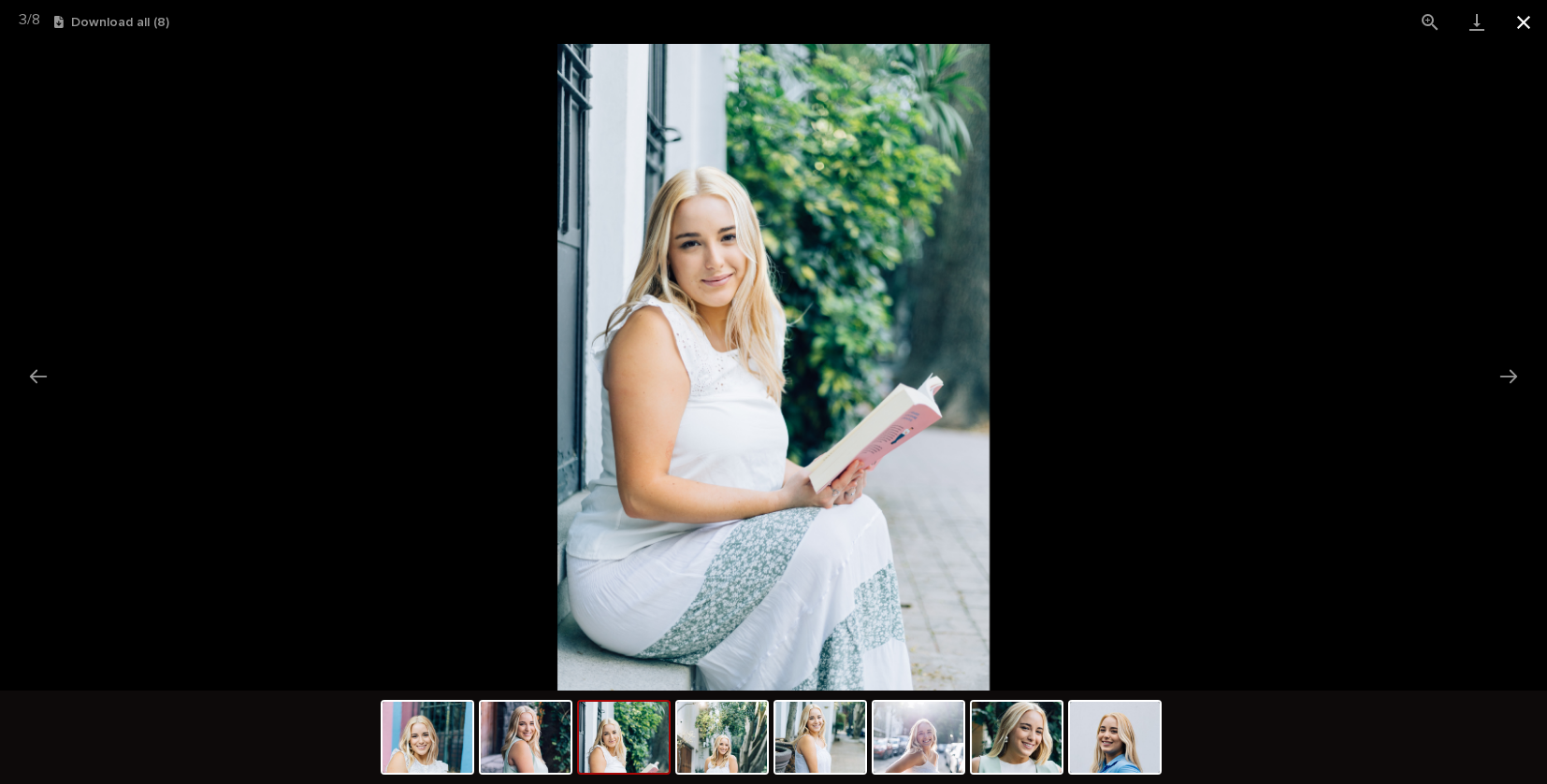
click at [1533, 14] on button "Close gallery" at bounding box center [1523, 22] width 47 height 44
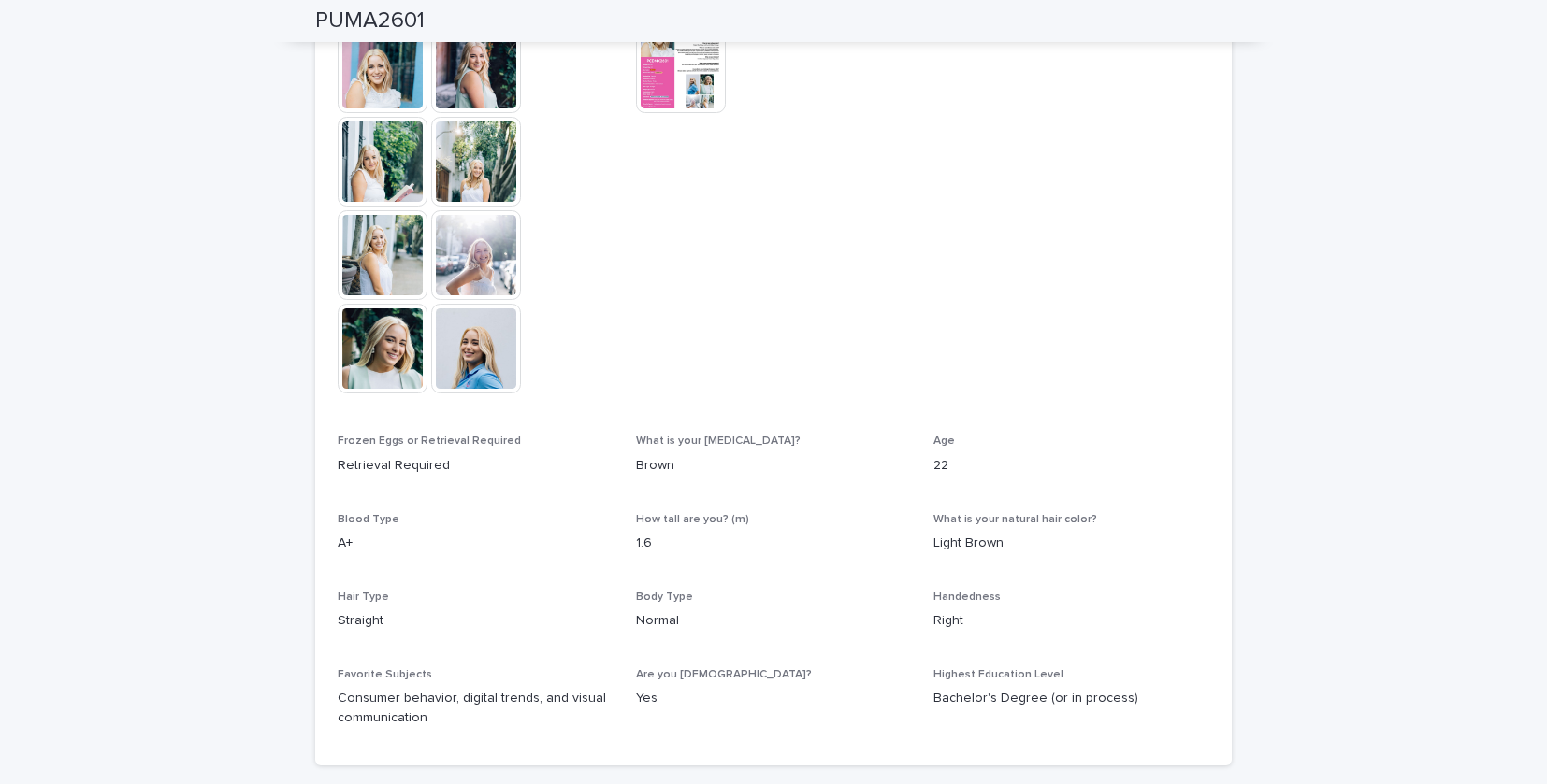
scroll to position [593, 0]
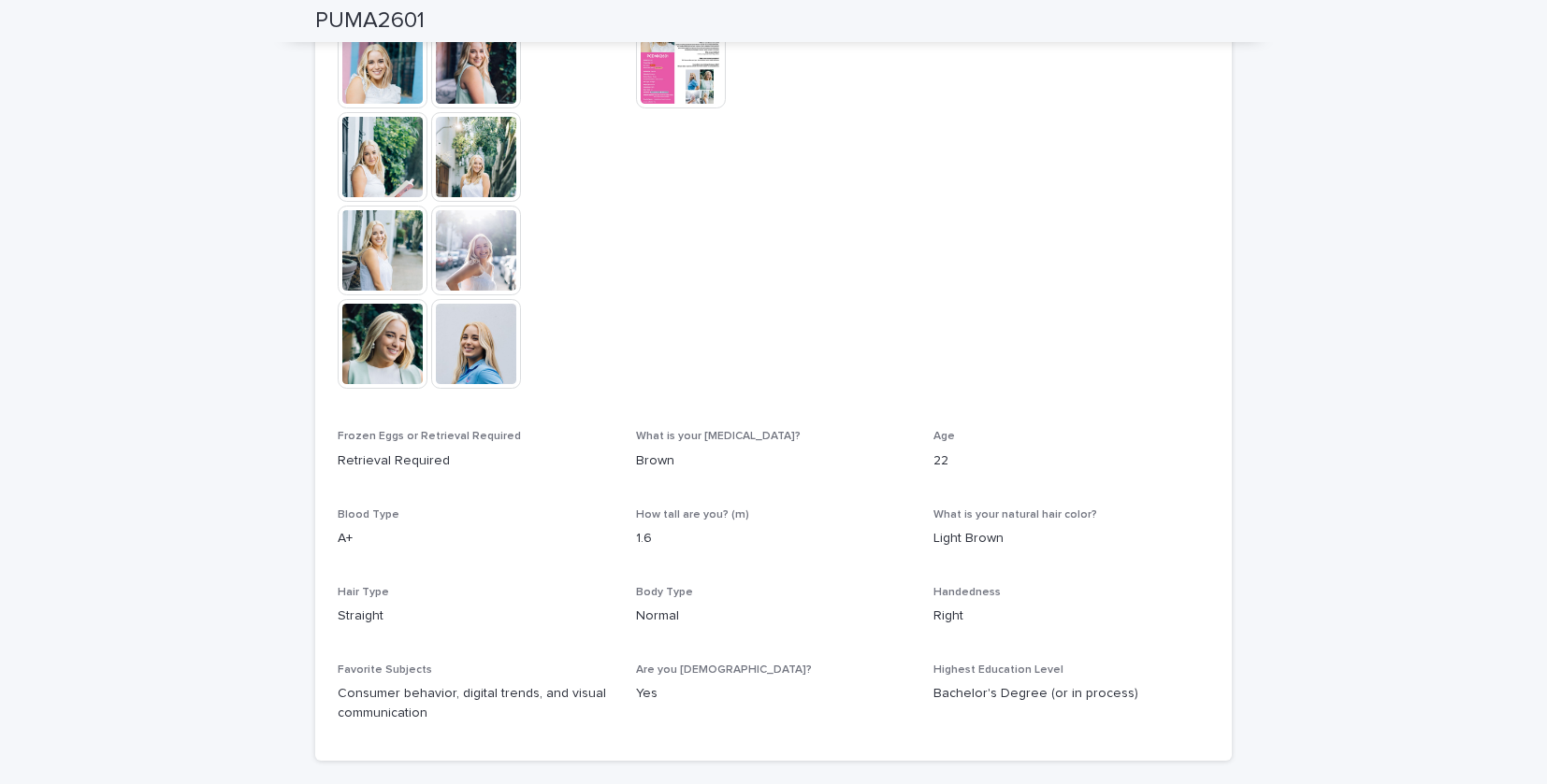
click at [475, 350] on img at bounding box center [476, 344] width 90 height 90
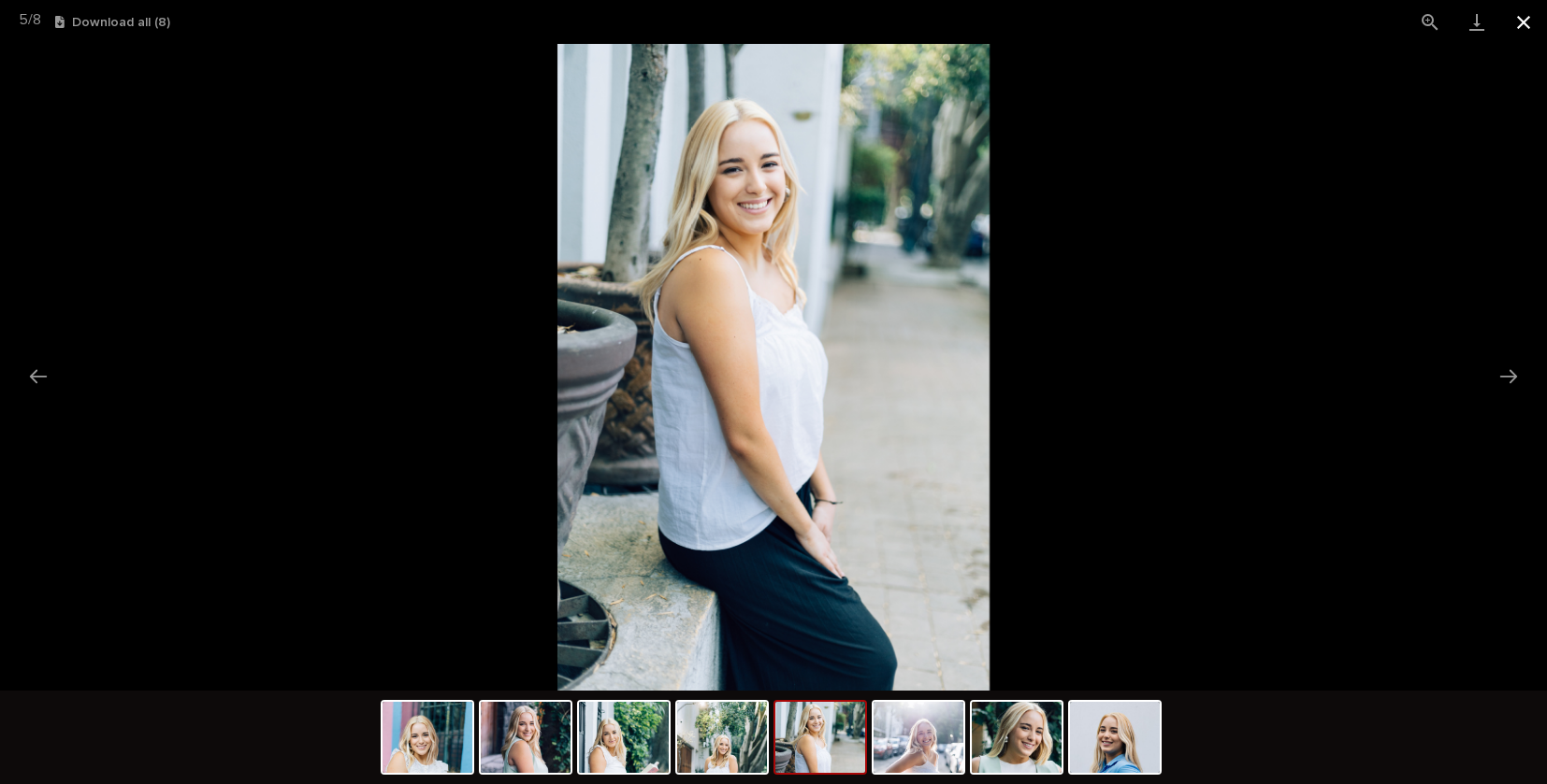
click at [1521, 20] on button "Close gallery" at bounding box center [1523, 22] width 47 height 44
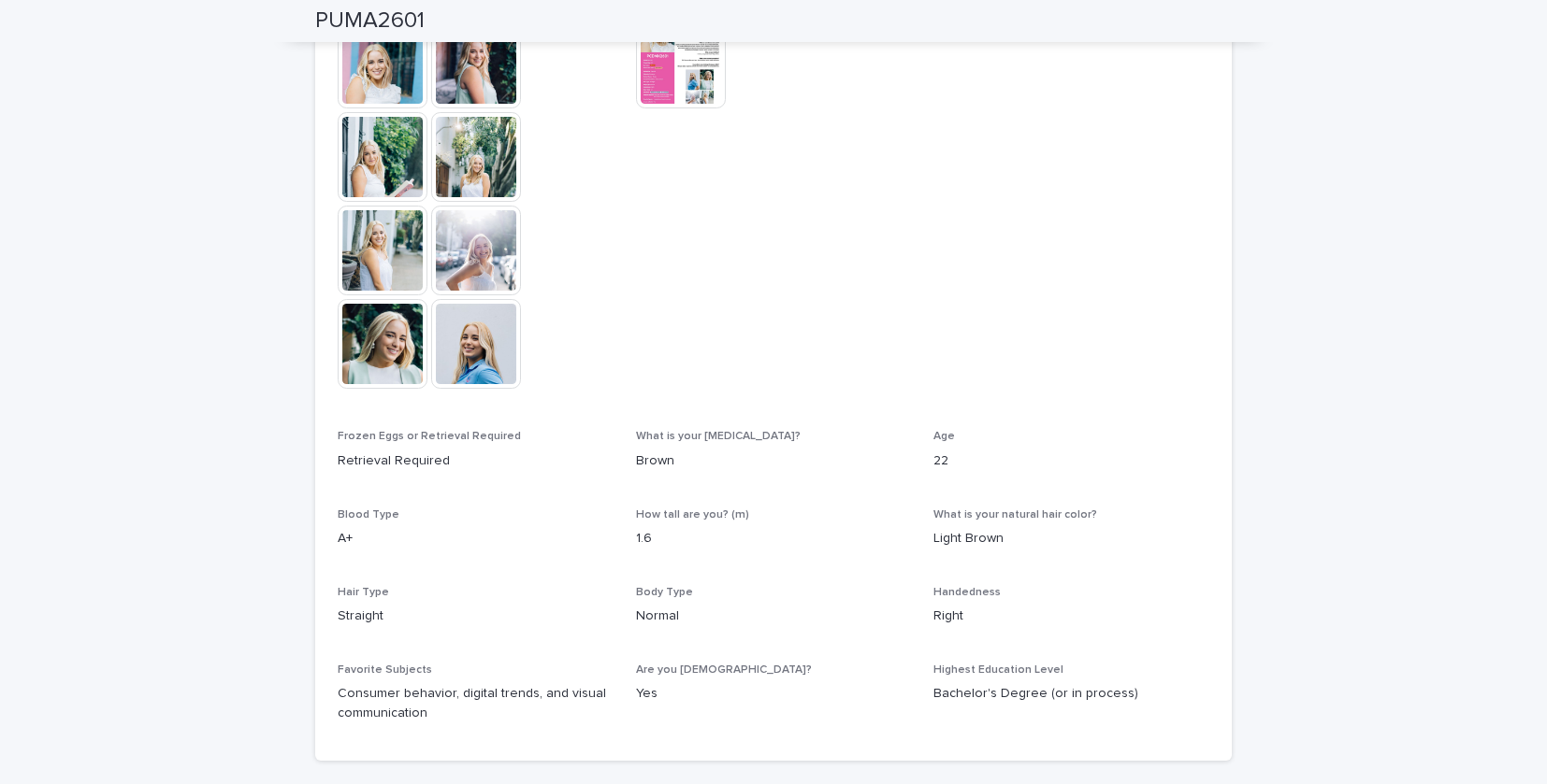
scroll to position [599, 0]
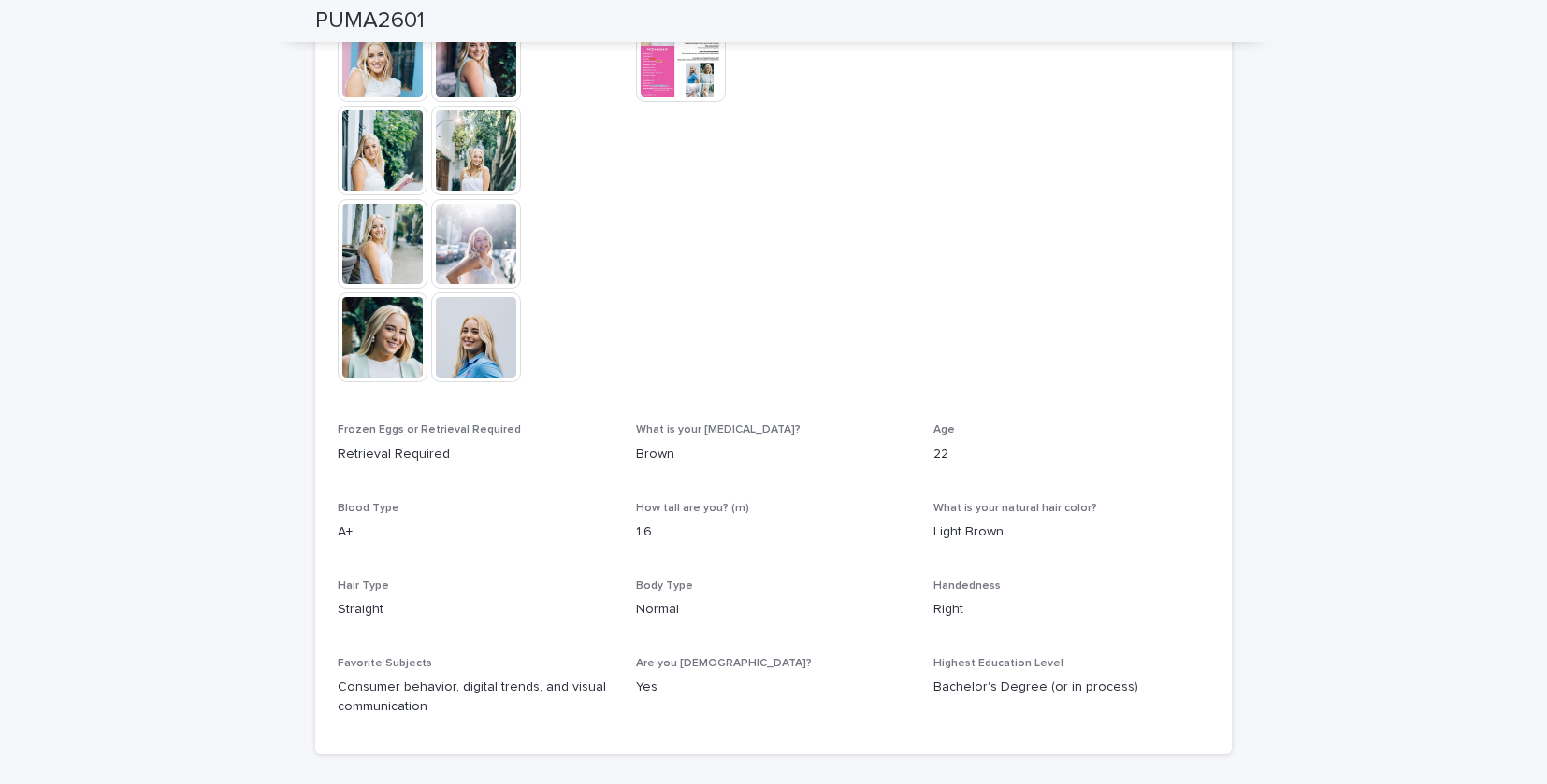
click at [669, 68] on img at bounding box center [681, 57] width 90 height 90
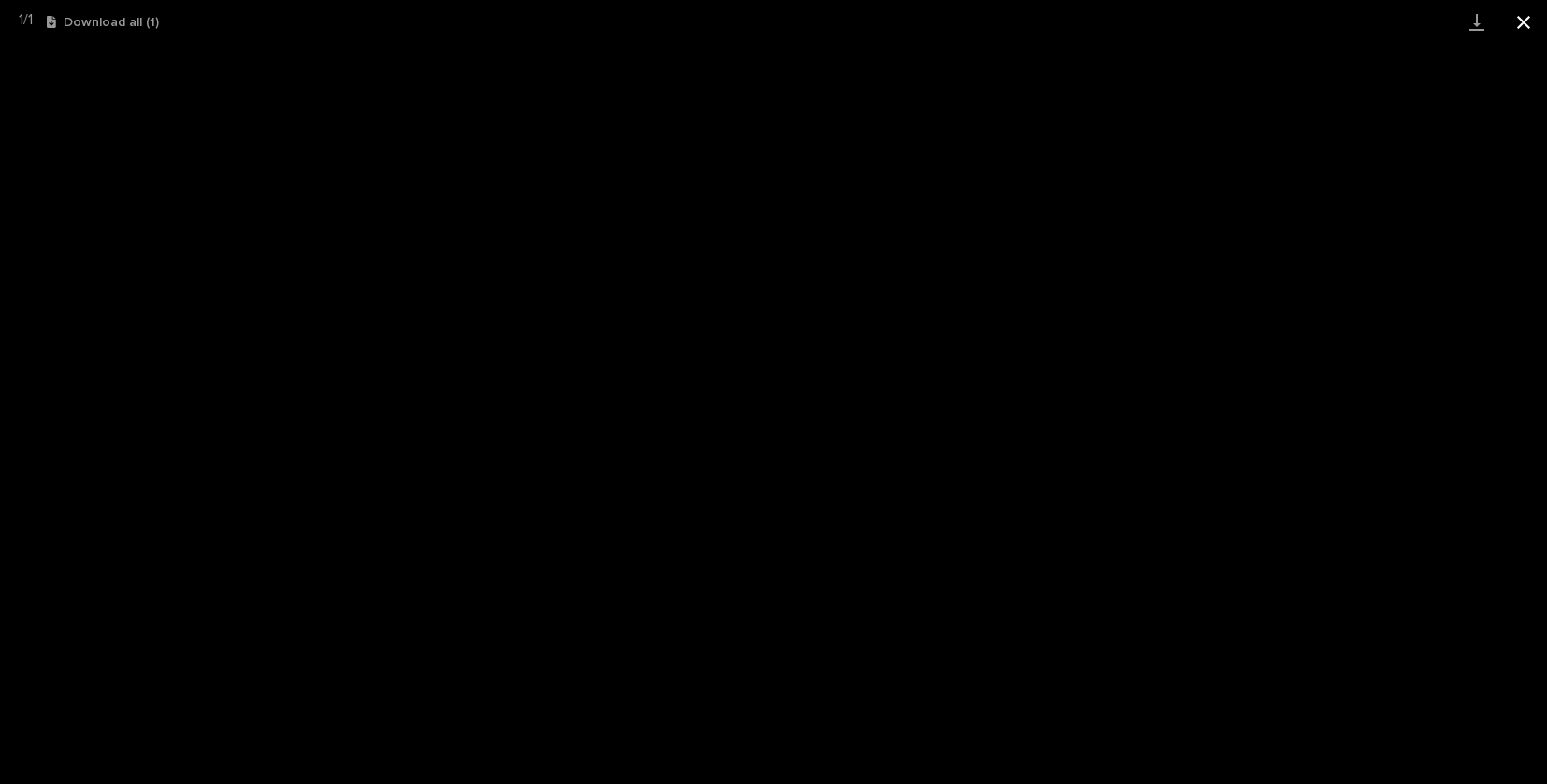
click at [1521, 15] on button "Close gallery" at bounding box center [1523, 22] width 47 height 44
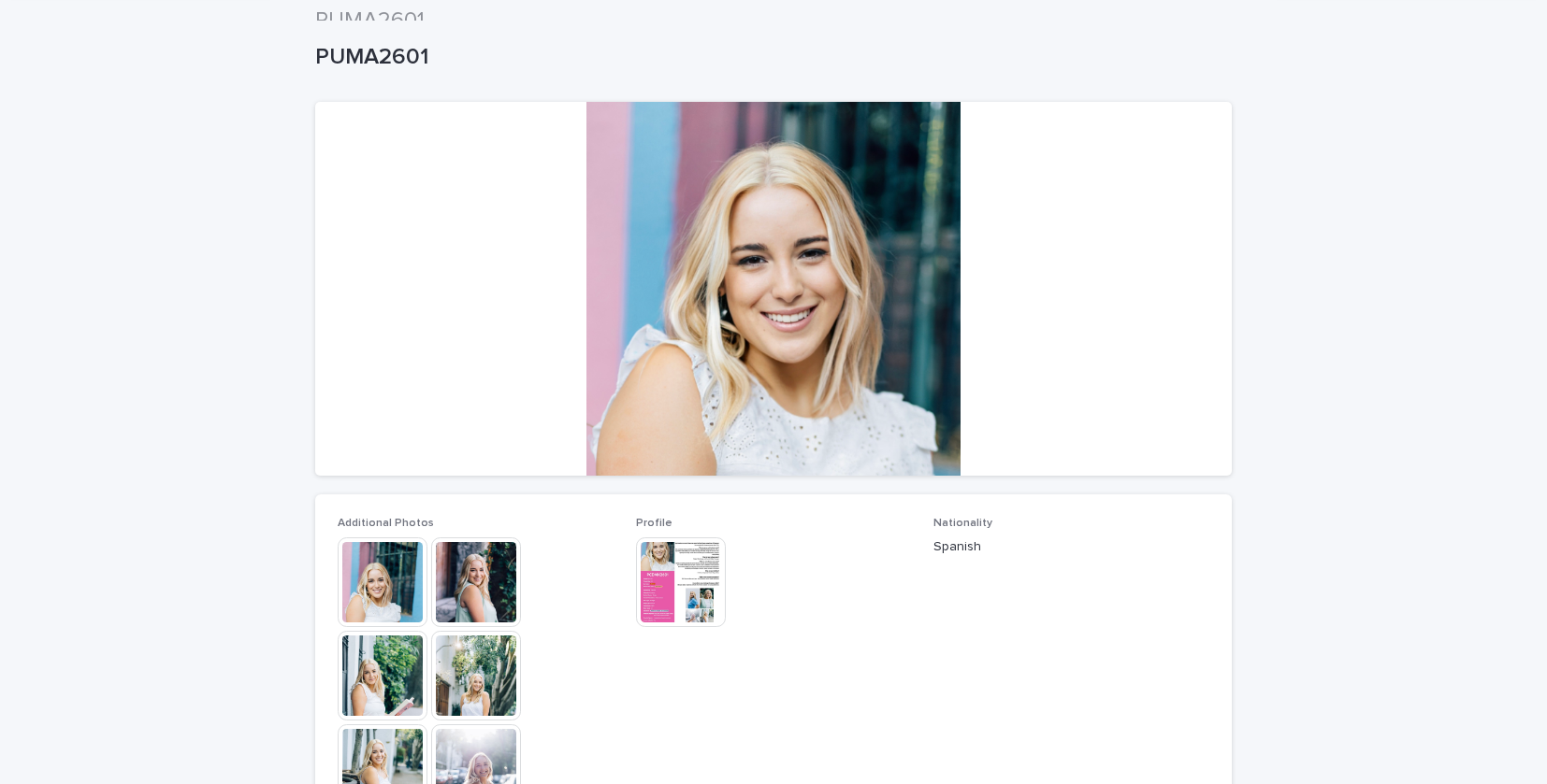
scroll to position [0, 0]
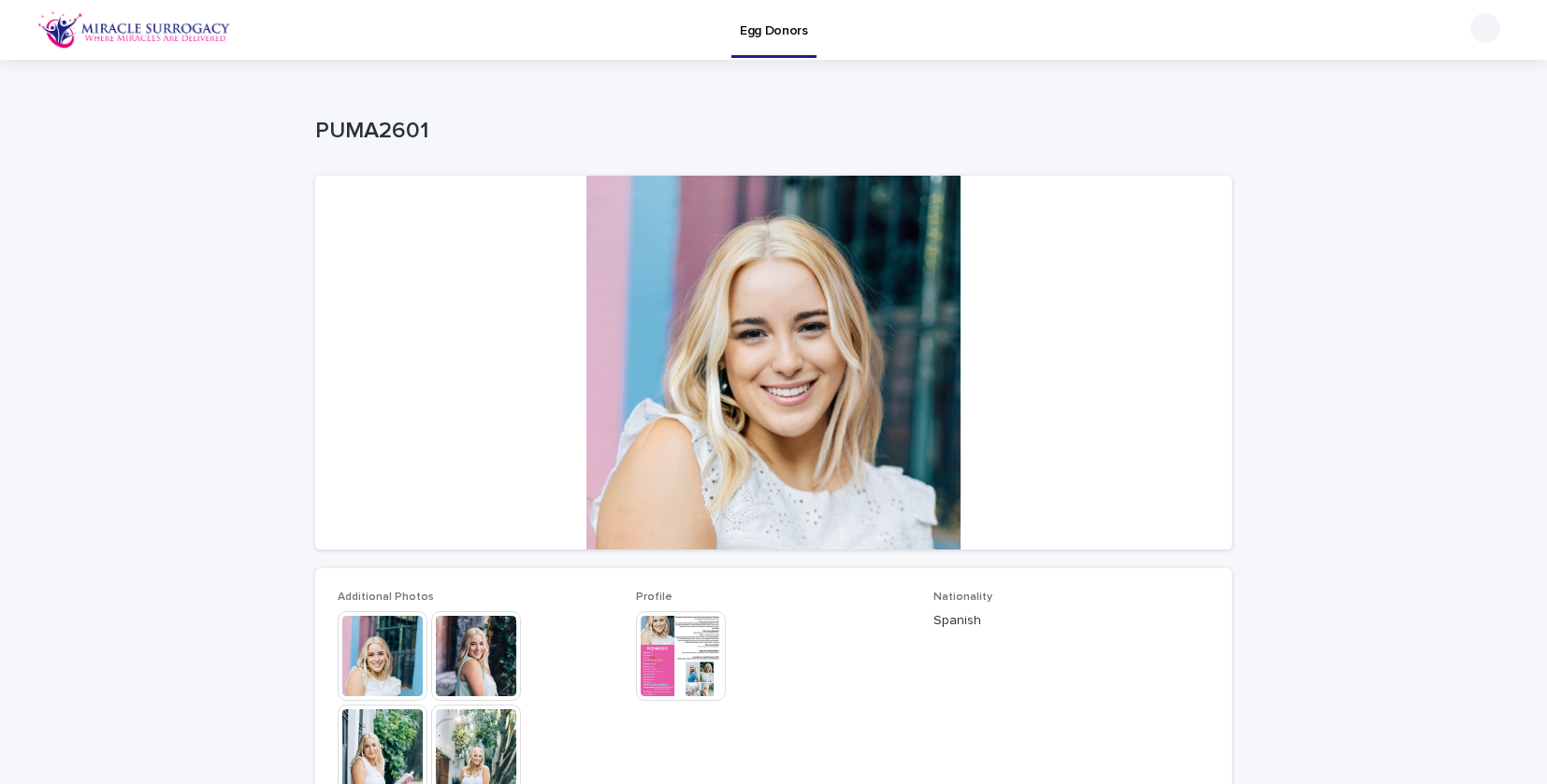
click at [686, 645] on img at bounding box center [681, 656] width 90 height 90
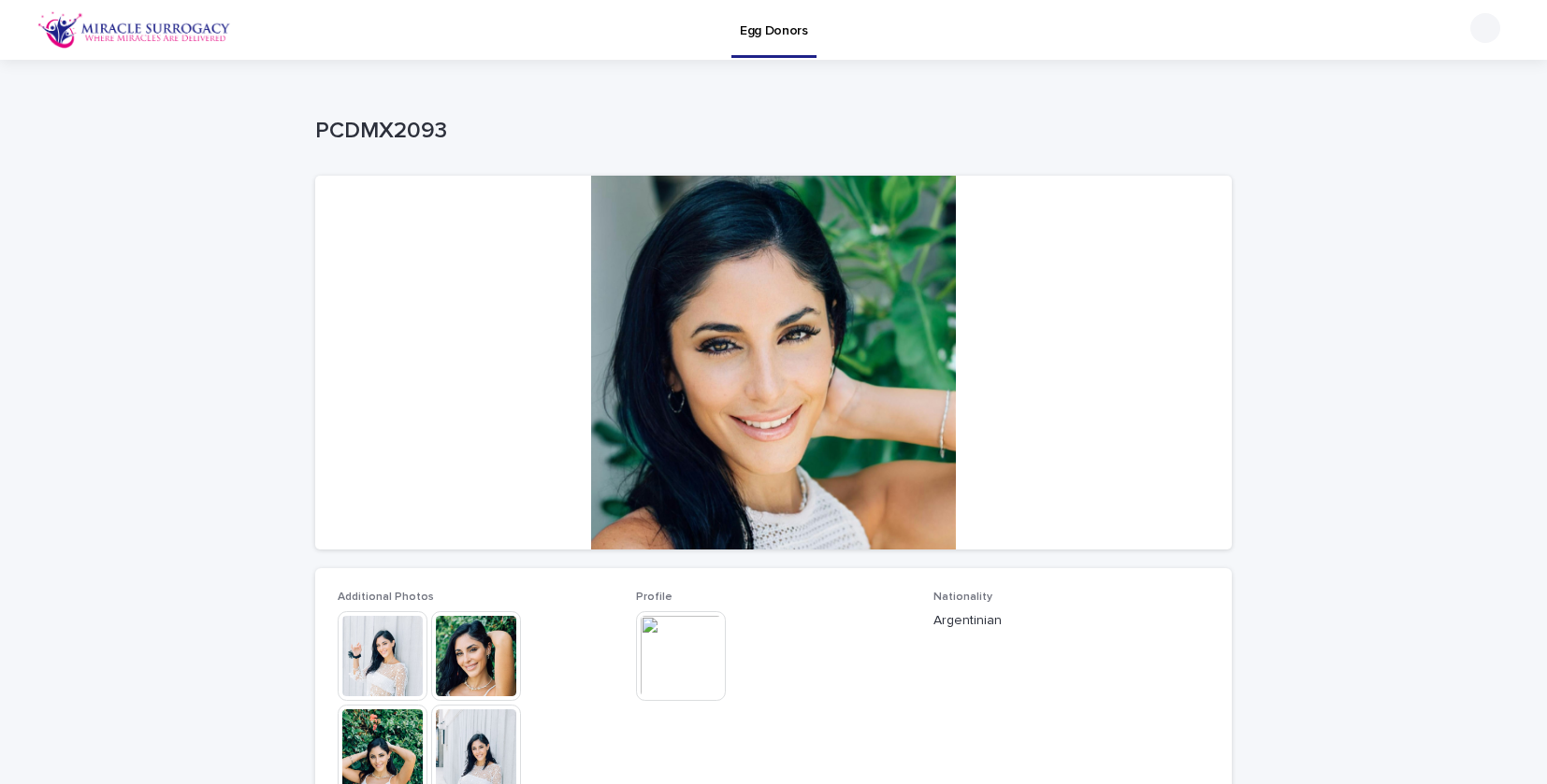
click at [479, 660] on img at bounding box center [476, 656] width 90 height 90
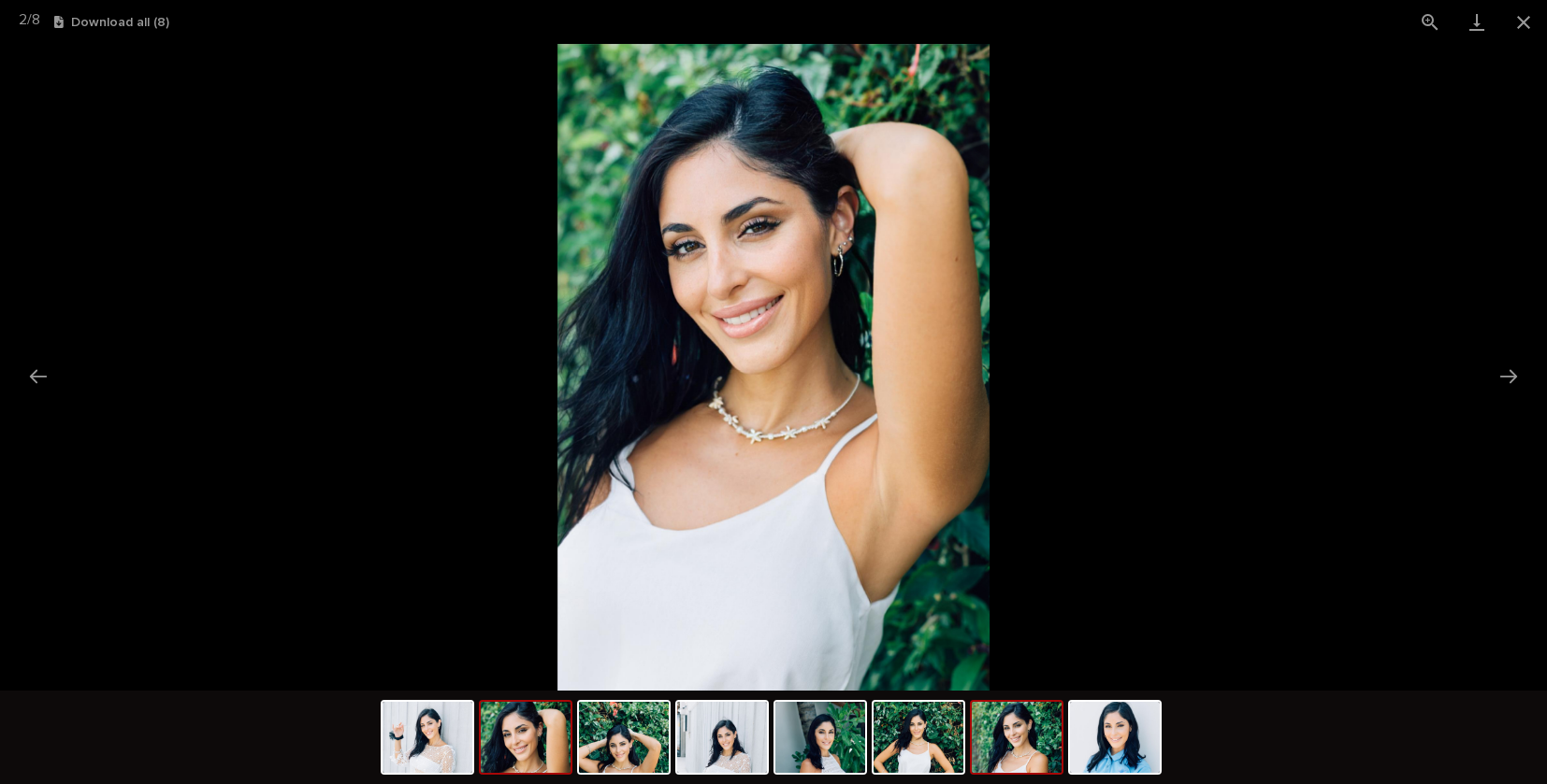
click at [1016, 738] on img at bounding box center [1017, 737] width 90 height 71
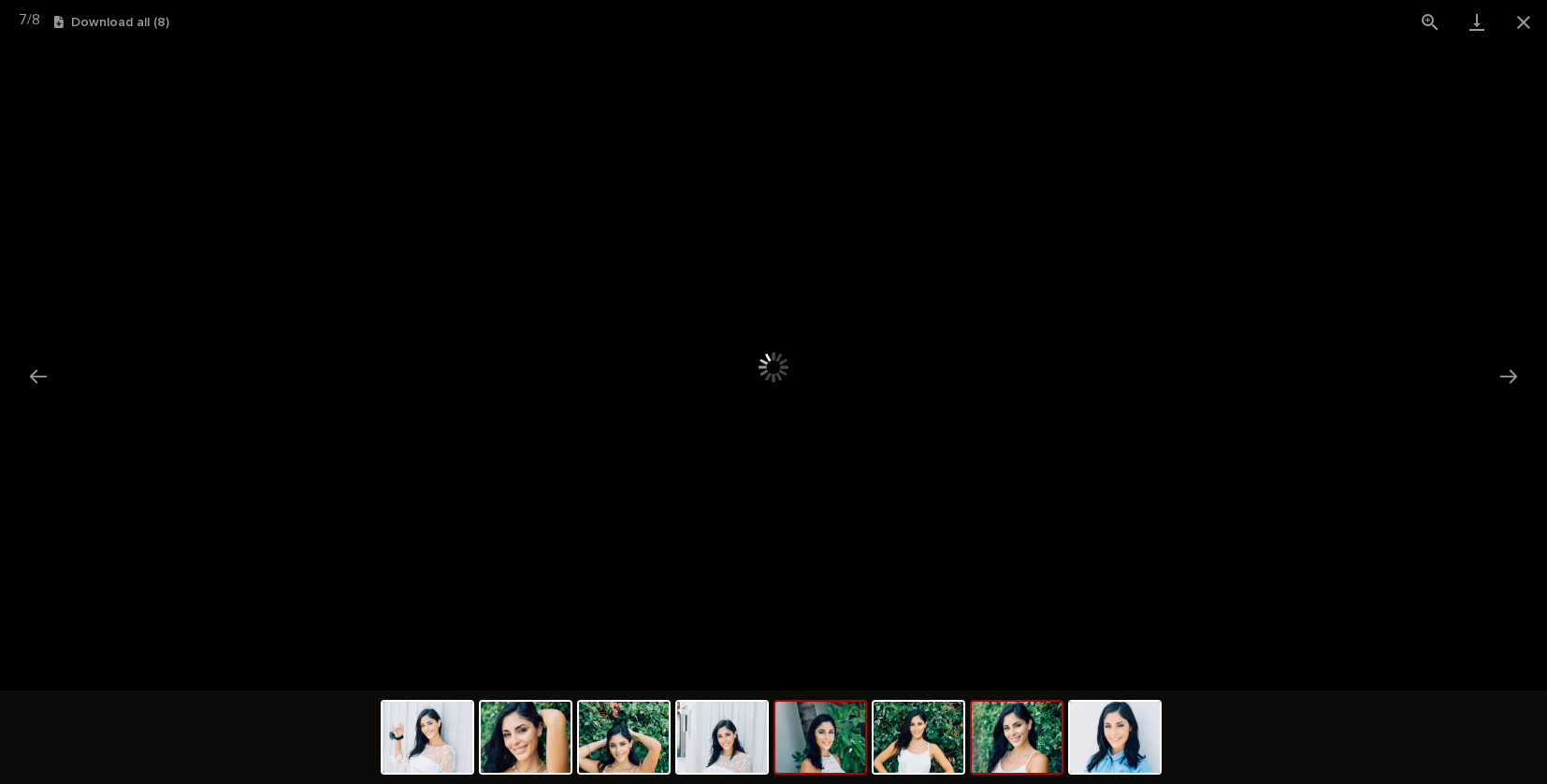
click at [821, 742] on img at bounding box center [820, 737] width 90 height 71
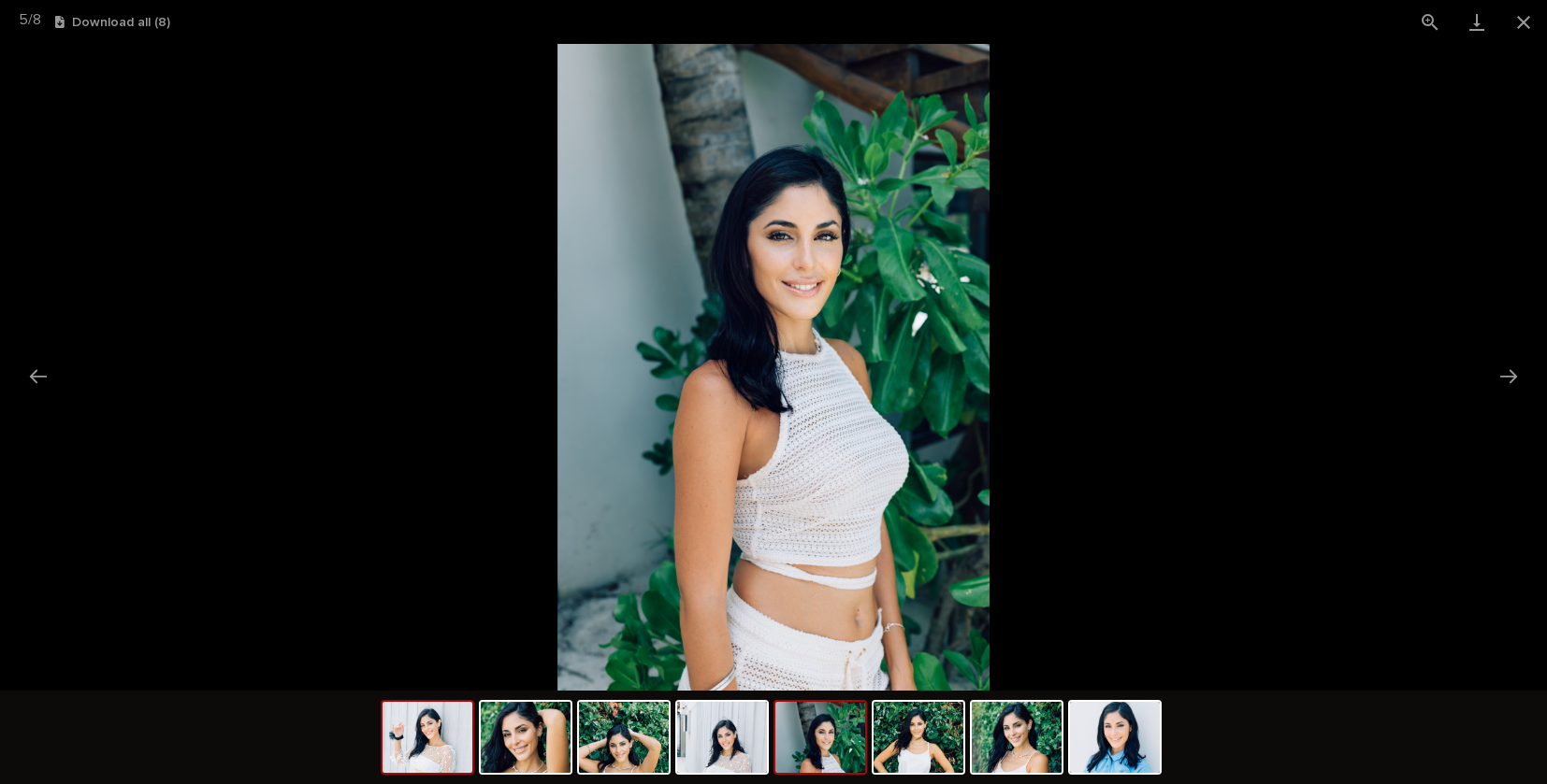
click at [446, 738] on img at bounding box center [428, 737] width 90 height 71
click at [1521, 23] on button "Close gallery" at bounding box center [1523, 22] width 47 height 44
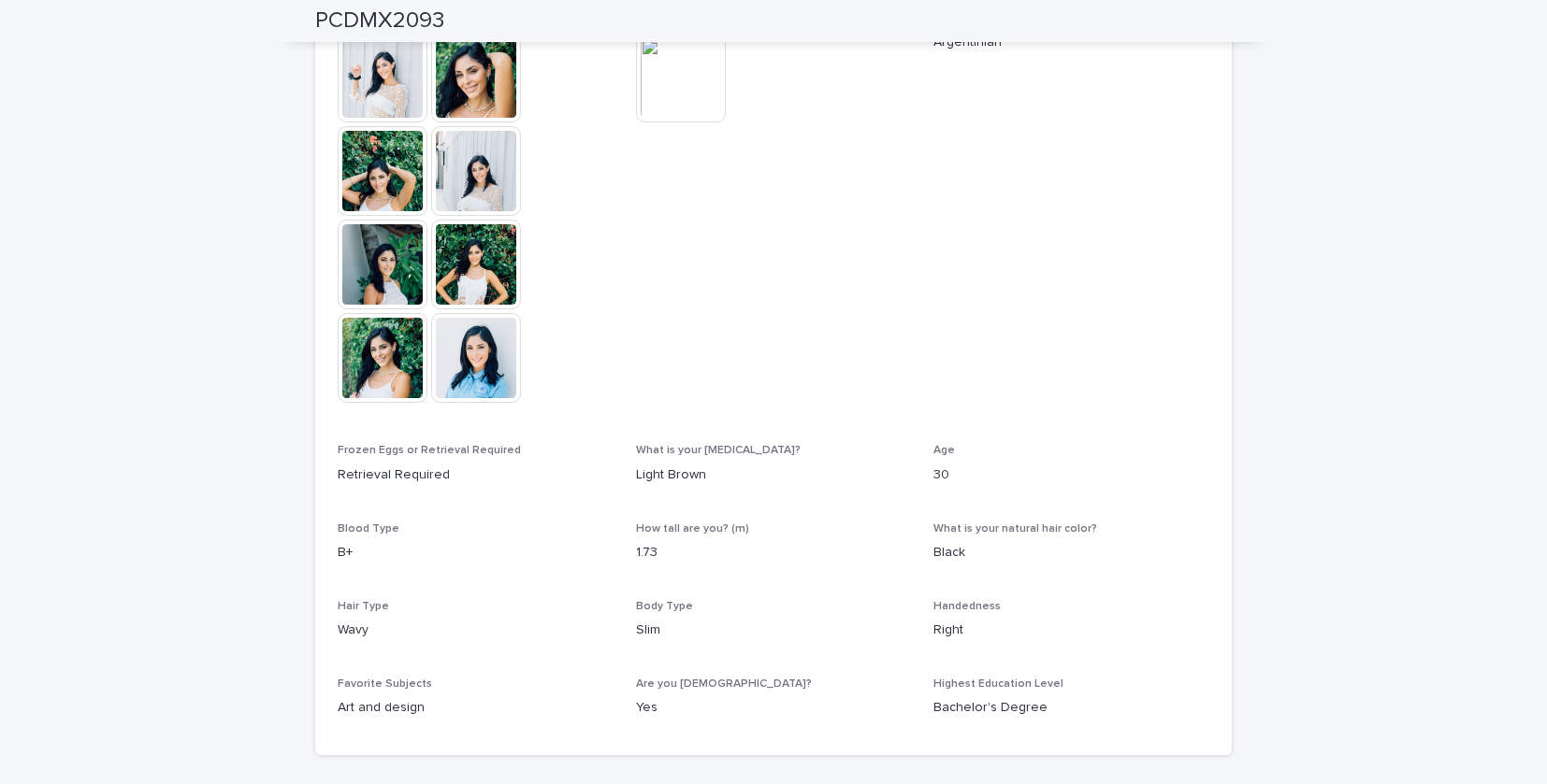
scroll to position [585, 0]
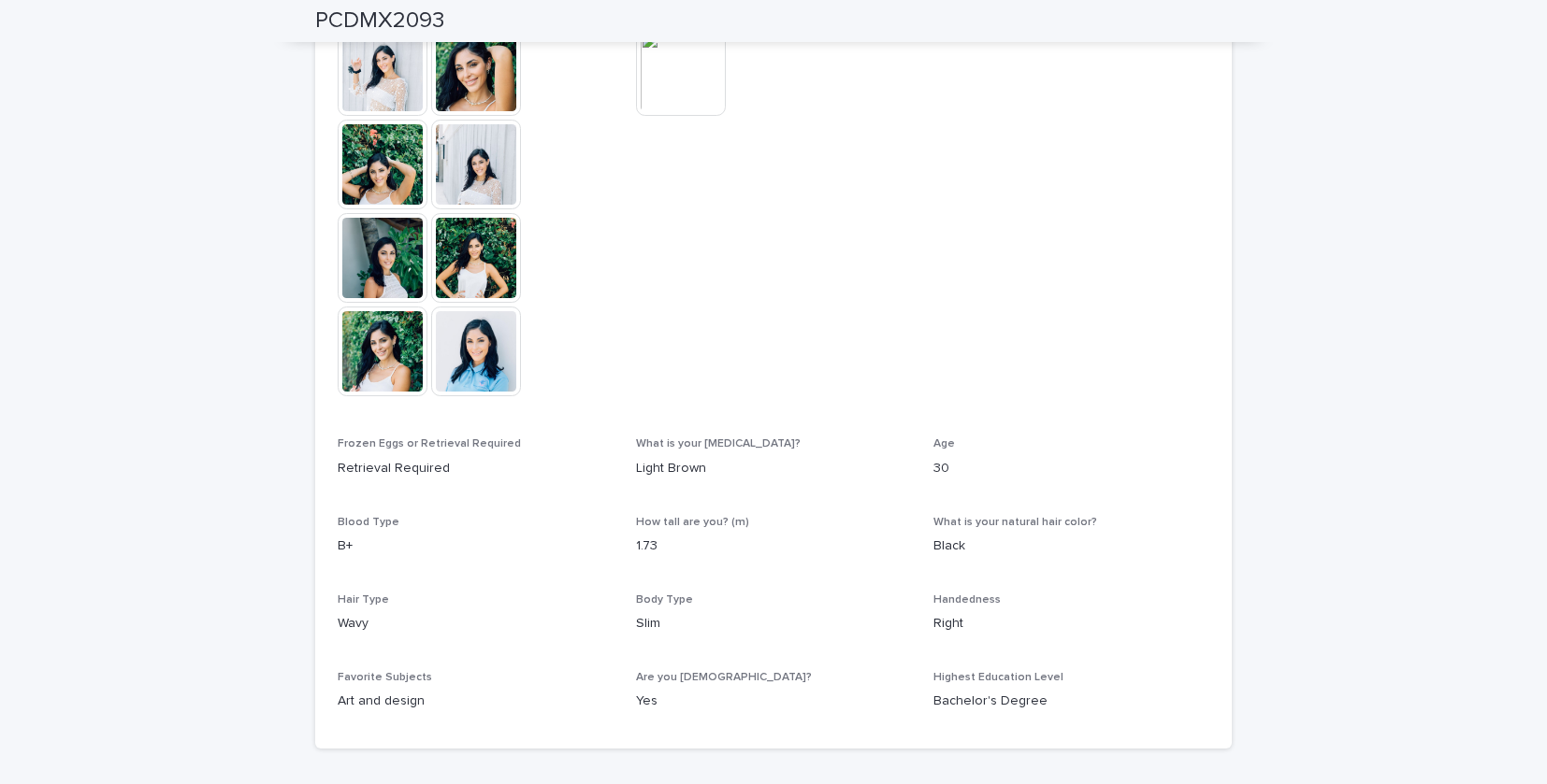
click at [682, 84] on img at bounding box center [681, 71] width 90 height 90
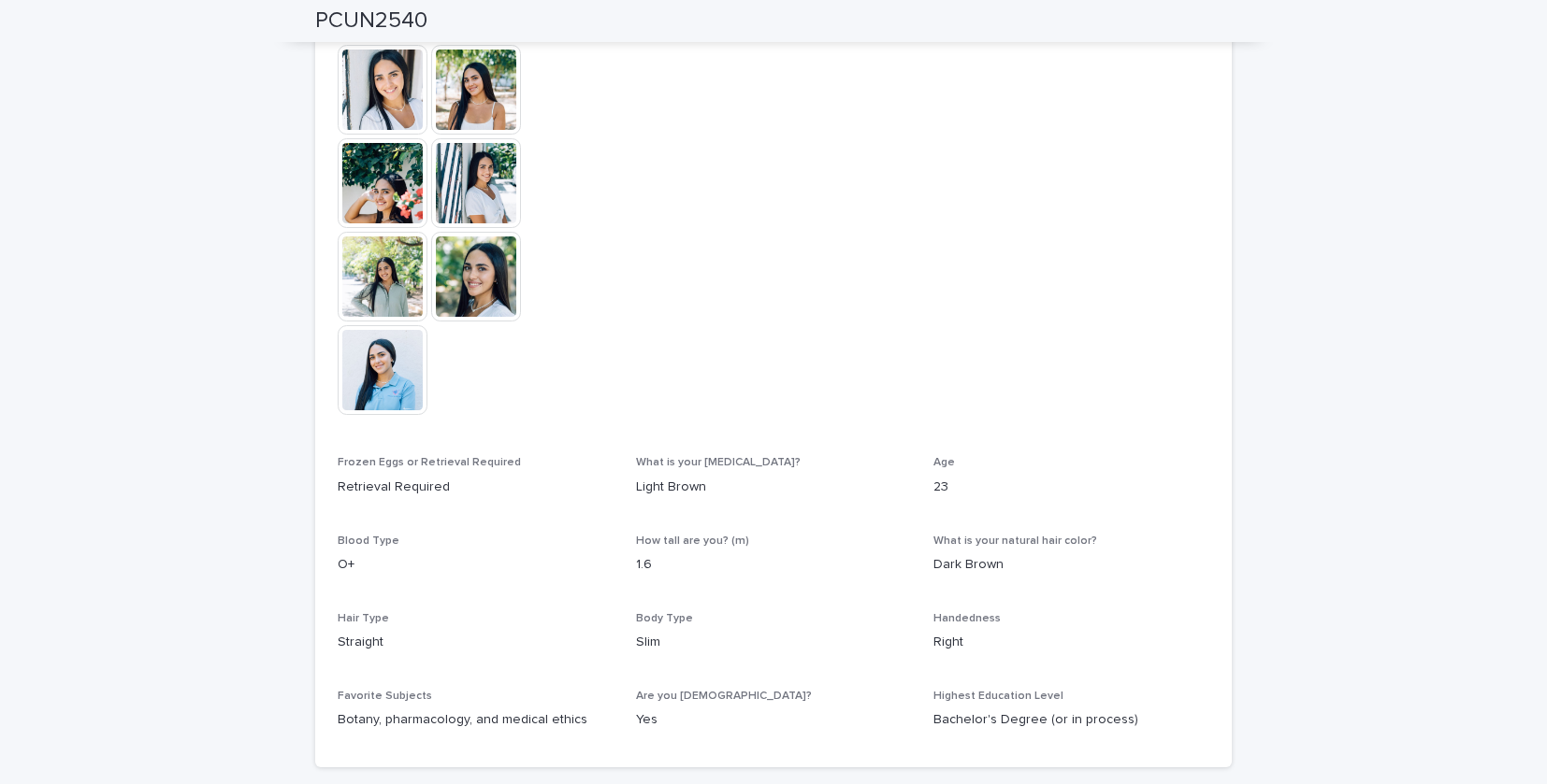
scroll to position [532, 0]
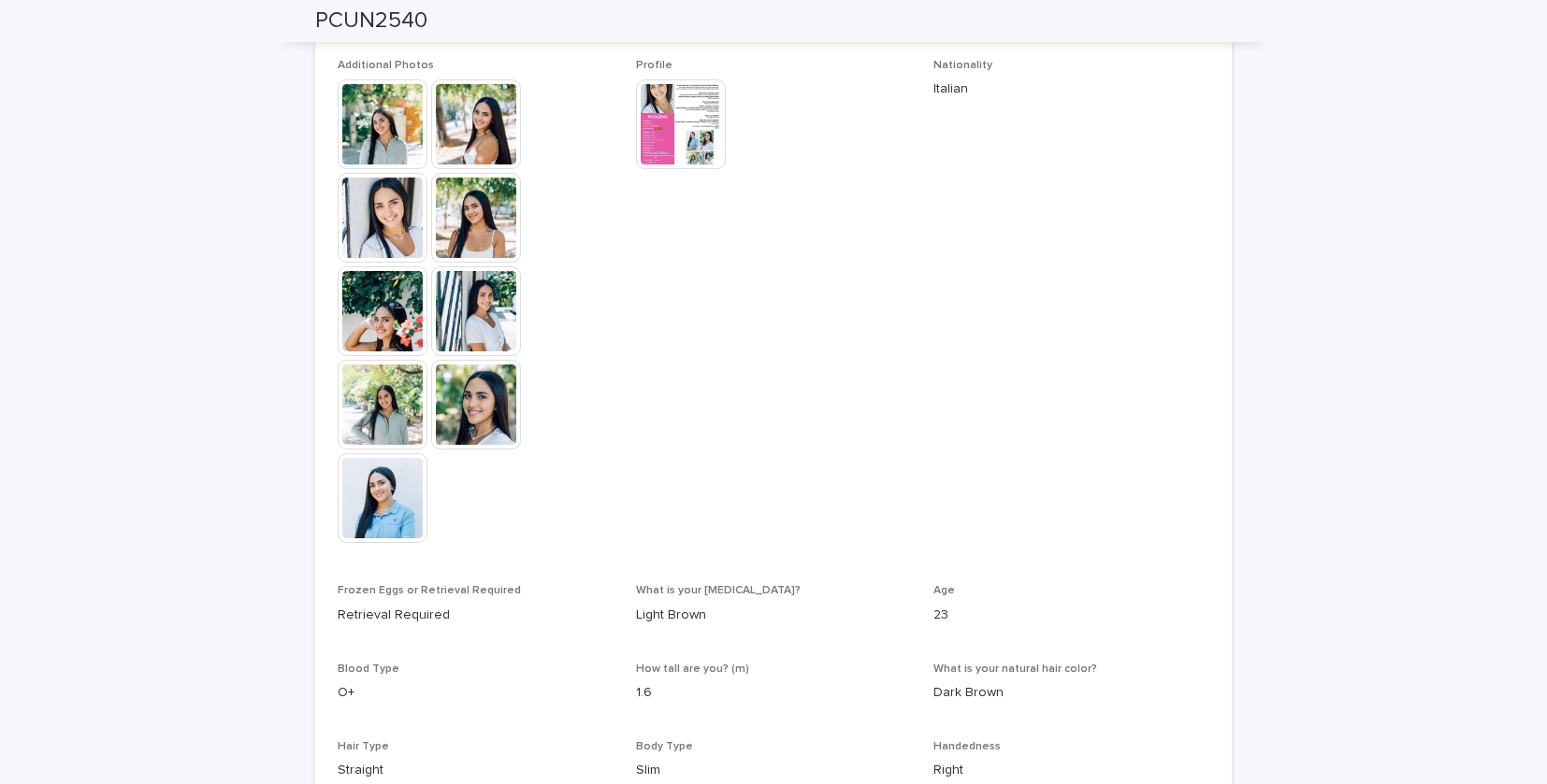
click at [376, 113] on img at bounding box center [383, 125] width 90 height 90
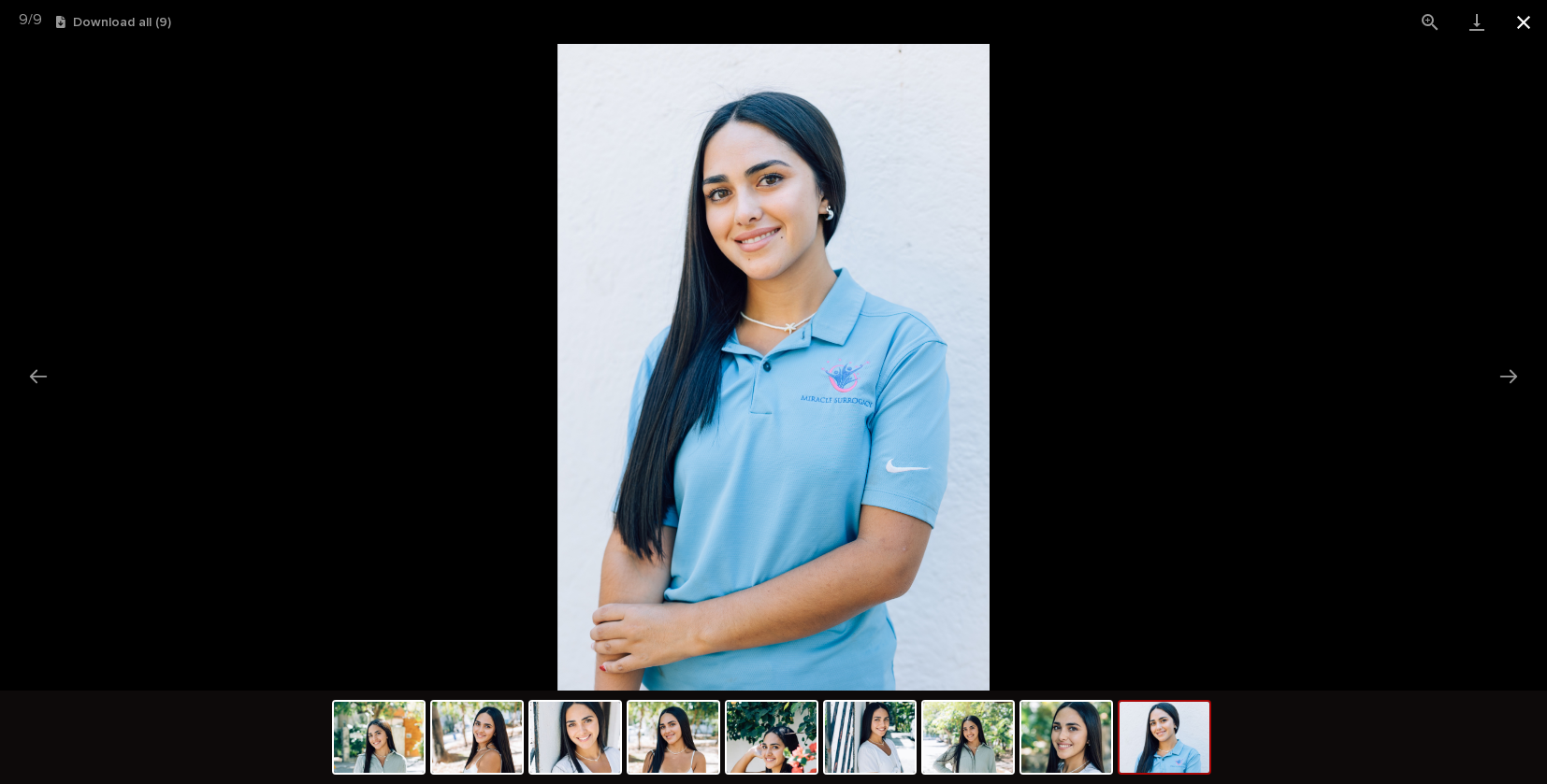
click at [1526, 23] on button "Close gallery" at bounding box center [1523, 22] width 47 height 44
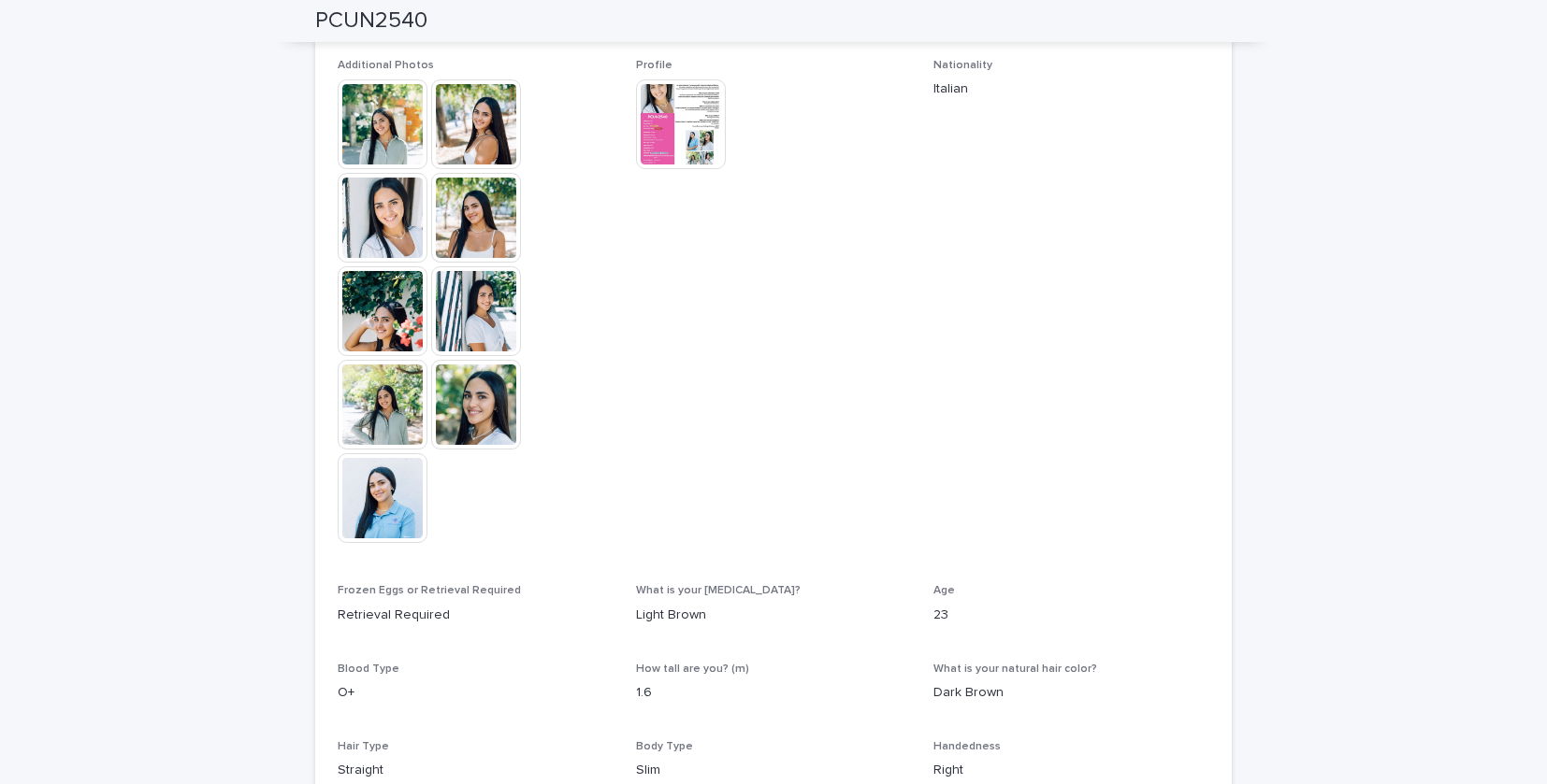
click at [384, 118] on img at bounding box center [383, 125] width 90 height 90
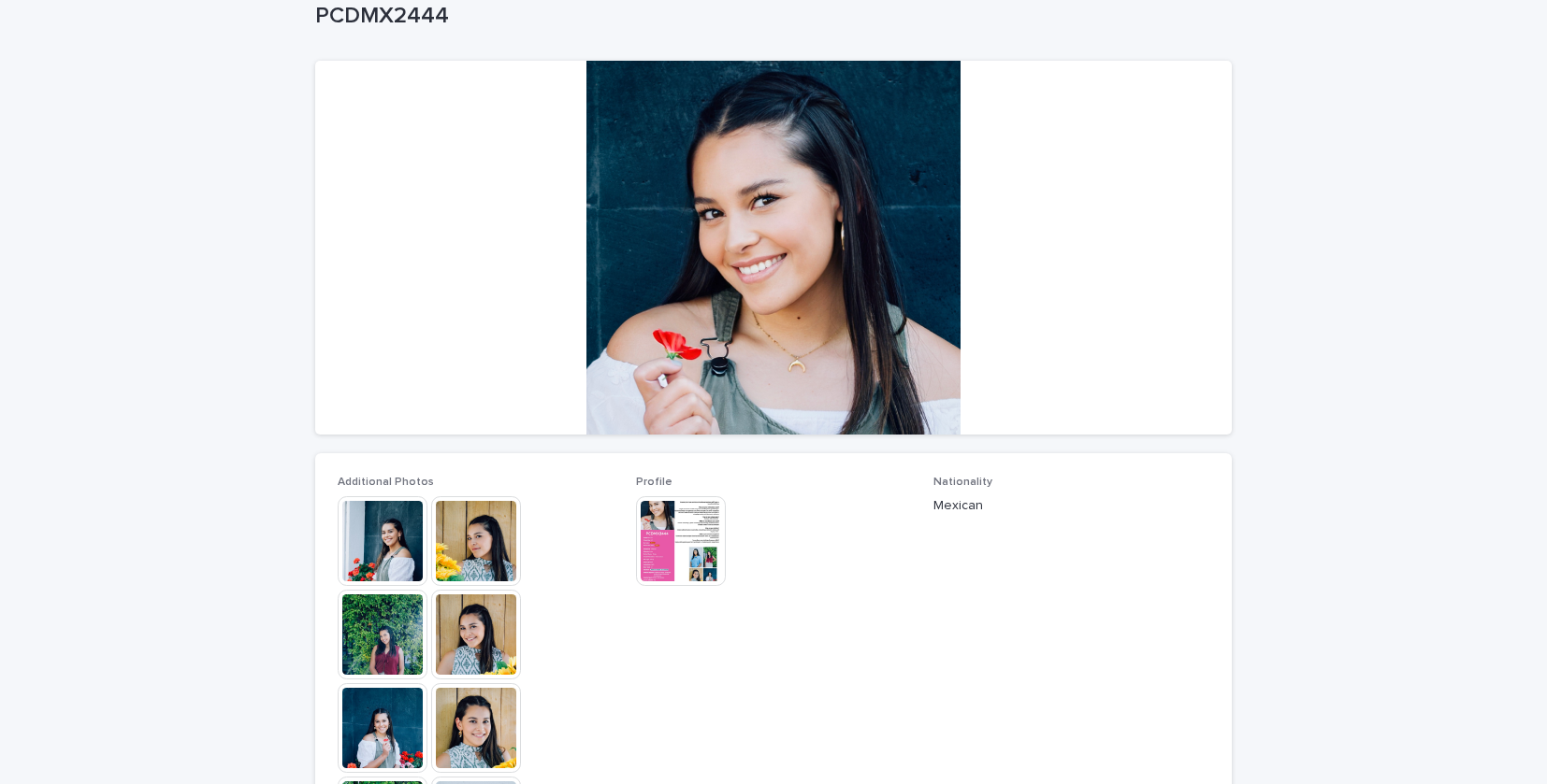
scroll to position [116, 0]
click at [490, 629] on img at bounding box center [476, 634] width 90 height 90
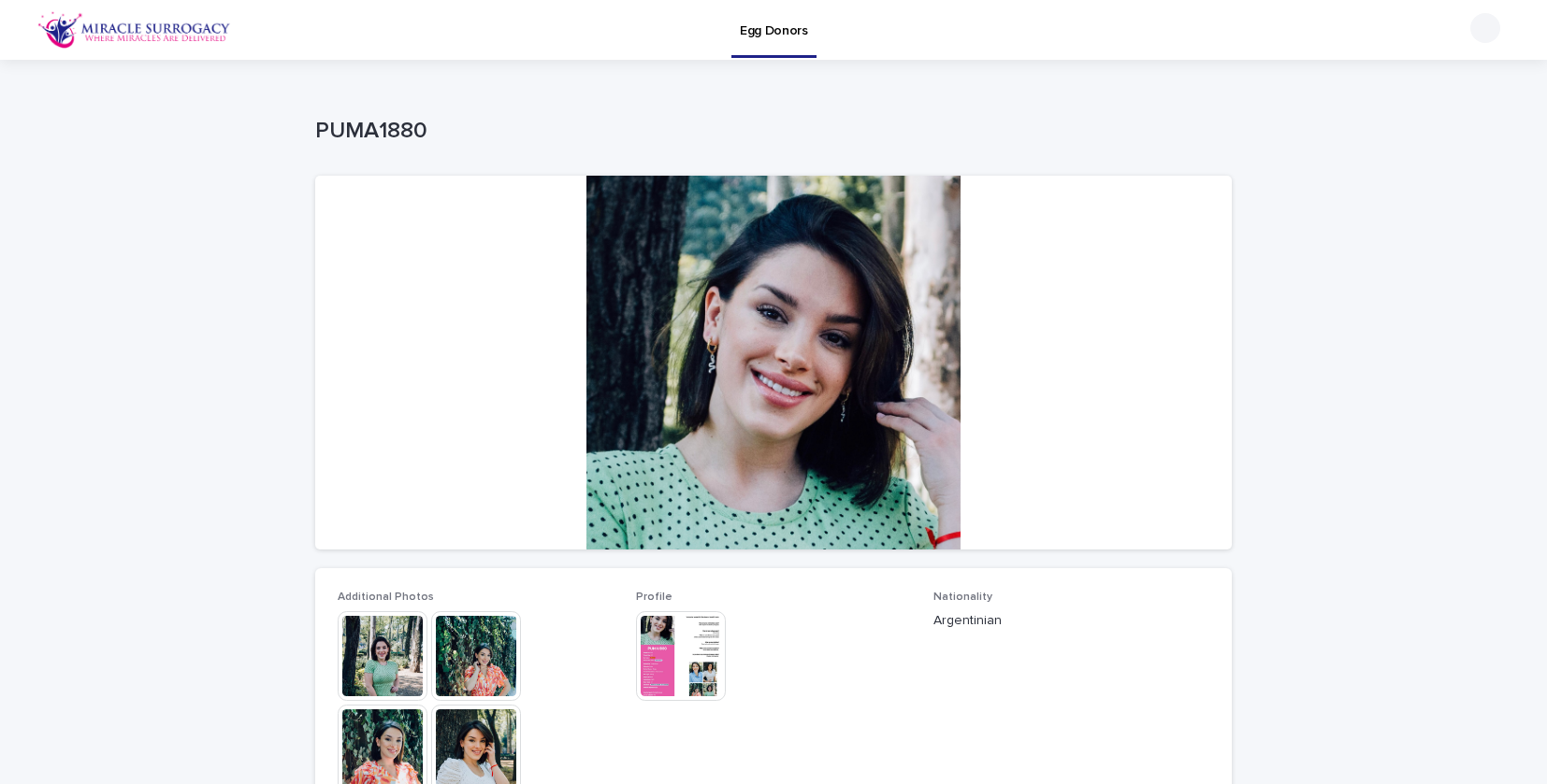
click at [486, 660] on img at bounding box center [476, 656] width 90 height 90
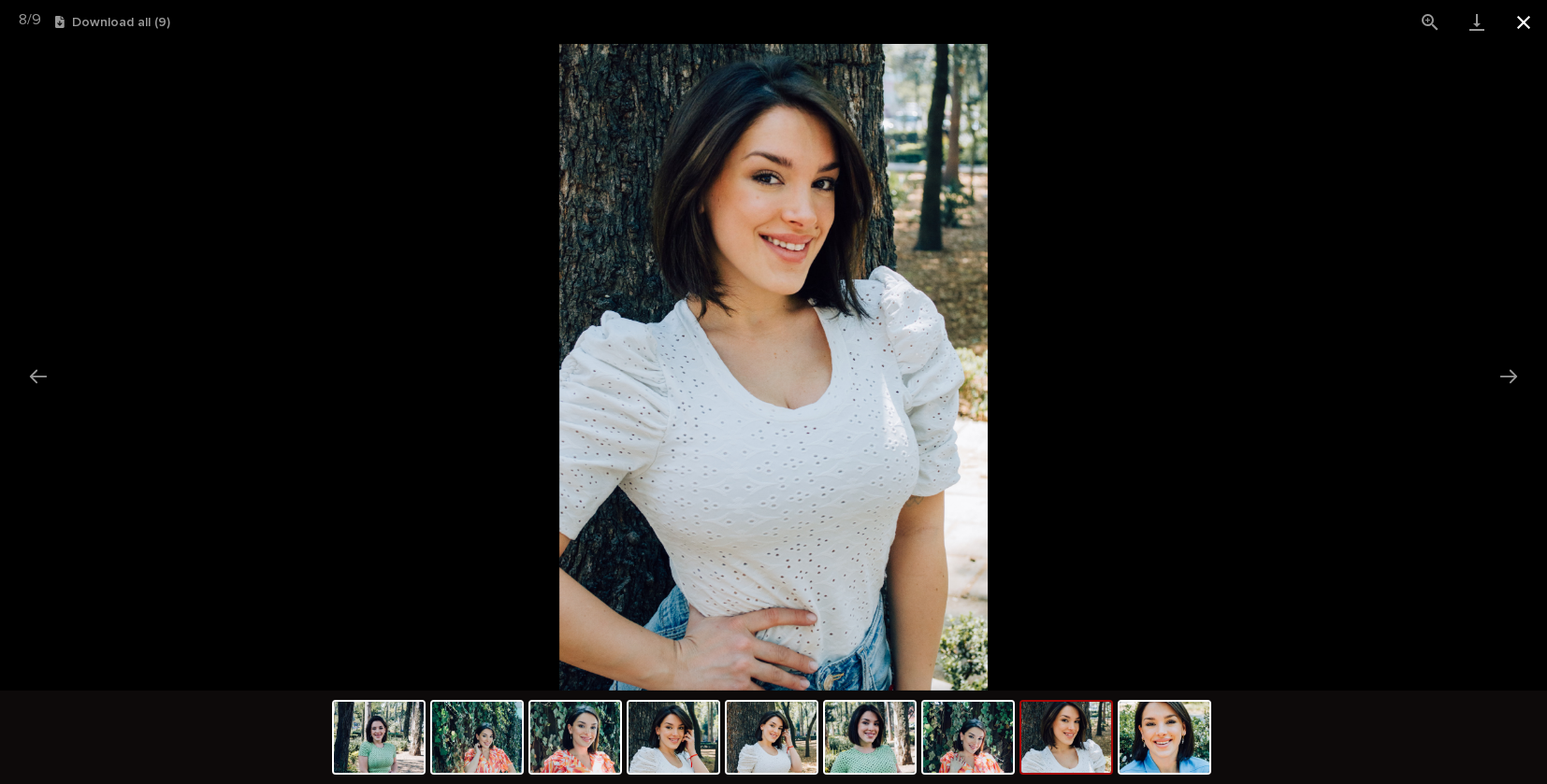
click at [1514, 23] on button "Close gallery" at bounding box center [1523, 22] width 47 height 44
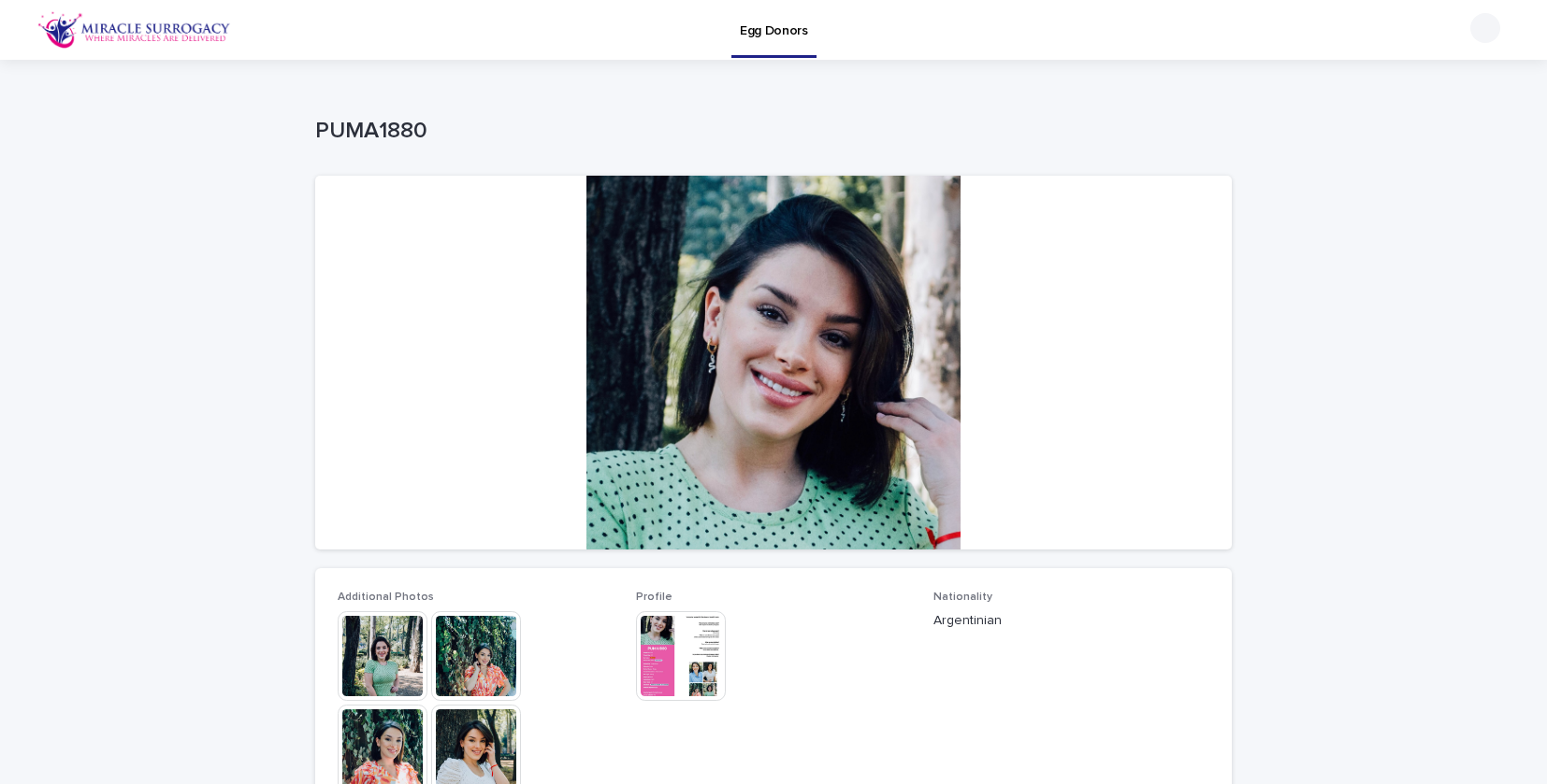
click at [372, 672] on img at bounding box center [383, 656] width 90 height 90
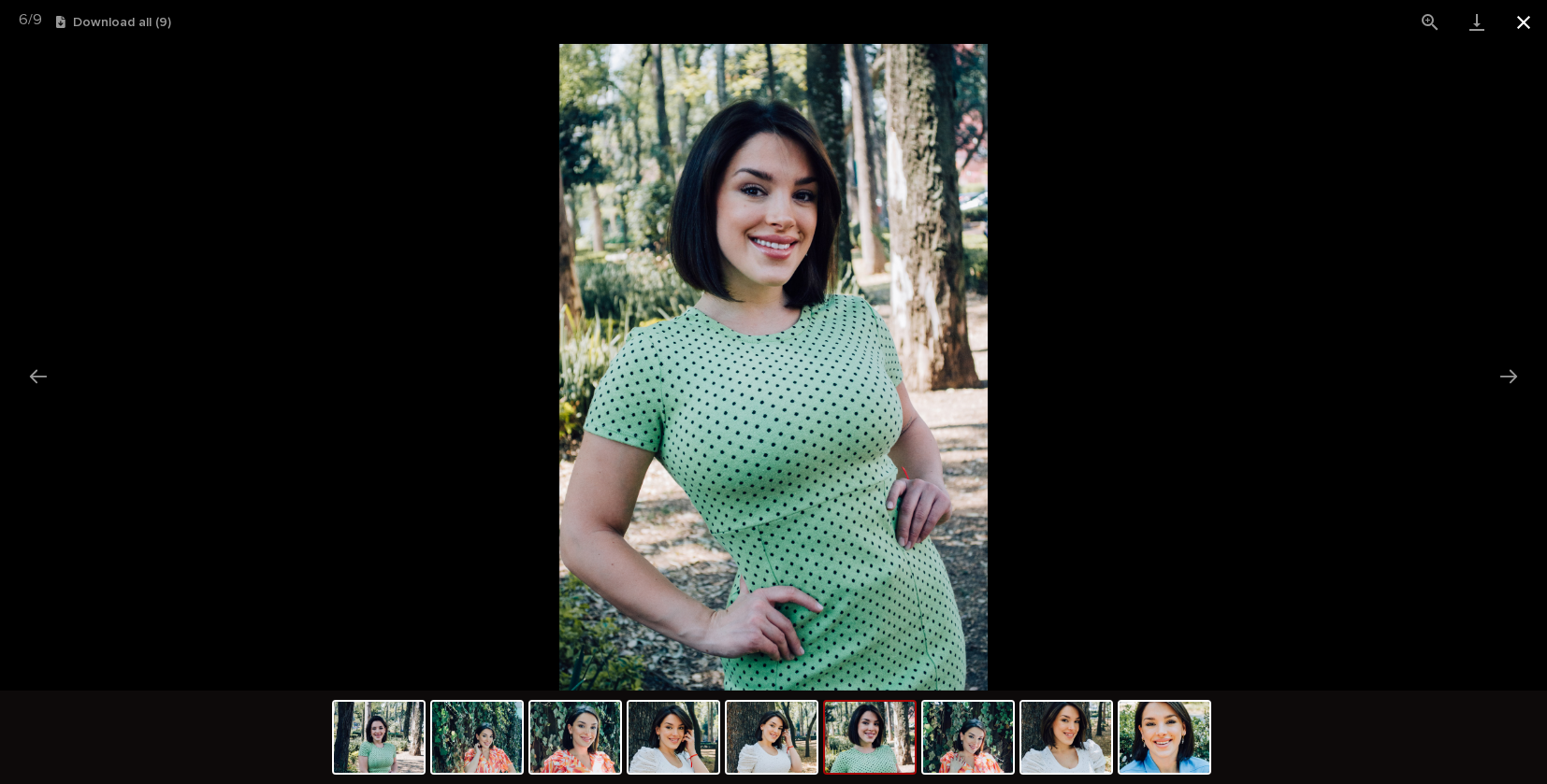
click at [1528, 19] on button "Close gallery" at bounding box center [1523, 22] width 47 height 44
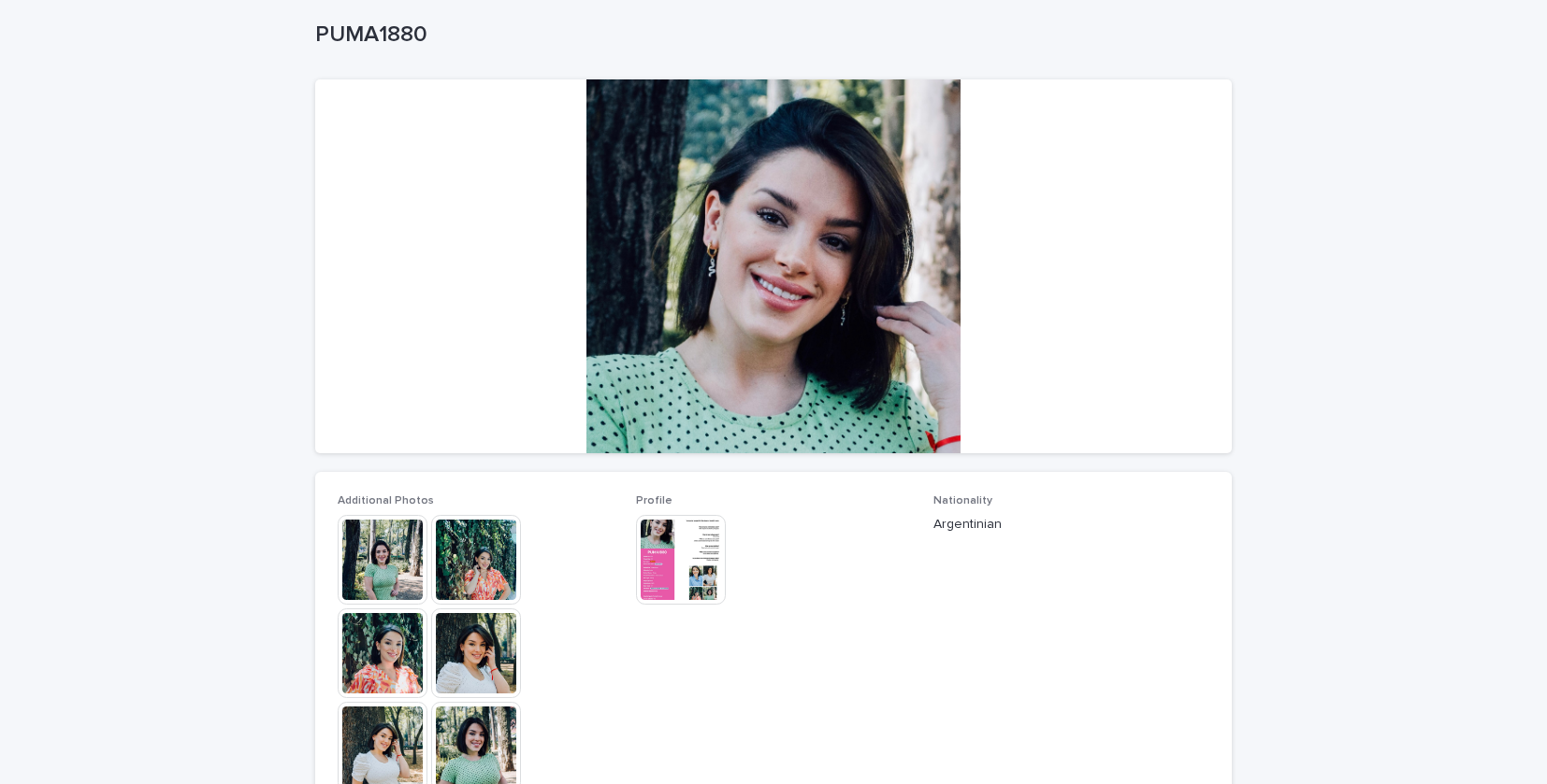
scroll to position [174, 0]
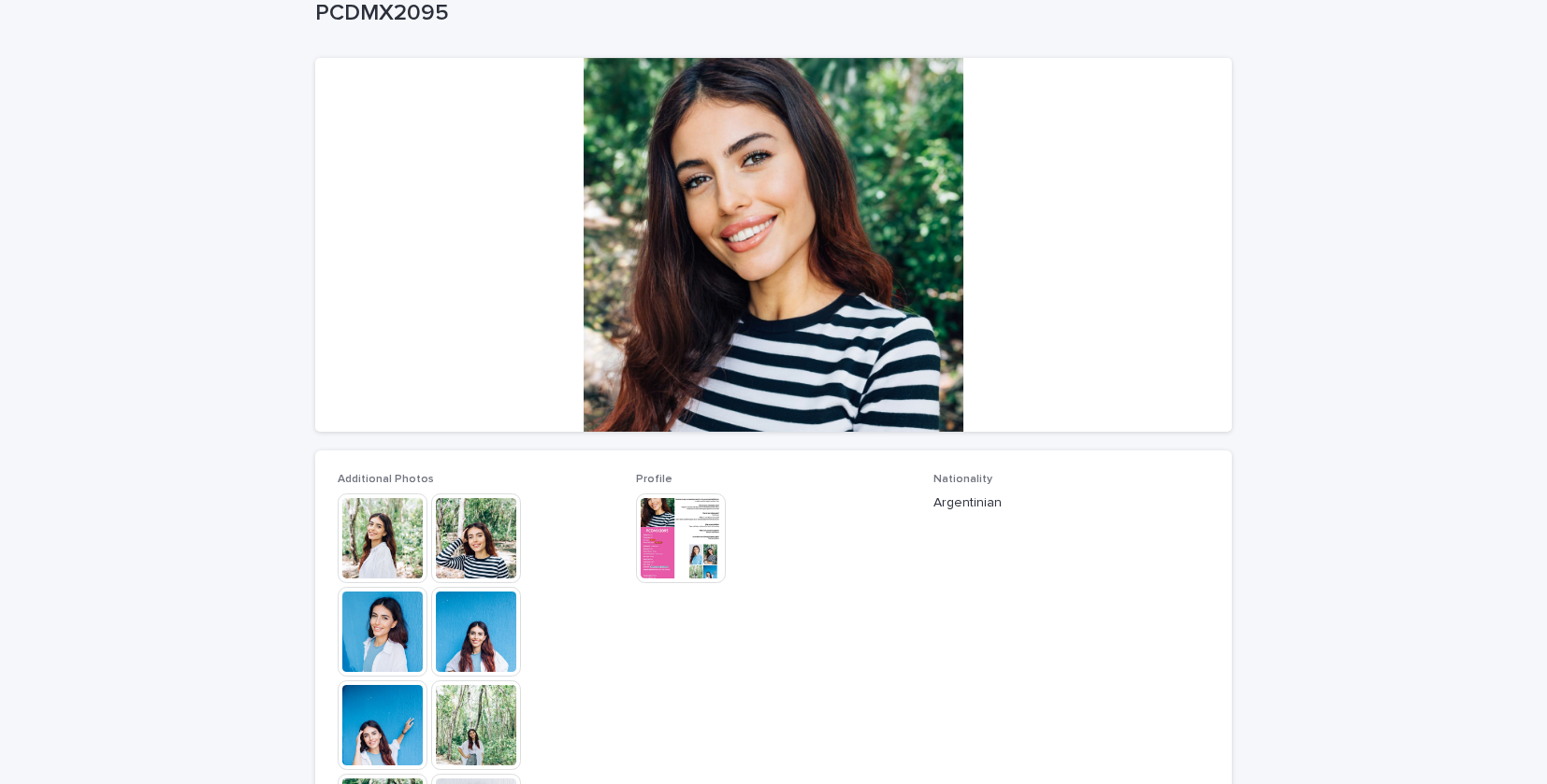
scroll to position [156, 0]
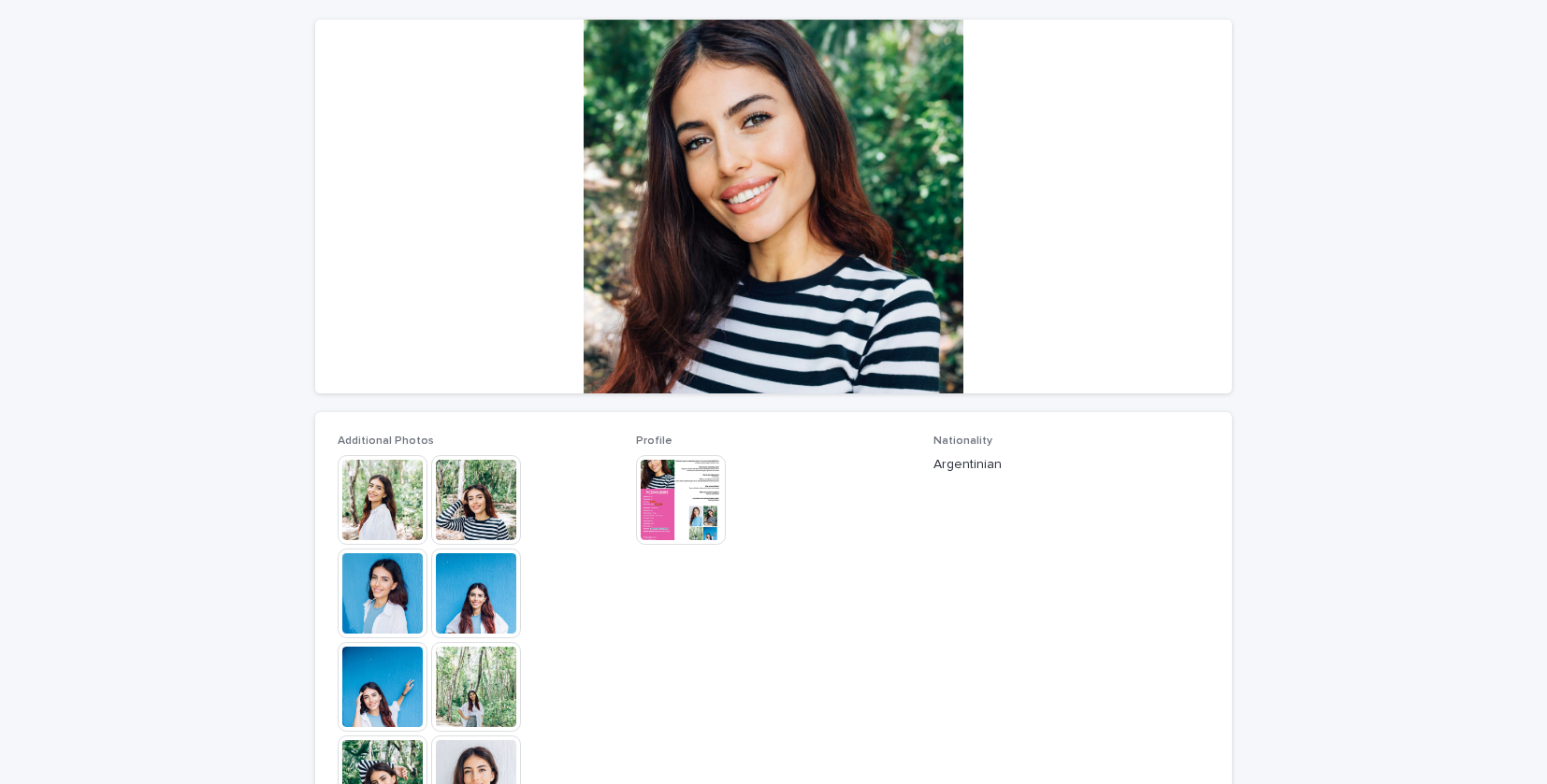
click at [394, 491] on img at bounding box center [383, 500] width 90 height 90
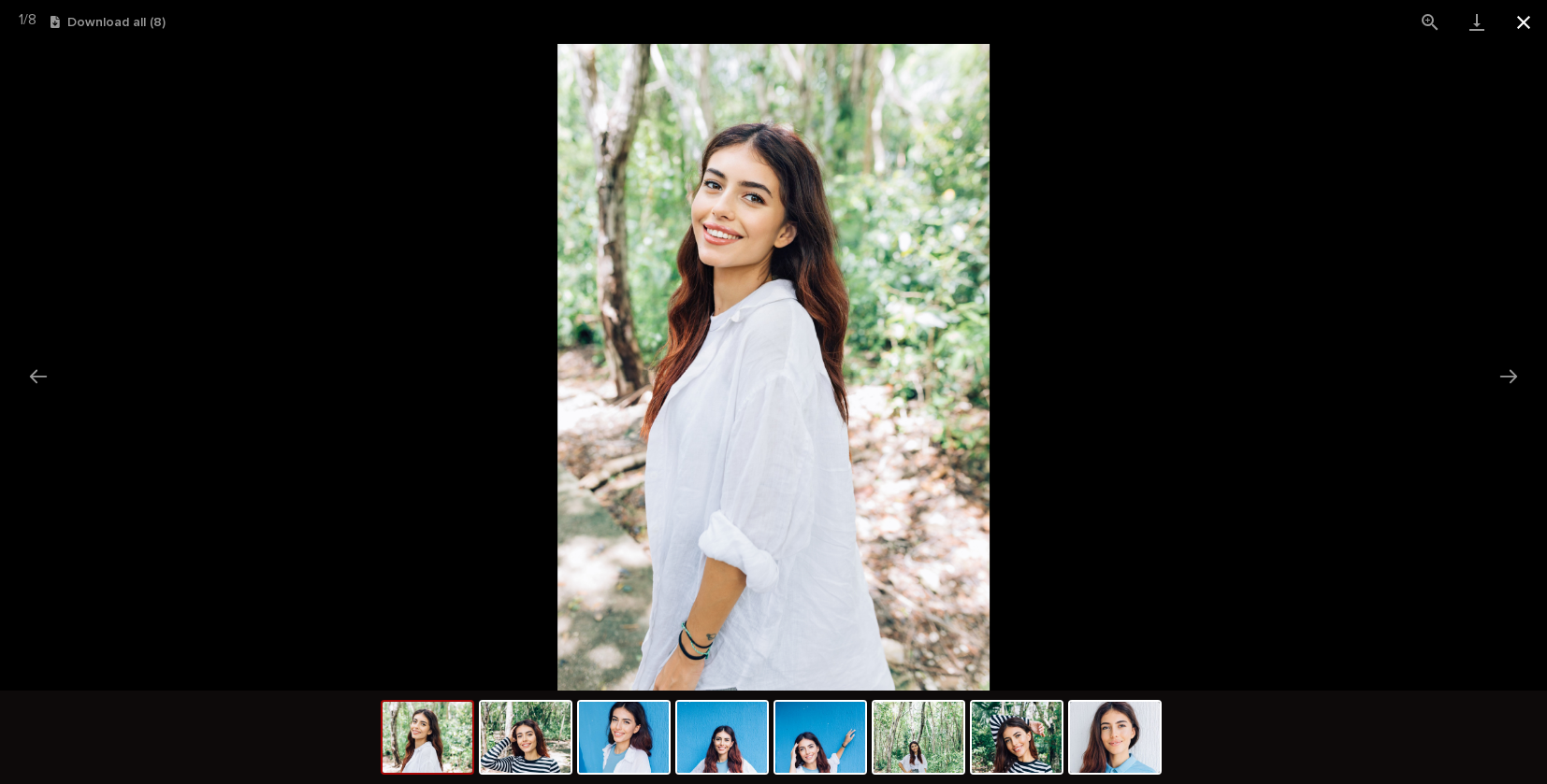
click at [1521, 20] on button "Close gallery" at bounding box center [1523, 22] width 47 height 44
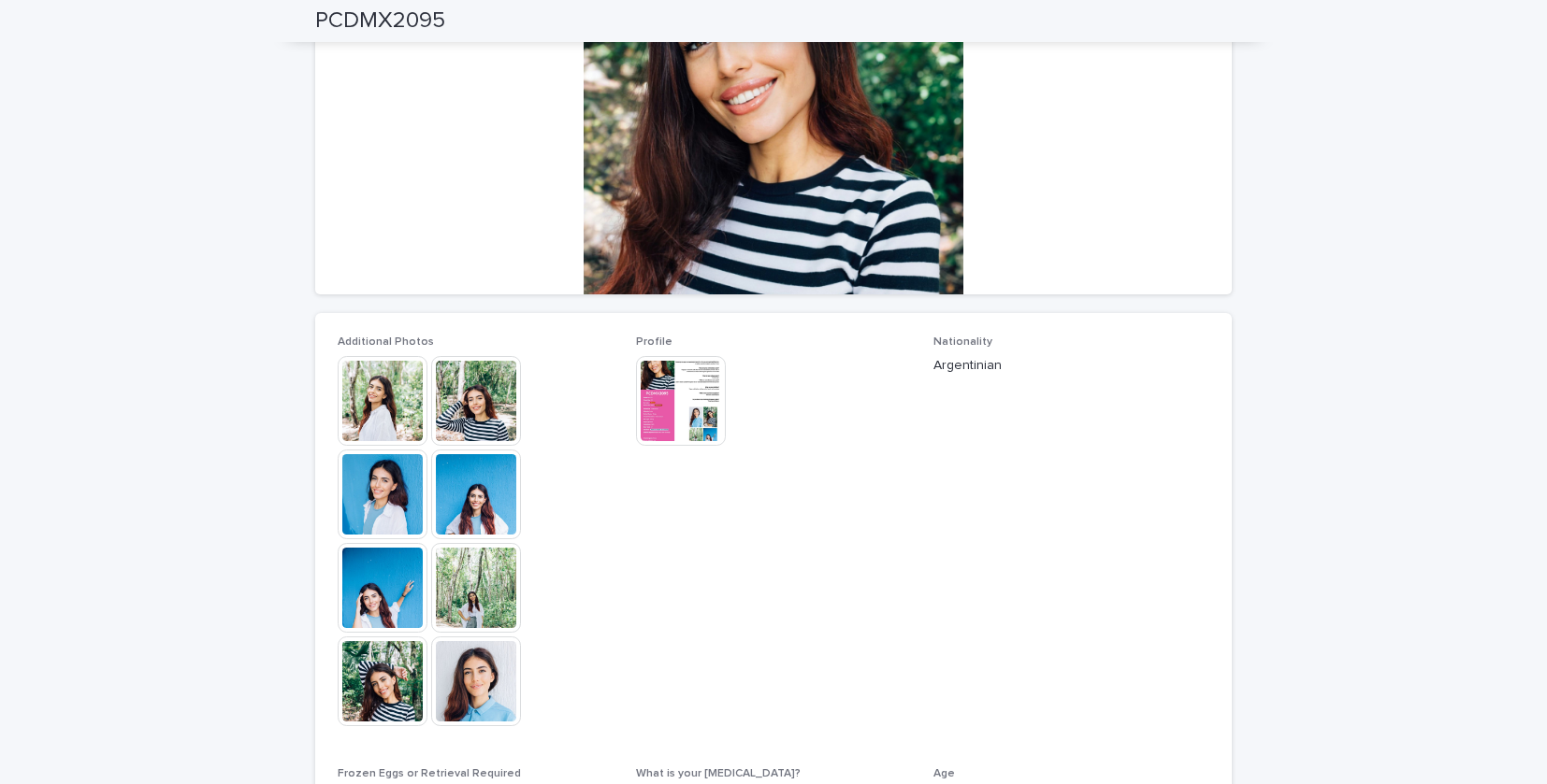
scroll to position [0, 0]
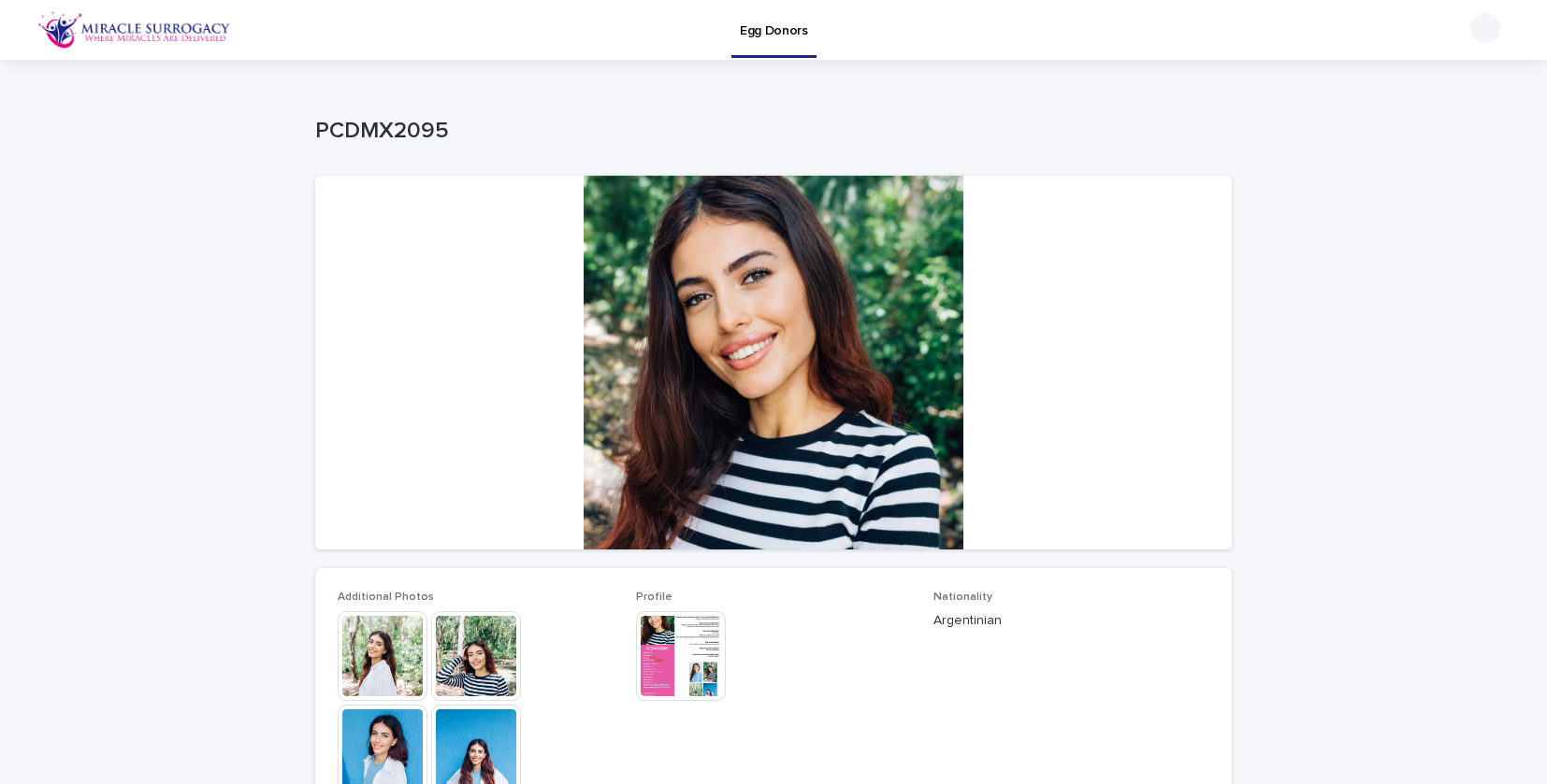
click at [381, 669] on img at bounding box center [383, 656] width 90 height 90
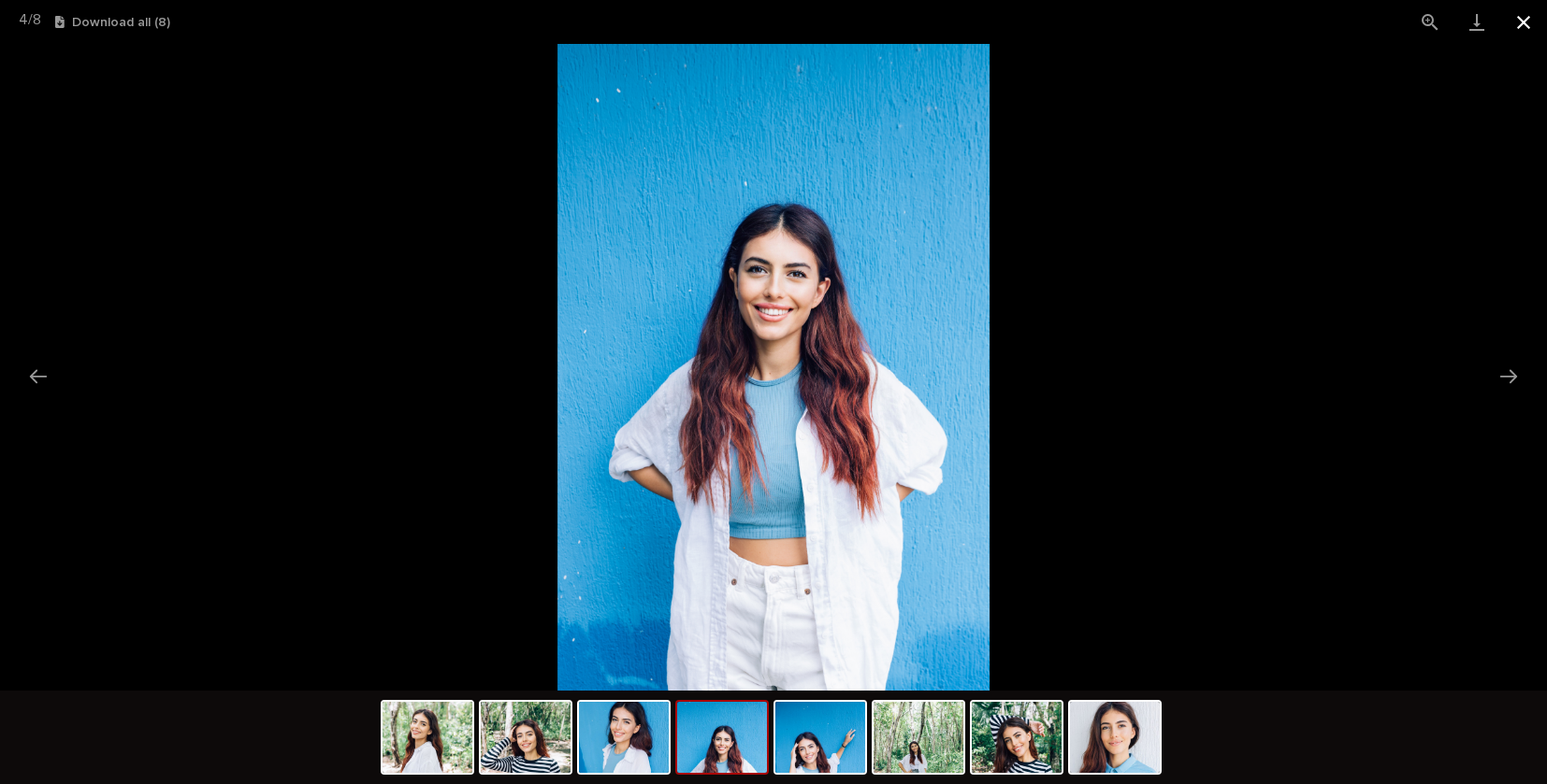
click at [1518, 28] on button "Close gallery" at bounding box center [1523, 22] width 47 height 44
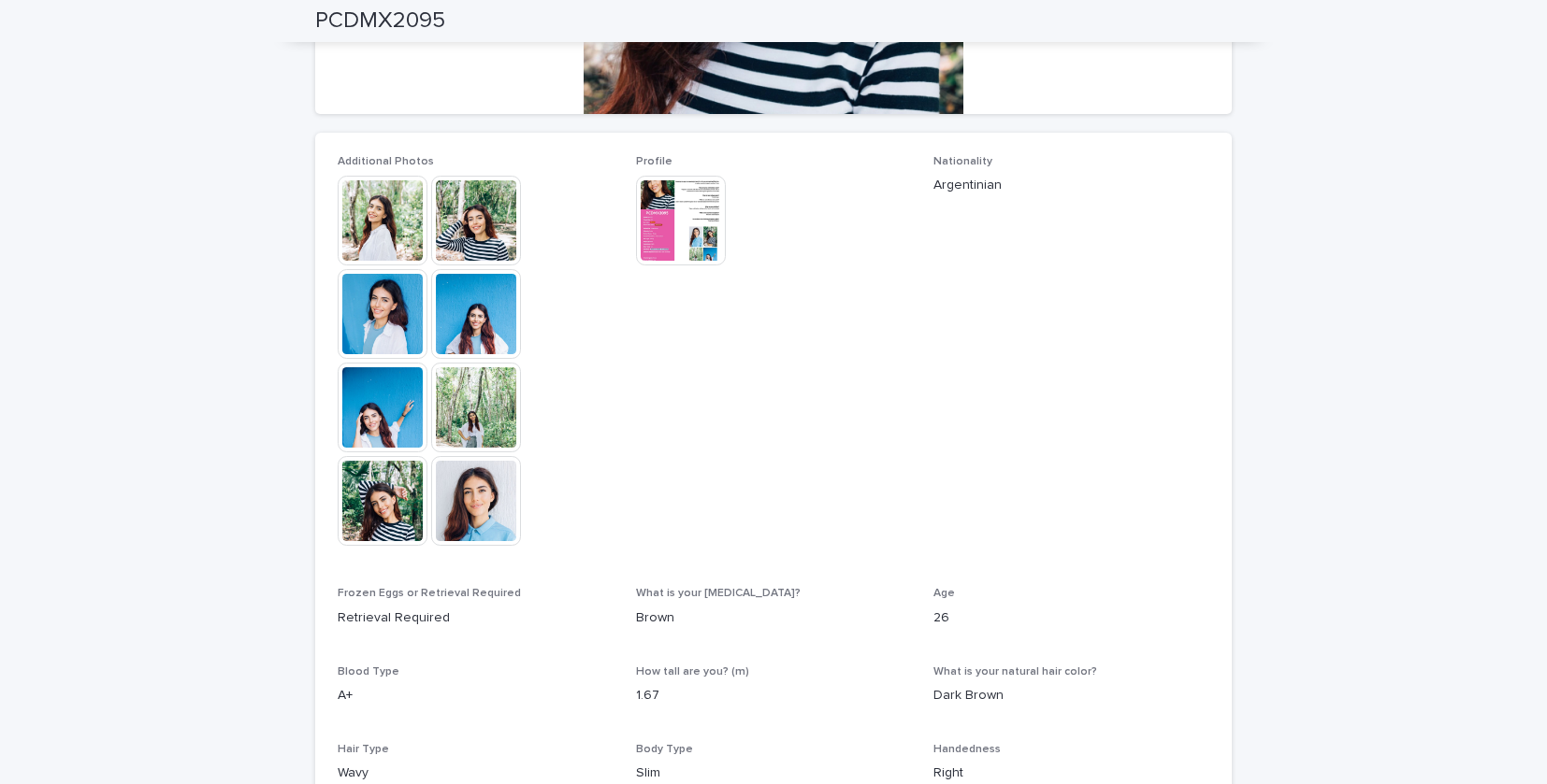
scroll to position [300, 0]
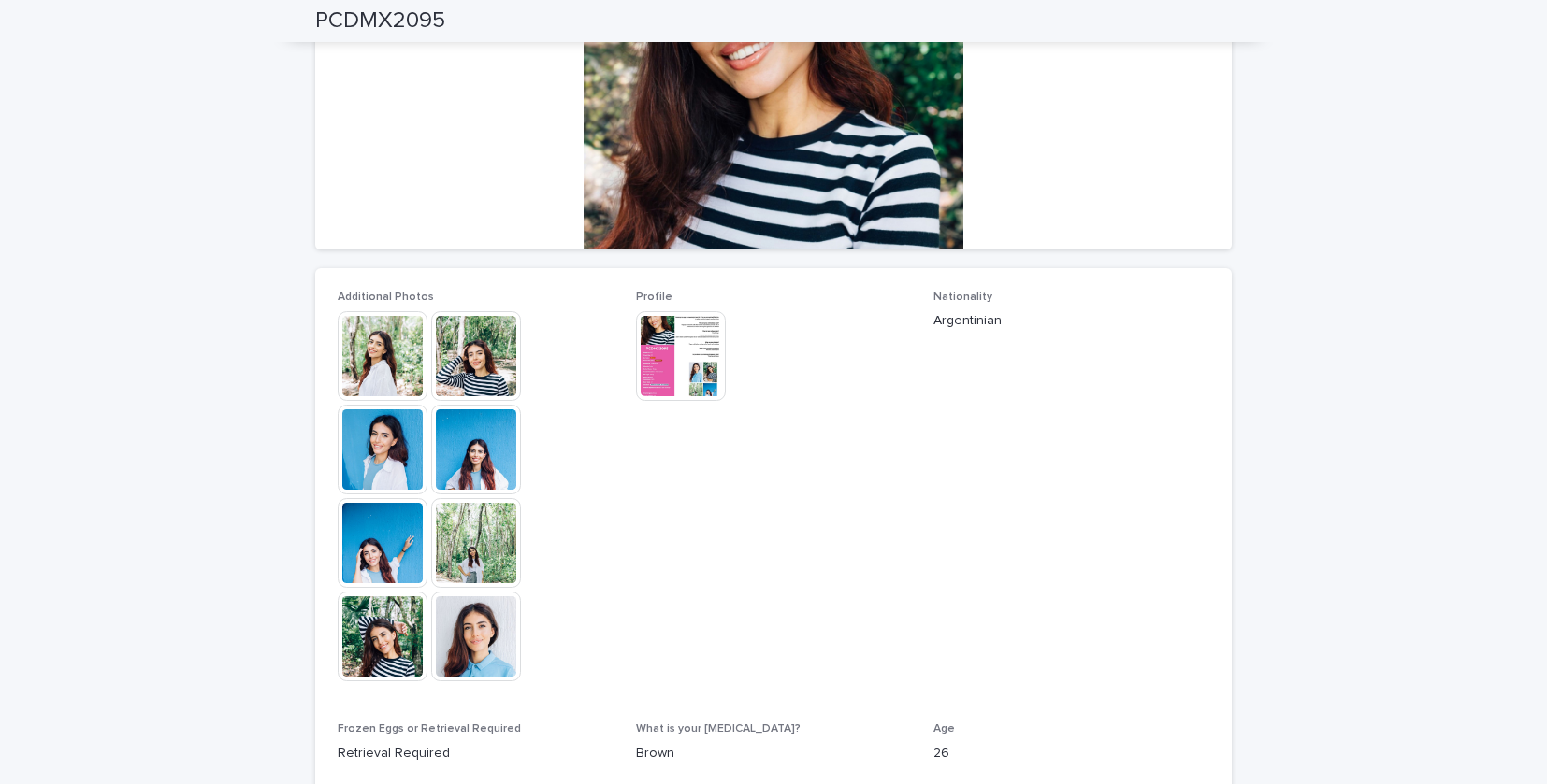
click at [475, 570] on img at bounding box center [476, 543] width 90 height 90
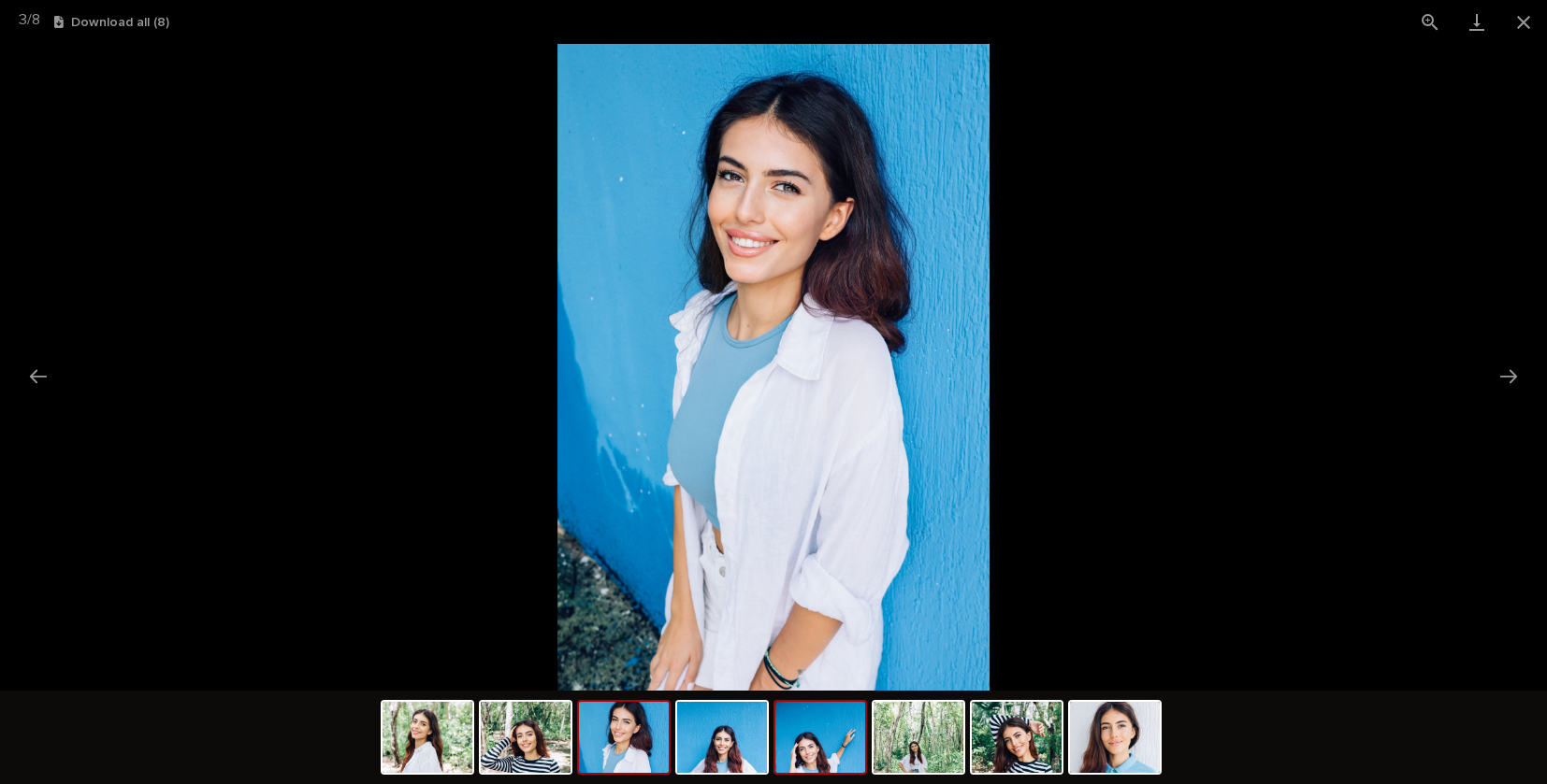
click at [830, 736] on img at bounding box center [820, 737] width 90 height 71
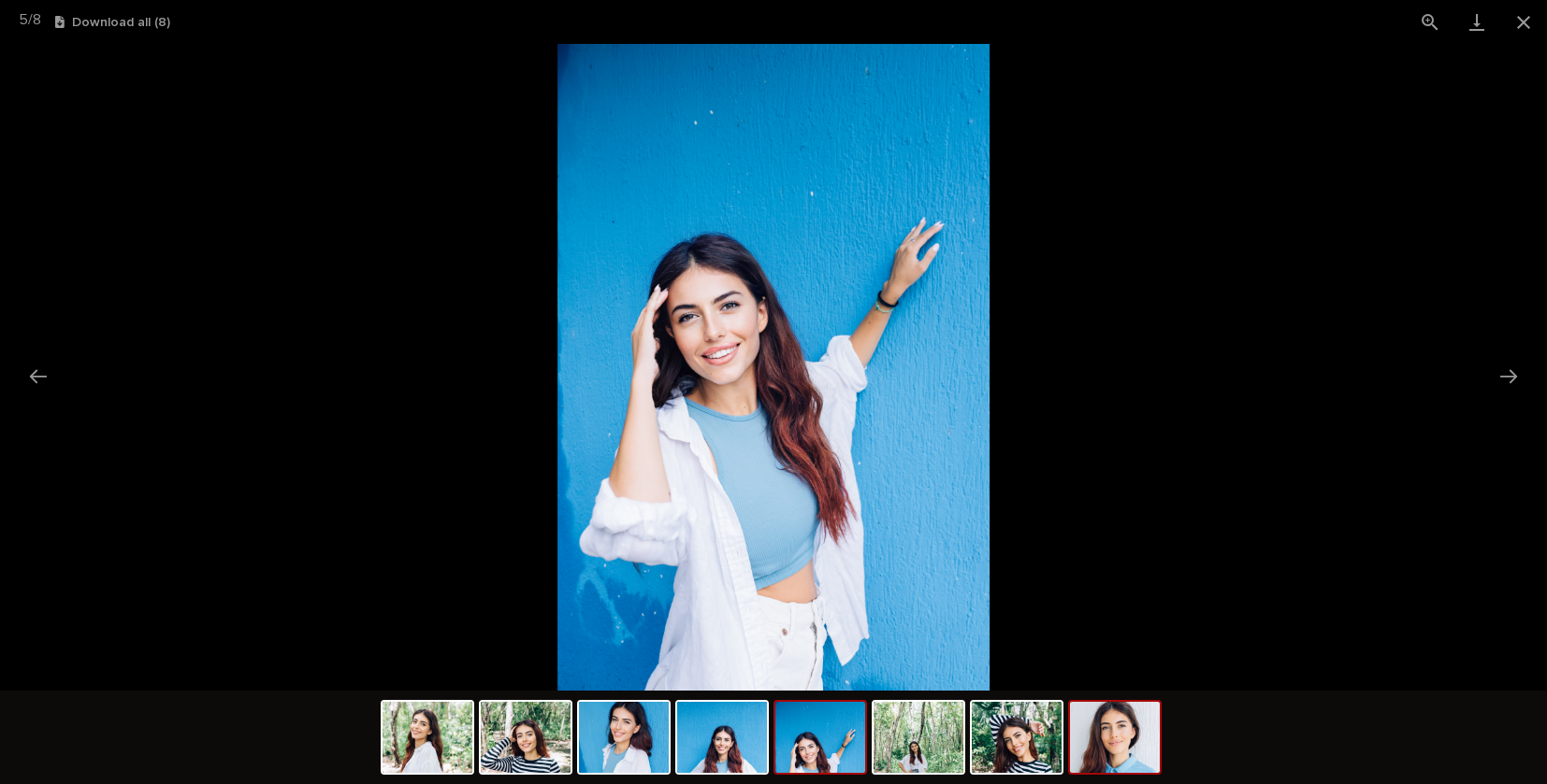
click at [1134, 735] on img at bounding box center [1114, 737] width 90 height 71
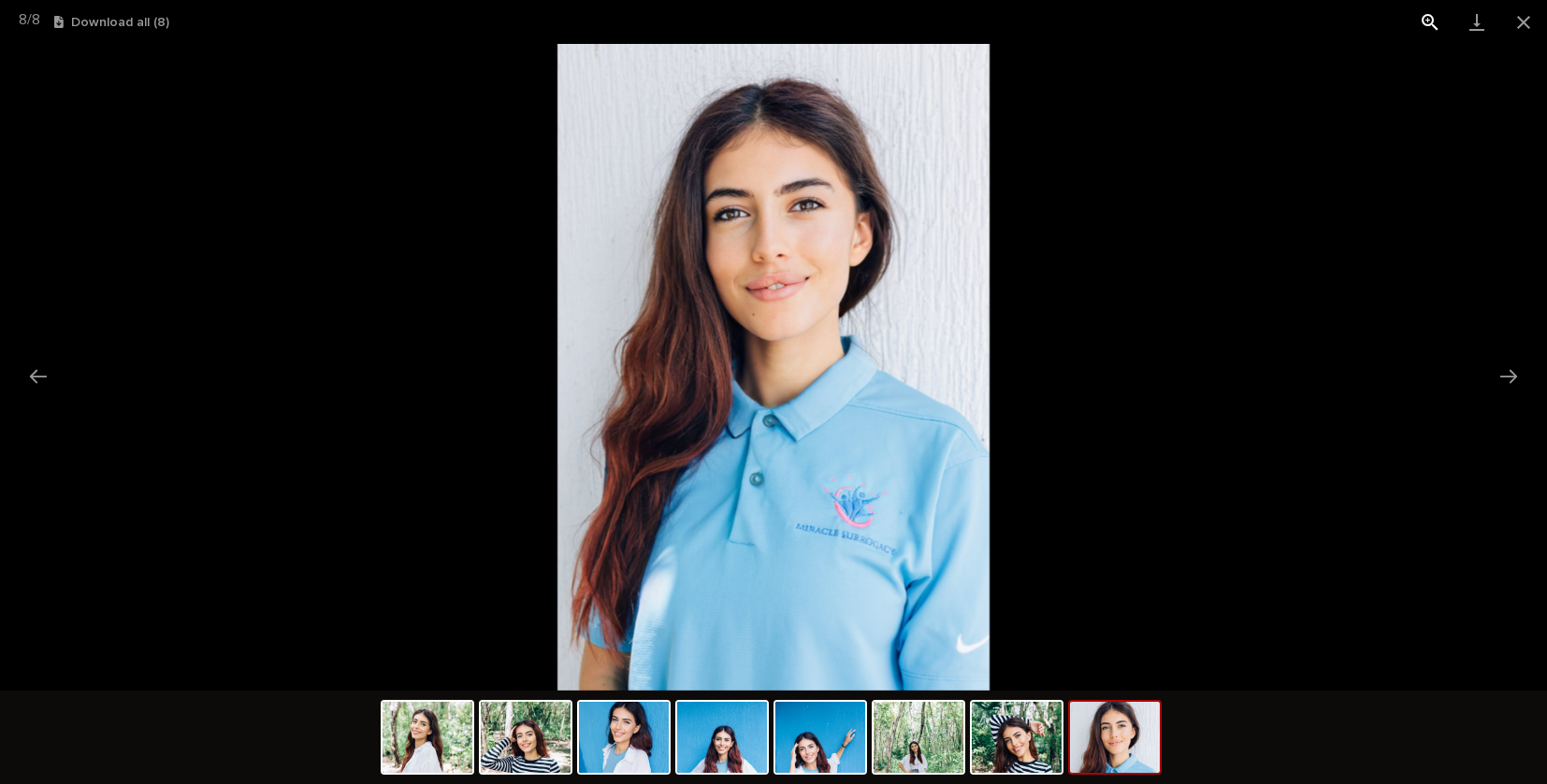
click at [1428, 21] on button "View actual size" at bounding box center [1429, 22] width 47 height 44
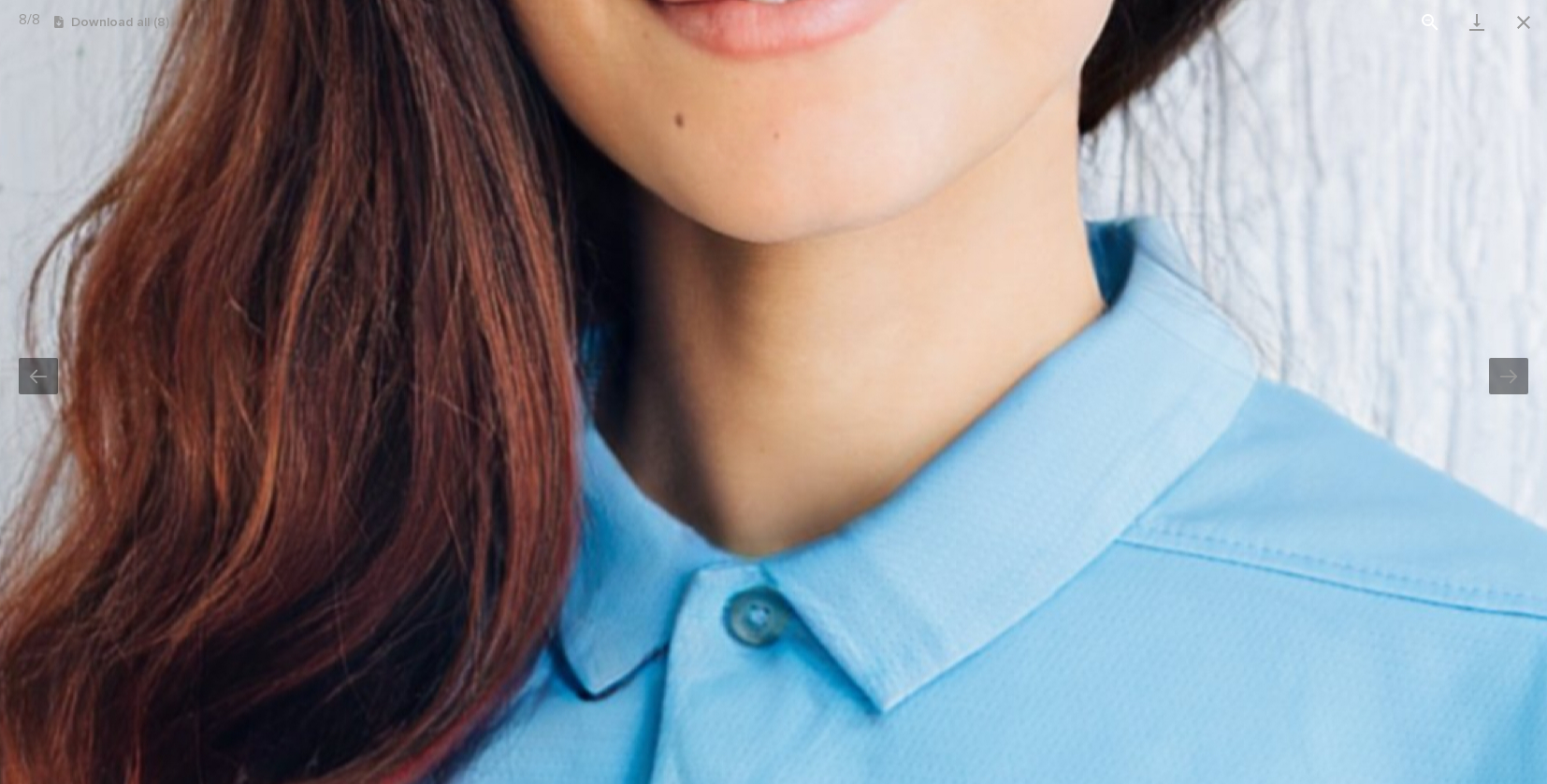
click at [1431, 15] on button "View actual size" at bounding box center [1429, 22] width 47 height 44
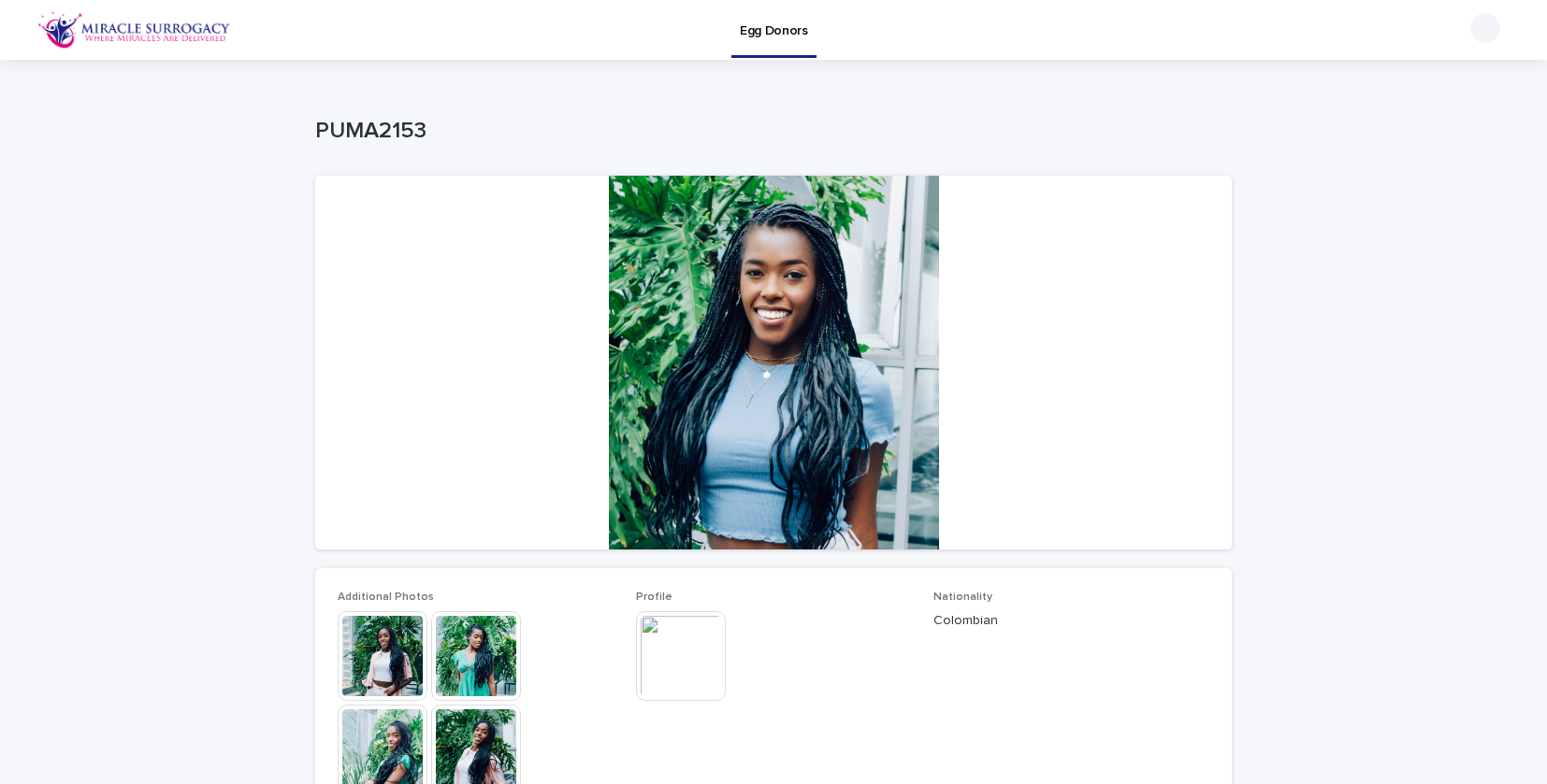
click at [395, 667] on img at bounding box center [383, 656] width 90 height 90
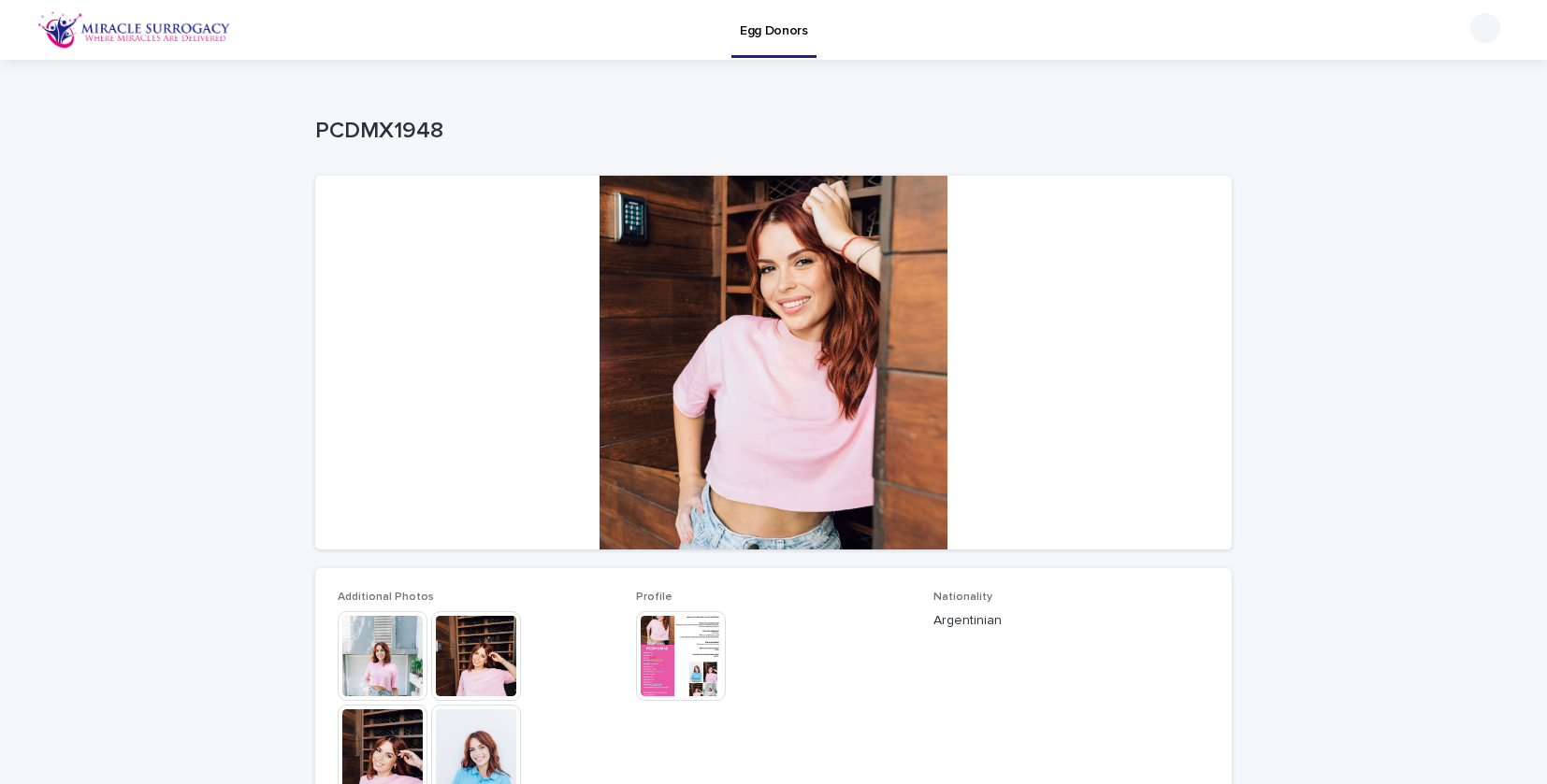
click at [382, 642] on img at bounding box center [383, 656] width 90 height 90
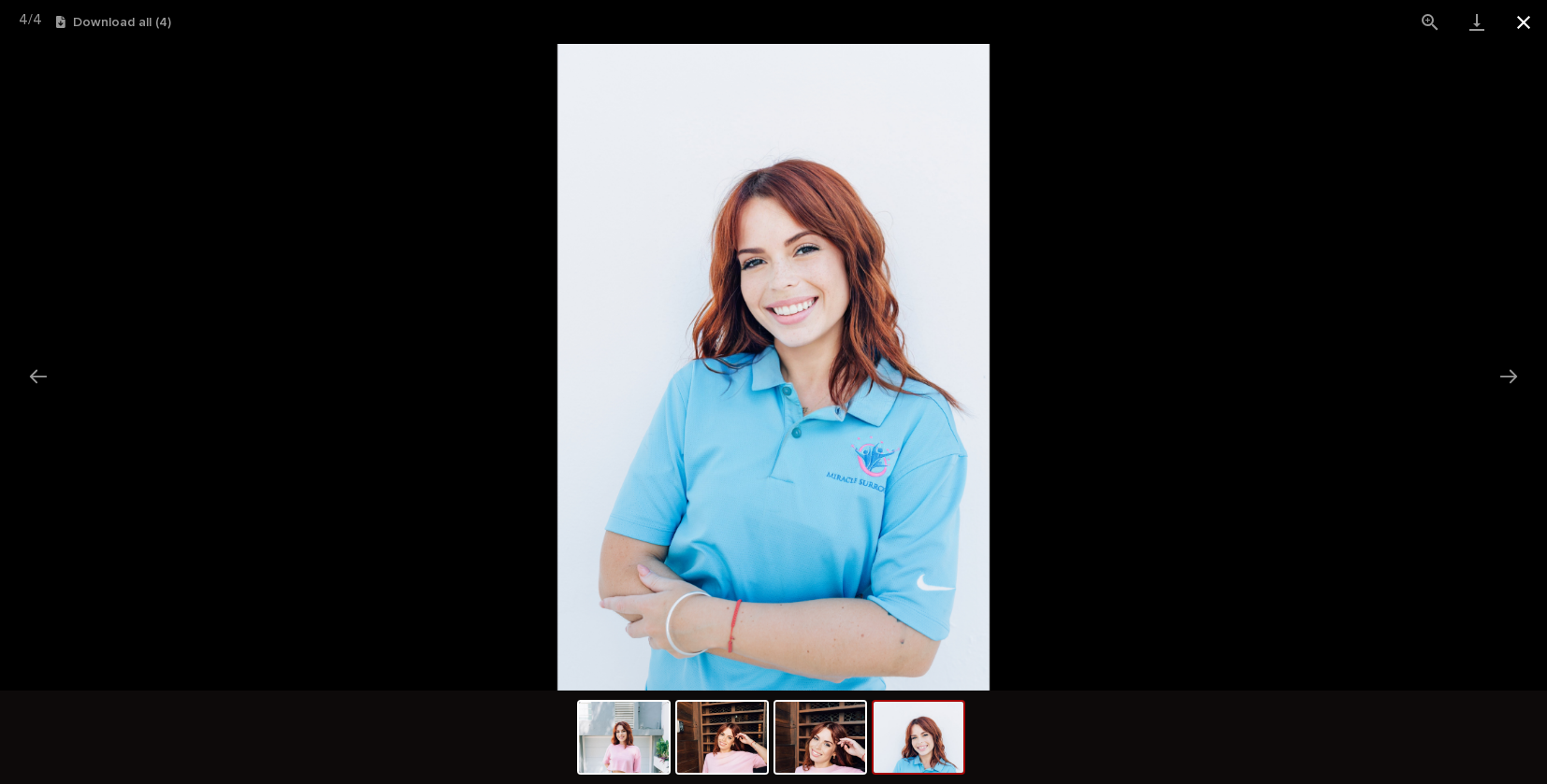
click at [1522, 24] on button "Close gallery" at bounding box center [1523, 22] width 47 height 44
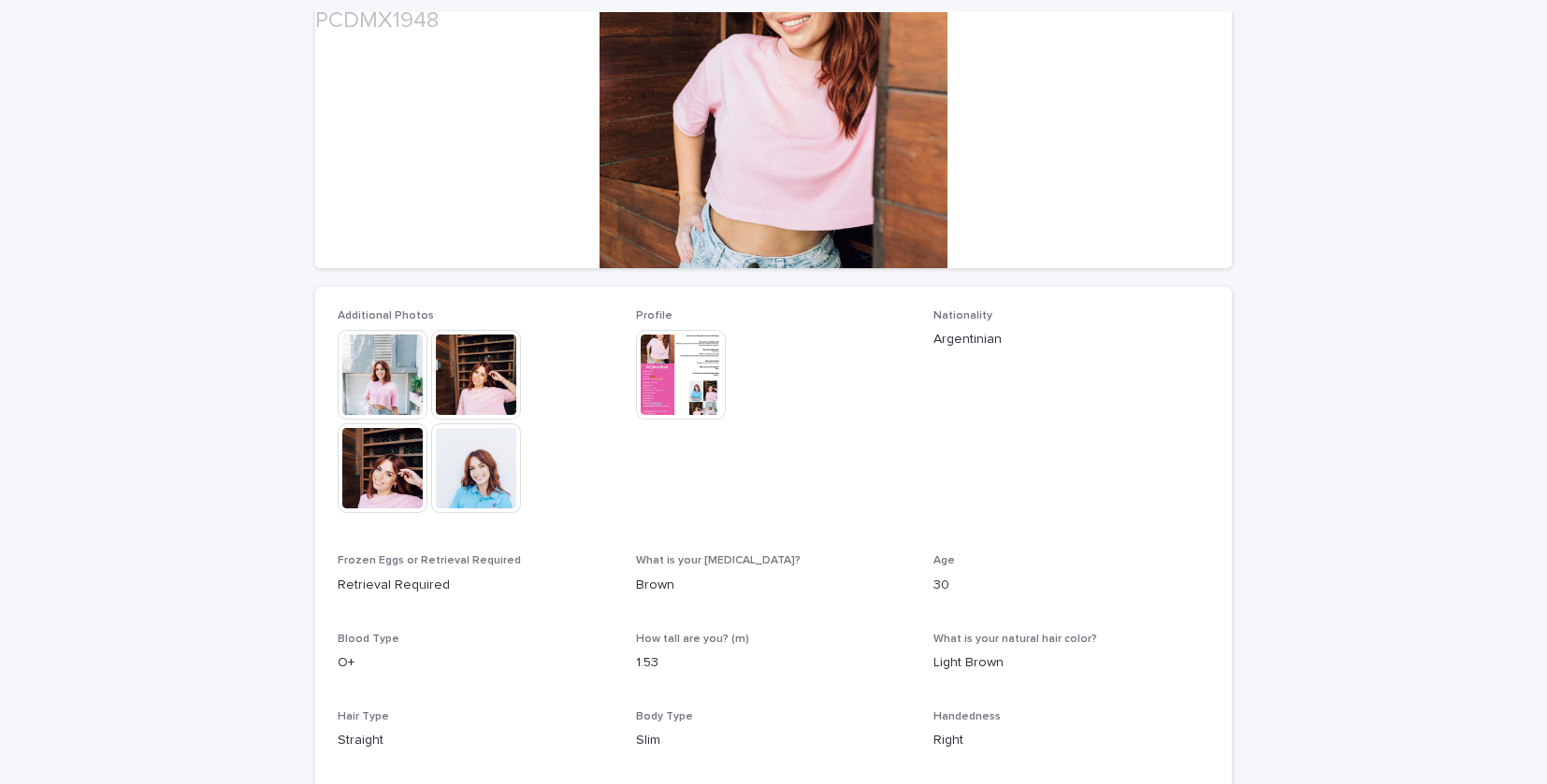
scroll to position [507, 0]
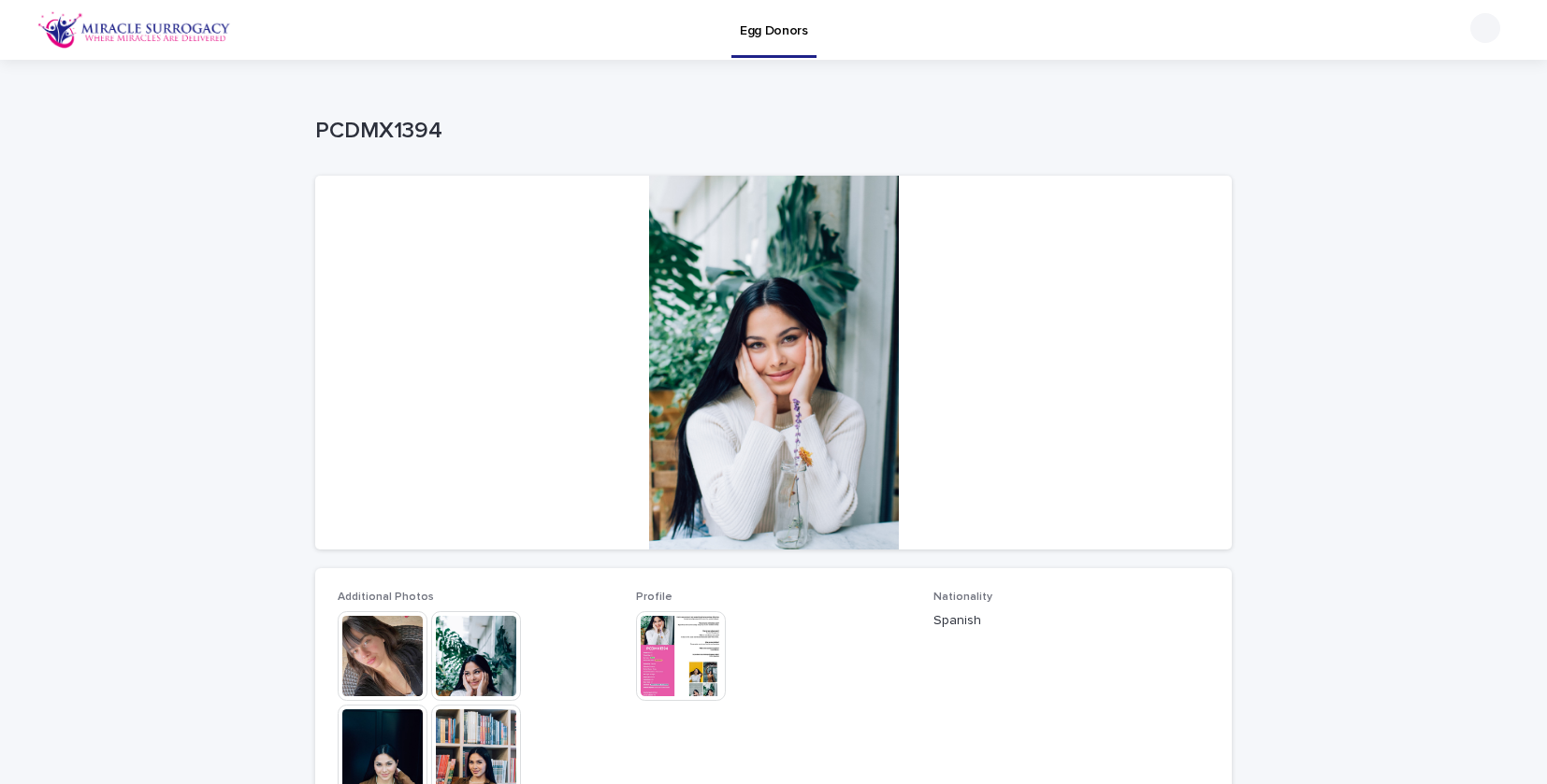
click at [415, 617] on img at bounding box center [383, 656] width 90 height 90
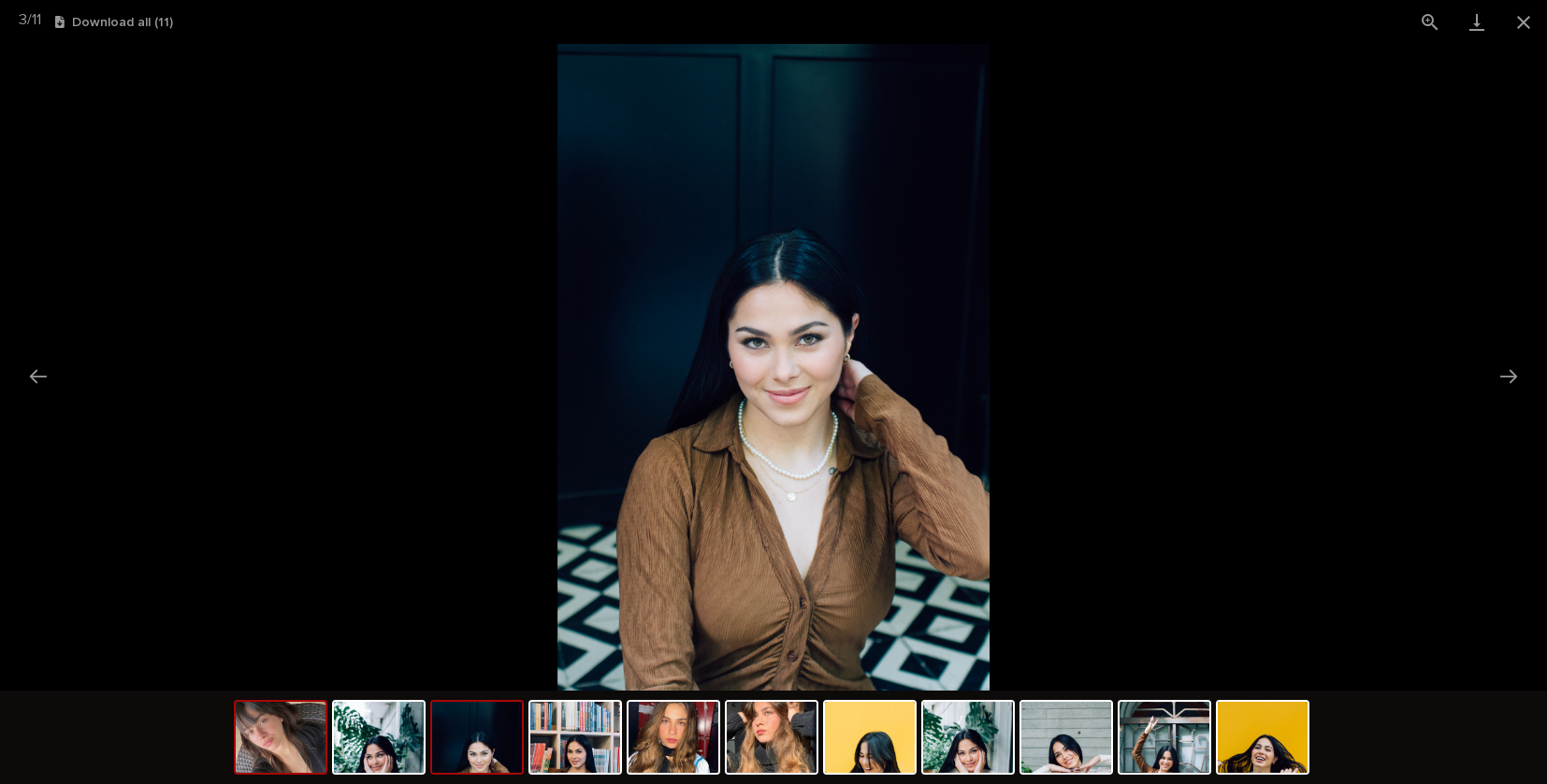
click at [266, 740] on img at bounding box center [280, 737] width 90 height 71
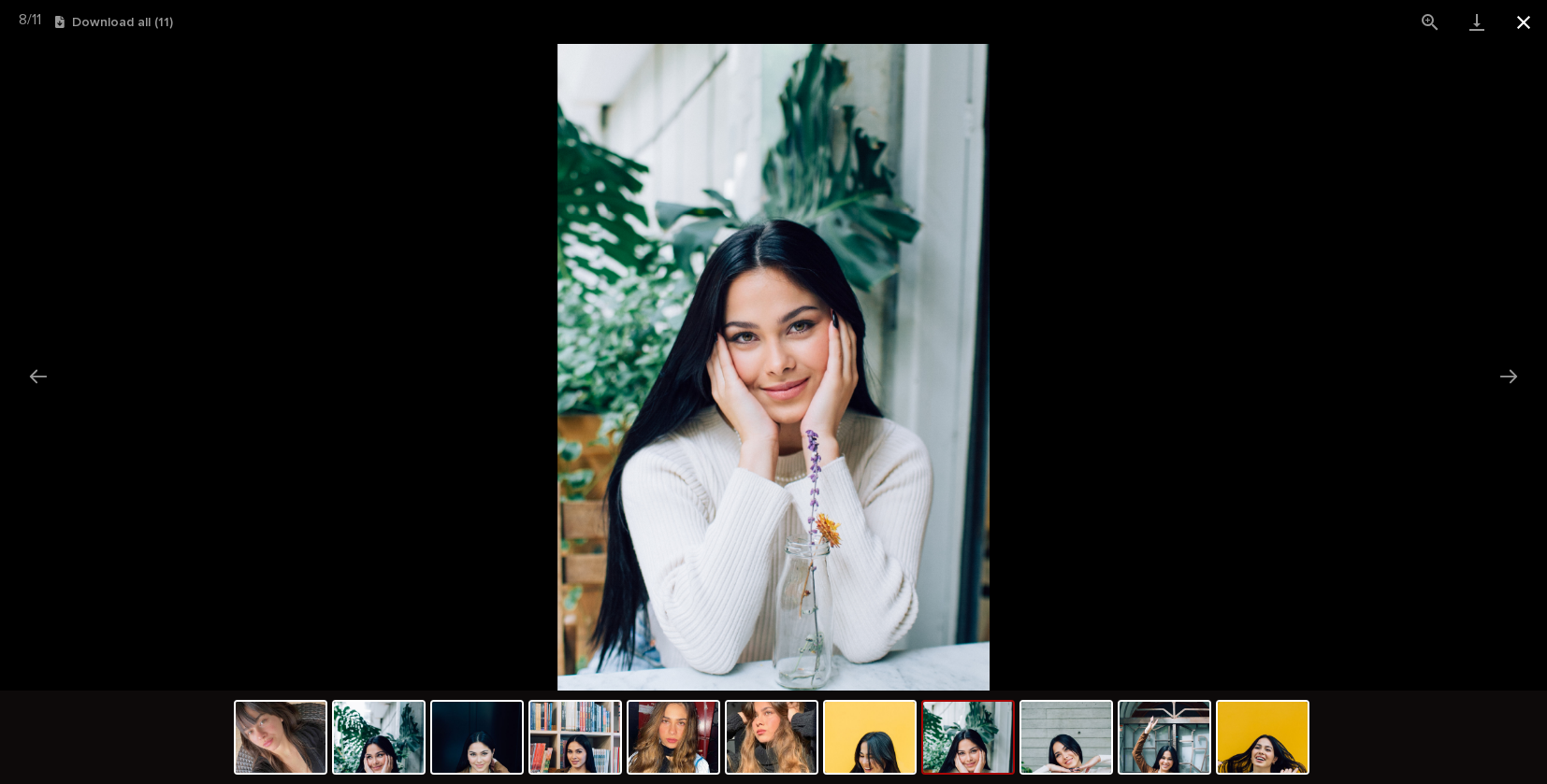
click at [1523, 19] on button "Close gallery" at bounding box center [1523, 22] width 47 height 44
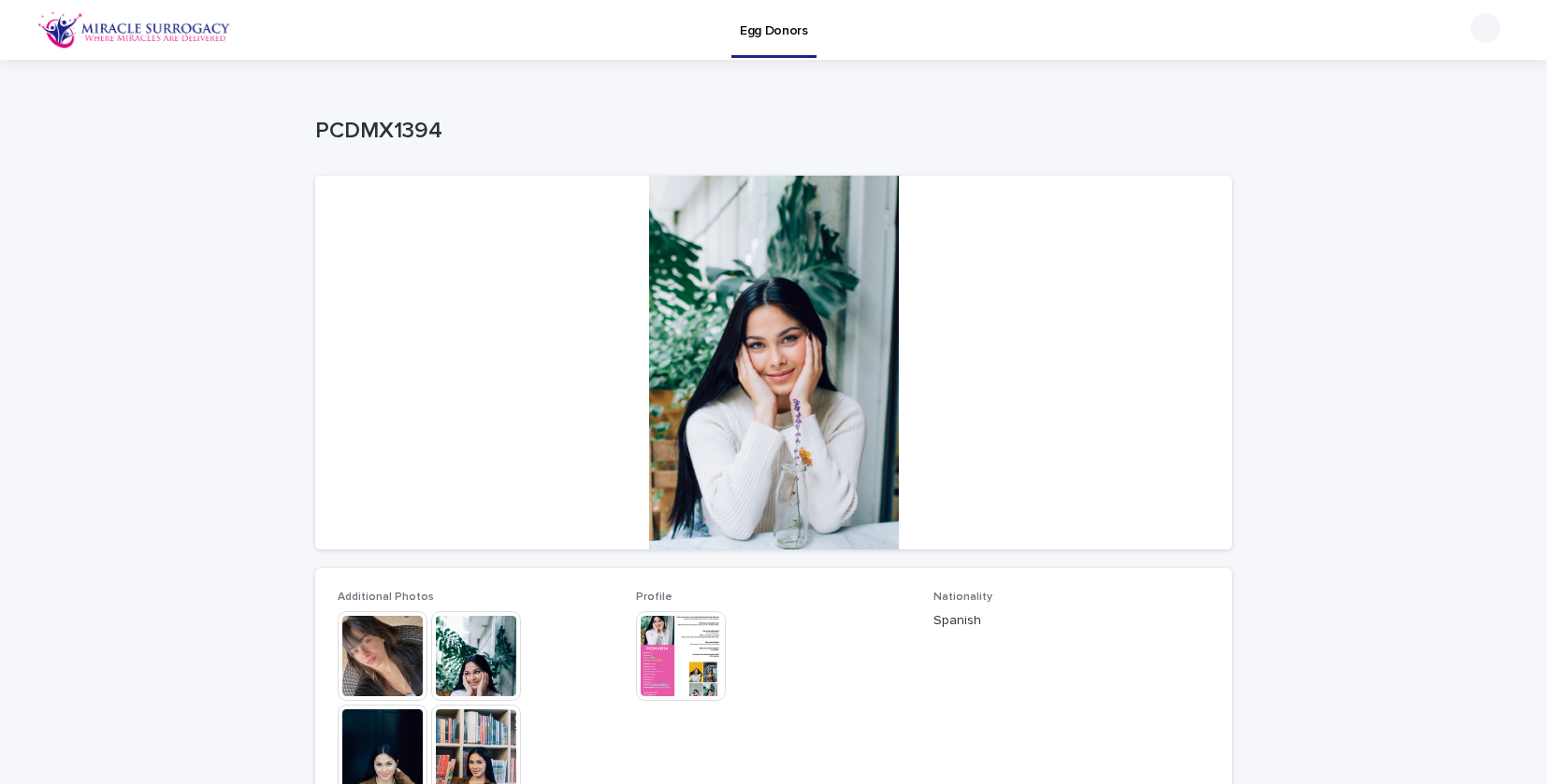
click at [672, 635] on img at bounding box center [681, 656] width 90 height 90
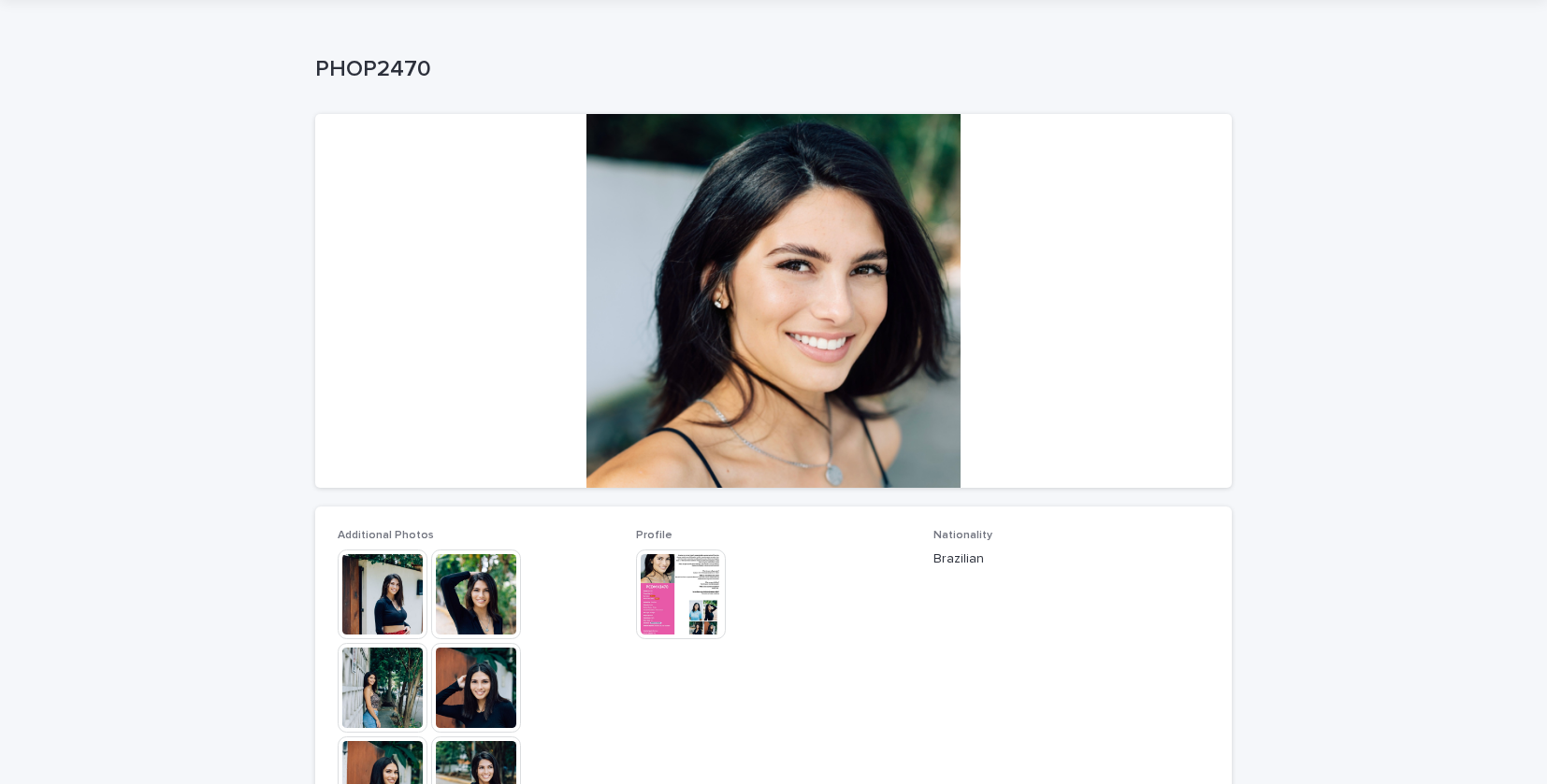
scroll to position [83, 0]
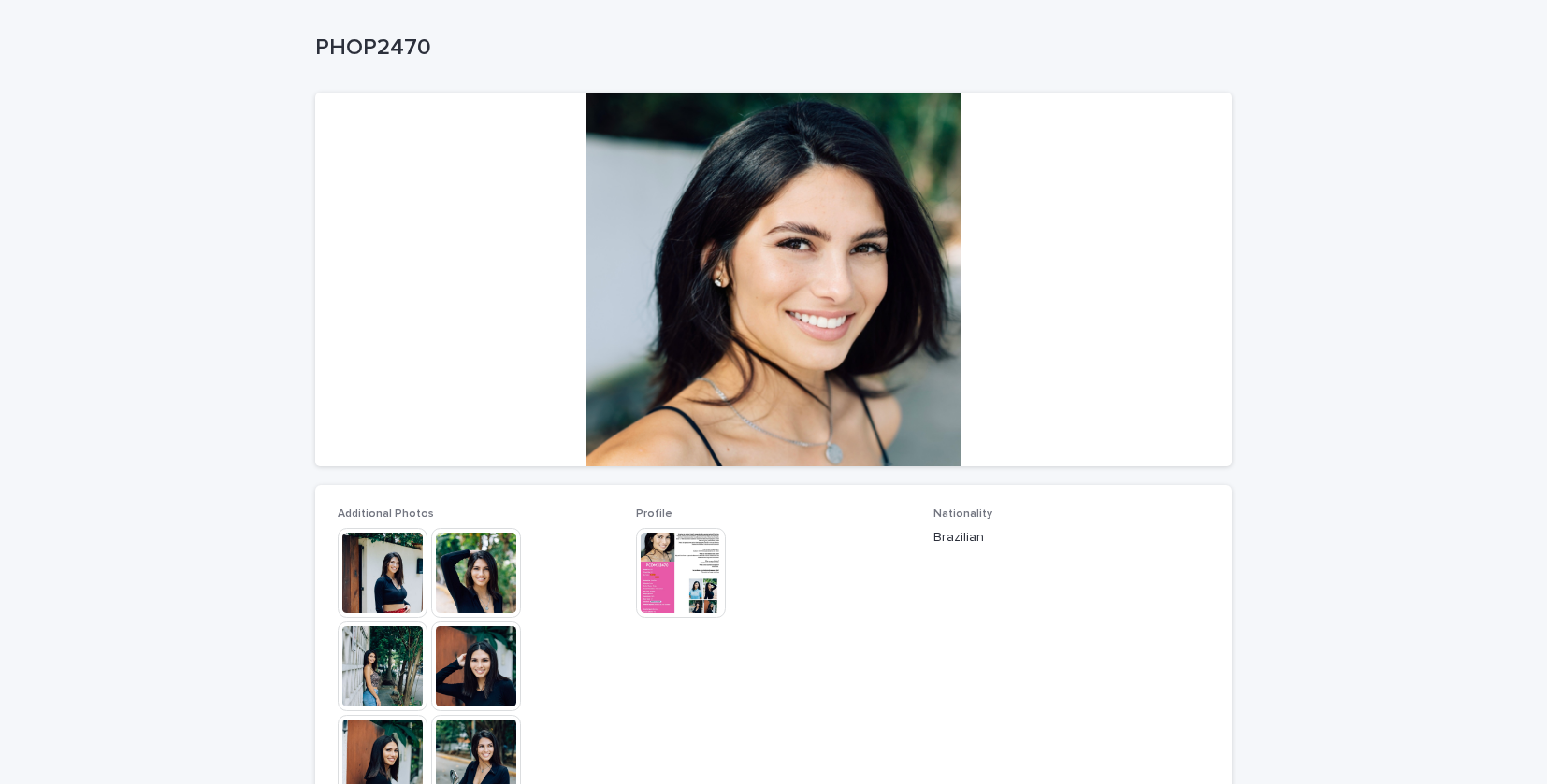
click at [378, 567] on img at bounding box center [383, 573] width 90 height 90
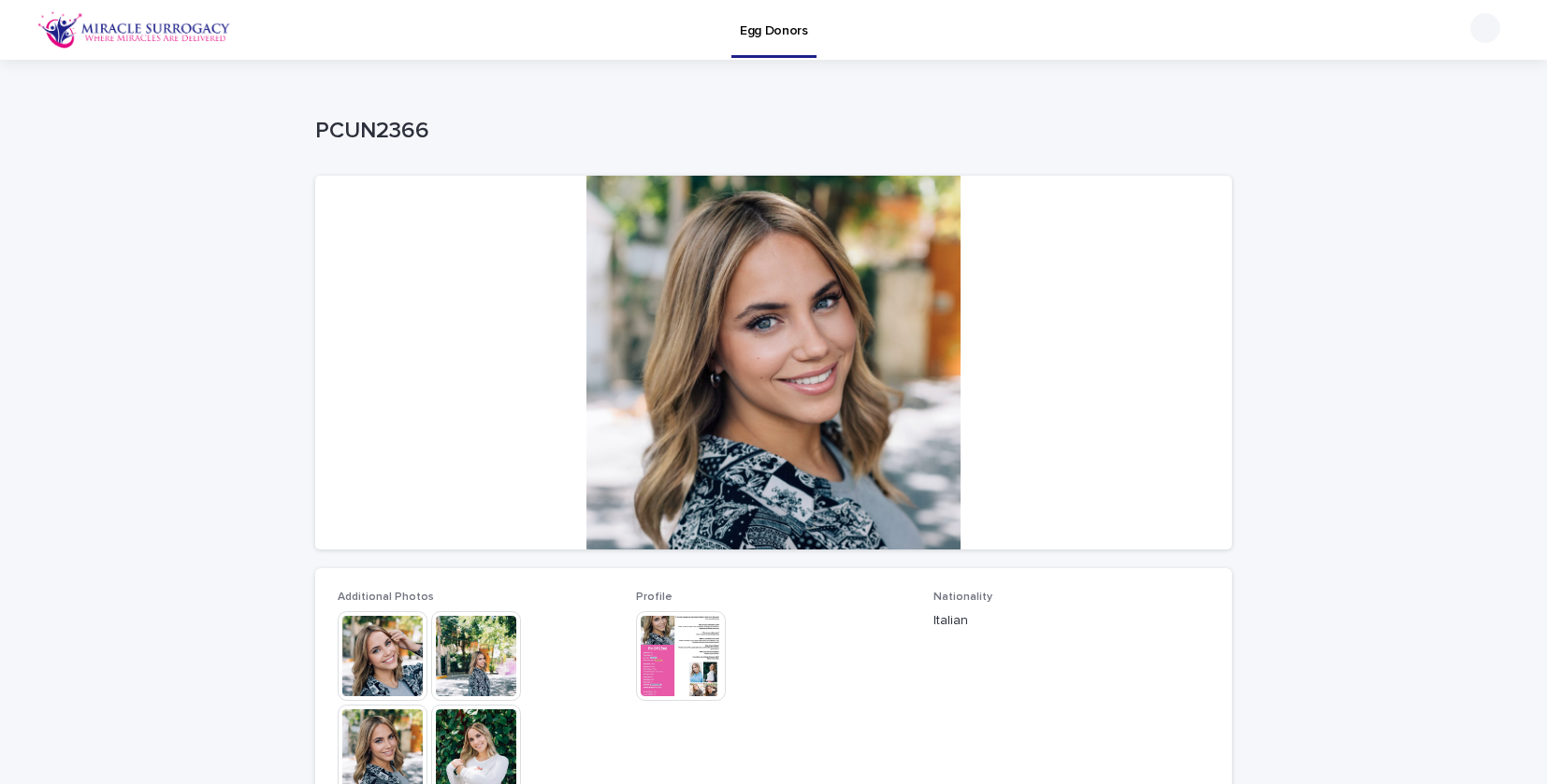
click at [364, 646] on img at bounding box center [383, 656] width 90 height 90
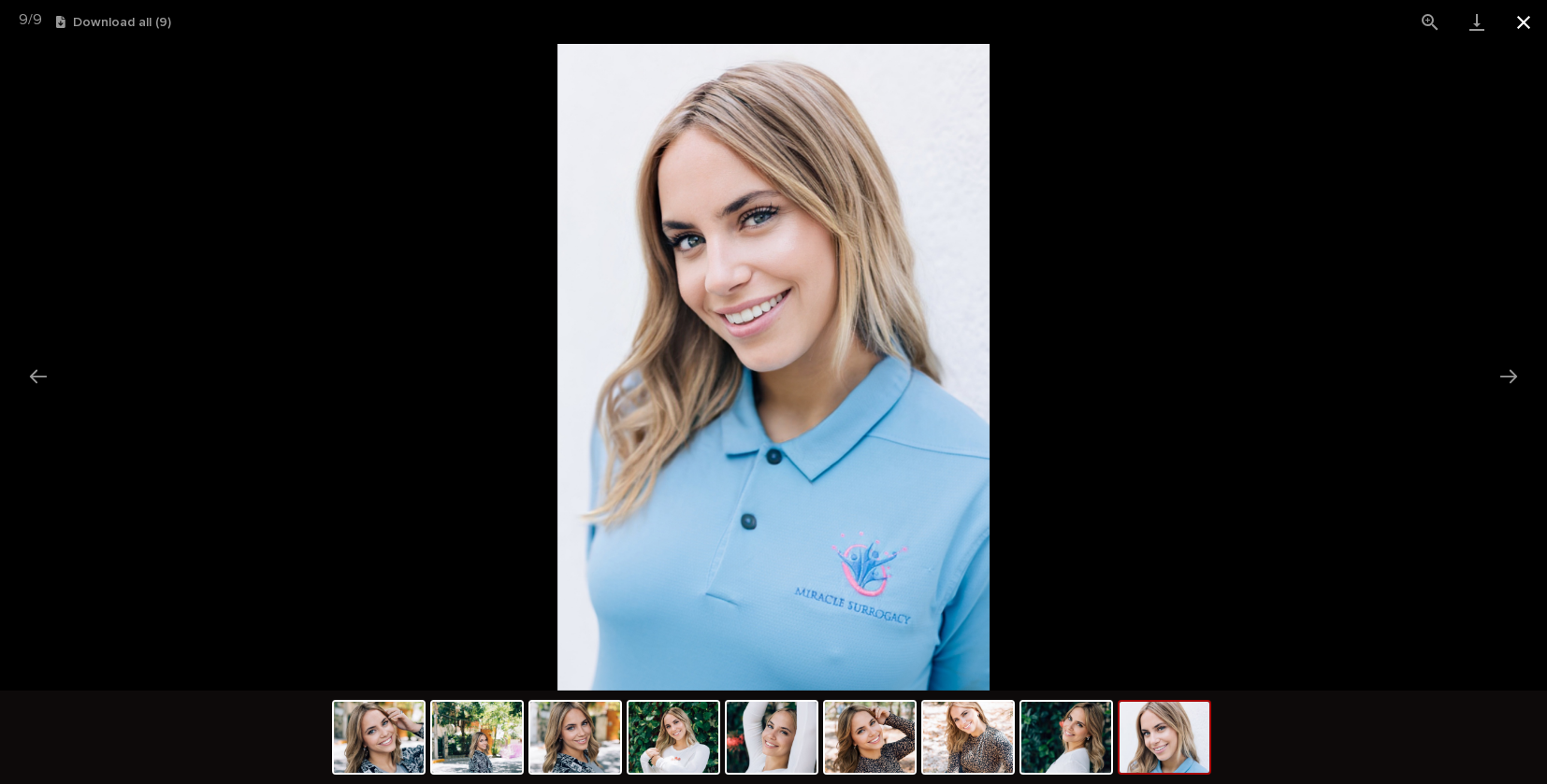
click at [1521, 26] on button "Close gallery" at bounding box center [1523, 22] width 47 height 44
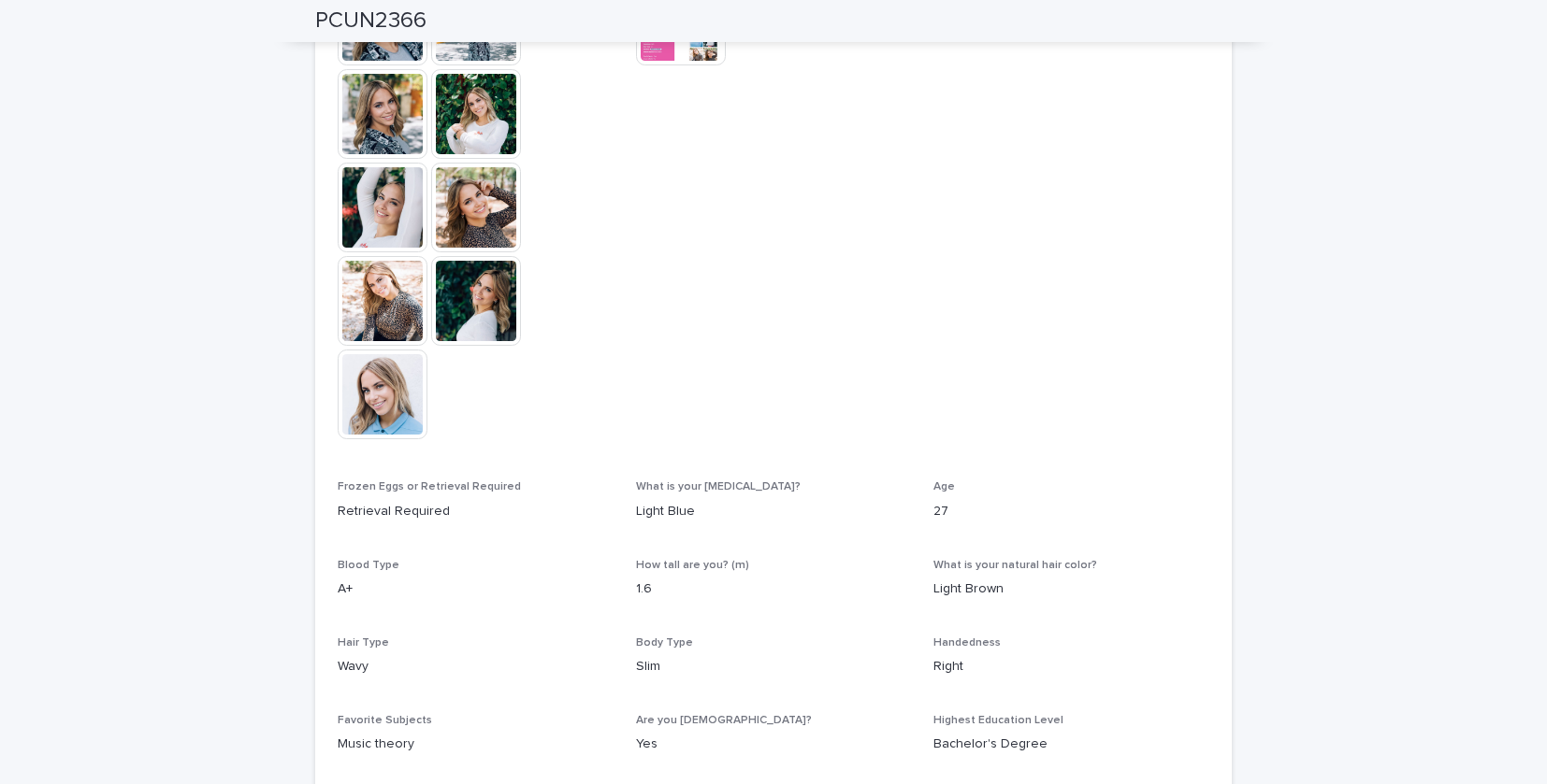
scroll to position [668, 0]
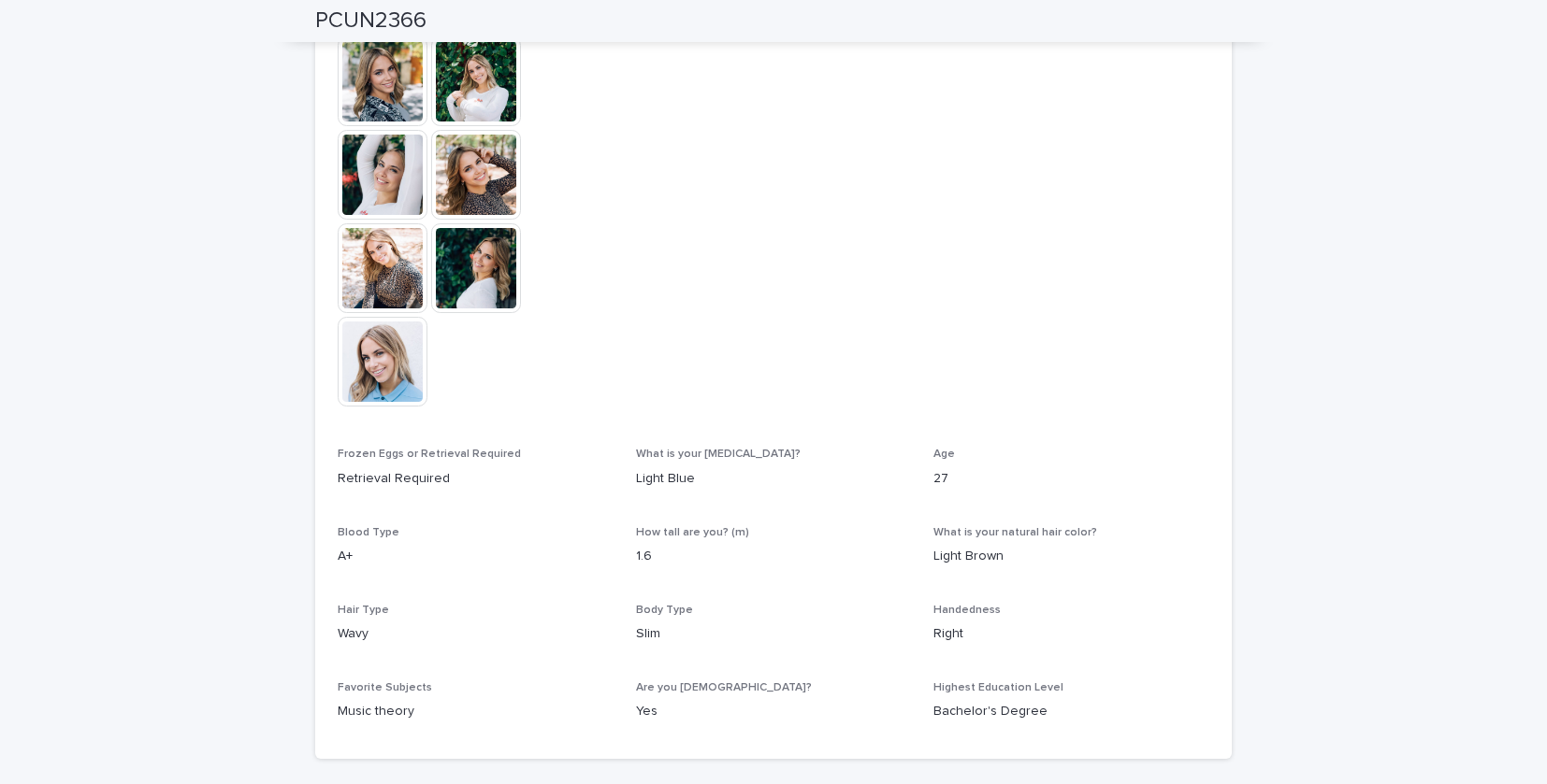
click at [647, 479] on p "Light Blue" at bounding box center [774, 479] width 276 height 20
click at [663, 481] on p "Light Blue" at bounding box center [774, 479] width 276 height 20
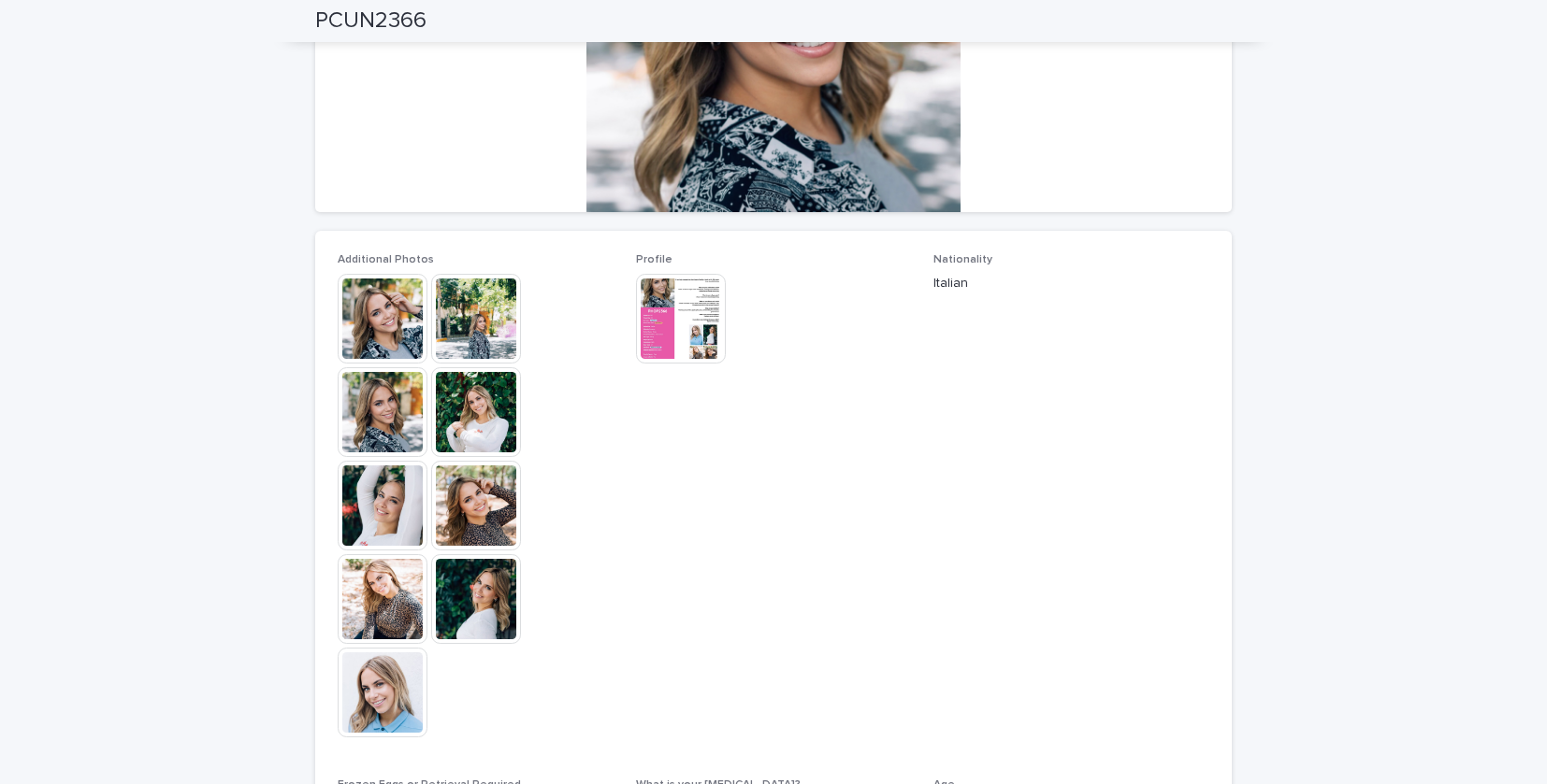
scroll to position [0, 0]
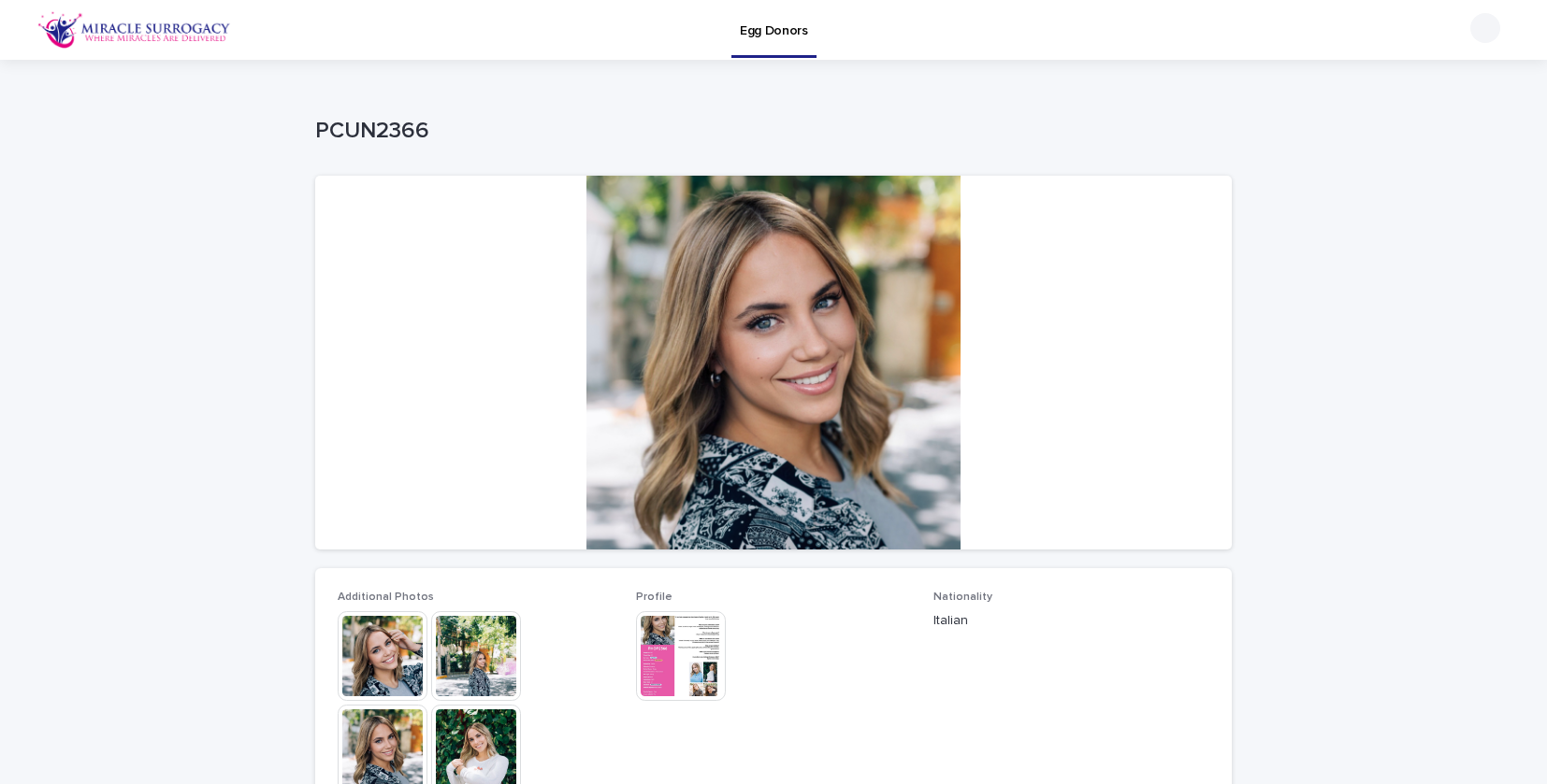
click at [700, 660] on img at bounding box center [681, 656] width 90 height 90
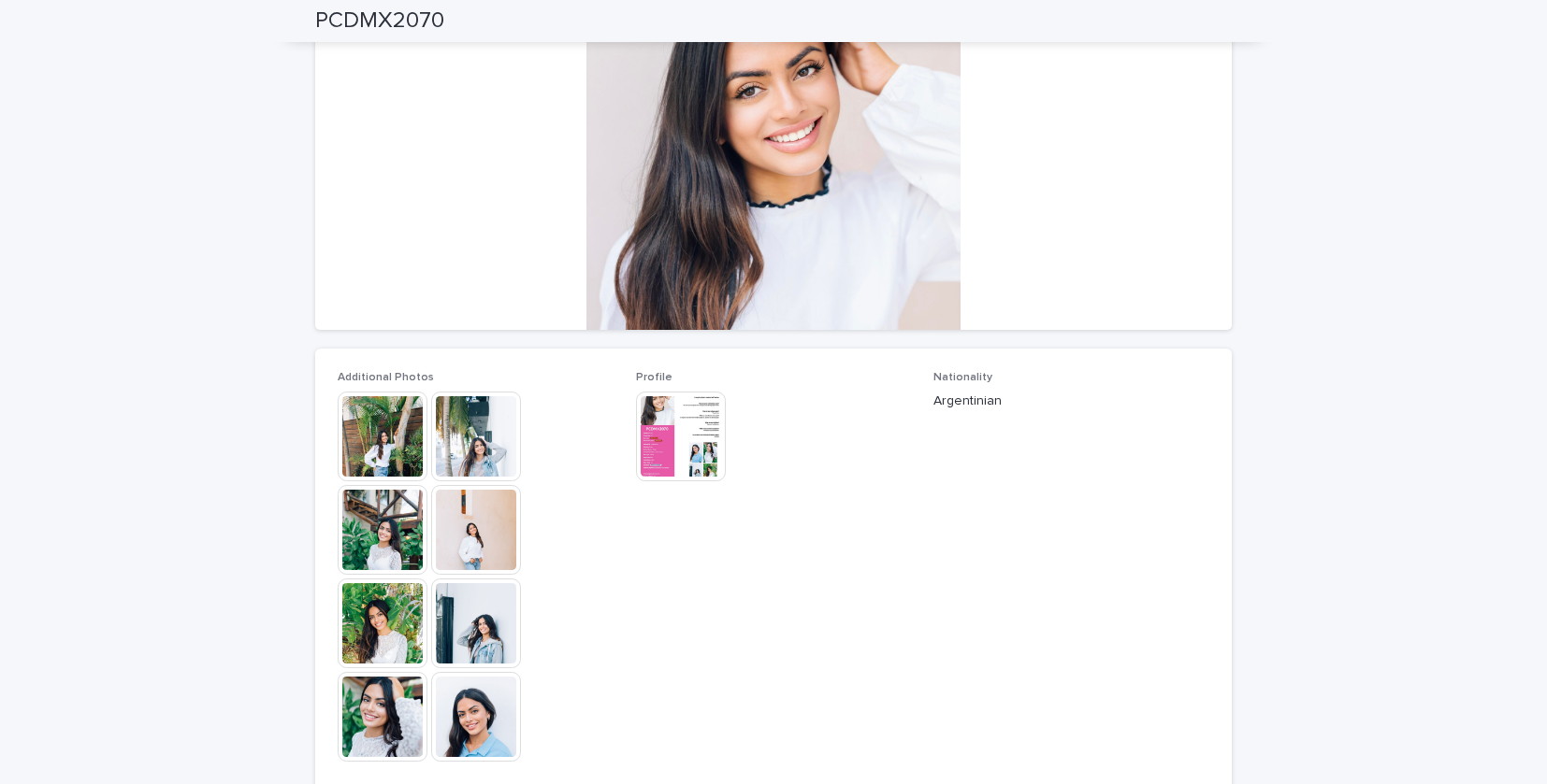
scroll to position [221, 0]
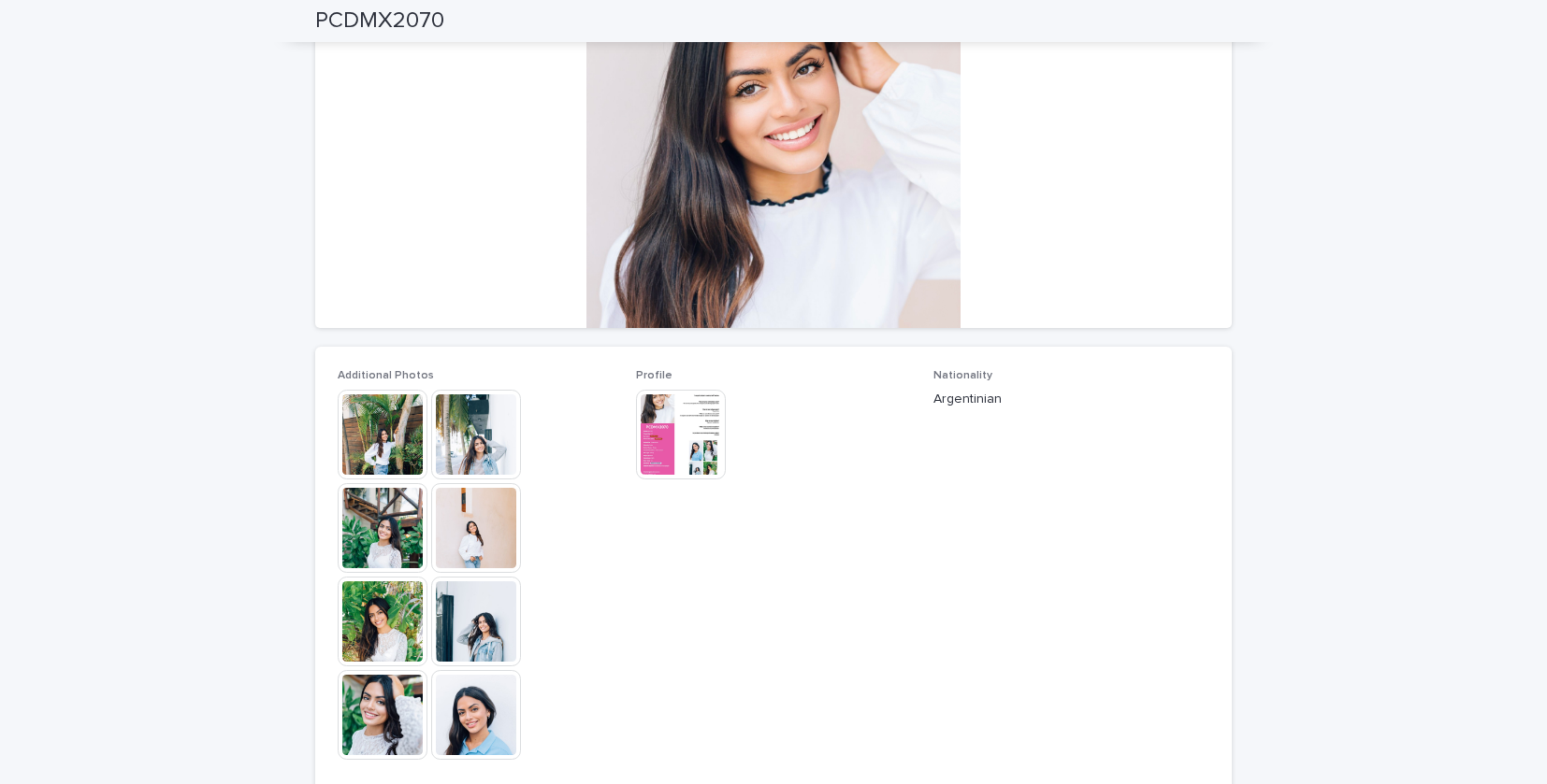
click at [473, 711] on img at bounding box center [476, 715] width 90 height 90
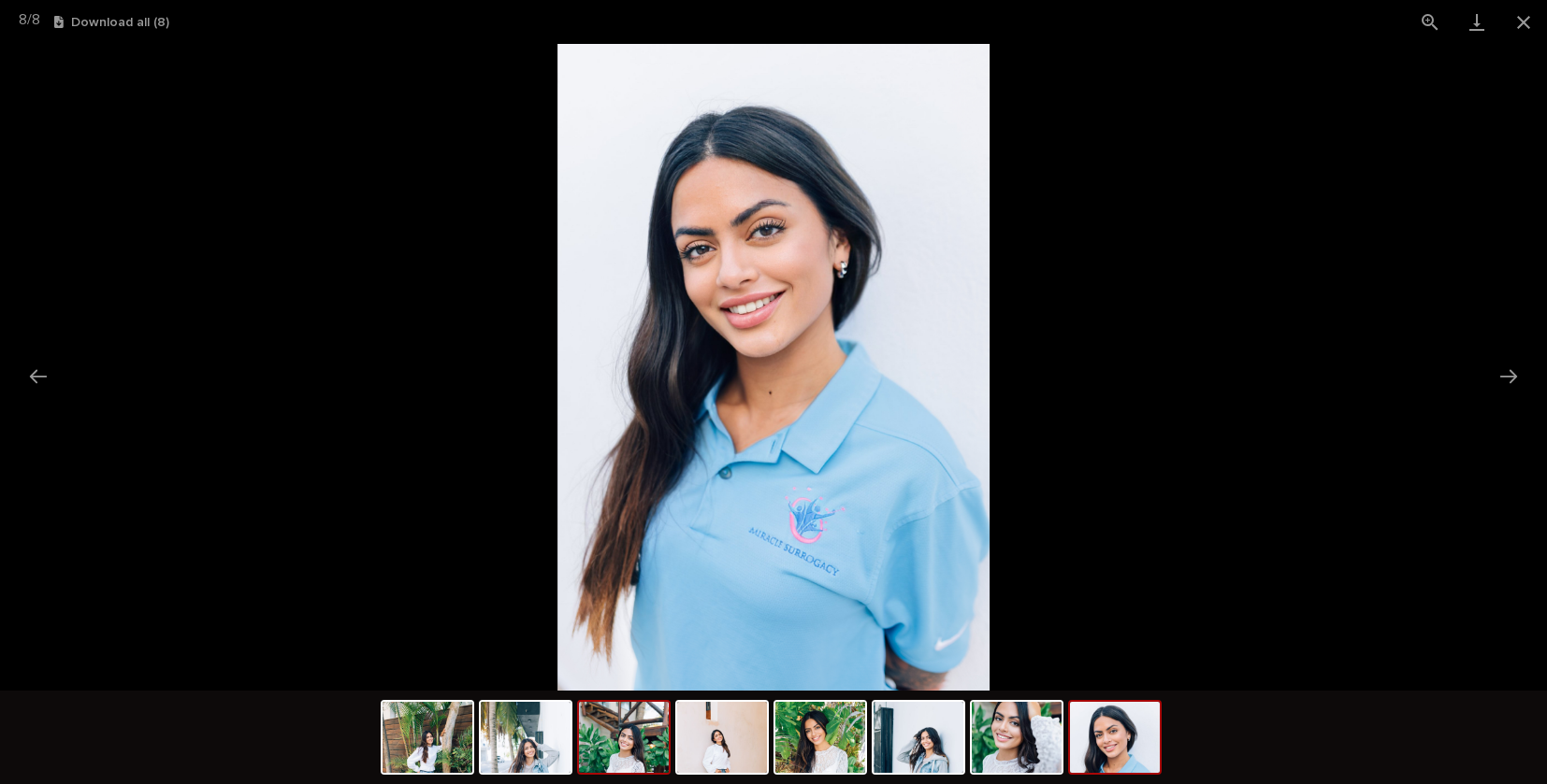
click at [645, 747] on img at bounding box center [624, 737] width 90 height 71
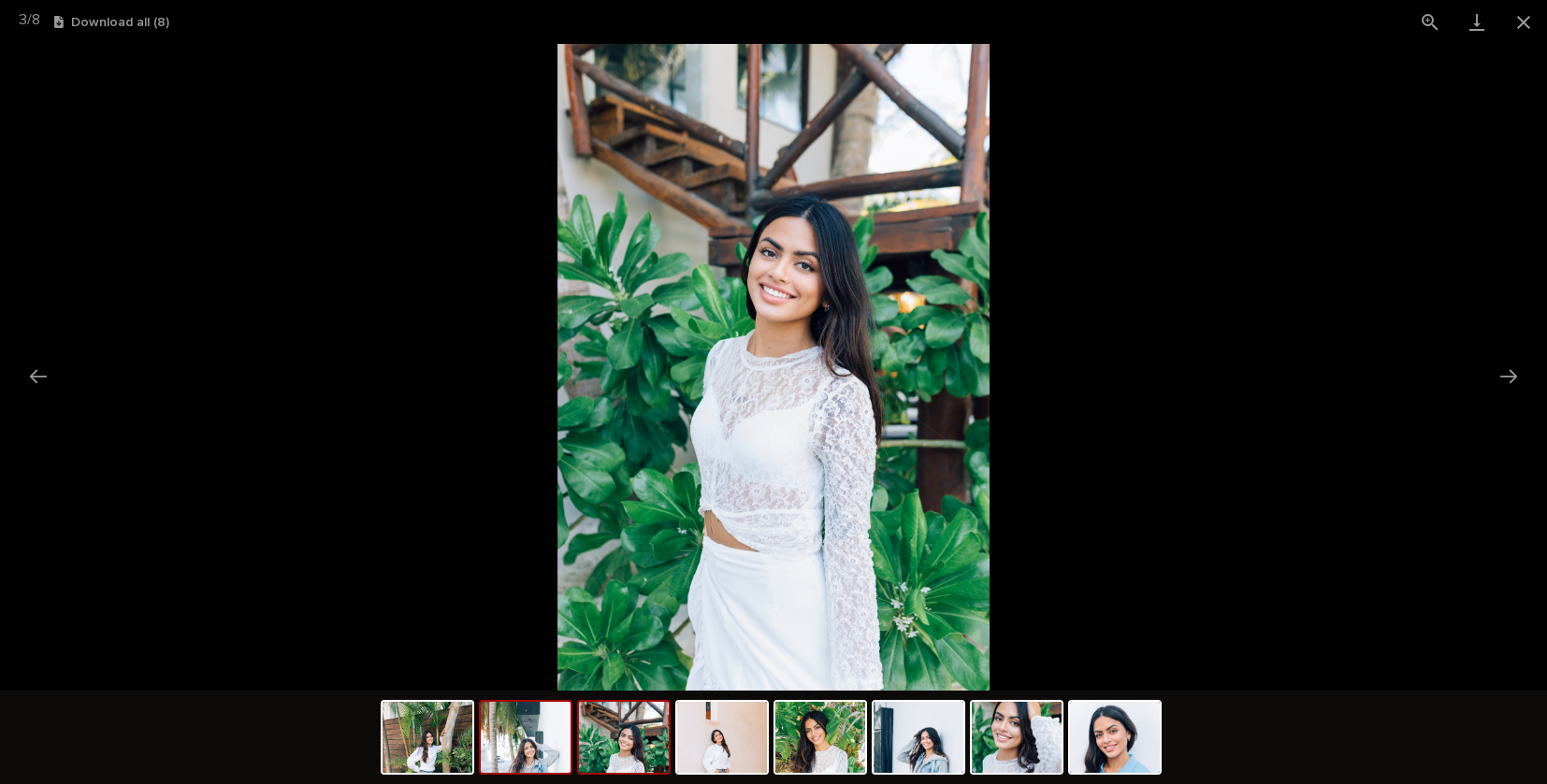
click at [531, 756] on img at bounding box center [525, 737] width 90 height 71
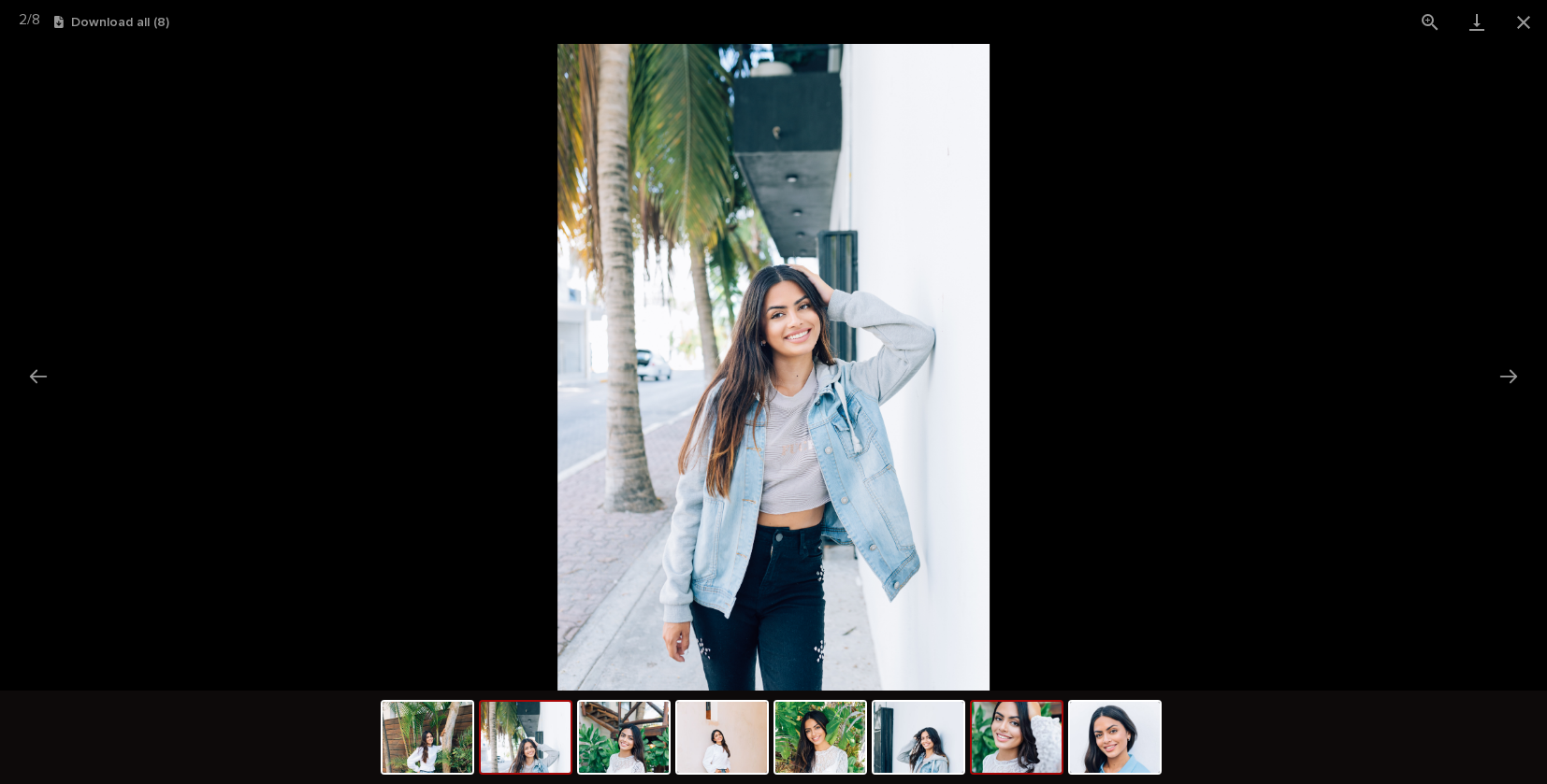
click at [998, 747] on img at bounding box center [1017, 737] width 90 height 71
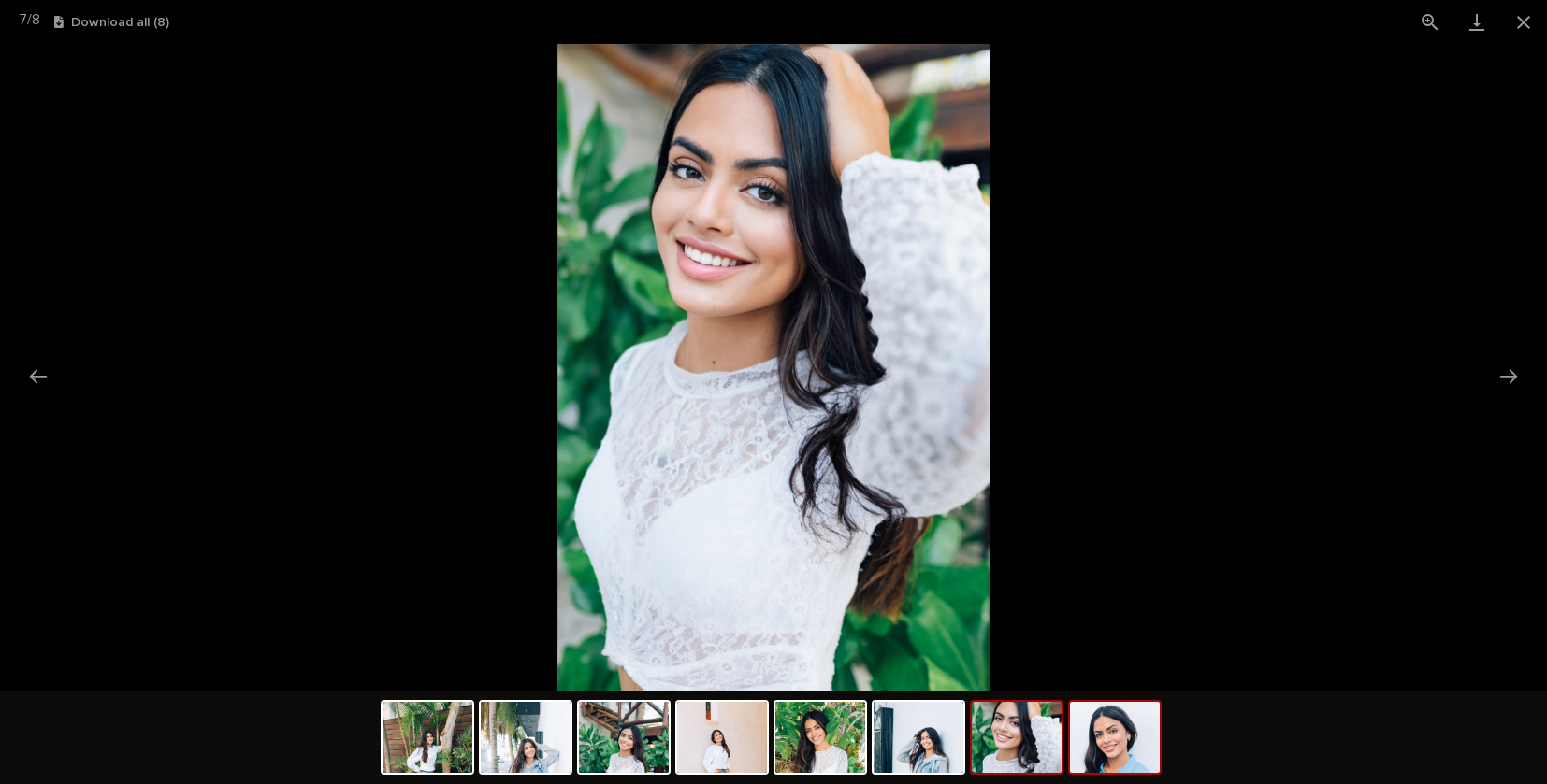
click at [1105, 737] on img at bounding box center [1114, 737] width 90 height 71
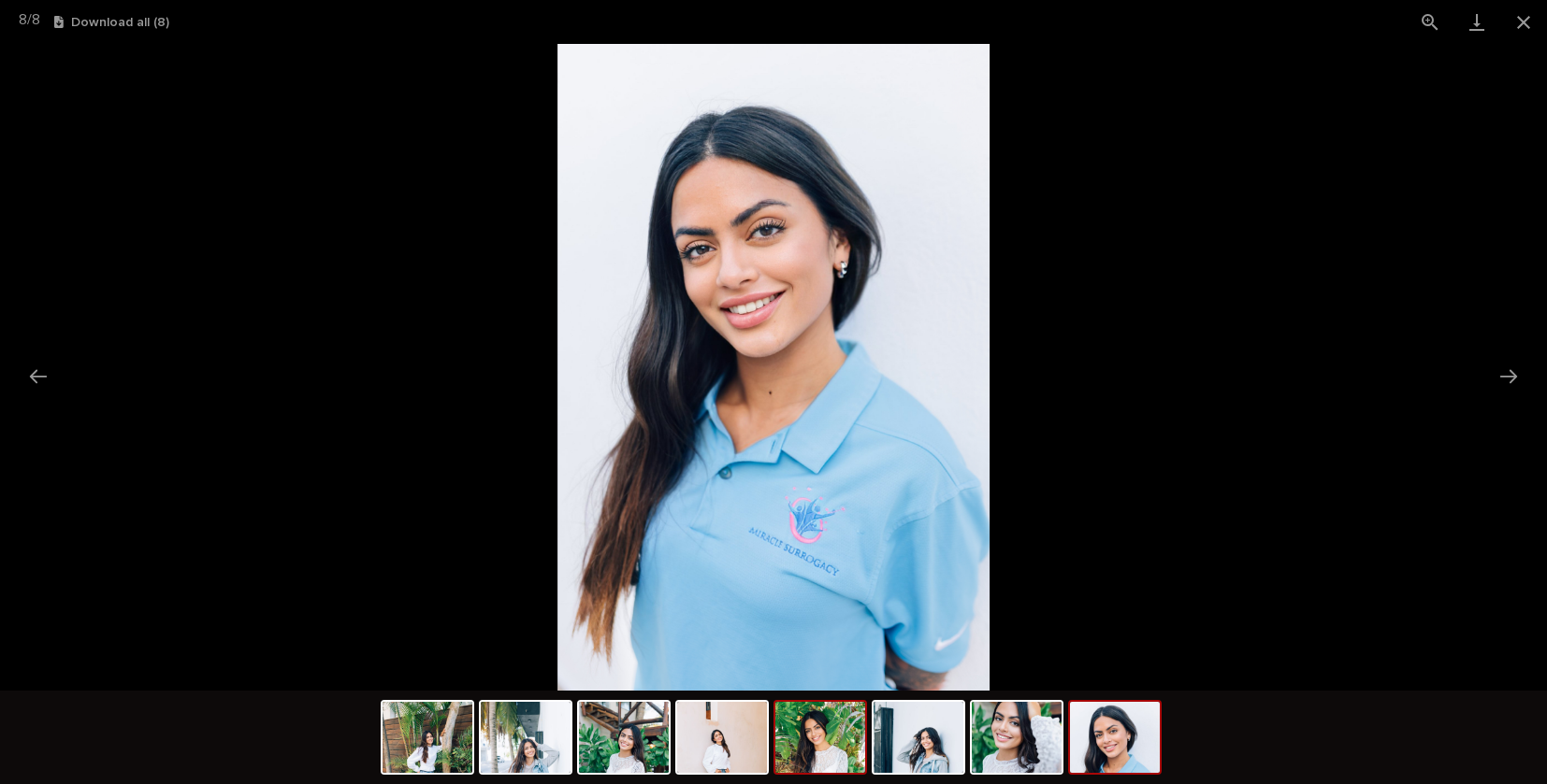
click at [846, 734] on img at bounding box center [820, 737] width 90 height 71
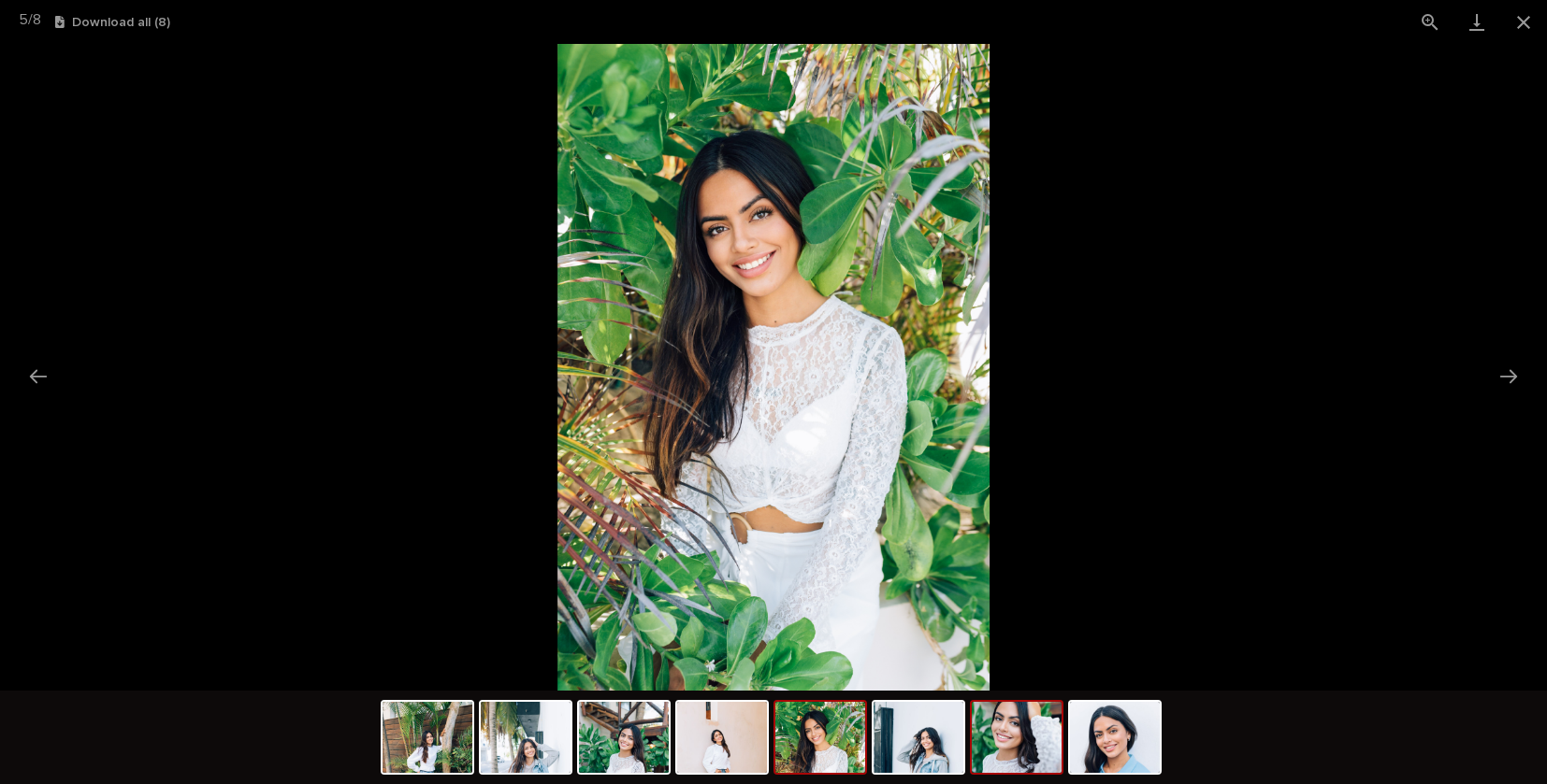
click at [1029, 748] on img at bounding box center [1017, 737] width 90 height 71
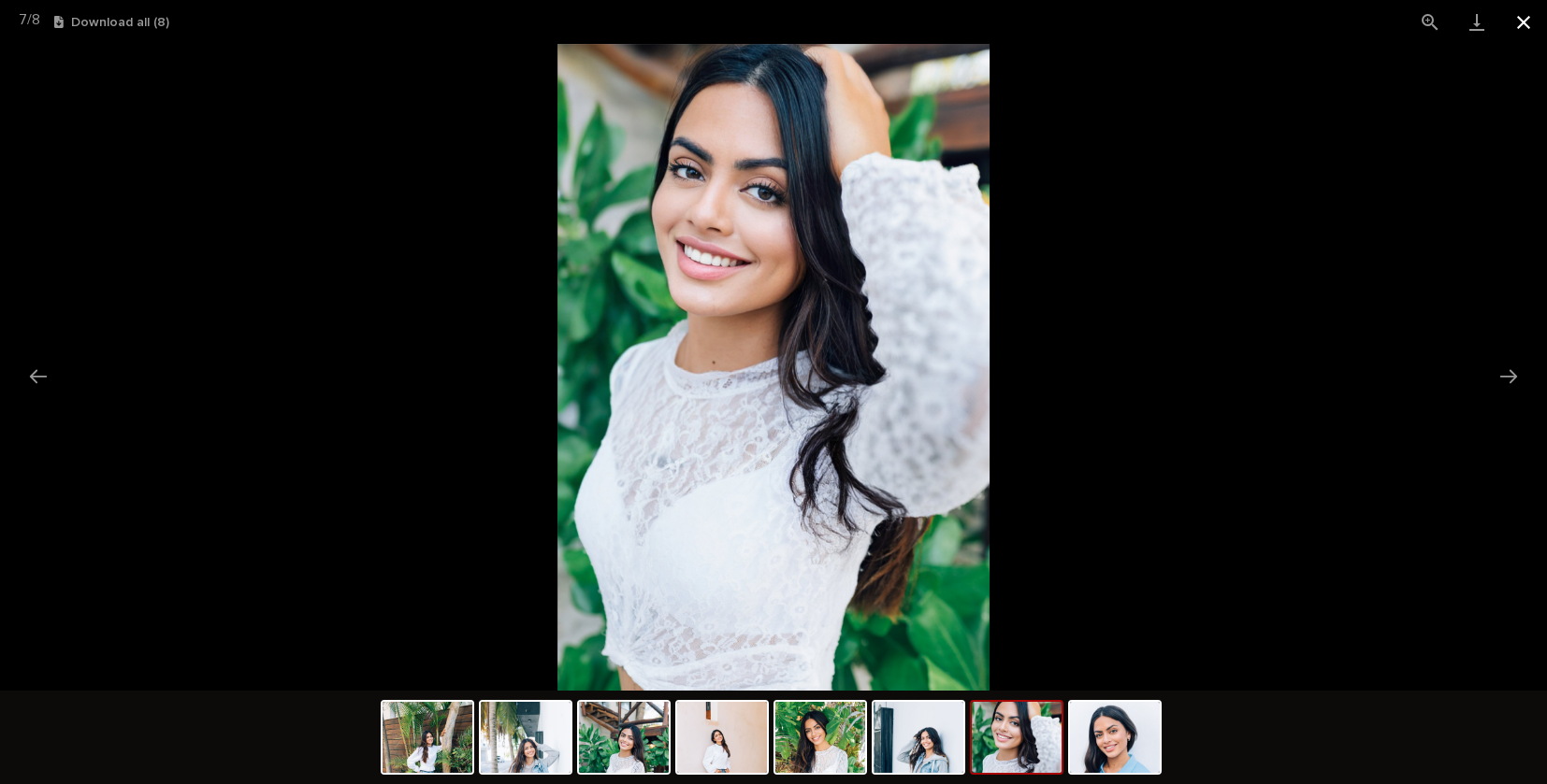
click at [1533, 22] on button "Close gallery" at bounding box center [1523, 22] width 47 height 44
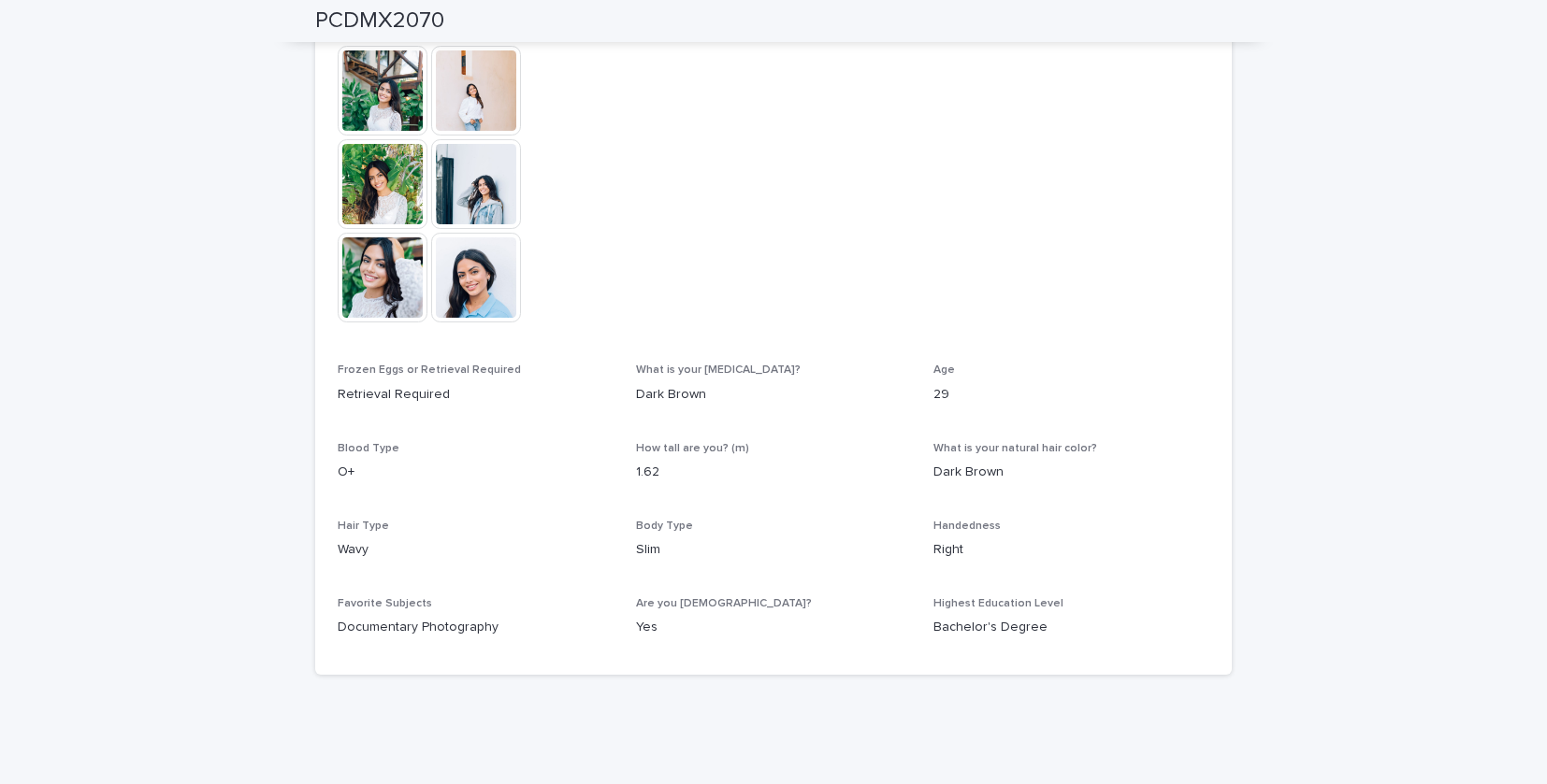
scroll to position [711, 0]
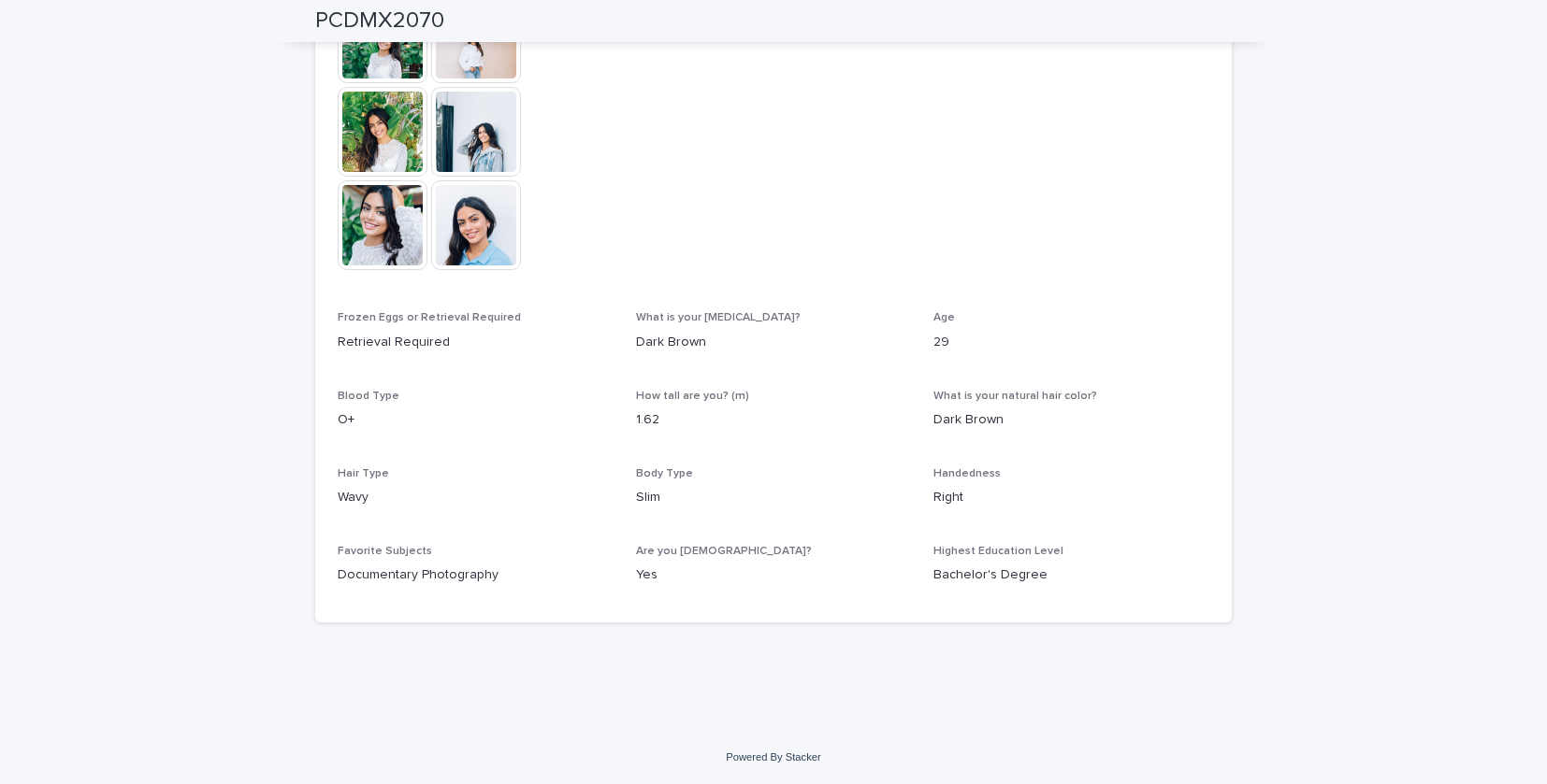
click at [439, 233] on img at bounding box center [476, 225] width 90 height 90
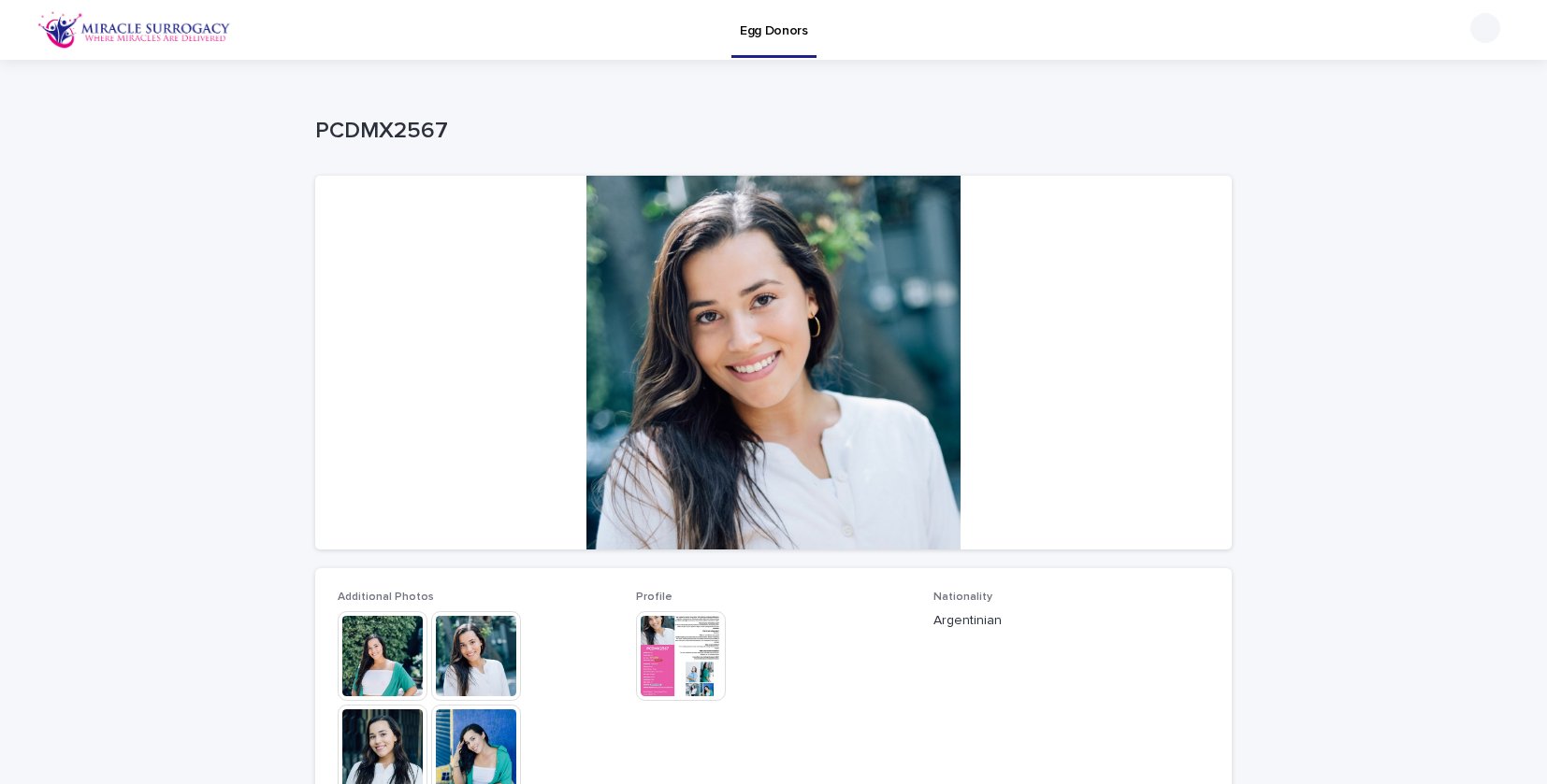
click at [385, 651] on img at bounding box center [383, 656] width 90 height 90
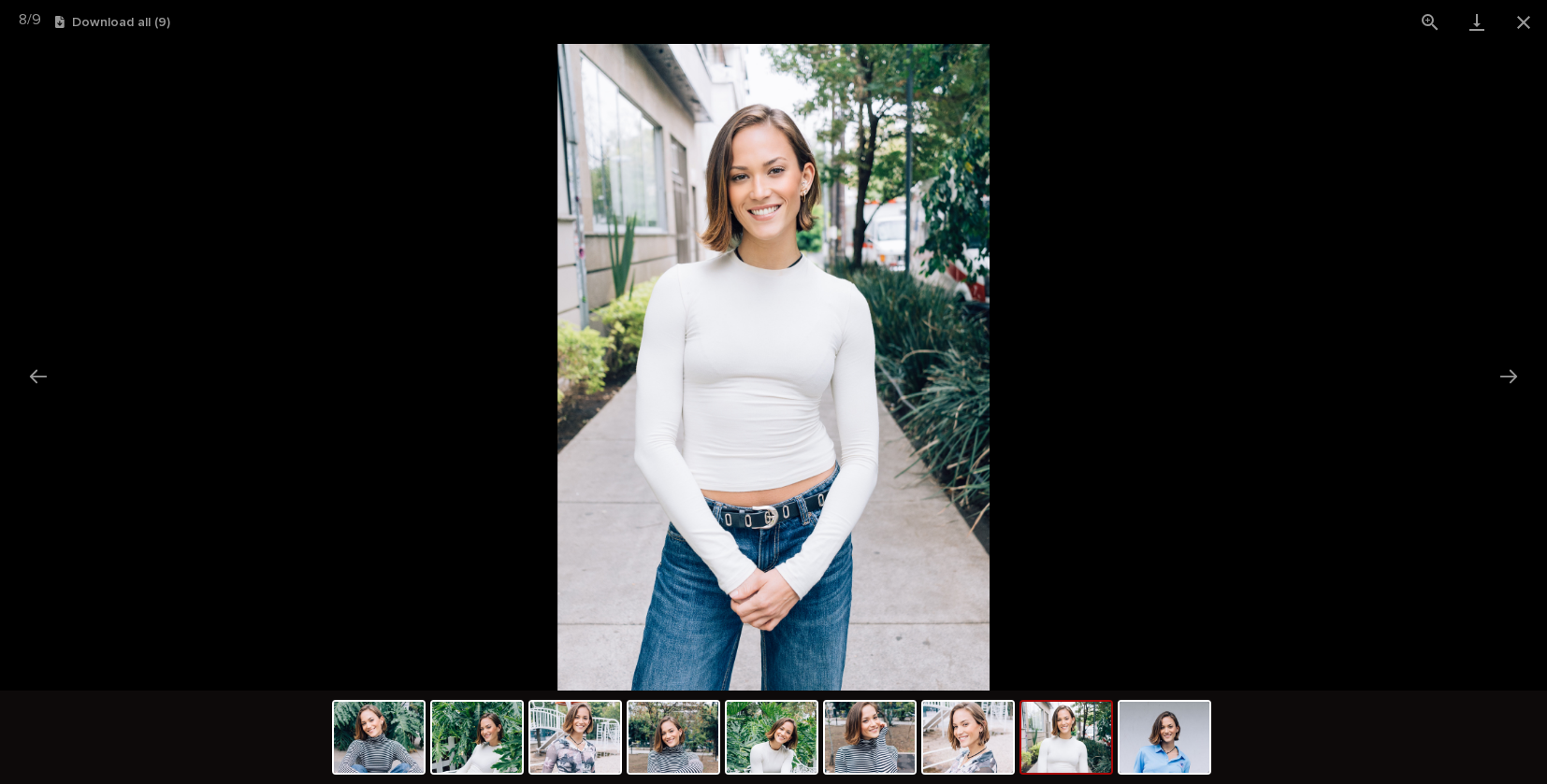
scroll to position [269, 0]
click at [380, 732] on img at bounding box center [379, 737] width 90 height 71
